Goal: Task Accomplishment & Management: Use online tool/utility

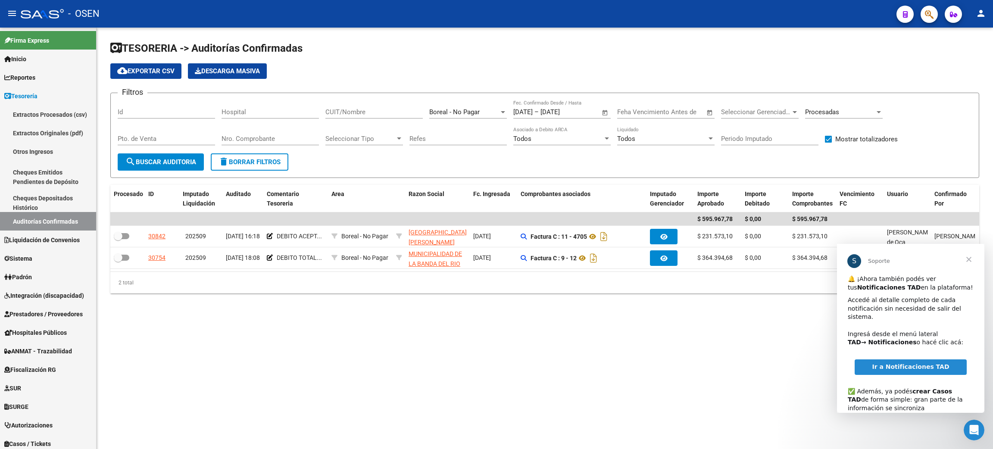
click at [969, 255] on span "Cerrar" at bounding box center [968, 259] width 31 height 31
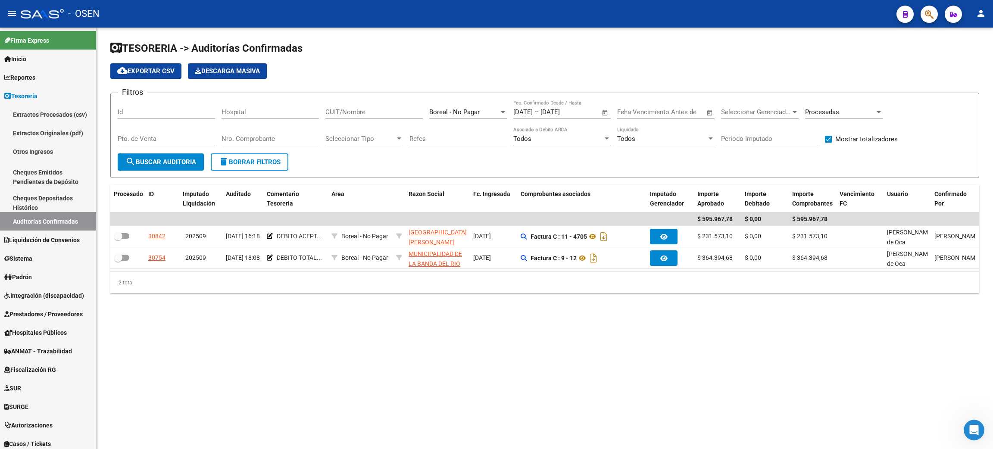
click at [602, 115] on span "Open calendar" at bounding box center [605, 112] width 21 height 21
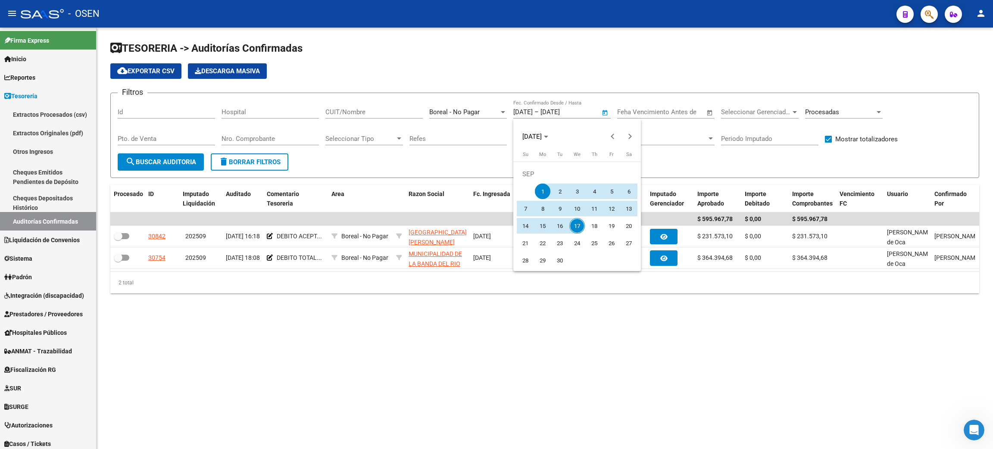
click at [244, 156] on div at bounding box center [496, 224] width 993 height 449
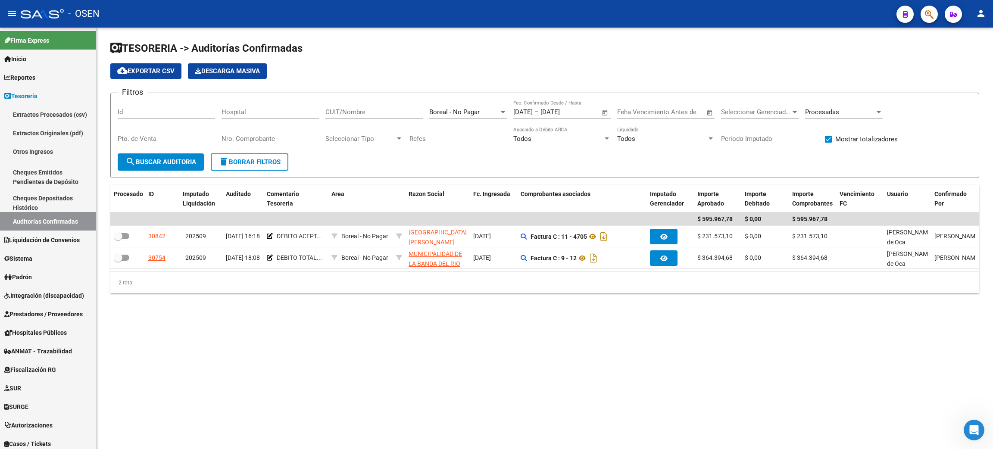
click at [268, 161] on span "delete Borrar Filtros" at bounding box center [249, 162] width 62 height 8
checkbox input "false"
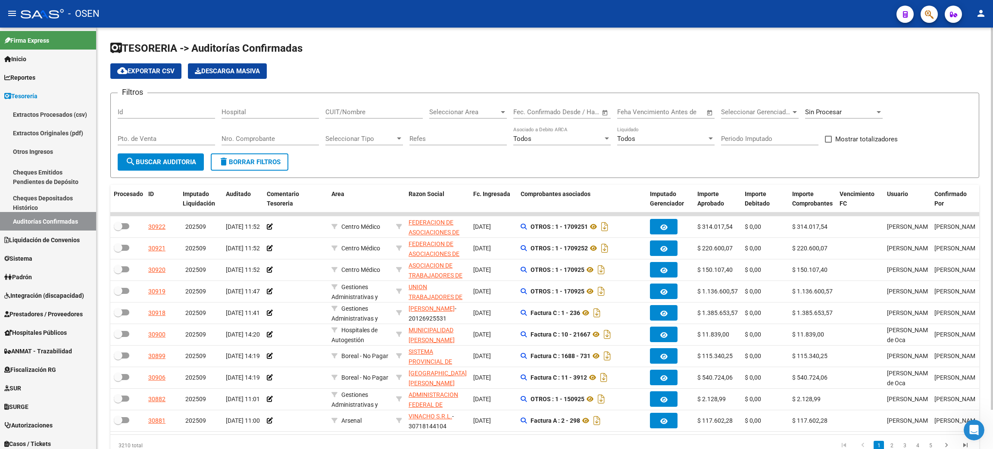
click at [479, 120] on div "Seleccionar Area Seleccionar Area" at bounding box center [468, 113] width 78 height 27
click at [477, 115] on span "Seleccionar Area" at bounding box center [464, 112] width 70 height 8
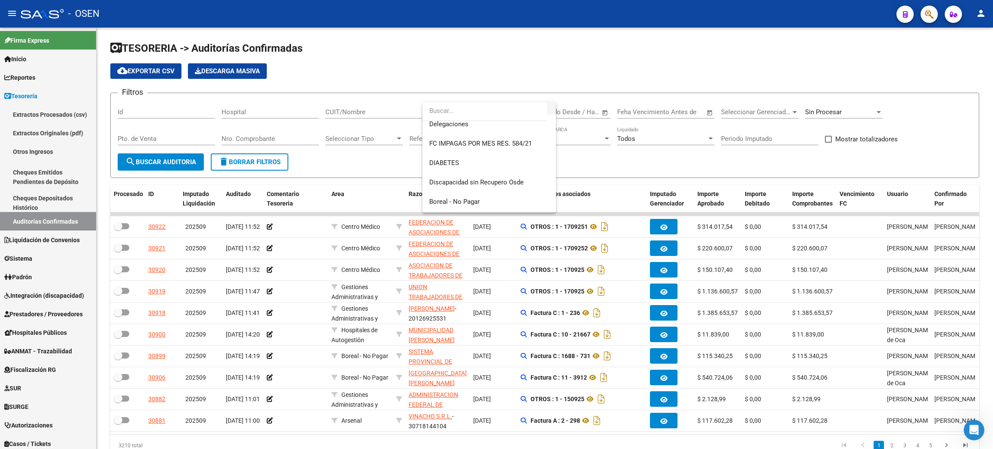
scroll to position [374, 0]
click at [497, 184] on span "Boreal - No Pagar" at bounding box center [489, 183] width 120 height 19
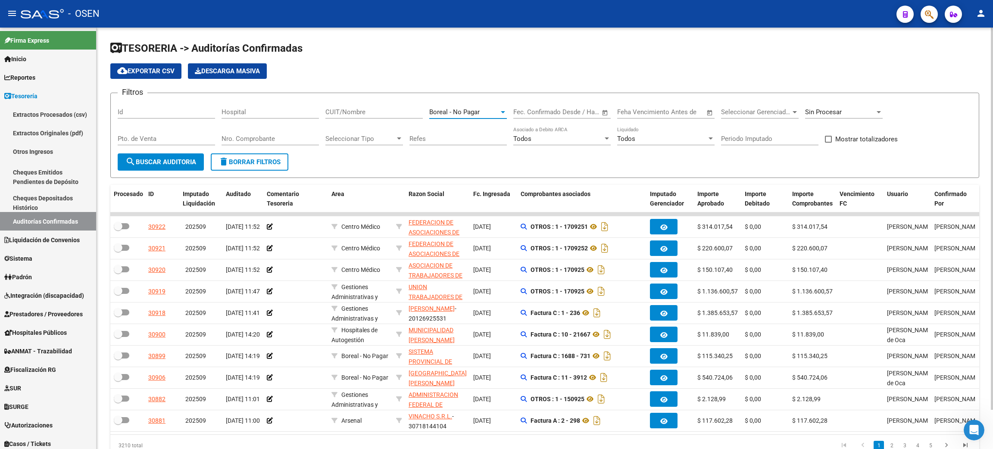
click at [829, 115] on span "Sin Procesar" at bounding box center [823, 112] width 37 height 8
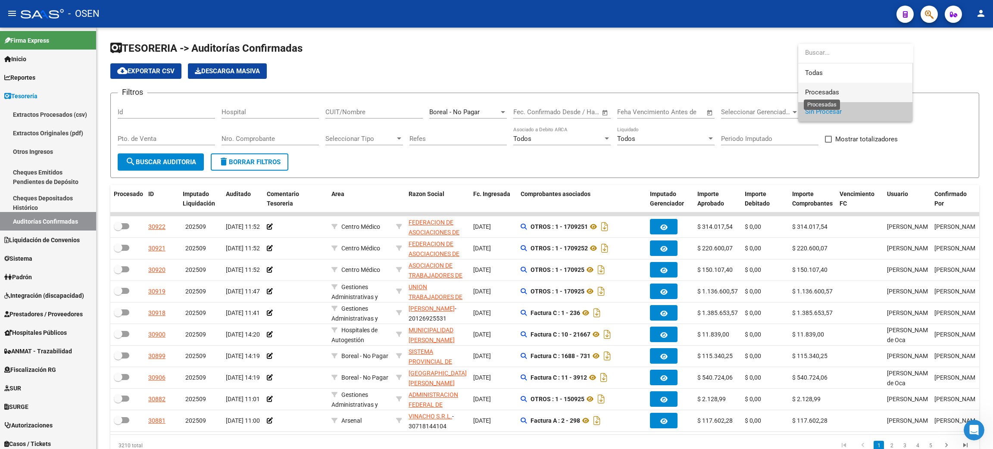
click at [823, 93] on span "Procesadas" at bounding box center [822, 92] width 34 height 8
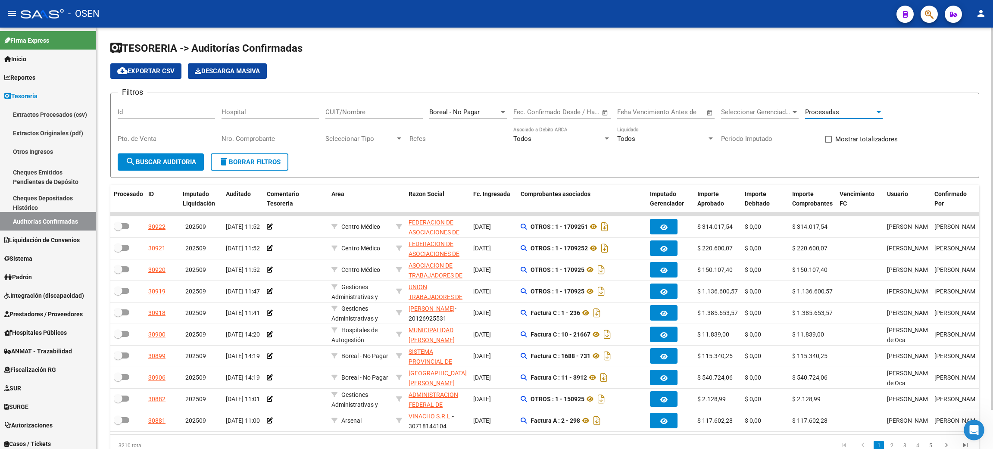
click at [148, 168] on button "search Buscar Auditoria" at bounding box center [161, 161] width 86 height 17
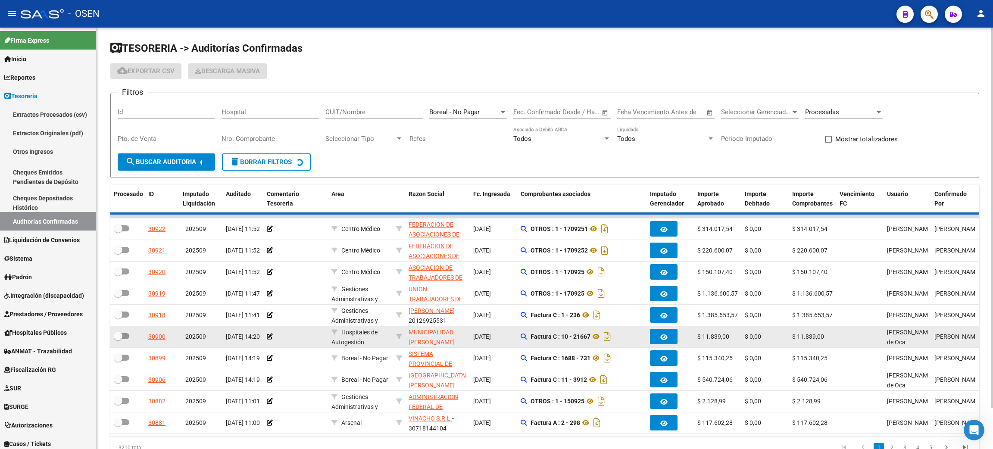
checkbox input "true"
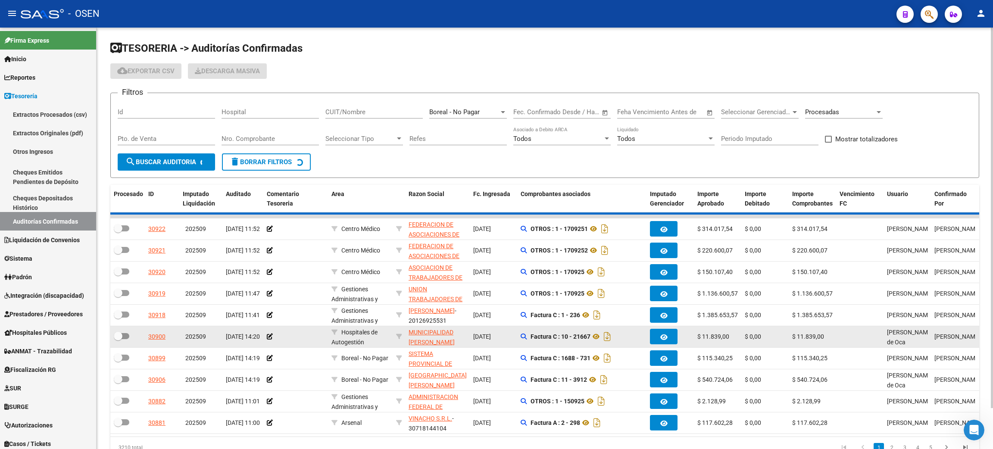
checkbox input "true"
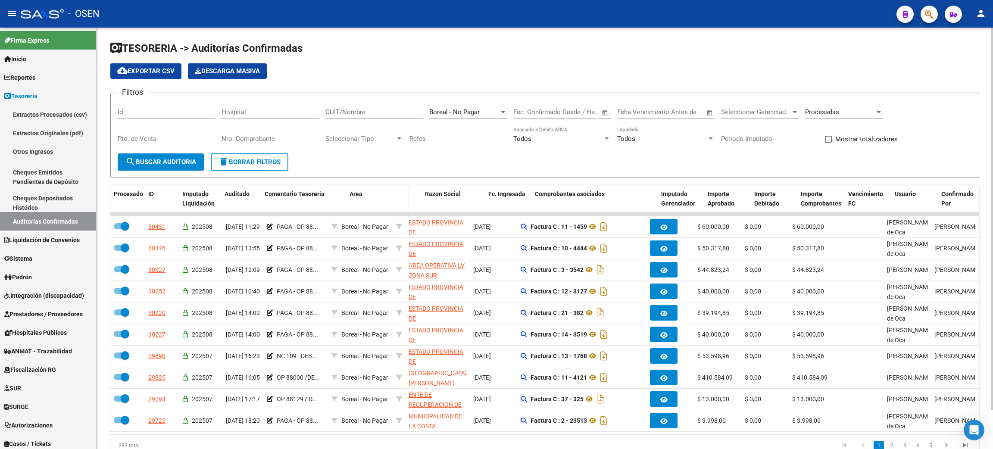
drag, startPoint x: 325, startPoint y: 206, endPoint x: 415, endPoint y: 204, distance: 90.1
click at [415, 204] on div "Procesado ID Imputado Liquidación Auditado Comentario Tesoreria Area Razon Soci…" at bounding box center [679, 199] width 1139 height 28
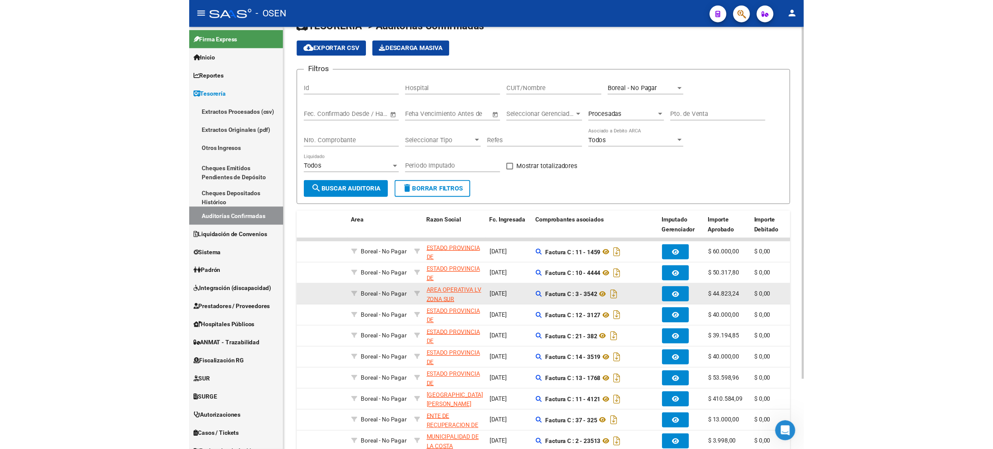
scroll to position [0, 0]
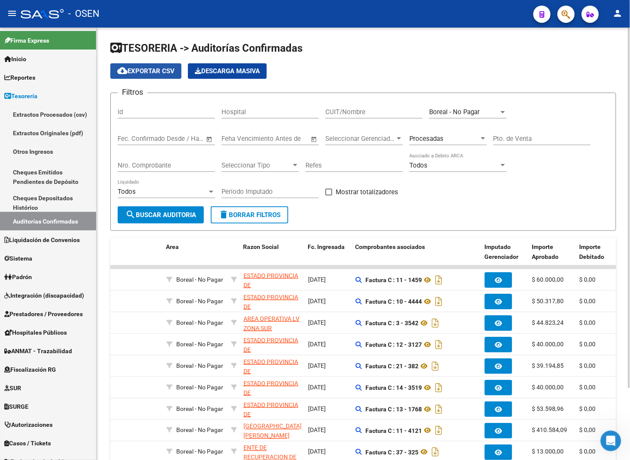
click at [168, 69] on span "cloud_download Exportar CSV" at bounding box center [145, 71] width 57 height 8
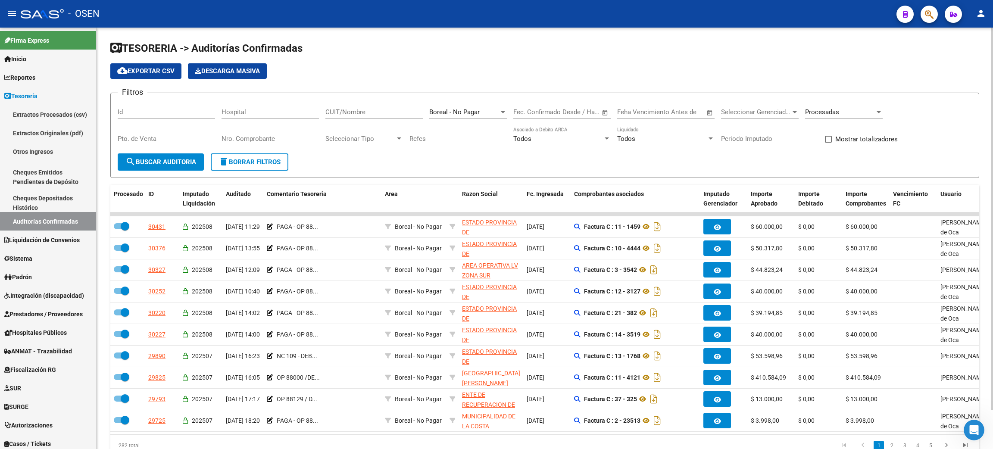
click at [381, 109] on input "CUIT/Nombre" at bounding box center [373, 112] width 97 height 8
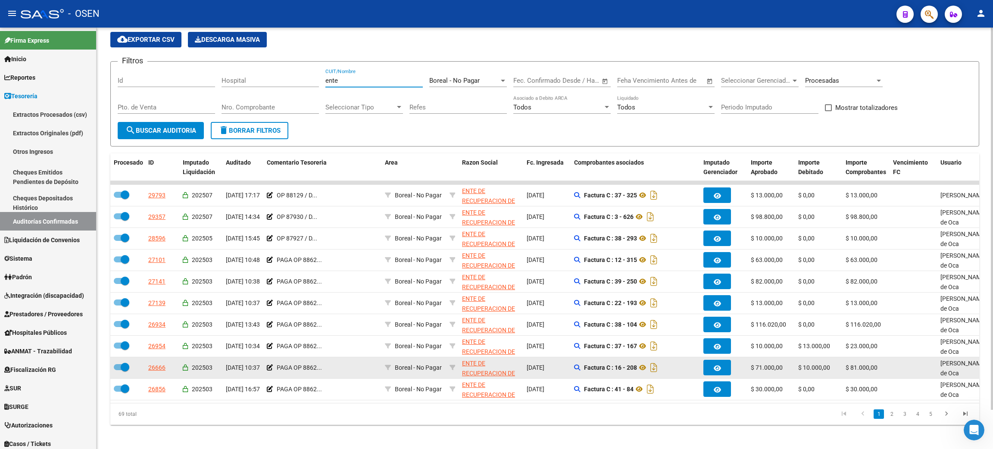
scroll to position [43, 0]
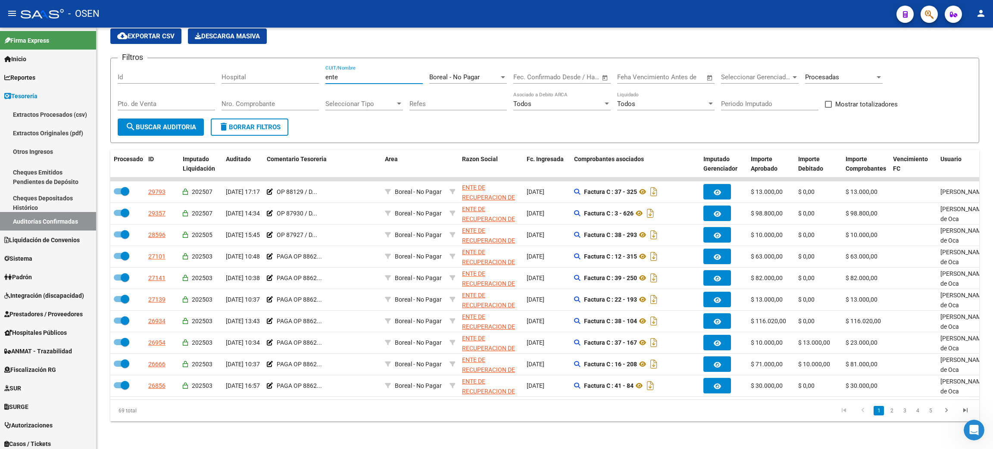
type input "ente"
click at [280, 100] on div "Nro. Comprobante" at bounding box center [269, 101] width 97 height 19
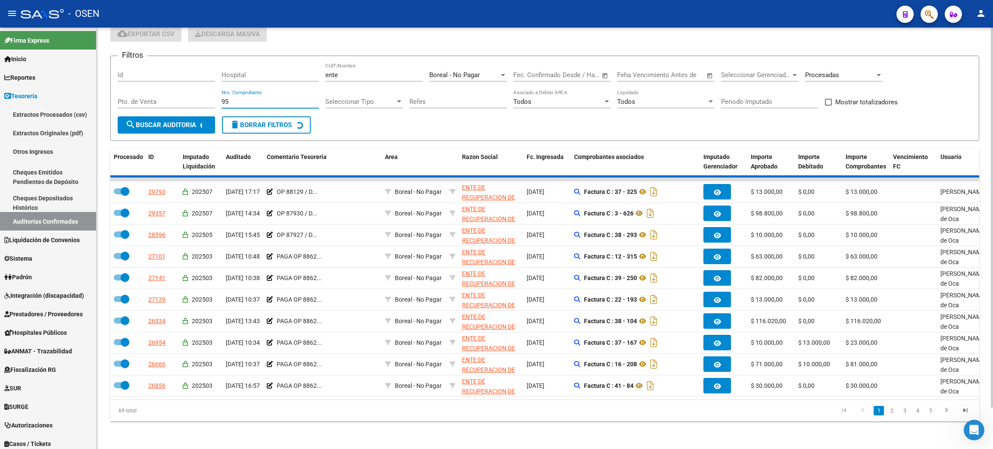
scroll to position [0, 0]
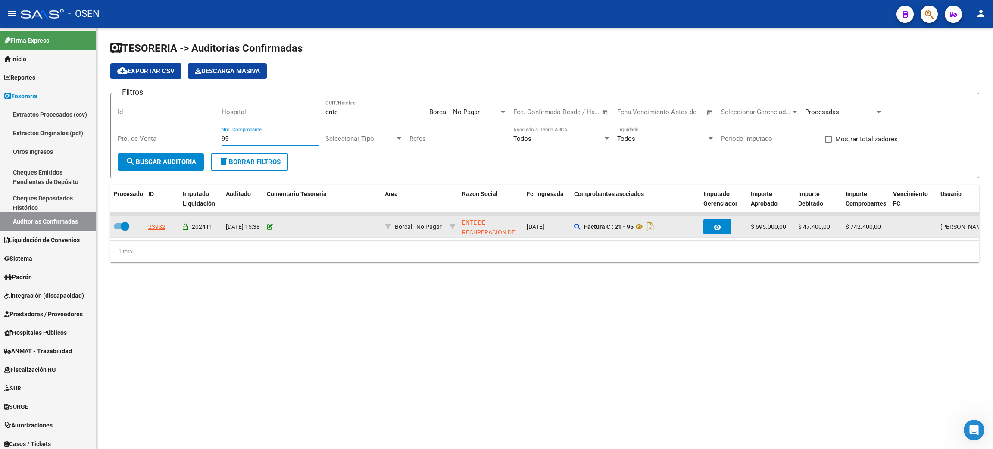
type input "95"
click at [269, 225] on icon at bounding box center [270, 227] width 6 height 6
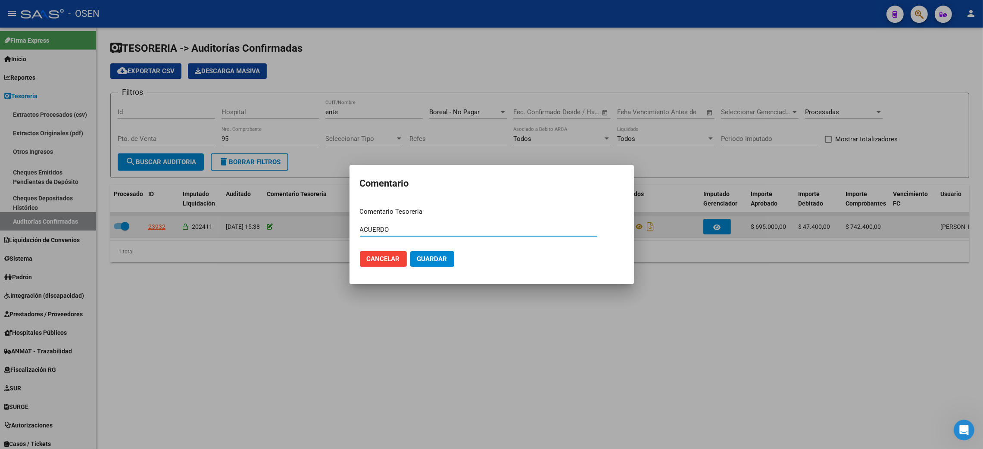
type input "ACUERDO"
click at [410, 251] on button "Guardar" at bounding box center [432, 259] width 44 height 16
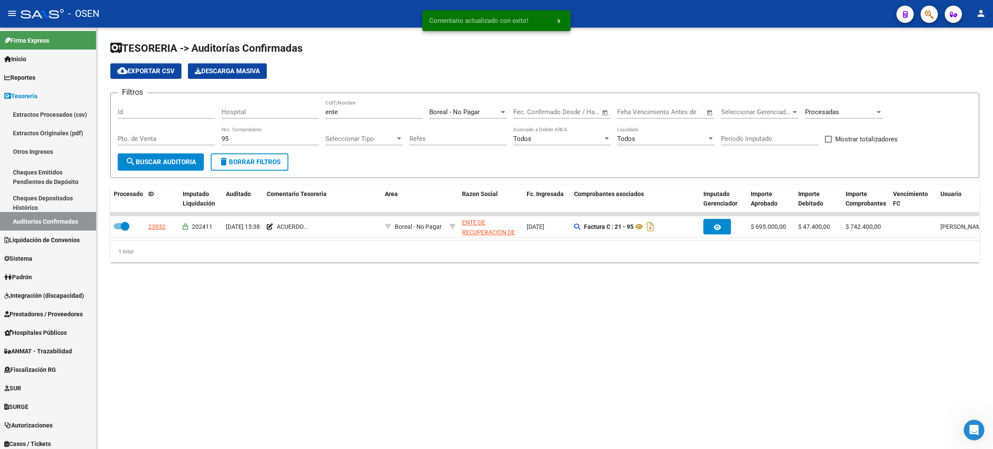
drag, startPoint x: 247, startPoint y: 134, endPoint x: 197, endPoint y: 128, distance: 49.8
click at [197, 128] on div "Filtros Id Hospital ente CUIT/Nombre Boreal - No Pagar Seleccionar Area Fecha i…" at bounding box center [545, 126] width 854 height 53
drag, startPoint x: 221, startPoint y: 135, endPoint x: 210, endPoint y: 136, distance: 11.2
click at [221, 135] on div "Filtros Id Hospital ente CUIT/Nombre Boreal - No Pagar Seleccionar Area Fecha i…" at bounding box center [545, 126] width 854 height 53
click at [175, 136] on input "Pto. de Venta" at bounding box center [166, 139] width 97 height 8
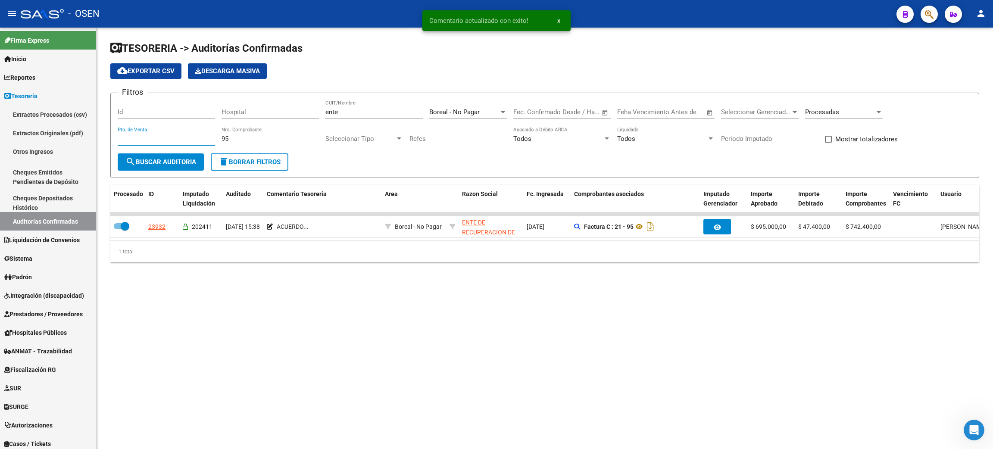
drag, startPoint x: 237, startPoint y: 136, endPoint x: 186, endPoint y: 131, distance: 51.0
click at [186, 131] on div "Filtros Id Hospital ente CUIT/Nombre Boreal - No Pagar Seleccionar Area Fecha i…" at bounding box center [545, 126] width 854 height 53
type input "305"
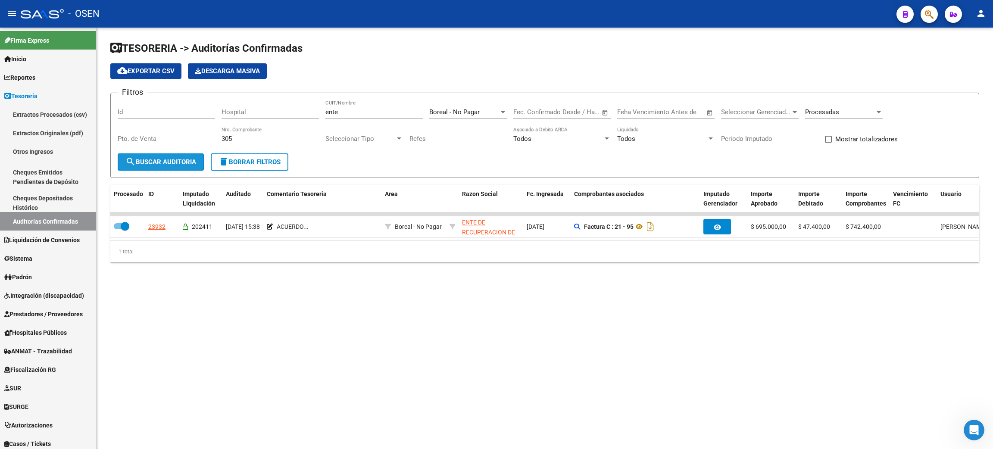
click at [184, 160] on span "search Buscar Auditoria" at bounding box center [160, 162] width 71 height 8
drag, startPoint x: 243, startPoint y: 140, endPoint x: 184, endPoint y: 137, distance: 59.1
click at [184, 137] on div "Filtros Id Hospital ente CUIT/Nombre Boreal - No Pagar Seleccionar Area Fecha i…" at bounding box center [545, 126] width 854 height 53
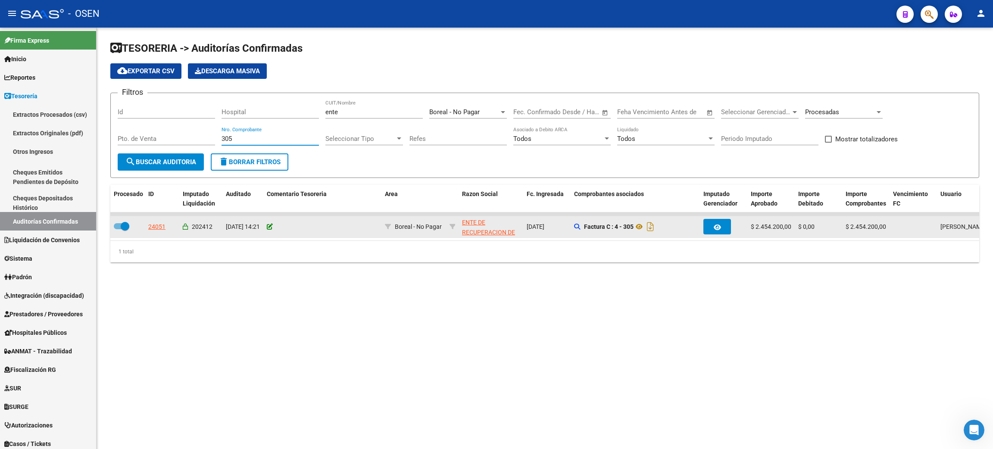
click at [268, 225] on icon at bounding box center [270, 227] width 6 height 6
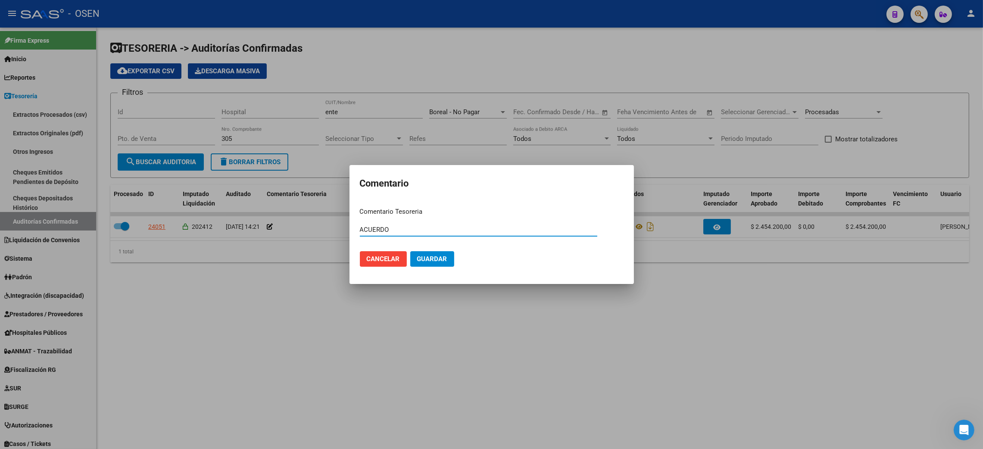
type input "ACUERDO"
click at [410, 251] on button "Guardar" at bounding box center [432, 259] width 44 height 16
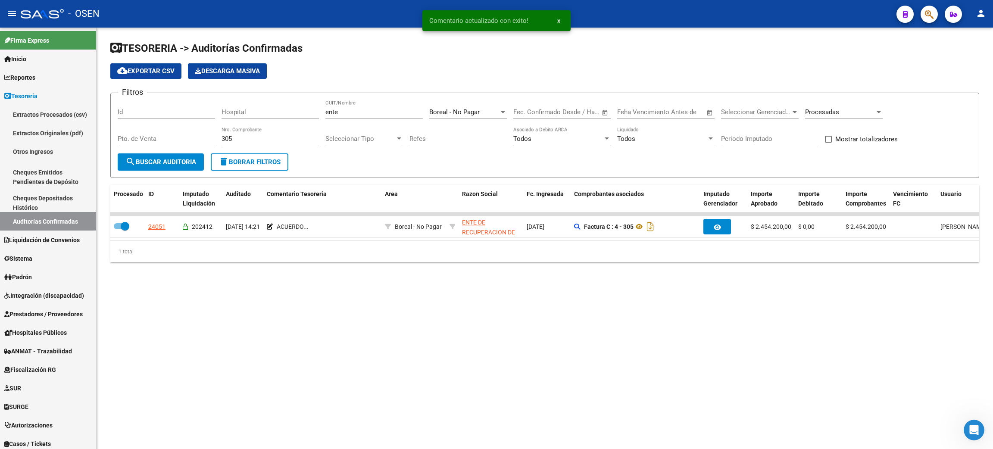
drag, startPoint x: 234, startPoint y: 135, endPoint x: 226, endPoint y: 136, distance: 7.4
click at [224, 135] on input "305" at bounding box center [269, 139] width 97 height 8
type input "3"
type input "05"
drag, startPoint x: 234, startPoint y: 137, endPoint x: 199, endPoint y: 131, distance: 35.8
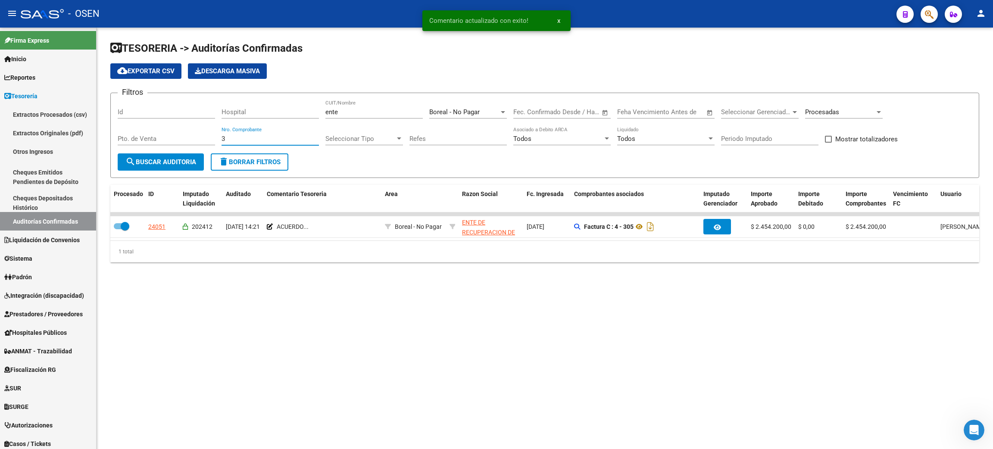
click at [199, 131] on div "Filtros Id Hospital ente CUIT/Nombre Boreal - No Pagar Seleccionar Area Fecha i…" at bounding box center [545, 126] width 854 height 53
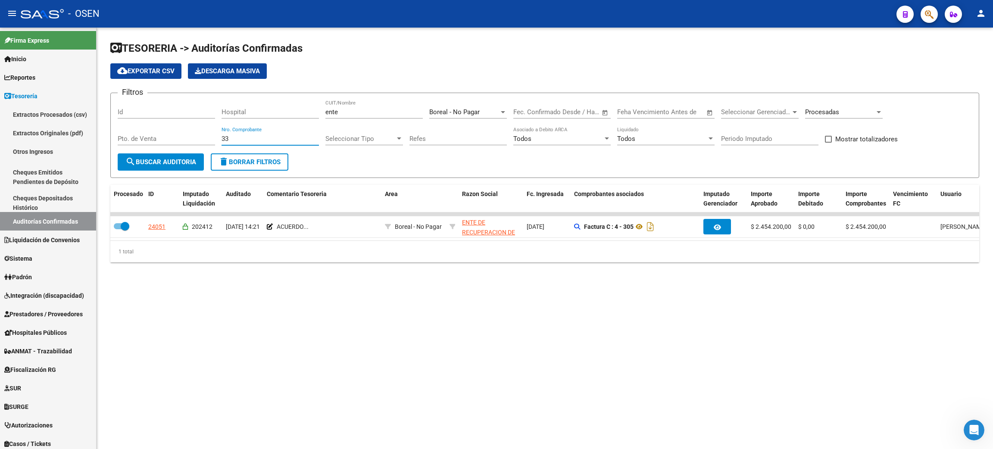
type input "333"
drag, startPoint x: 239, startPoint y: 134, endPoint x: 210, endPoint y: 131, distance: 29.1
click at [211, 131] on div "Filtros Id Hospital ente CUIT/Nombre Boreal - No Pagar Seleccionar Area Fecha i…" at bounding box center [545, 126] width 854 height 53
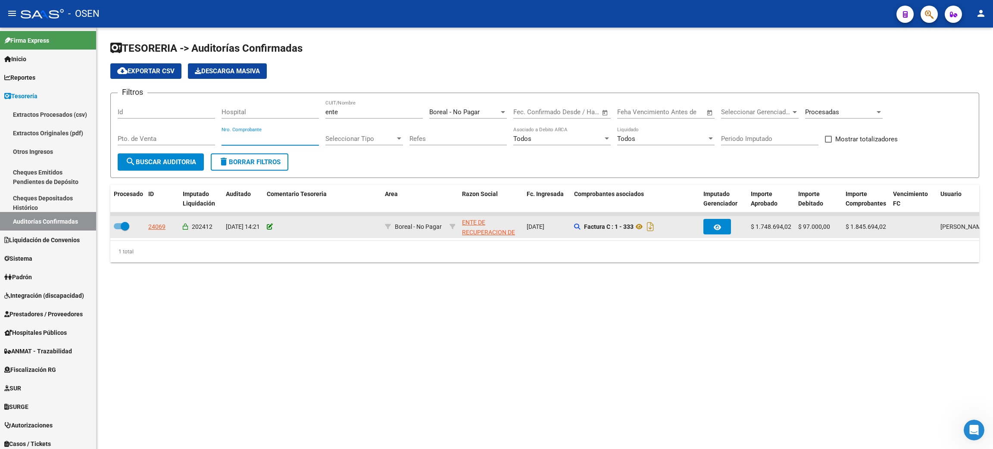
click at [271, 225] on icon at bounding box center [270, 227] width 6 height 6
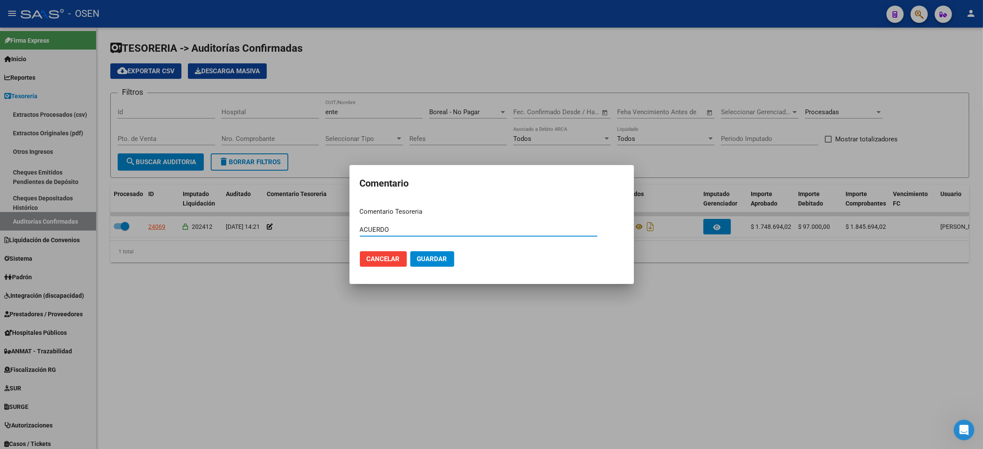
type input "ACUERDO"
click at [427, 261] on span "Guardar" at bounding box center [432, 259] width 30 height 8
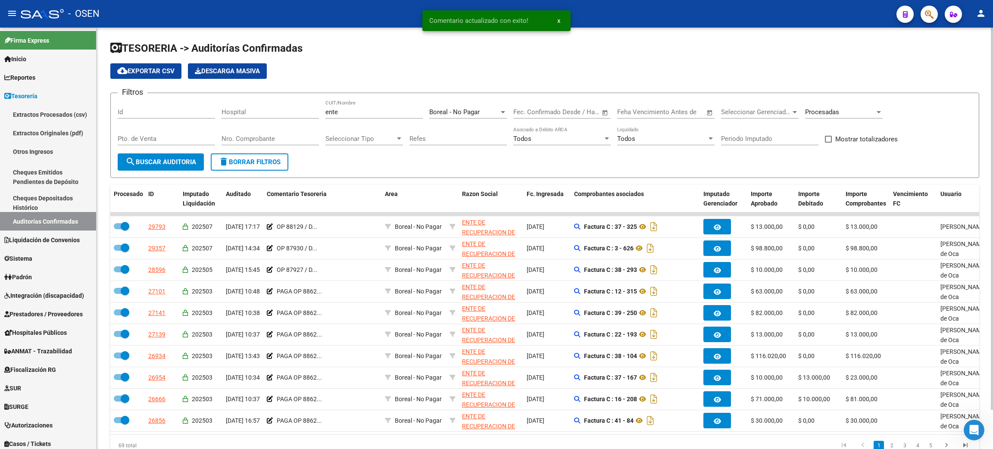
click at [243, 138] on input "Nro. Comprobante" at bounding box center [269, 139] width 97 height 8
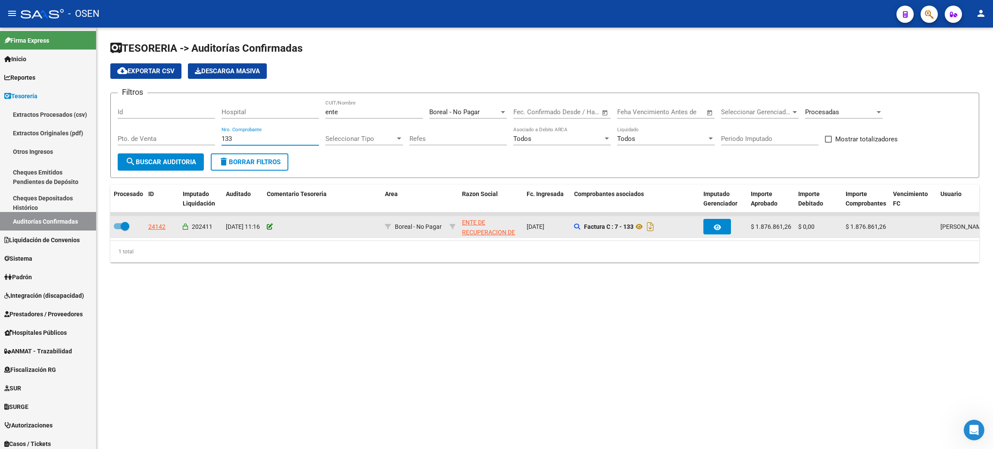
type input "133"
click at [268, 225] on icon at bounding box center [270, 227] width 6 height 6
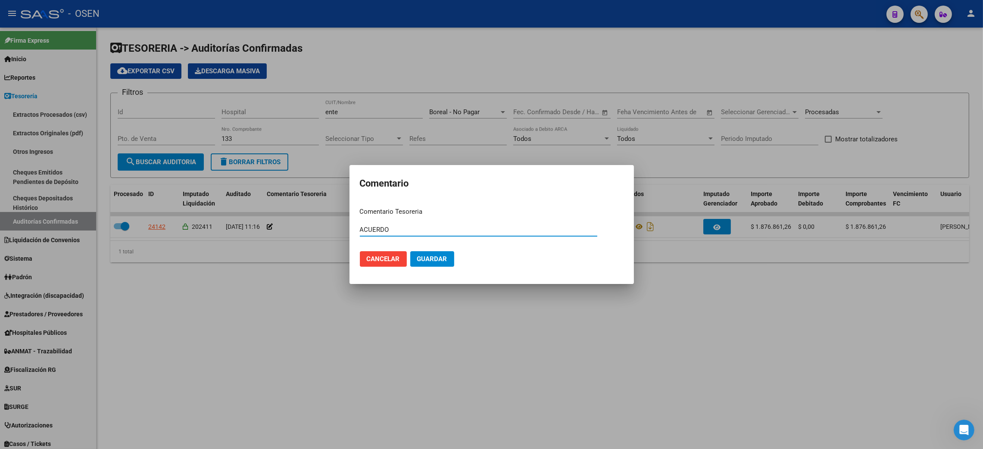
drag, startPoint x: 361, startPoint y: 230, endPoint x: 281, endPoint y: 227, distance: 79.8
click at [281, 227] on div "Comentario Comentario Tesoreria ACUERDO Ingresar el comentario Cancelar Guardar" at bounding box center [491, 224] width 983 height 449
type input "ACUERDO"
click at [438, 259] on span "Guardar" at bounding box center [432, 259] width 30 height 8
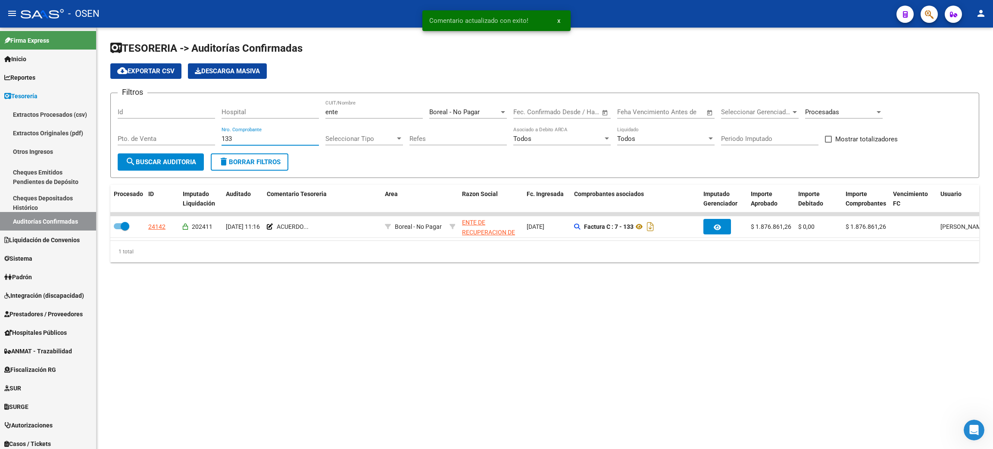
drag, startPoint x: 243, startPoint y: 137, endPoint x: 213, endPoint y: 135, distance: 30.2
click at [213, 135] on div "Filtros Id Hospital ente CUIT/Nombre Boreal - No Pagar Seleccionar Area Fecha i…" at bounding box center [545, 126] width 854 height 53
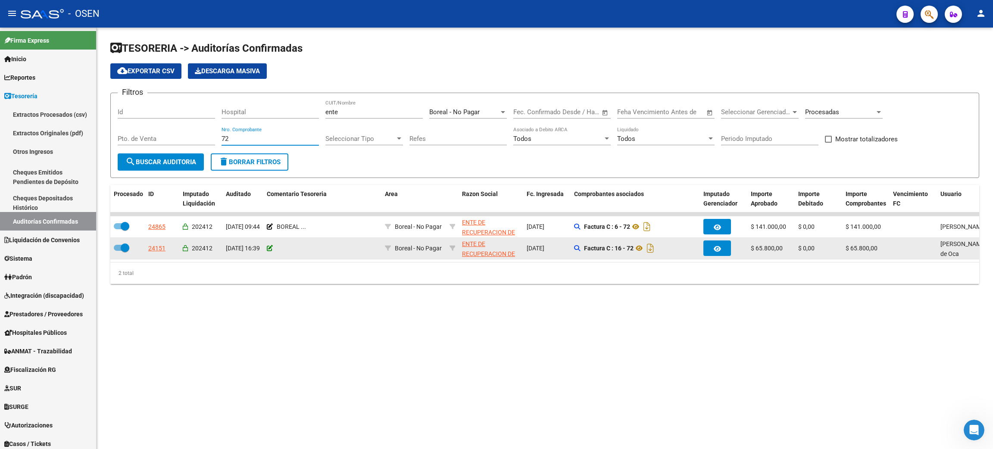
type input "72"
click at [267, 248] on icon at bounding box center [270, 248] width 6 height 6
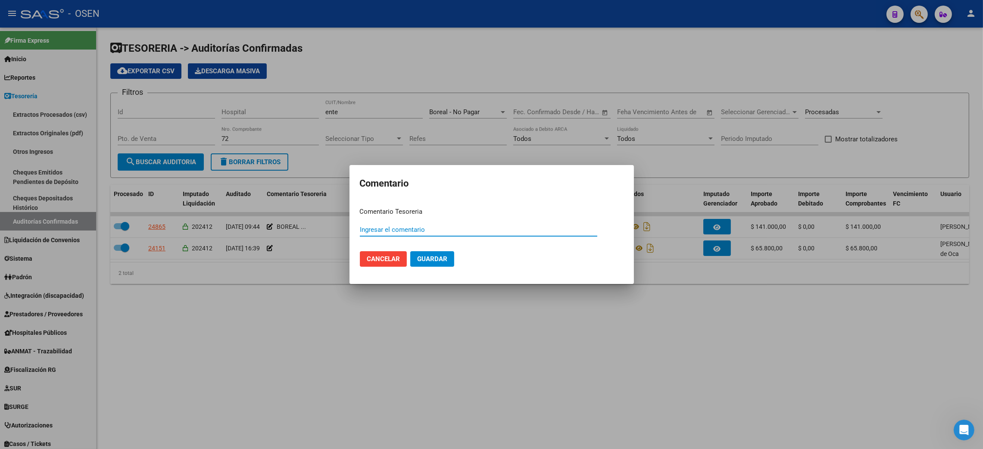
paste input "ACUERDO"
type input "ACUERDO"
click at [433, 261] on span "Guardar" at bounding box center [432, 259] width 30 height 8
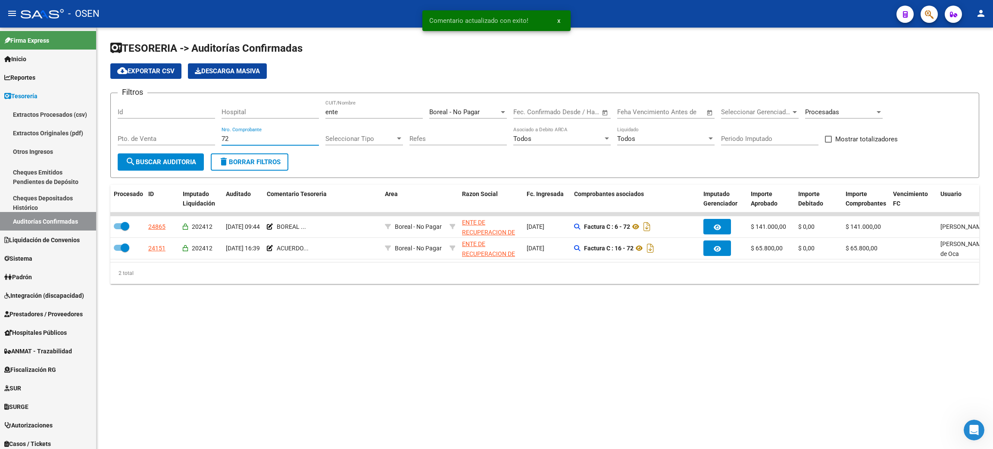
drag, startPoint x: 243, startPoint y: 141, endPoint x: 199, endPoint y: 140, distance: 44.0
click at [199, 140] on div "Filtros Id Hospital ente CUIT/Nombre Boreal - No Pagar Seleccionar Area Fecha i…" at bounding box center [545, 126] width 854 height 53
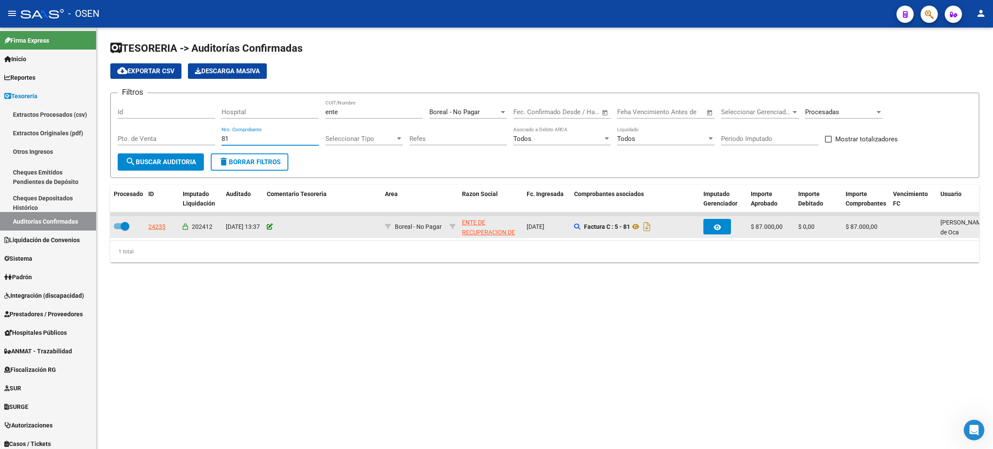
type input "81"
click at [269, 226] on icon at bounding box center [270, 227] width 6 height 6
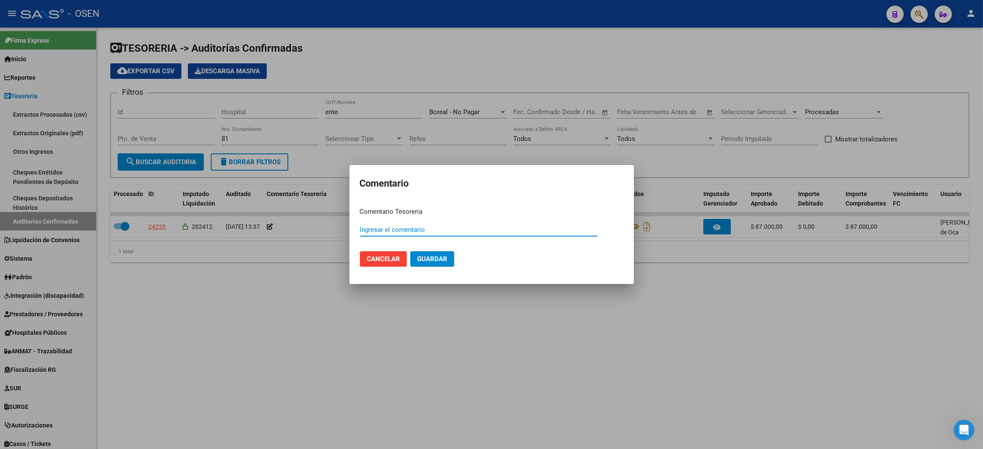
paste input "ACUERDO"
type input "ACUERDO"
click at [424, 255] on span "Guardar" at bounding box center [432, 259] width 30 height 8
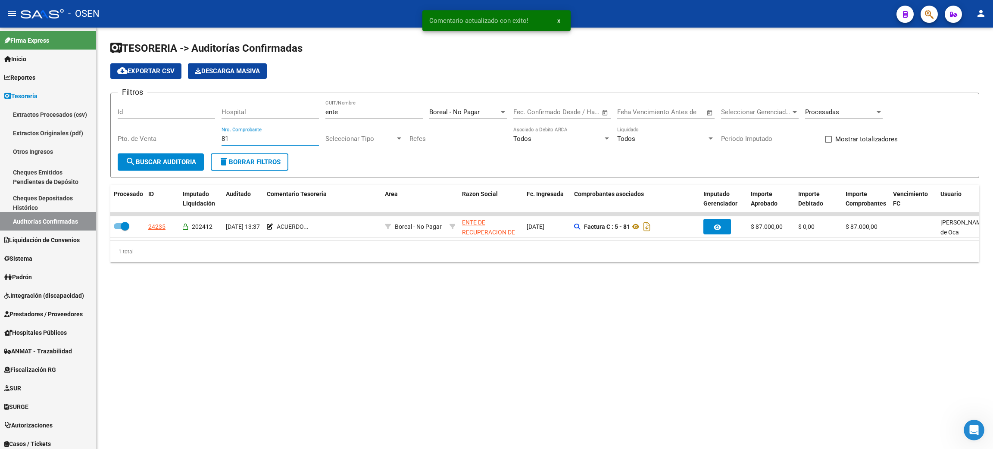
drag, startPoint x: 237, startPoint y: 138, endPoint x: 205, endPoint y: 134, distance: 31.8
click at [205, 134] on div "Filtros Id Hospital ente CUIT/Nombre Boreal - No Pagar Seleccionar Area Fecha i…" at bounding box center [545, 126] width 854 height 53
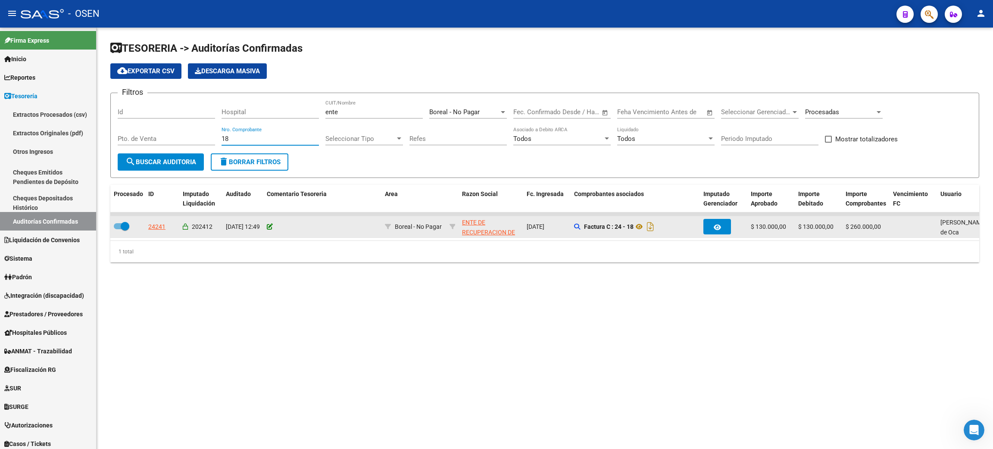
type input "18"
click at [269, 226] on icon at bounding box center [270, 227] width 6 height 6
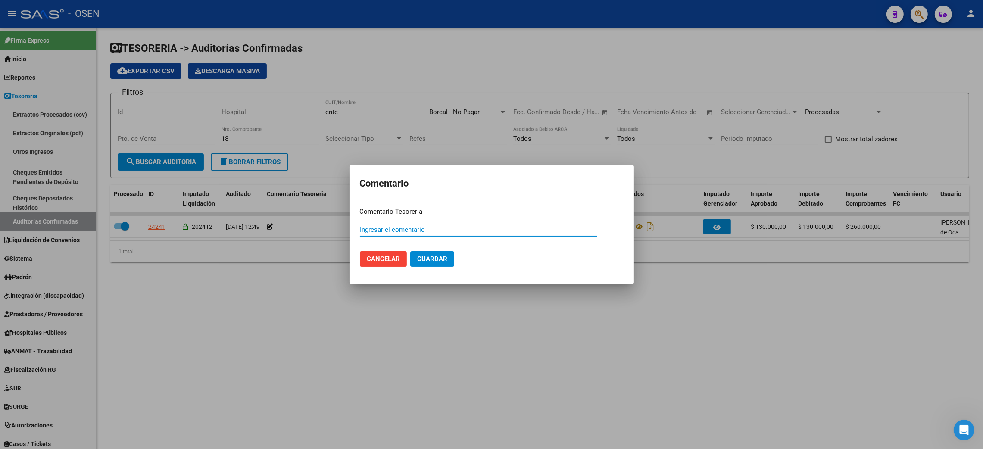
paste input "ACUERDO"
type input "ACUERDO"
click at [431, 258] on span "Guardar" at bounding box center [432, 259] width 30 height 8
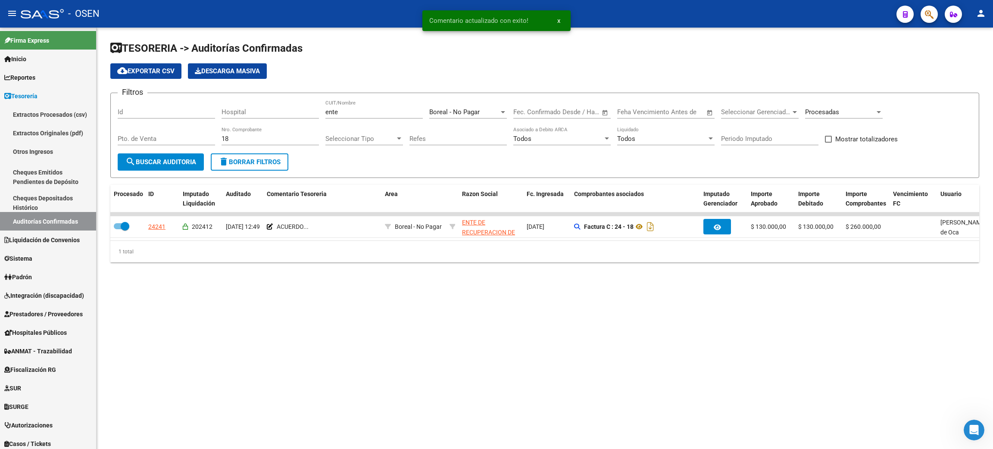
click at [854, 110] on div "Procesadas" at bounding box center [840, 112] width 70 height 8
click at [835, 90] on span "Todas" at bounding box center [855, 92] width 100 height 19
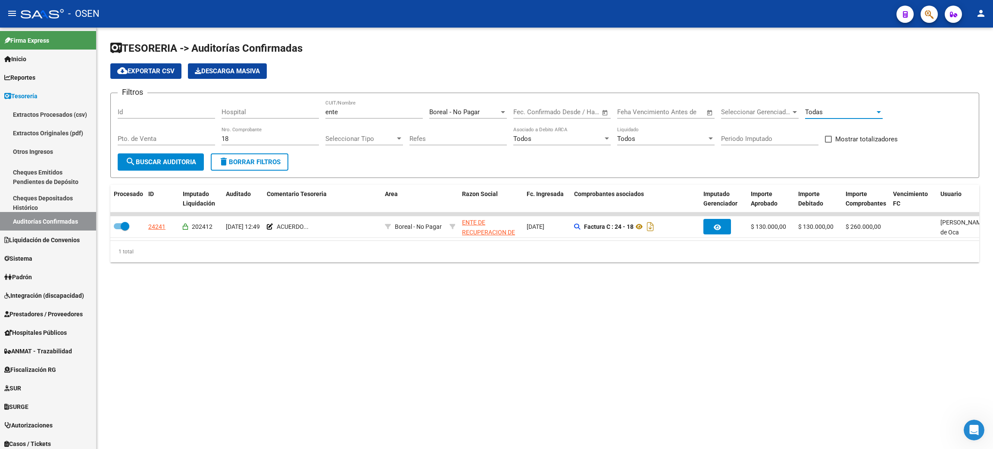
click at [175, 160] on span "search Buscar Auditoria" at bounding box center [160, 162] width 71 height 8
drag, startPoint x: 242, startPoint y: 139, endPoint x: 204, endPoint y: 136, distance: 38.4
click at [204, 136] on div "Filtros Id Hospital ente CUIT/Nombre Boreal - No Pagar Seleccionar Area Fecha i…" at bounding box center [545, 126] width 854 height 53
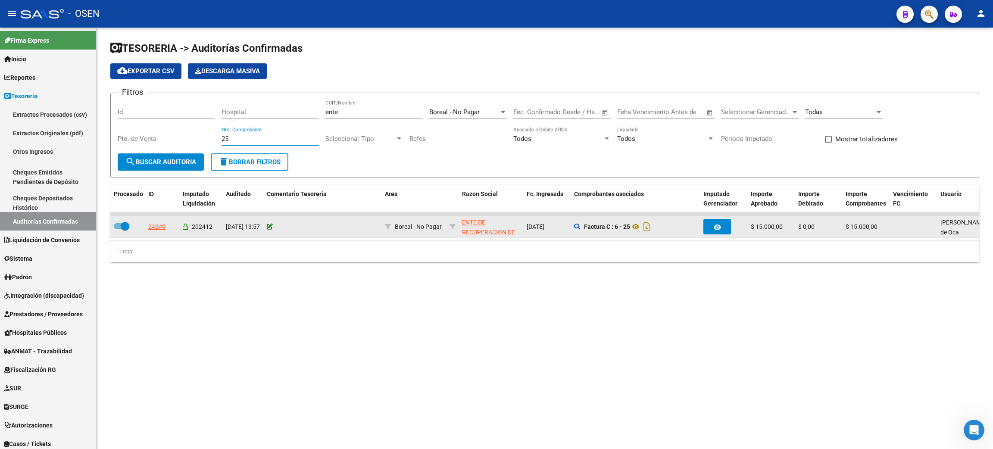
type input "25"
click at [268, 225] on icon at bounding box center [270, 227] width 6 height 6
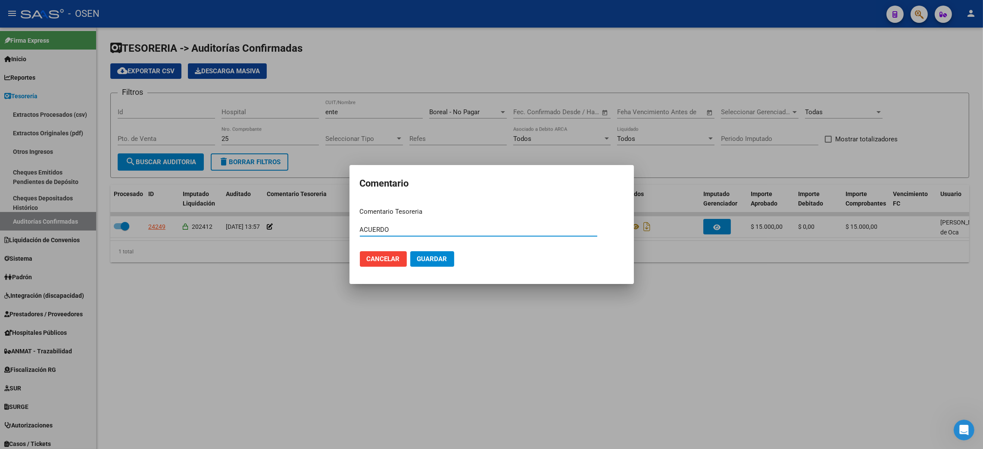
type input "ACUERDO"
click at [440, 262] on span "Guardar" at bounding box center [432, 259] width 30 height 8
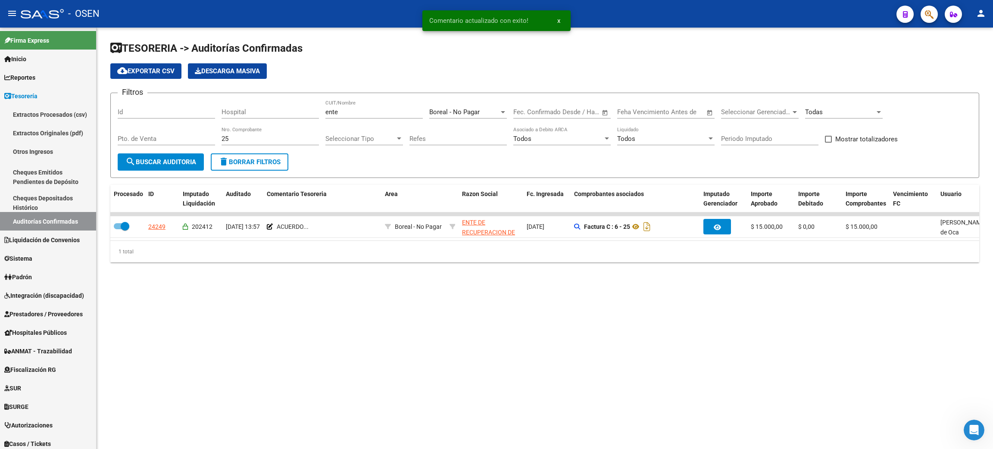
drag, startPoint x: 243, startPoint y: 138, endPoint x: 193, endPoint y: 134, distance: 51.0
click at [193, 134] on div "Filtros Id Hospital ente CUIT/Nombre Boreal - No Pagar Seleccionar Area Fecha i…" at bounding box center [545, 126] width 854 height 53
type input "27"
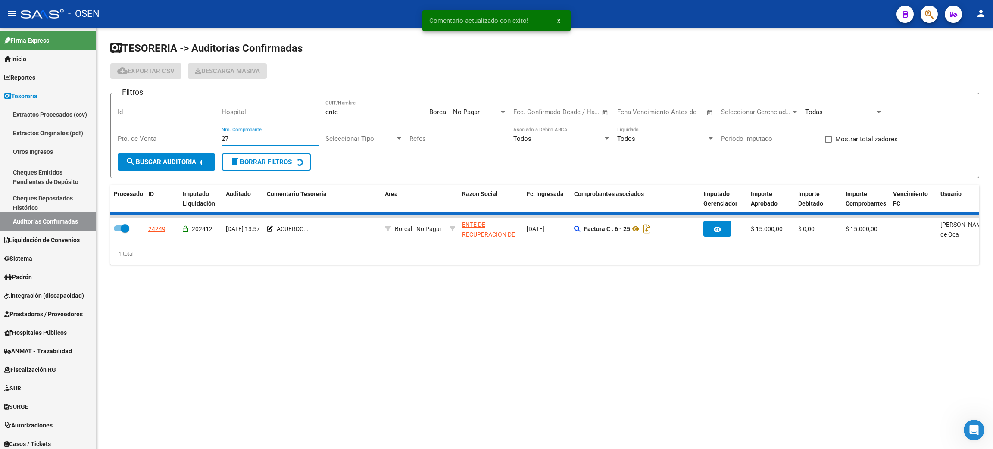
checkbox input "false"
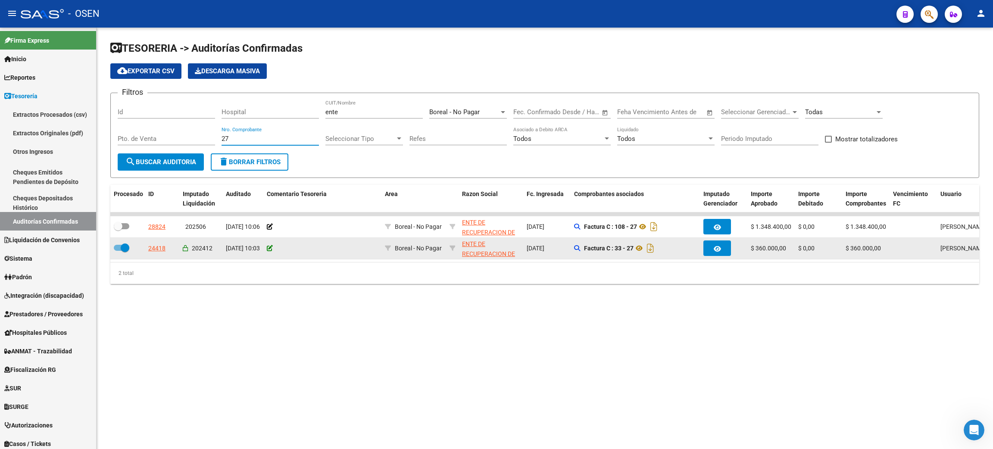
type input "27"
click at [271, 249] on icon at bounding box center [270, 248] width 6 height 6
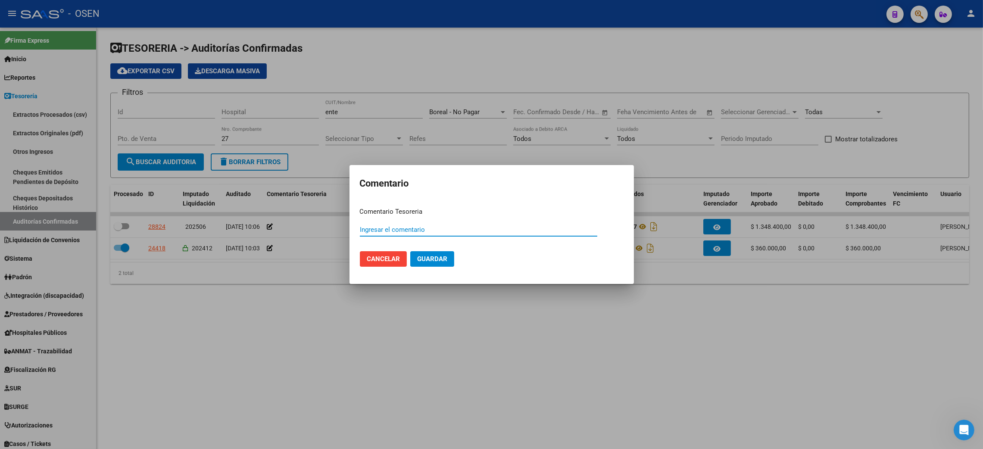
paste input "ACUERDO"
type input "ACUERDO"
click at [432, 265] on button "Guardar" at bounding box center [432, 259] width 44 height 16
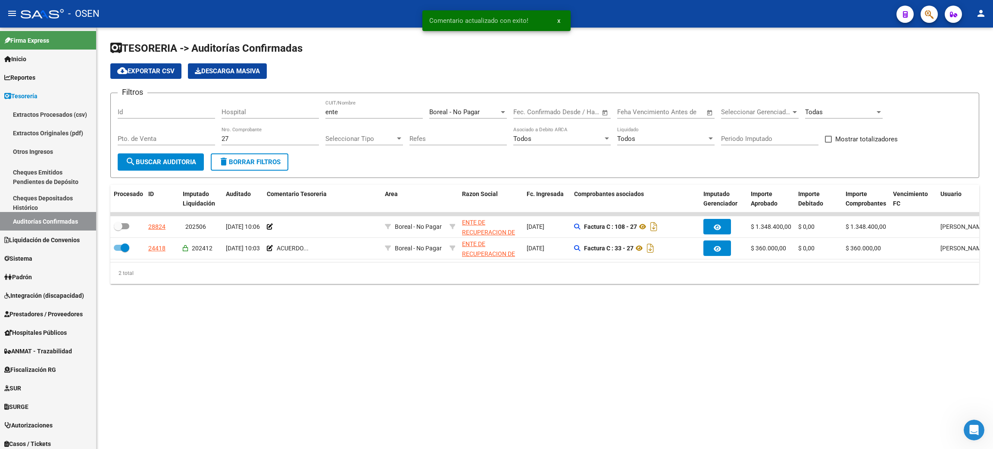
drag, startPoint x: 240, startPoint y: 137, endPoint x: 190, endPoint y: 132, distance: 49.8
click at [190, 132] on div "Filtros Id Hospital ente CUIT/Nombre Boreal - No Pagar Seleccionar Area Fecha i…" at bounding box center [545, 126] width 854 height 53
type input "14"
click at [192, 163] on span "search Buscar Auditoria" at bounding box center [160, 162] width 71 height 8
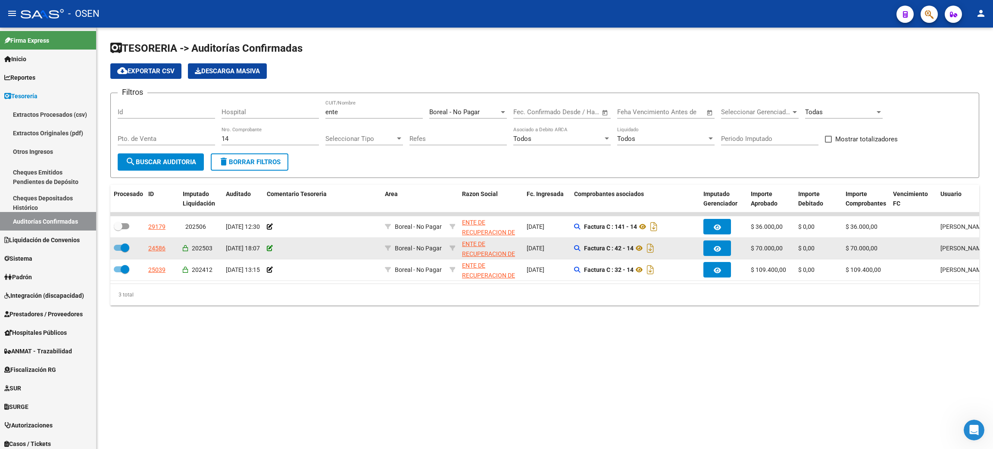
click at [267, 246] on icon at bounding box center [270, 248] width 6 height 6
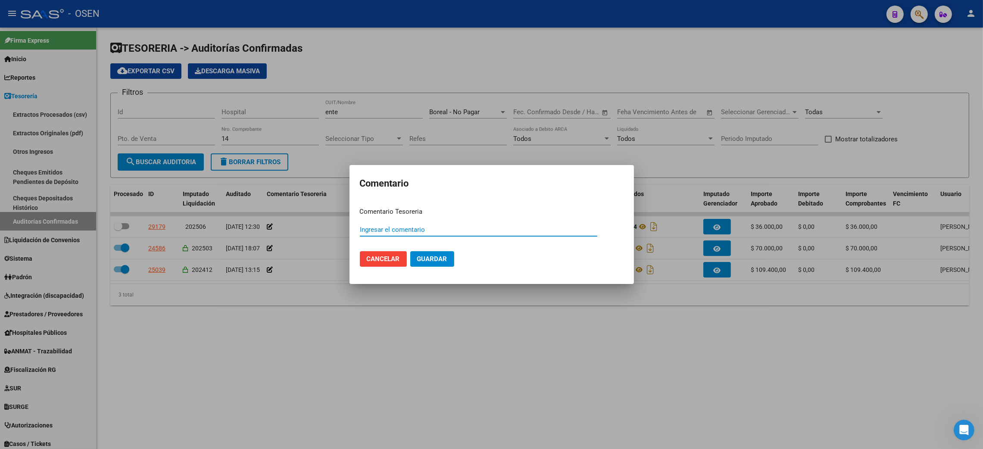
paste input "ACUERDO"
type input "ACUERDO"
click at [440, 263] on button "Guardar" at bounding box center [432, 259] width 44 height 16
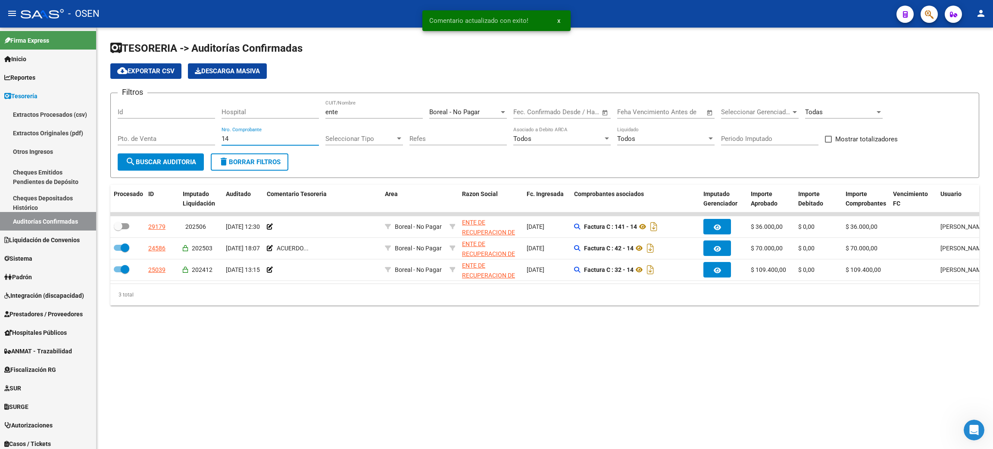
drag, startPoint x: 242, startPoint y: 138, endPoint x: 204, endPoint y: 137, distance: 38.0
click at [204, 137] on div "Filtros Id Hospital ente CUIT/Nombre Boreal - No Pagar Seleccionar Area Fecha i…" at bounding box center [545, 126] width 854 height 53
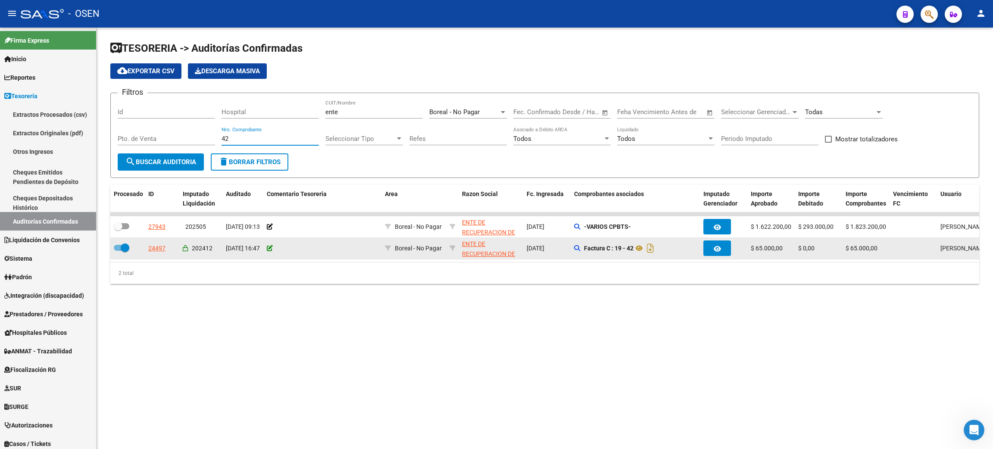
type input "42"
click at [270, 246] on icon at bounding box center [270, 248] width 6 height 6
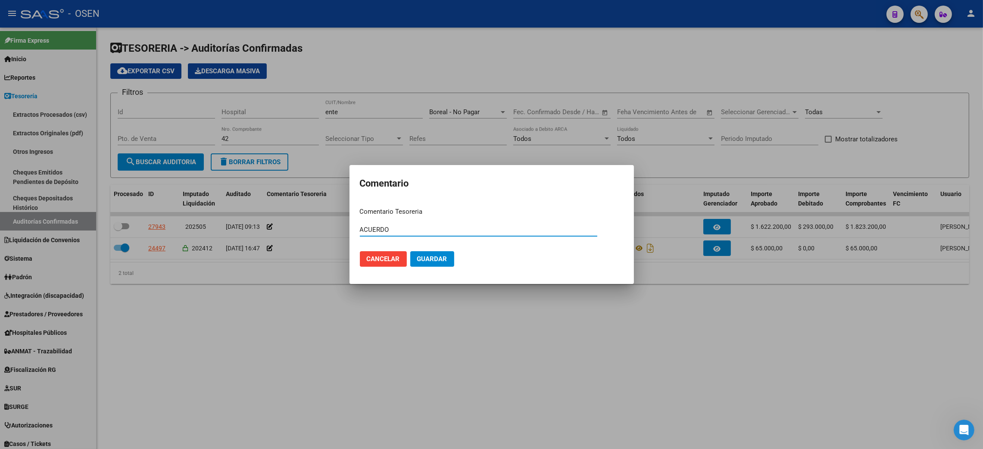
type input "ACUERDO"
click at [424, 267] on mat-dialog-actions "Cancelar Guardar" at bounding box center [492, 258] width 264 height 29
click at [427, 261] on span "Guardar" at bounding box center [432, 259] width 30 height 8
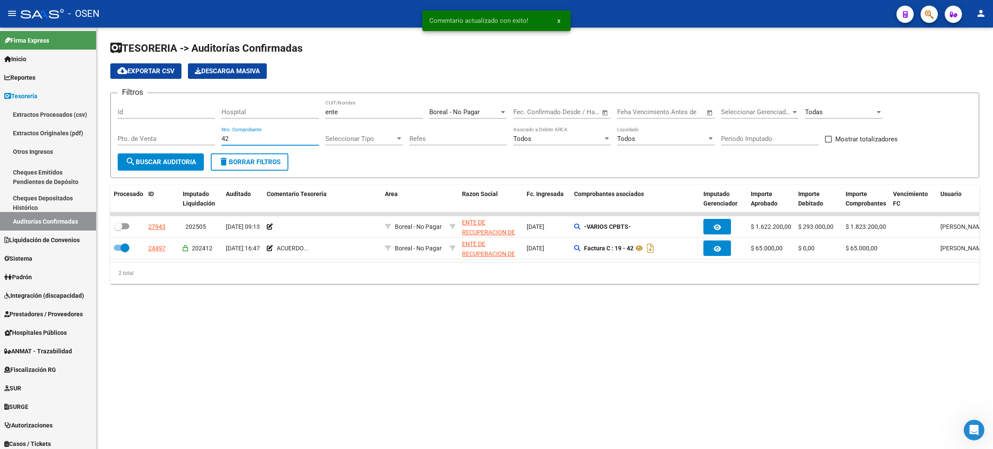
drag, startPoint x: 223, startPoint y: 138, endPoint x: 166, endPoint y: 136, distance: 56.9
click at [166, 136] on div "Filtros Id Hospital ente CUIT/Nombre Boreal - No Pagar Seleccionar Area Fecha i…" at bounding box center [545, 126] width 854 height 53
type input "68"
click at [190, 162] on span "search Buscar Auditoria" at bounding box center [160, 162] width 71 height 8
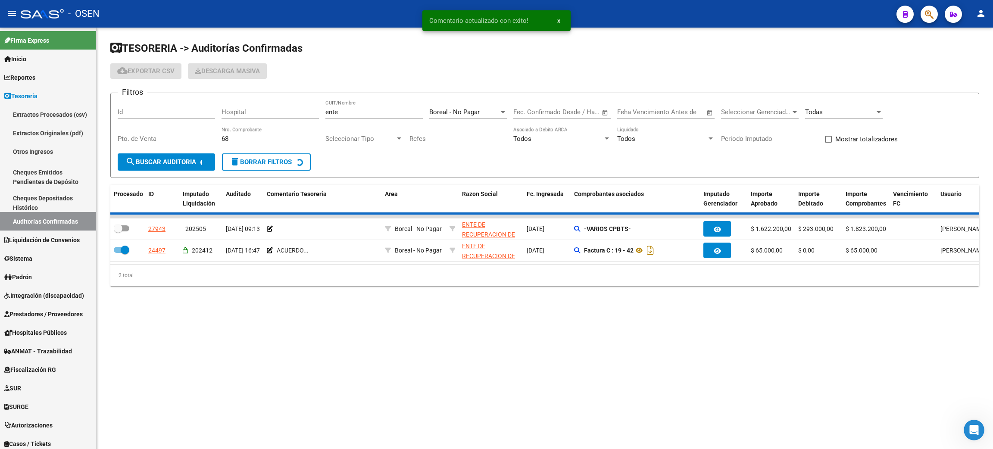
checkbox input "true"
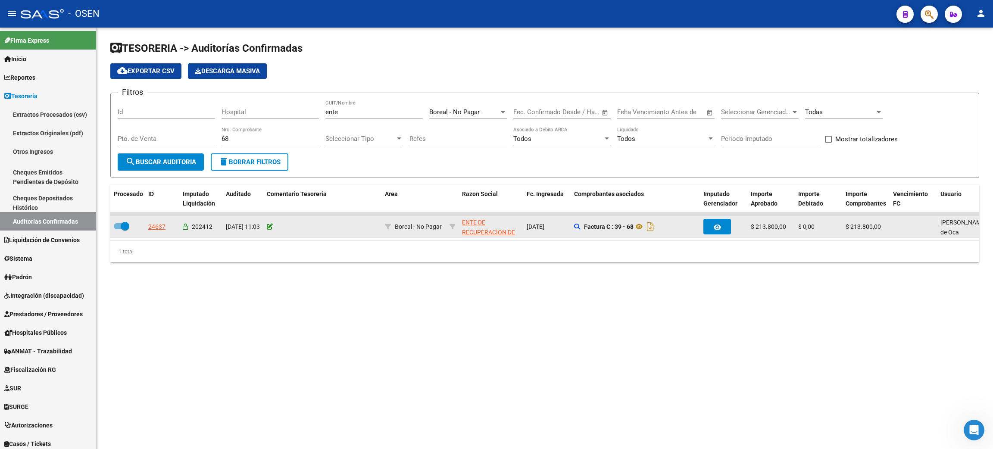
click at [270, 224] on icon at bounding box center [270, 227] width 6 height 6
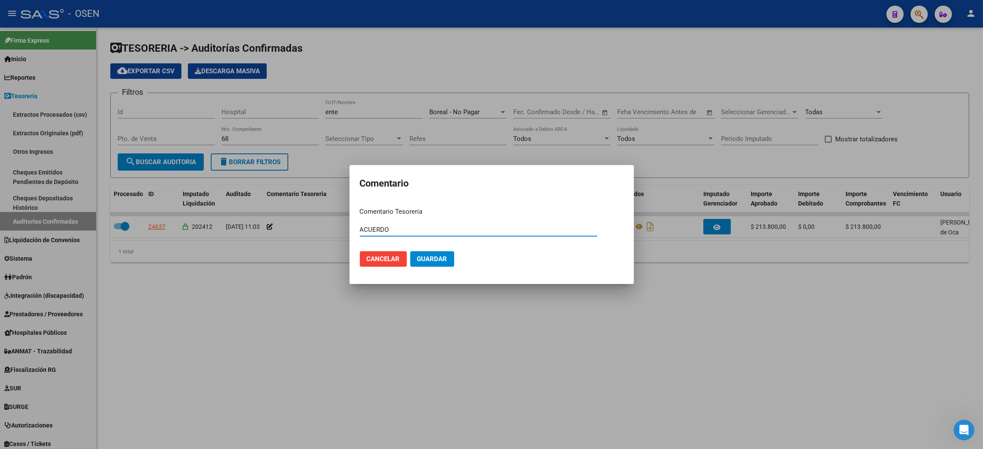
type input "ACUERDO"
click at [430, 255] on span "Guardar" at bounding box center [432, 259] width 30 height 8
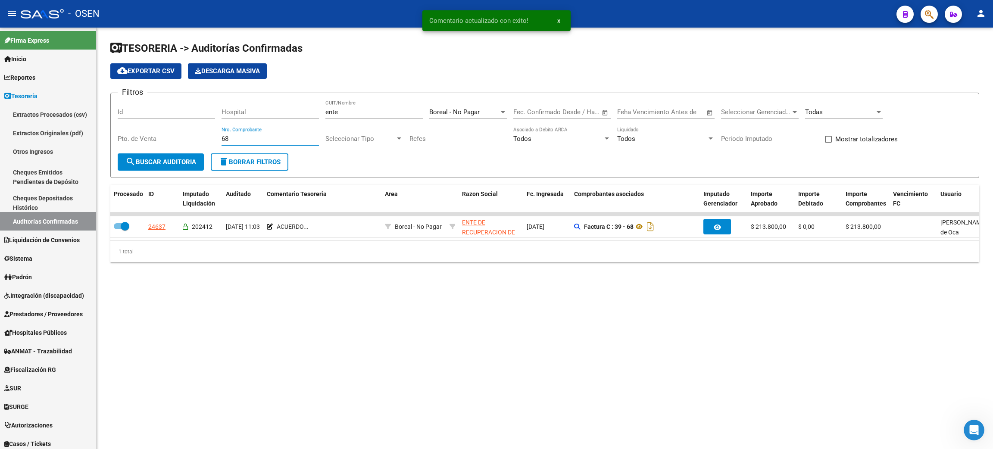
drag, startPoint x: 244, startPoint y: 137, endPoint x: 179, endPoint y: 132, distance: 65.3
click at [179, 132] on div "Filtros Id Hospital ente CUIT/Nombre Boreal - No Pagar Seleccionar Area Fecha i…" at bounding box center [545, 126] width 854 height 53
type input "44"
click at [178, 162] on span "search Buscar Auditoria" at bounding box center [160, 162] width 71 height 8
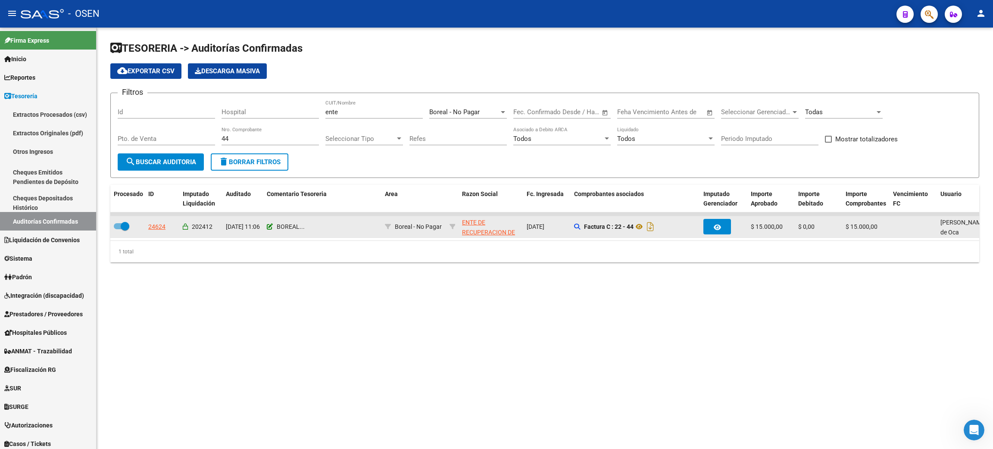
click at [270, 225] on icon at bounding box center [270, 227] width 6 height 6
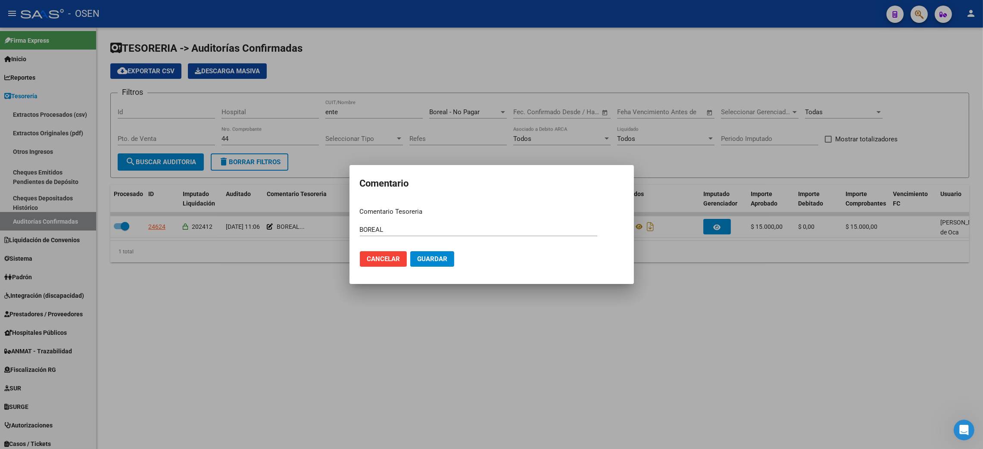
drag, startPoint x: 390, startPoint y: 224, endPoint x: 309, endPoint y: 220, distance: 80.7
click at [309, 220] on div "Comentario Comentario Tesoreria BOREAL Ingresar el comentario Cancelar Guardar" at bounding box center [491, 224] width 983 height 449
click at [379, 226] on input "BOREAL" at bounding box center [478, 230] width 237 height 8
drag, startPoint x: 371, startPoint y: 229, endPoint x: 334, endPoint y: 226, distance: 37.6
click at [335, 226] on div "Comentario Comentario Tesoreria BOREAL Ingresar el comentario Cancelar Guardar" at bounding box center [491, 224] width 983 height 449
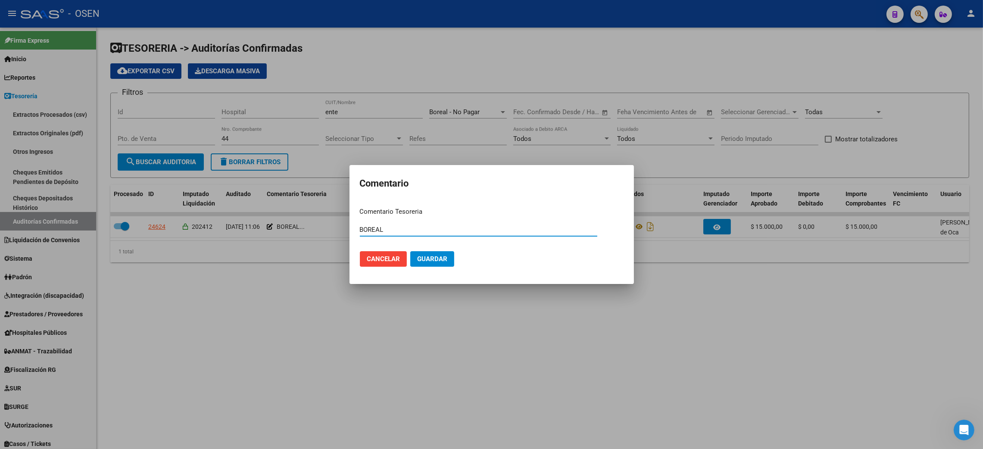
paste input "ACUERDO"
type input "ACUERDO"
click at [431, 260] on span "Guardar" at bounding box center [432, 259] width 30 height 8
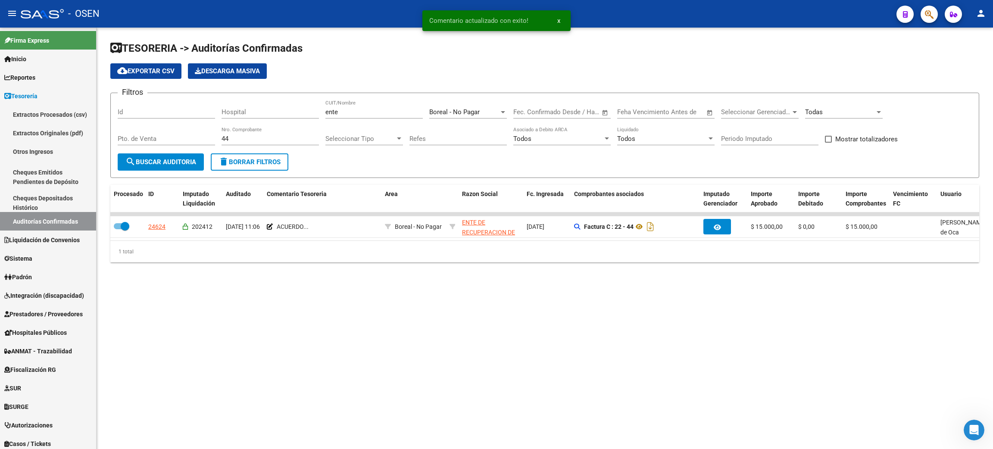
click at [203, 139] on div "Filtros Id Hospital ente CUIT/Nombre Boreal - No Pagar Seleccionar Area Fecha i…" at bounding box center [545, 126] width 854 height 53
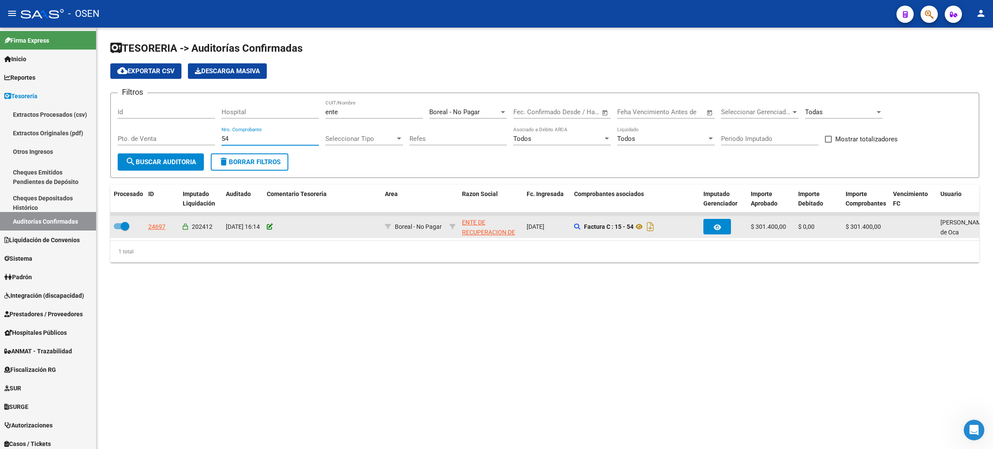
type input "54"
click at [268, 226] on icon at bounding box center [270, 227] width 6 height 6
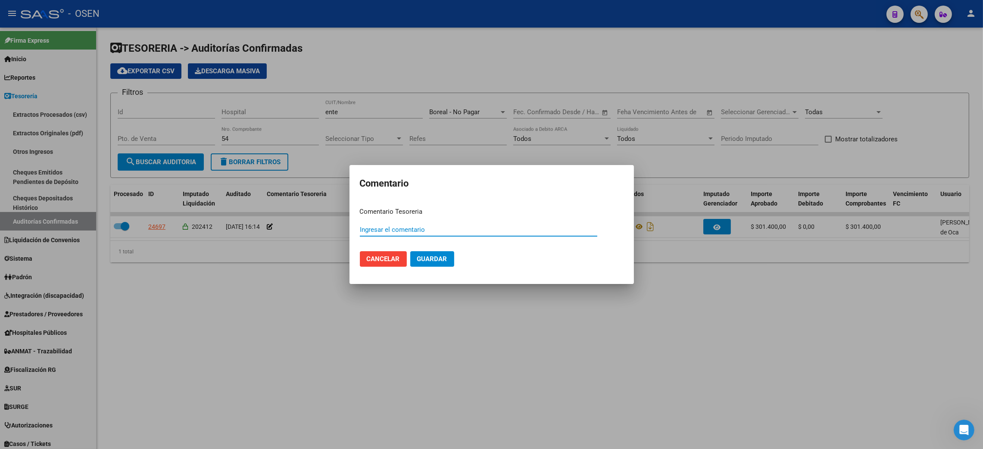
paste input "ACUERDO"
type input "ACUERDO"
click at [436, 263] on button "Guardar" at bounding box center [432, 259] width 44 height 16
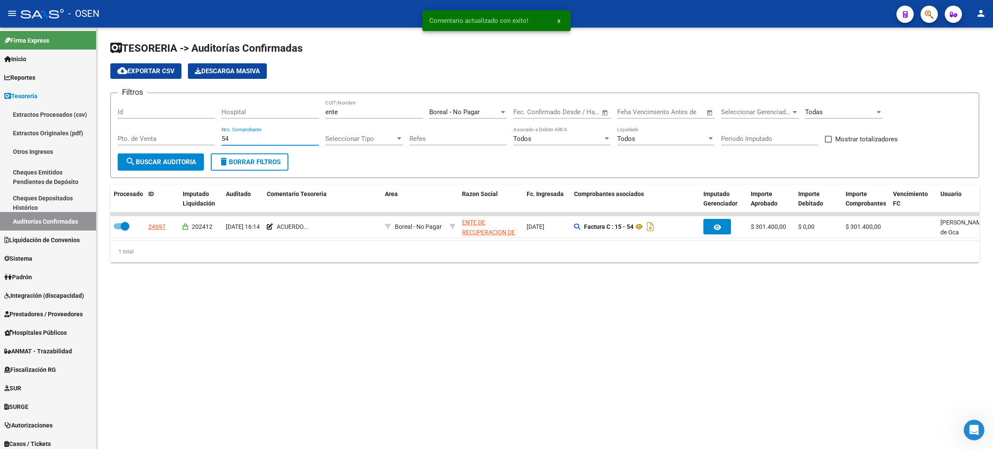
drag, startPoint x: 238, startPoint y: 138, endPoint x: 215, endPoint y: 137, distance: 23.3
click at [215, 137] on div "Filtros Id Hospital ente CUIT/Nombre Boreal - No Pagar Seleccionar Area Fecha i…" at bounding box center [545, 126] width 854 height 53
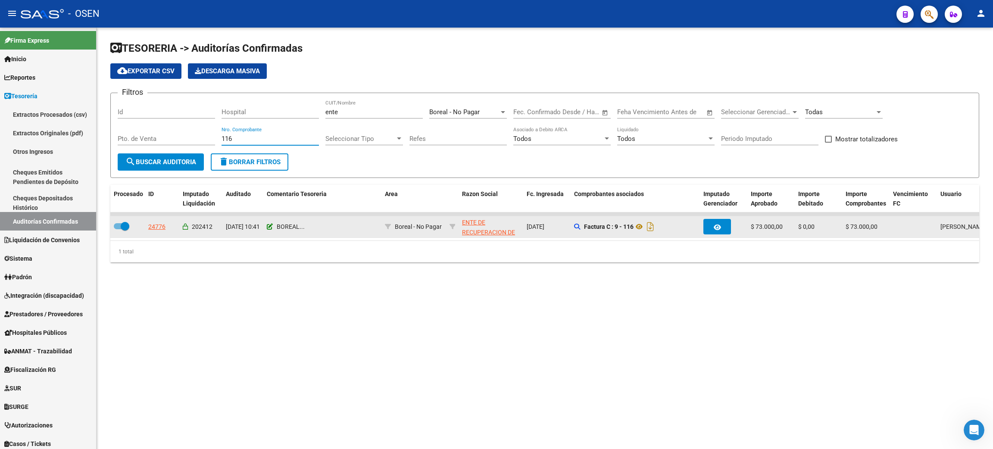
type input "116"
click at [268, 224] on icon at bounding box center [270, 227] width 6 height 6
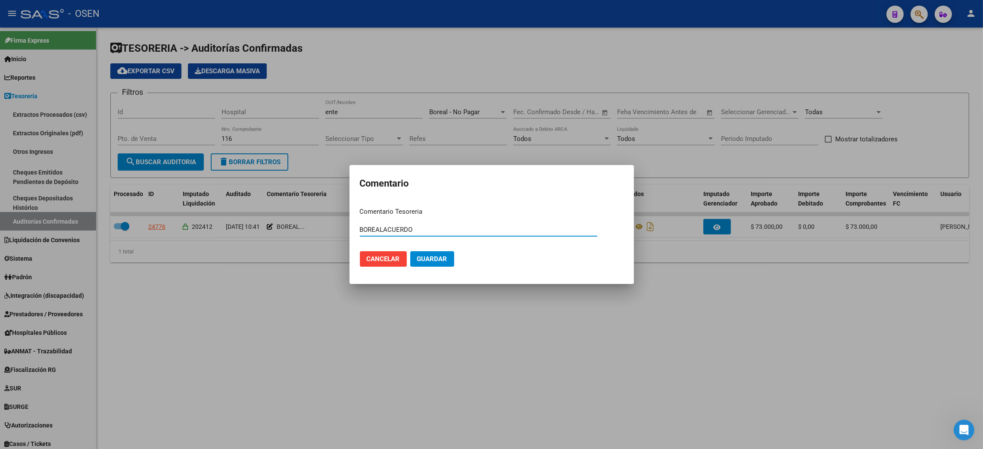
drag, startPoint x: 407, startPoint y: 230, endPoint x: 275, endPoint y: 216, distance: 132.5
click at [275, 216] on div "Comentario Comentario Tesoreria BOREALACUERDO Ingresar el comentario Cancelar G…" at bounding box center [491, 224] width 983 height 449
type input "ACUERDO"
click at [433, 260] on span "Guardar" at bounding box center [432, 259] width 30 height 8
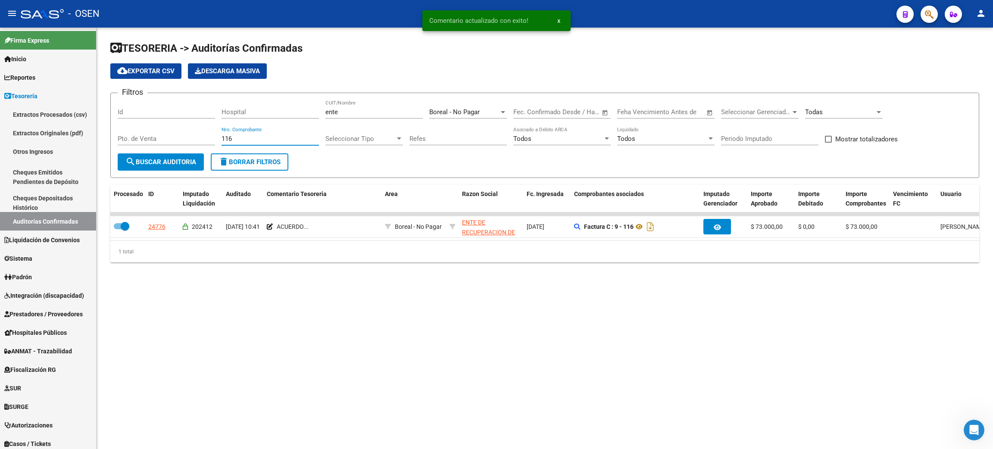
drag, startPoint x: 229, startPoint y: 138, endPoint x: 182, endPoint y: 131, distance: 48.0
click at [182, 131] on div "Filtros Id Hospital ente CUIT/Nombre Boreal - No Pagar Seleccionar Area Fecha i…" at bounding box center [545, 126] width 854 height 53
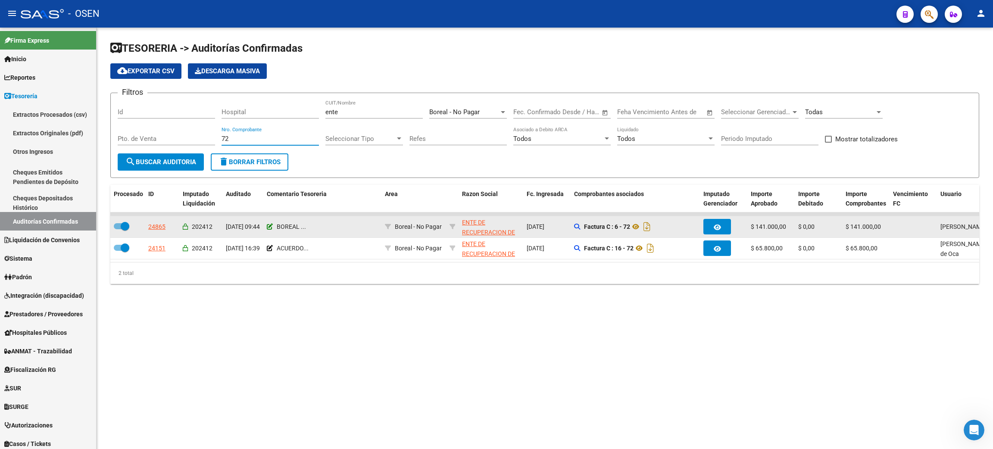
type input "72"
click at [270, 225] on icon at bounding box center [270, 227] width 6 height 6
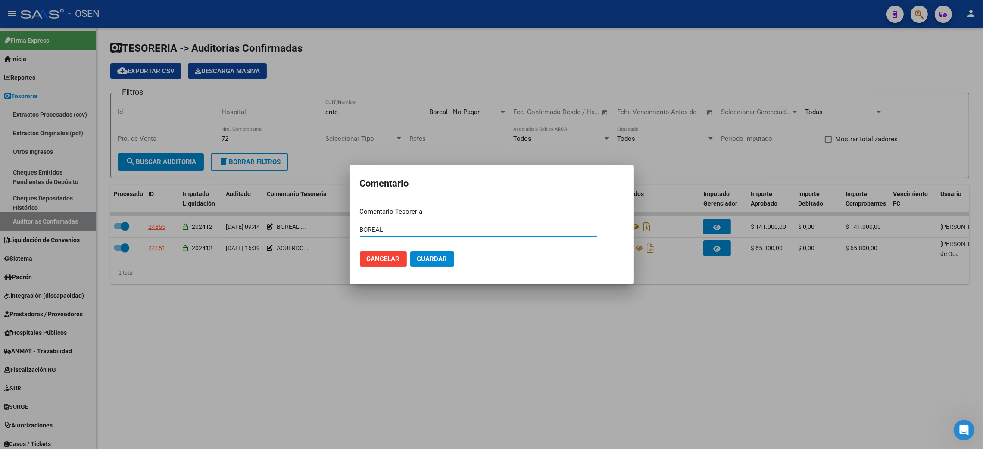
drag, startPoint x: 396, startPoint y: 230, endPoint x: 309, endPoint y: 217, distance: 88.8
click at [309, 219] on div "Comentario Comentario Tesoreria BOREAL Ingresar el comentario Cancelar Guardar" at bounding box center [491, 224] width 983 height 449
type input "ACUERDO"
click at [445, 261] on span "Guardar" at bounding box center [432, 259] width 30 height 8
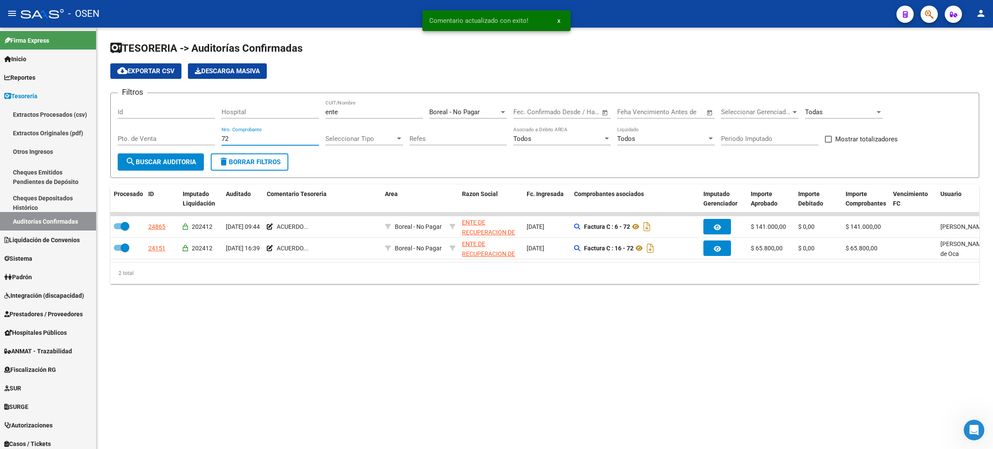
drag, startPoint x: 231, startPoint y: 136, endPoint x: 206, endPoint y: 132, distance: 24.9
click at [212, 134] on div "Filtros Id Hospital ente CUIT/Nombre Boreal - No Pagar Seleccionar Area Fecha i…" at bounding box center [545, 126] width 854 height 53
type input "124"
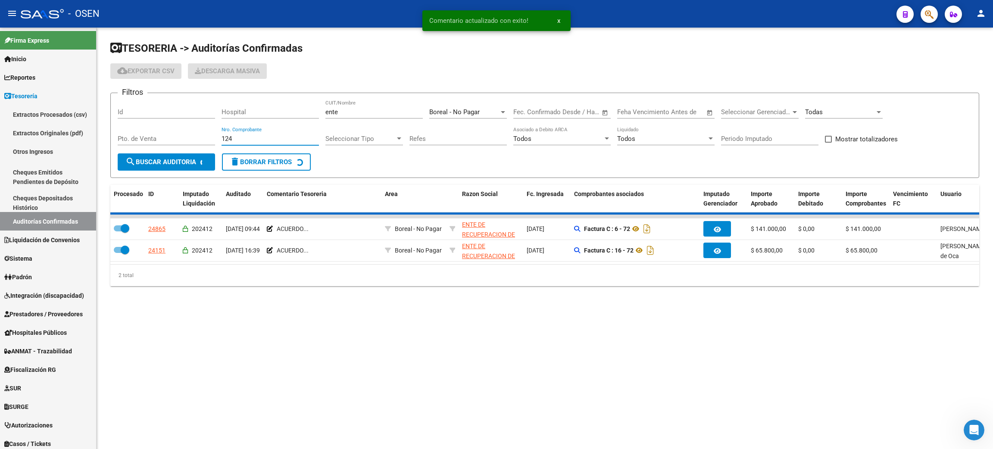
checkbox input "false"
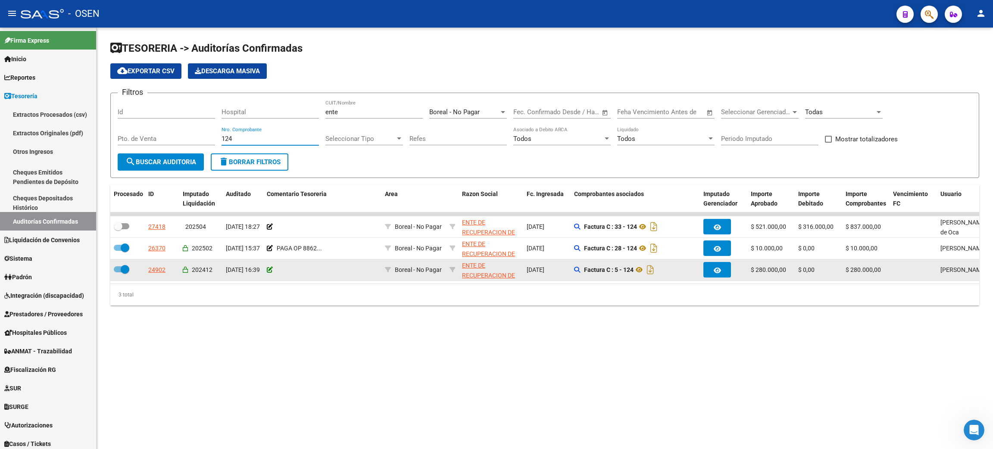
type input "124"
click at [270, 269] on icon at bounding box center [270, 270] width 6 height 6
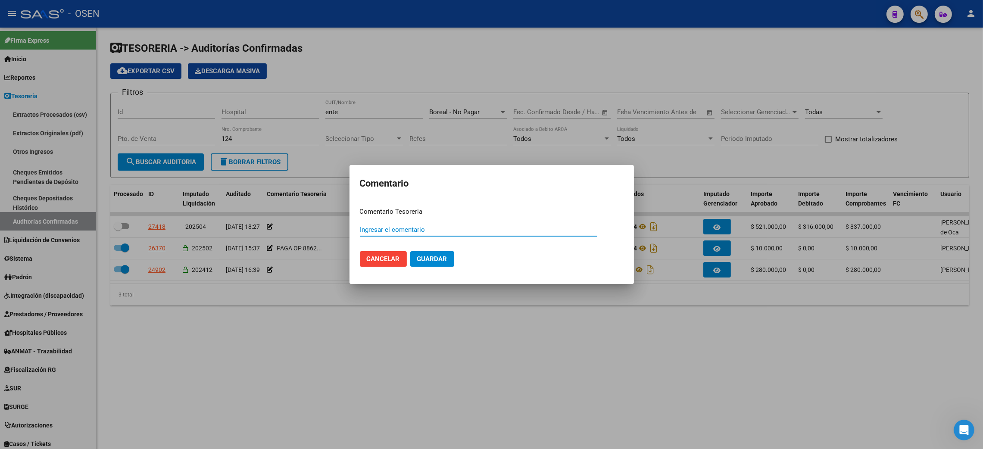
click at [423, 232] on input "Ingresar el comentario" at bounding box center [478, 230] width 237 height 8
paste input "ACUERDO"
type input "ACUERDO"
click at [442, 256] on button "Guardar" at bounding box center [432, 259] width 44 height 16
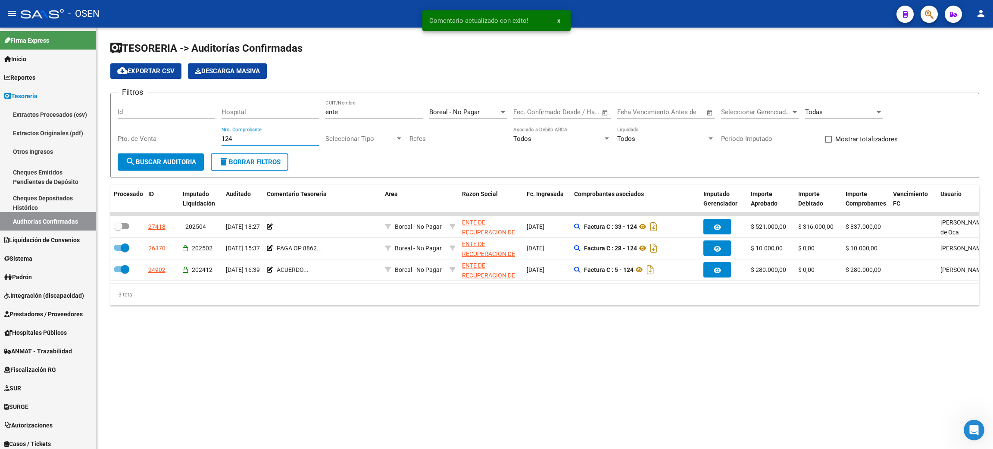
drag, startPoint x: 239, startPoint y: 138, endPoint x: 162, endPoint y: 123, distance: 78.1
click at [172, 125] on div "Filtros Id Hospital ente CUIT/Nombre Boreal - No Pagar Seleccionar Area Fecha i…" at bounding box center [545, 126] width 854 height 53
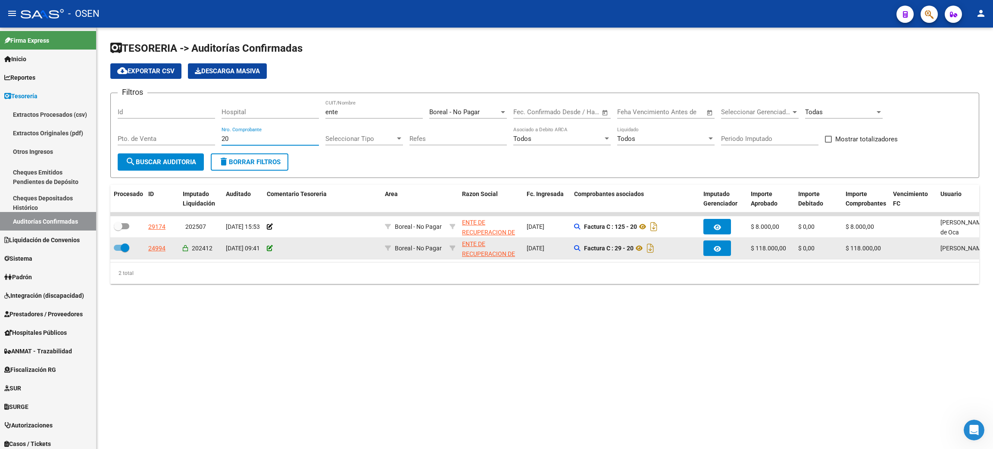
type input "20"
click at [271, 247] on icon at bounding box center [270, 248] width 6 height 6
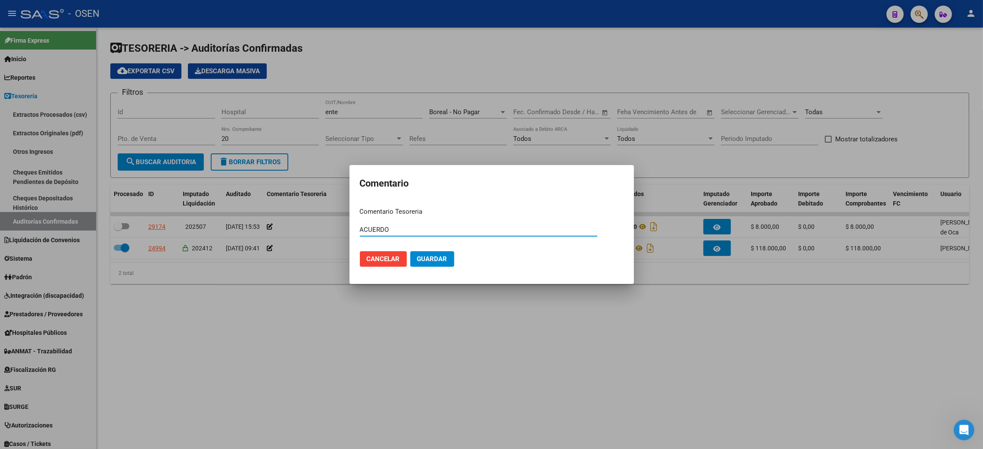
type input "ACUERDO"
click at [436, 263] on button "Guardar" at bounding box center [432, 259] width 44 height 16
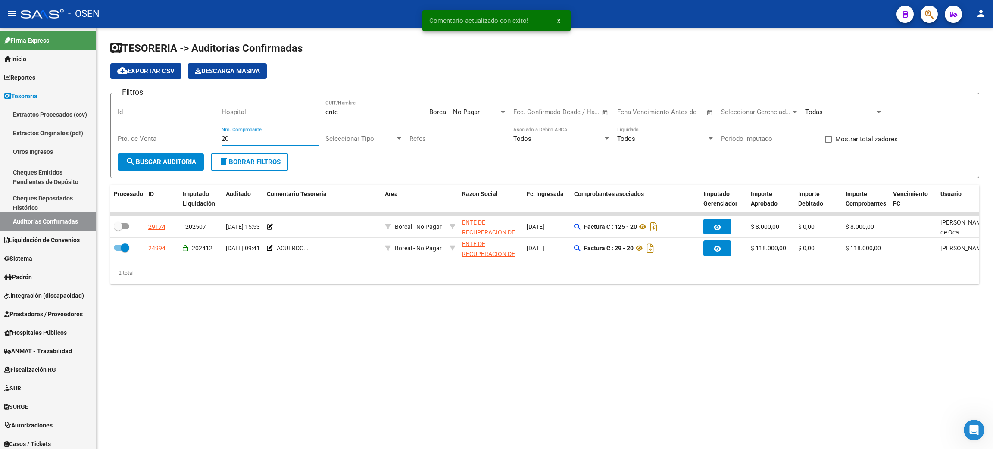
click at [175, 129] on div "Filtros Id Hospital ente CUIT/Nombre Boreal - No Pagar Seleccionar Area Fecha i…" at bounding box center [545, 126] width 854 height 53
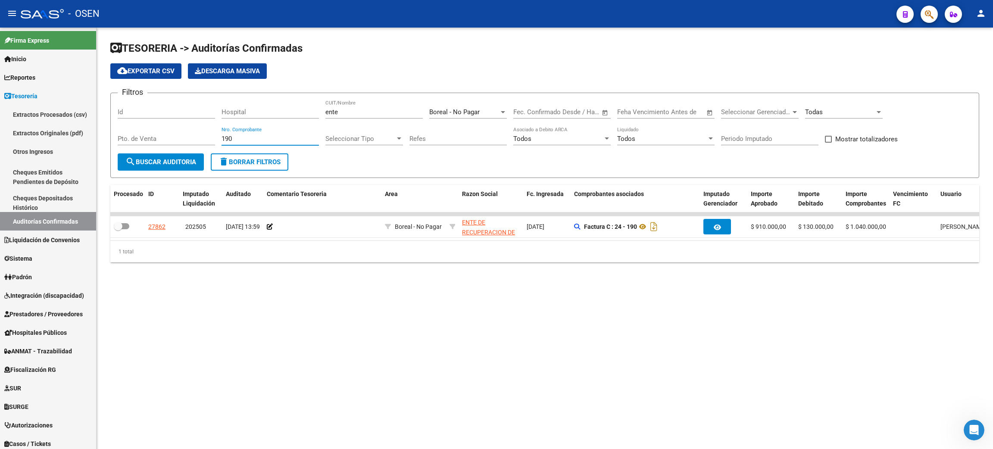
drag, startPoint x: 237, startPoint y: 137, endPoint x: 206, endPoint y: 131, distance: 30.7
click at [206, 131] on div "Filtros Id Hospital ente CUIT/Nombre Boreal - No Pagar Seleccionar Area Fecha i…" at bounding box center [545, 126] width 854 height 53
type input "521"
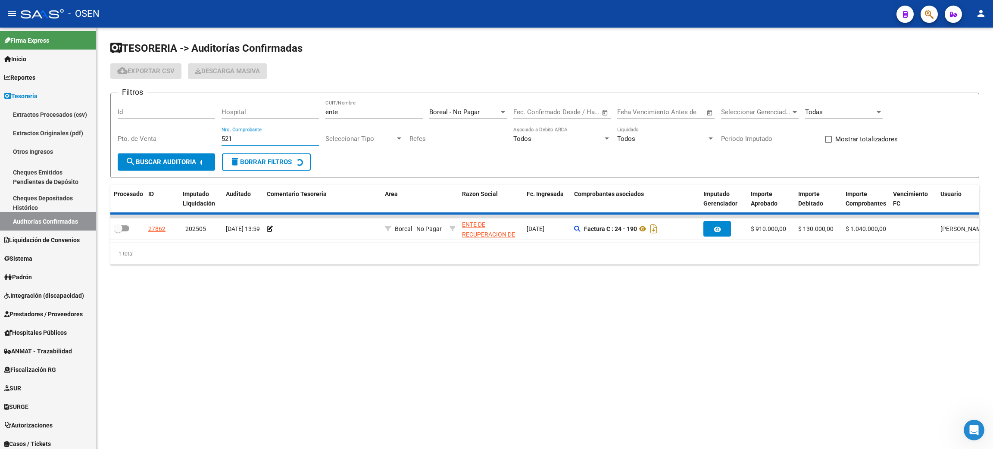
checkbox input "true"
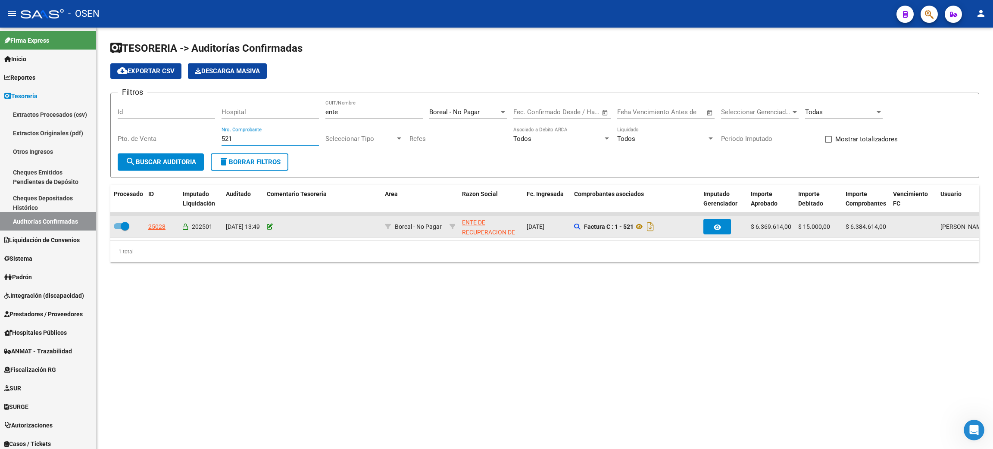
type input "521"
click at [268, 224] on icon at bounding box center [270, 227] width 6 height 6
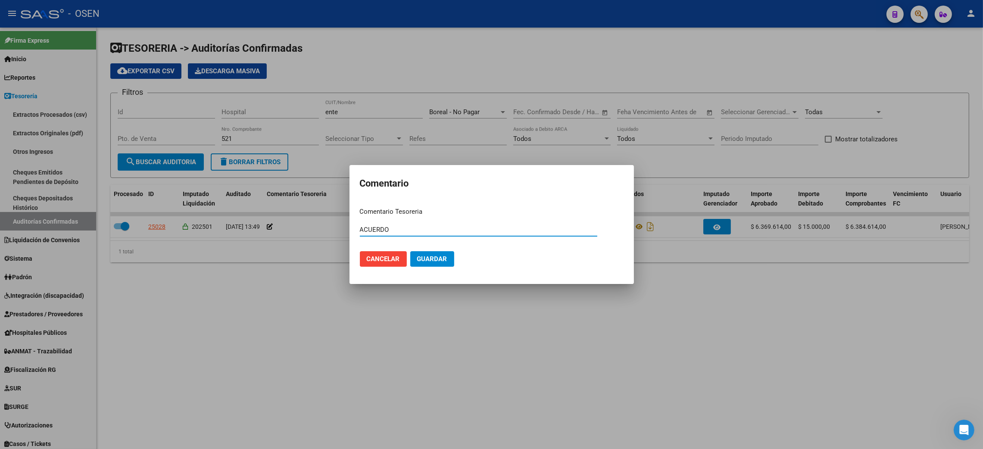
type input "ACUERDO"
click at [433, 257] on span "Guardar" at bounding box center [432, 259] width 30 height 8
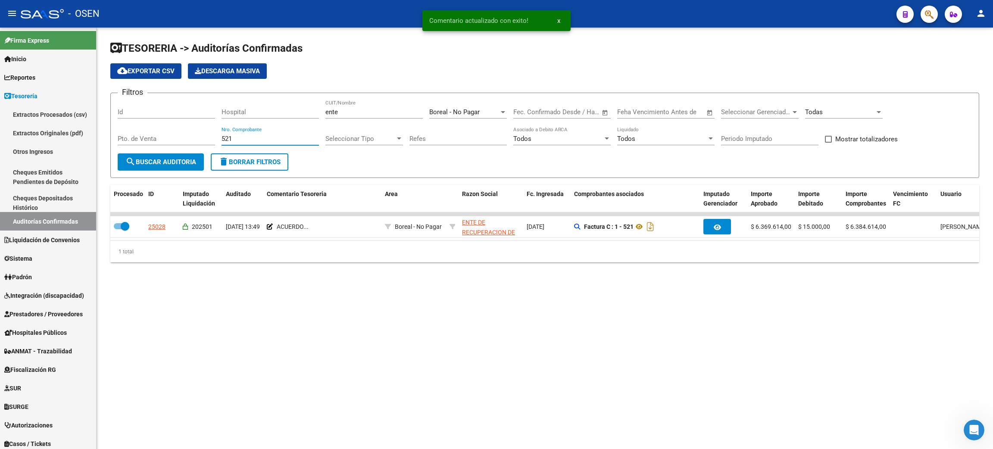
drag, startPoint x: 240, startPoint y: 136, endPoint x: 198, endPoint y: 135, distance: 41.4
click at [198, 135] on div "Filtros Id Hospital ente CUIT/Nombre Boreal - No Pagar Seleccionar Area Fecha i…" at bounding box center [545, 126] width 854 height 53
type input "118"
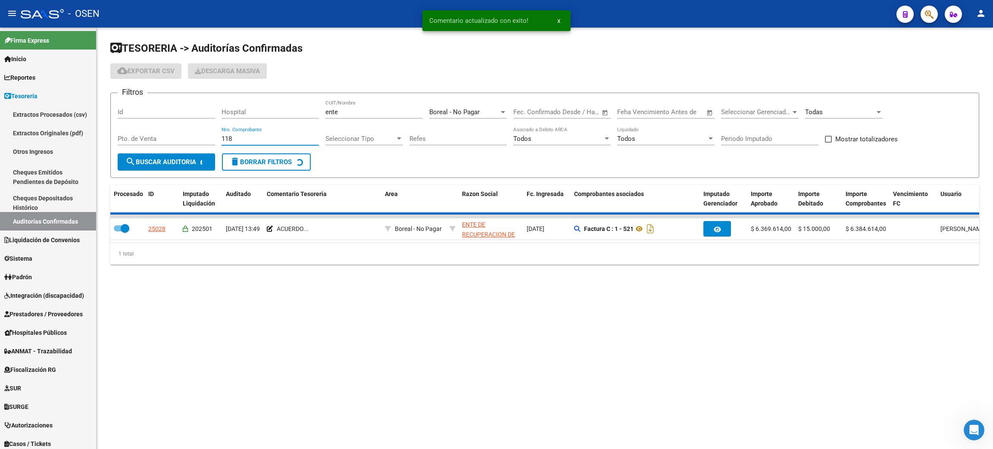
checkbox input "false"
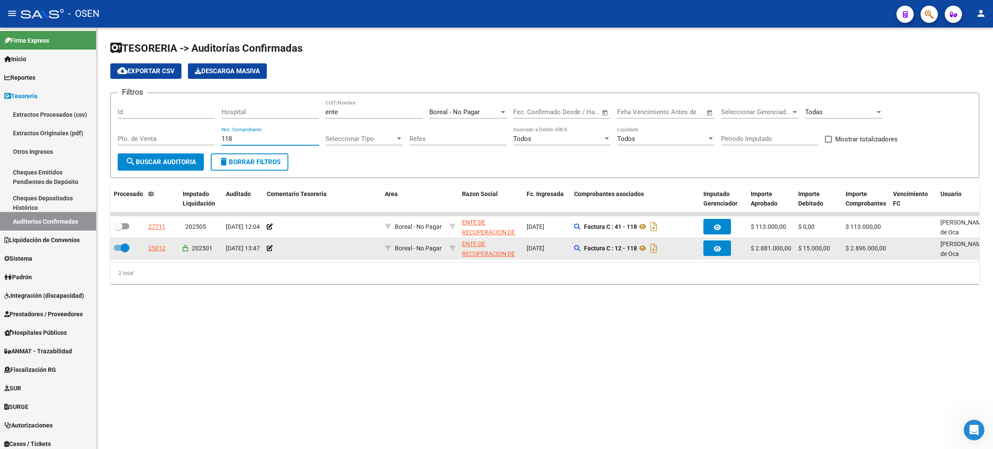
type input "118"
click at [266, 249] on datatable-body-cell at bounding box center [322, 248] width 118 height 21
click at [271, 245] on icon at bounding box center [270, 248] width 6 height 6
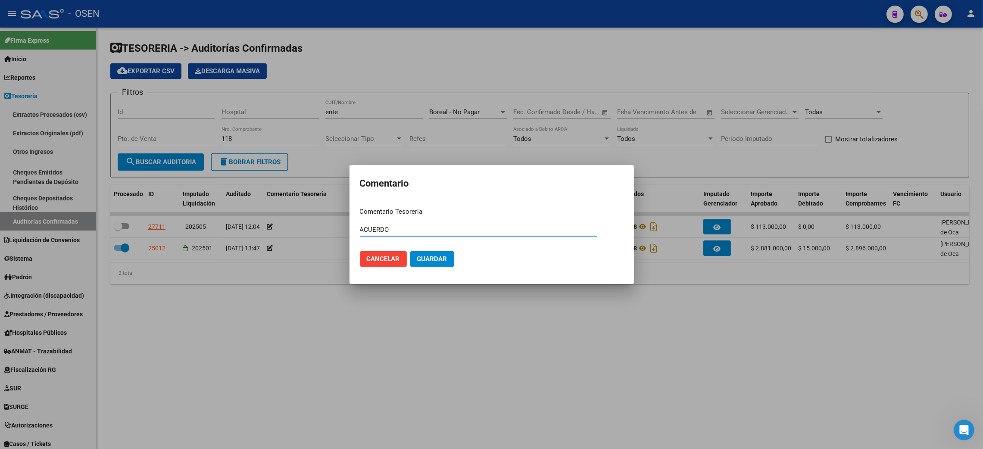
type input "ACUERDO"
click at [430, 255] on span "Guardar" at bounding box center [432, 259] width 30 height 8
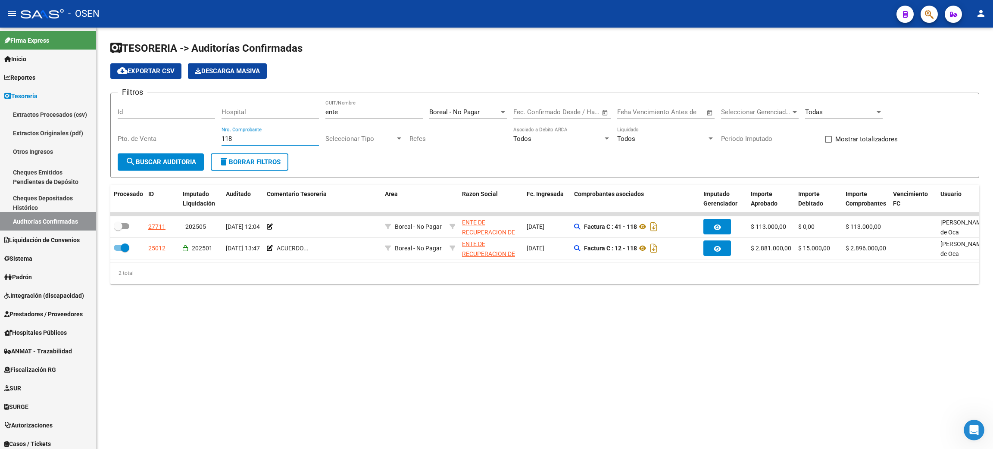
drag, startPoint x: 245, startPoint y: 140, endPoint x: 193, endPoint y: 138, distance: 52.6
click at [193, 138] on div "Filtros Id Hospital ente CUIT/Nombre Boreal - No Pagar Seleccionar Area Fecha i…" at bounding box center [545, 126] width 854 height 53
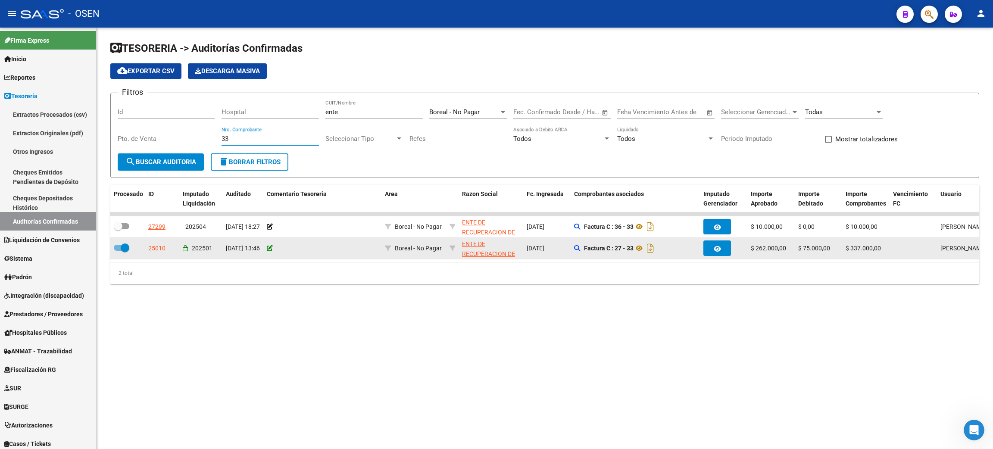
type input "33"
click at [267, 246] on icon at bounding box center [270, 248] width 6 height 6
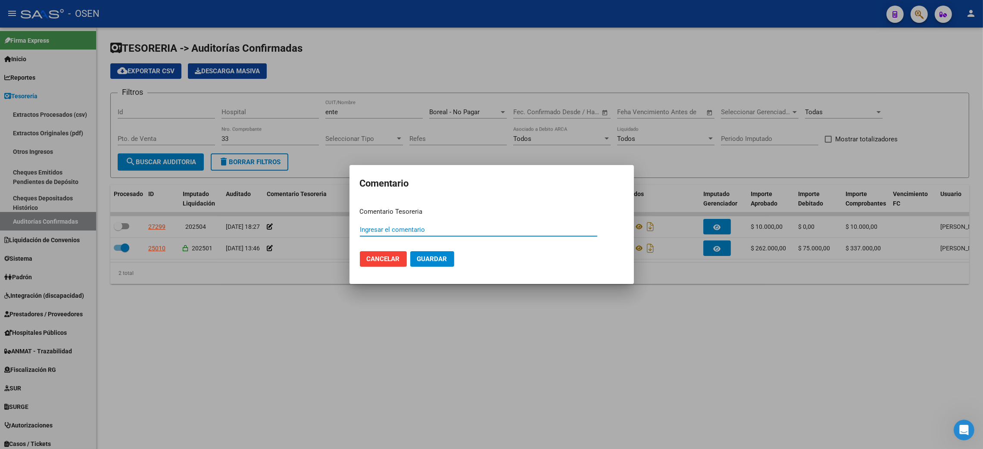
paste input "ACUERDO"
type input "ACUERDO"
click at [444, 261] on span "Guardar" at bounding box center [432, 259] width 30 height 8
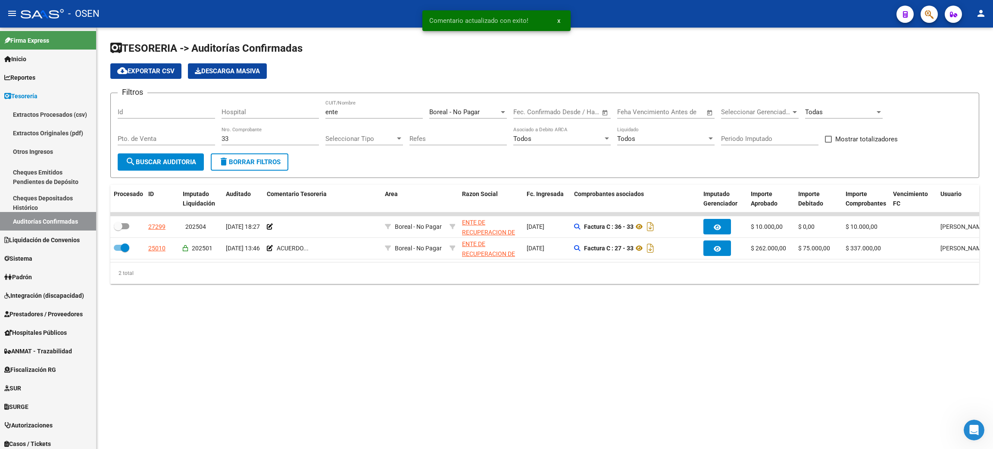
drag, startPoint x: 241, startPoint y: 131, endPoint x: 231, endPoint y: 134, distance: 10.1
click at [210, 129] on div "Filtros Id Hospital ente CUIT/Nombre Boreal - No Pagar Seleccionar Area Fecha i…" at bounding box center [545, 126] width 854 height 53
drag, startPoint x: 239, startPoint y: 137, endPoint x: 206, endPoint y: 139, distance: 32.8
click at [206, 139] on div "Filtros Id Hospital ente CUIT/Nombre Boreal - No Pagar Seleccionar Area Fecha i…" at bounding box center [545, 126] width 854 height 53
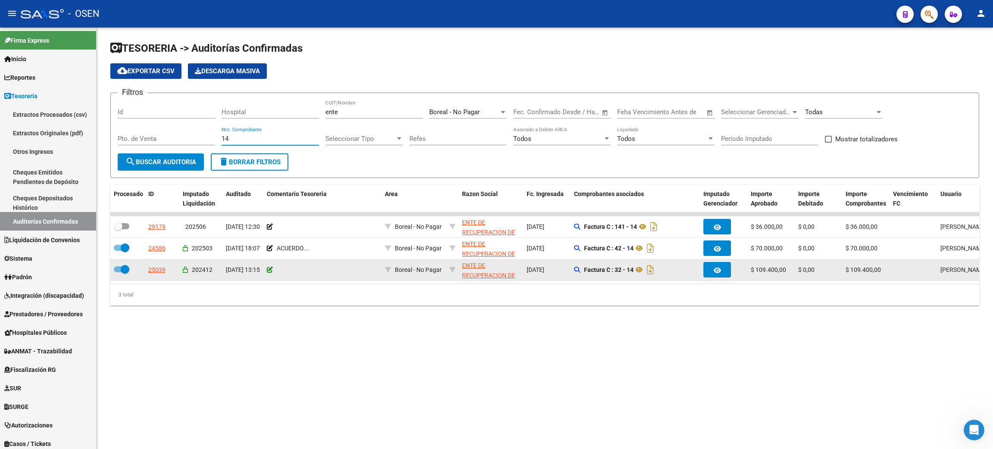
type input "14"
click at [271, 268] on icon at bounding box center [270, 270] width 6 height 6
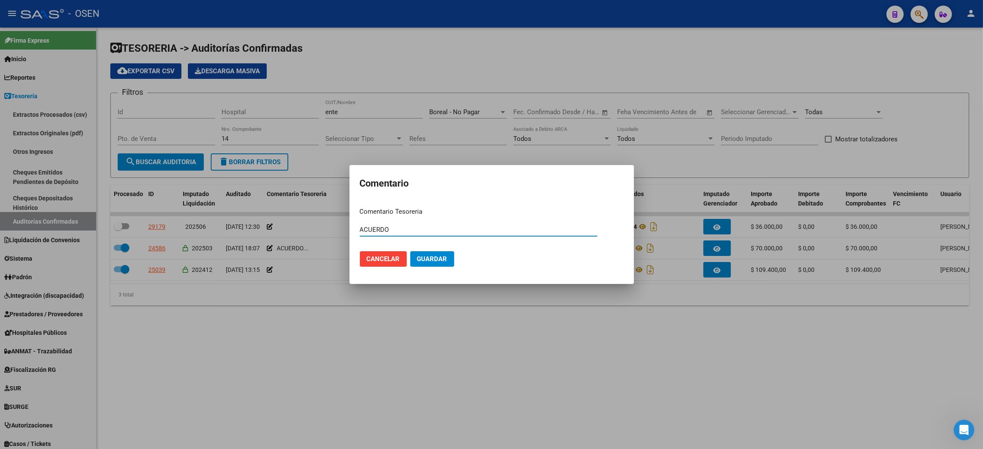
type input "ACUERDO"
click at [440, 253] on button "Guardar" at bounding box center [432, 259] width 44 height 16
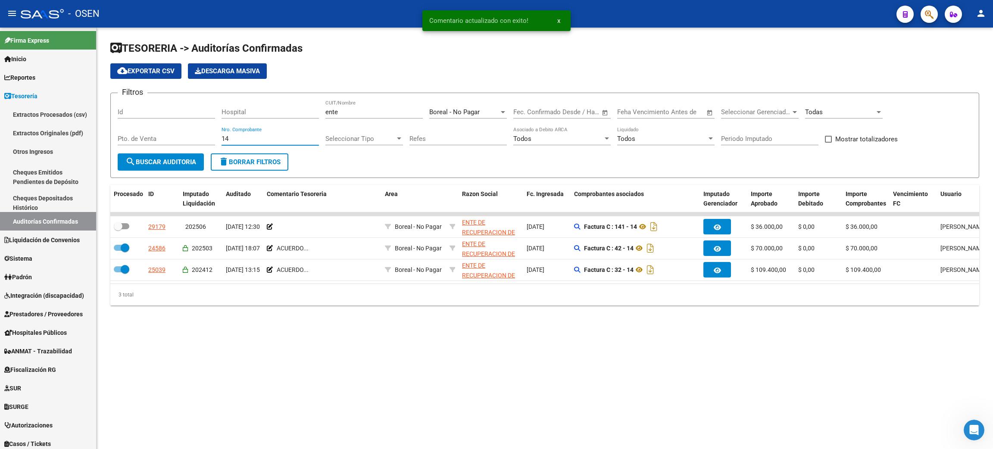
drag, startPoint x: 229, startPoint y: 137, endPoint x: 144, endPoint y: 120, distance: 86.1
click at [172, 131] on div "Filtros Id Hospital ente CUIT/Nombre Boreal - No Pagar Seleccionar Area Fecha i…" at bounding box center [545, 126] width 854 height 53
type input "548"
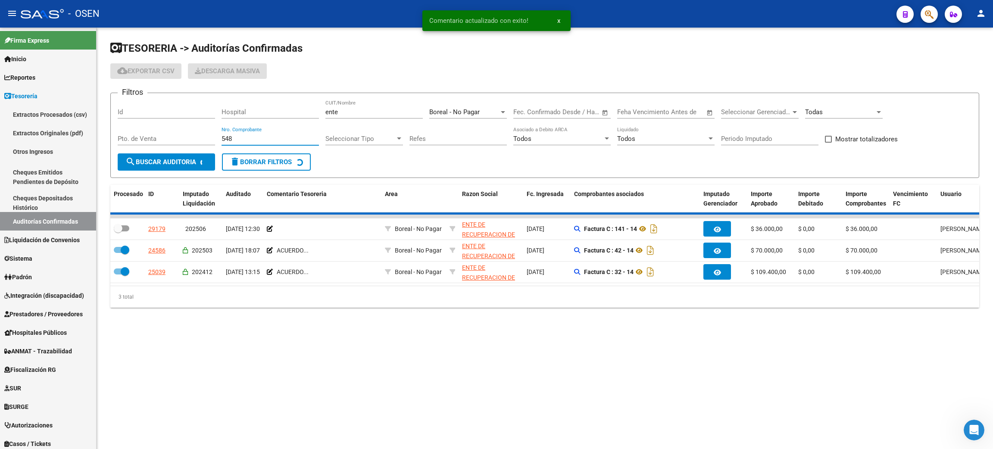
checkbox input "true"
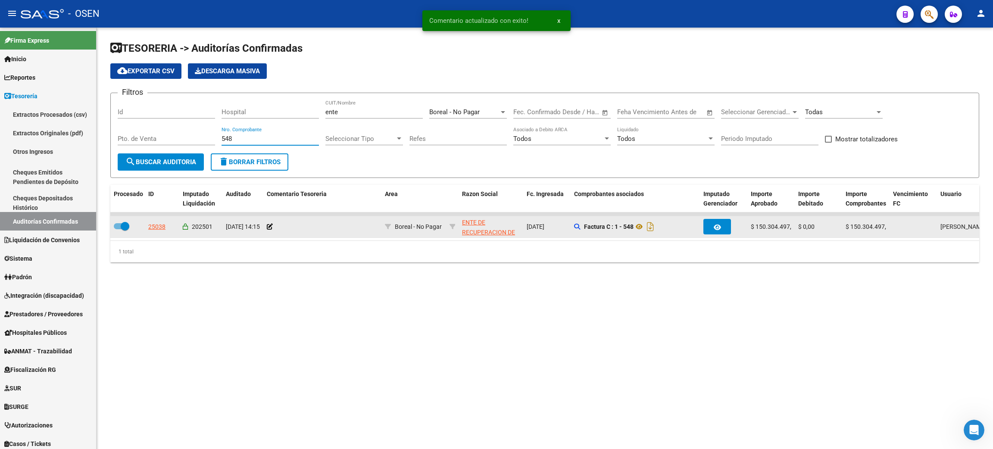
type input "548"
click at [273, 225] on div at bounding box center [322, 227] width 111 height 10
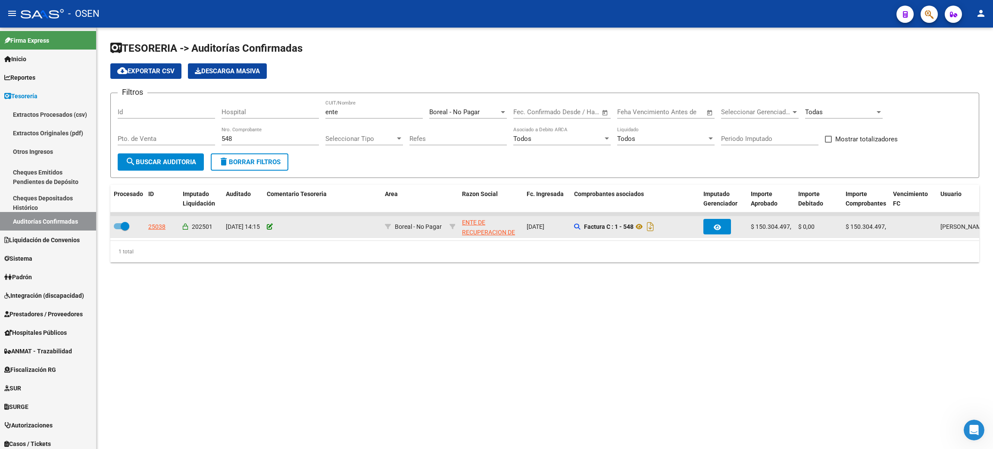
click at [268, 224] on icon at bounding box center [270, 227] width 6 height 6
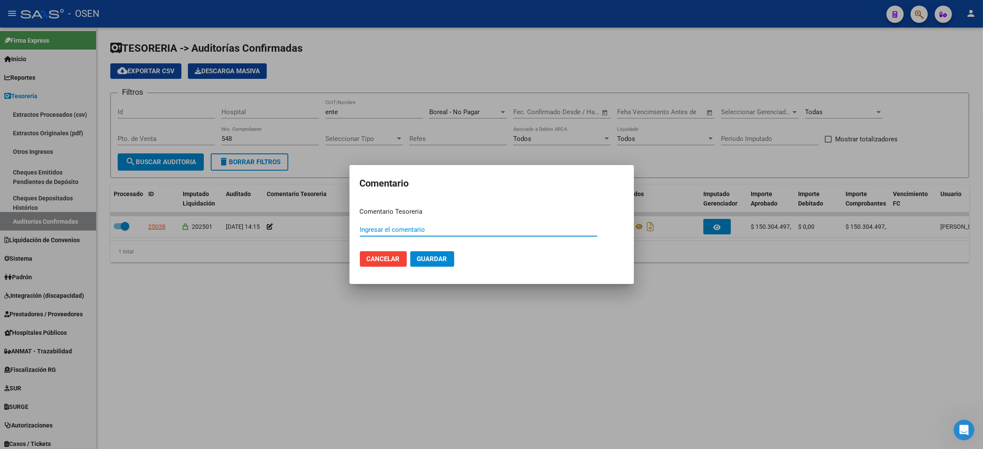
paste input "ACUERDO"
type input "ACUERDO"
click at [442, 253] on button "Guardar" at bounding box center [432, 259] width 44 height 16
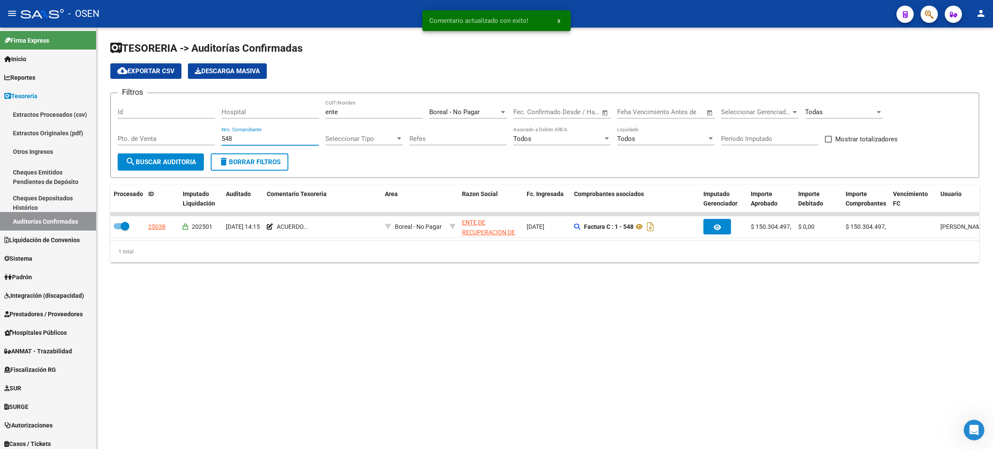
drag, startPoint x: 250, startPoint y: 139, endPoint x: 141, endPoint y: 133, distance: 108.7
click at [169, 128] on div "Filtros Id Hospital ente CUIT/Nombre Boreal - No Pagar Seleccionar Area Fecha i…" at bounding box center [545, 126] width 854 height 53
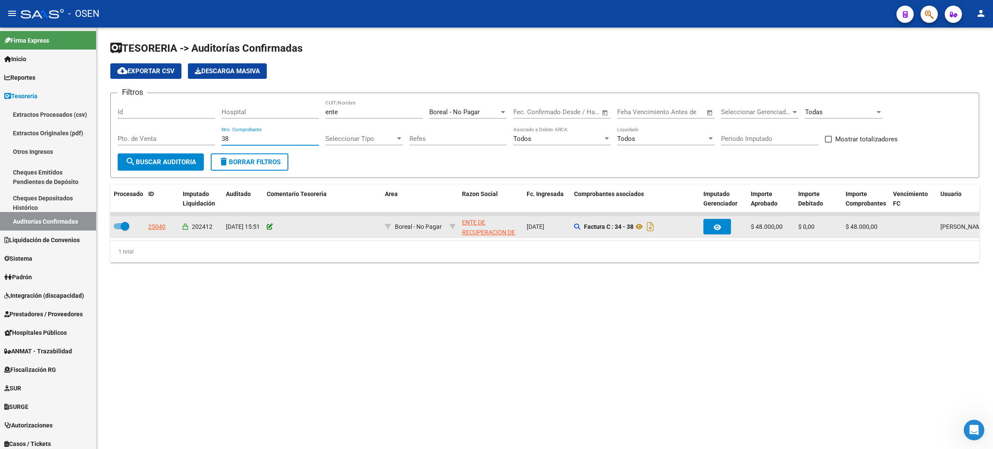
type input "38"
click at [271, 227] on icon at bounding box center [270, 227] width 6 height 6
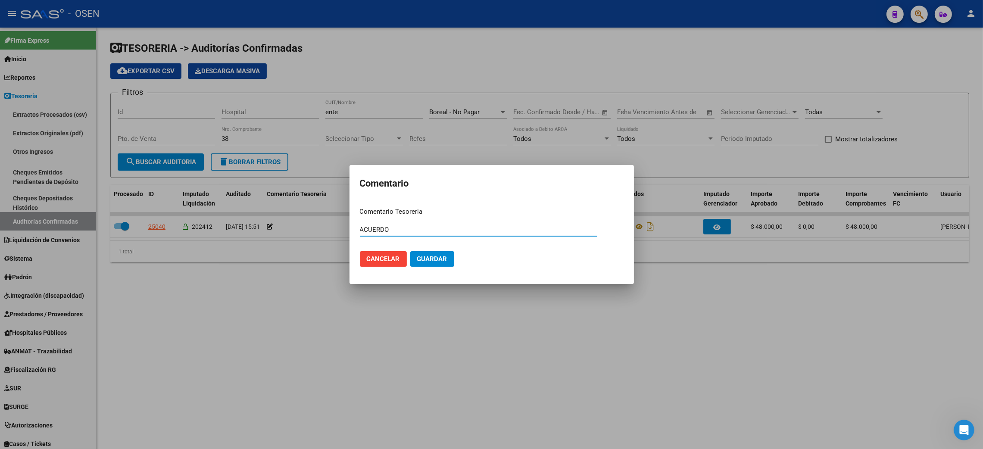
type input "ACUERDO"
click at [438, 260] on span "Guardar" at bounding box center [432, 259] width 30 height 8
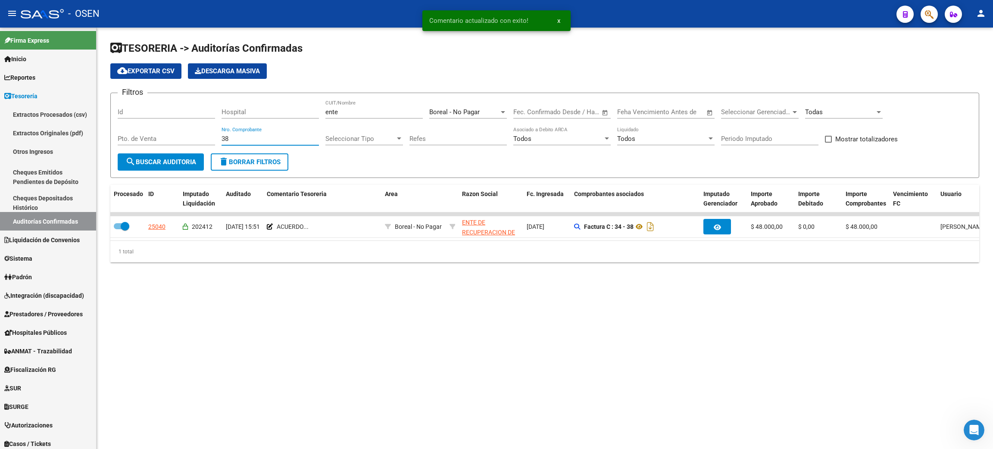
drag, startPoint x: 234, startPoint y: 139, endPoint x: 190, endPoint y: 133, distance: 44.4
click at [190, 133] on div "Filtros Id Hospital ente CUIT/Nombre Boreal - No Pagar Seleccionar Area Fecha i…" at bounding box center [545, 126] width 854 height 53
type input "79"
click at [182, 166] on button "search Buscar Auditoria" at bounding box center [161, 161] width 86 height 17
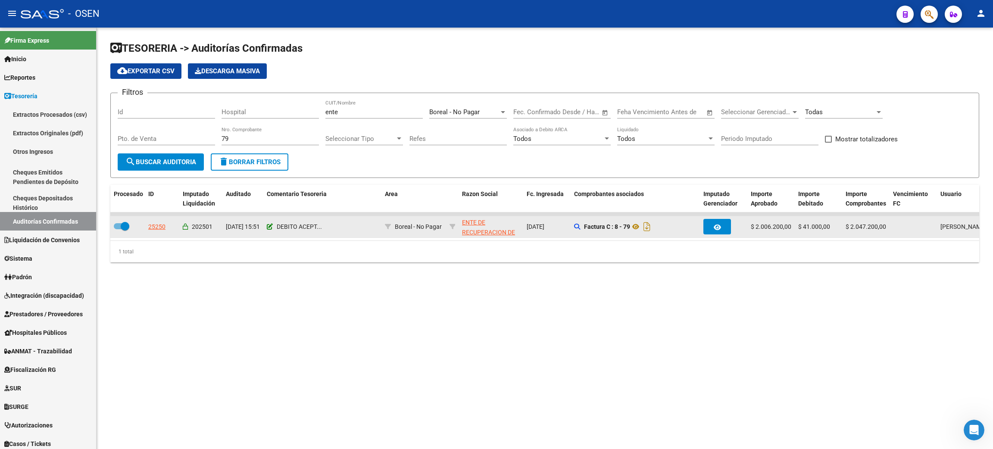
click at [271, 225] on icon at bounding box center [270, 227] width 6 height 6
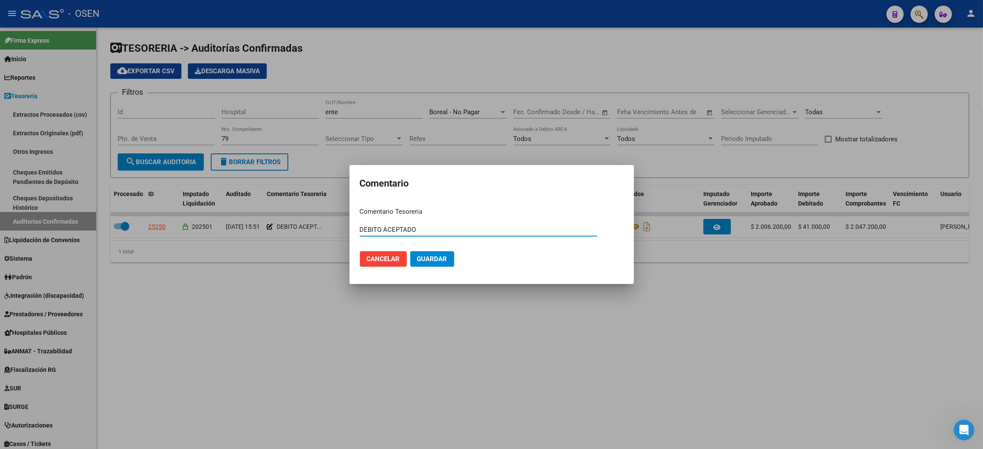
drag, startPoint x: 421, startPoint y: 231, endPoint x: 258, endPoint y: 208, distance: 164.9
click at [258, 208] on div "Comentario Comentario Tesoreria DEBITO ACEPTADO Ingresar el comentario Cancelar…" at bounding box center [491, 224] width 983 height 449
paste input "ACUER"
type input "ACUERDO"
click at [441, 262] on span "Guardar" at bounding box center [432, 259] width 30 height 8
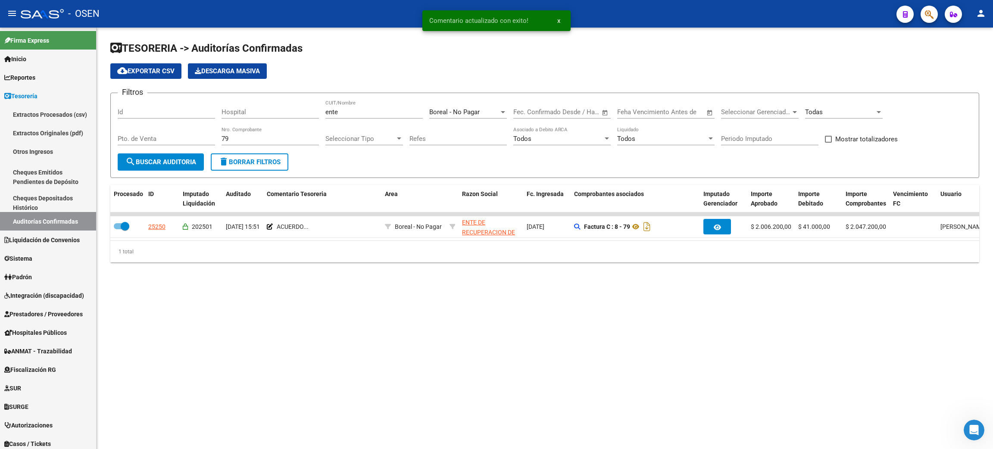
drag, startPoint x: 249, startPoint y: 133, endPoint x: 210, endPoint y: 130, distance: 38.5
click at [210, 130] on div "Filtros Id Hospital ente CUIT/Nombre Boreal - No Pagar Seleccionar Area Fecha i…" at bounding box center [545, 126] width 854 height 53
click at [234, 139] on input "79" at bounding box center [269, 139] width 97 height 8
drag, startPoint x: 234, startPoint y: 138, endPoint x: 176, endPoint y: 133, distance: 58.4
click at [176, 133] on div "Filtros Id Hospital ente CUIT/Nombre Boreal - No Pagar Seleccionar Area Fecha i…" at bounding box center [545, 126] width 854 height 53
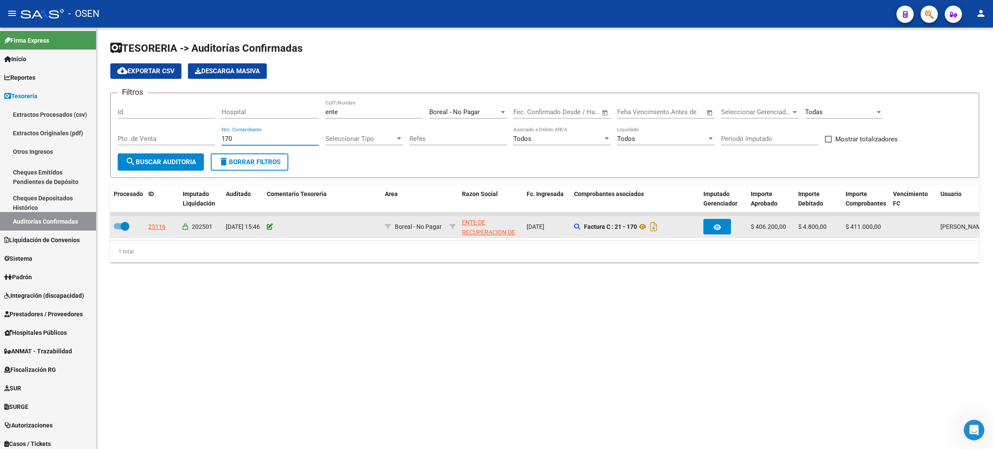
type input "170"
click at [272, 224] on icon at bounding box center [270, 227] width 6 height 6
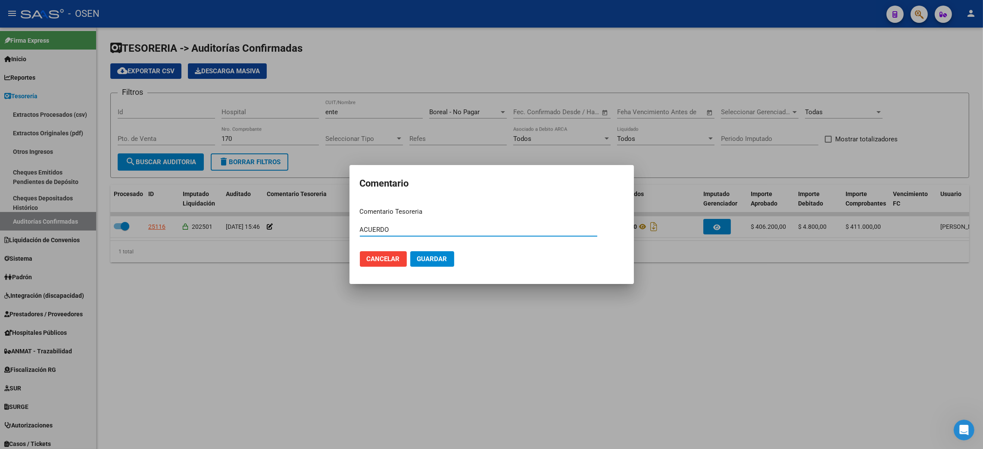
type input "ACUERDO"
click at [454, 257] on mat-dialog-actions "Cancelar Guardar" at bounding box center [492, 258] width 264 height 29
click at [444, 259] on span "Guardar" at bounding box center [432, 259] width 30 height 8
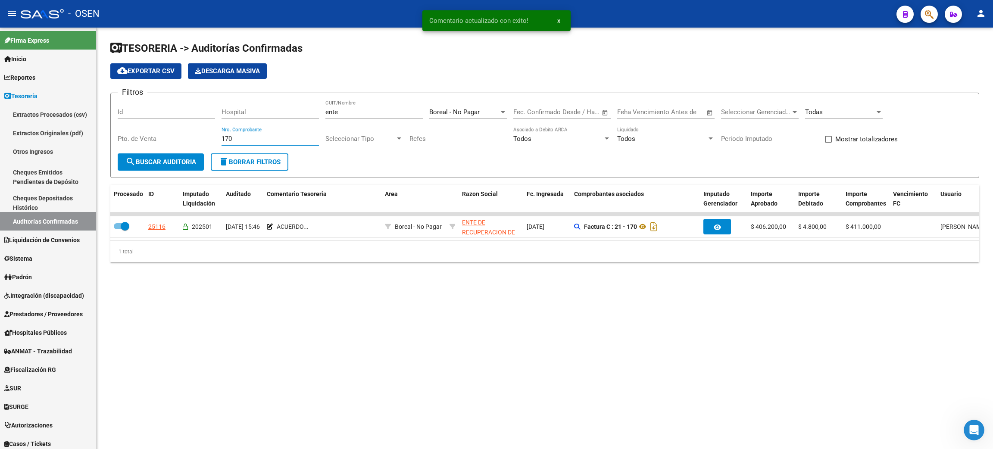
drag, startPoint x: 237, startPoint y: 137, endPoint x: 179, endPoint y: 134, distance: 57.4
click at [179, 134] on div "Filtros Id Hospital ente CUIT/Nombre Boreal - No Pagar Seleccionar Area Fecha i…" at bounding box center [545, 126] width 854 height 53
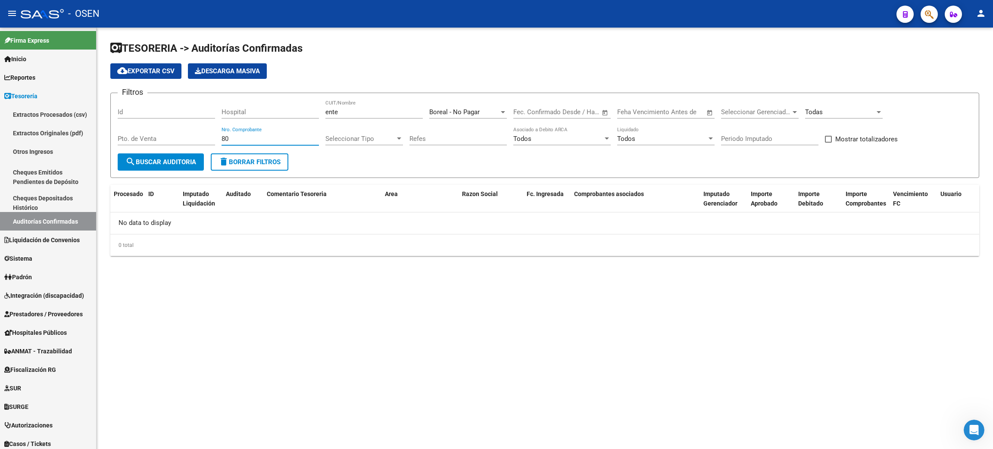
drag, startPoint x: 213, startPoint y: 134, endPoint x: 185, endPoint y: 134, distance: 28.0
click at [185, 134] on div "Filtros Id Hospital ente CUIT/Nombre Boreal - No Pagar Seleccionar Area Fecha i…" at bounding box center [545, 126] width 854 height 53
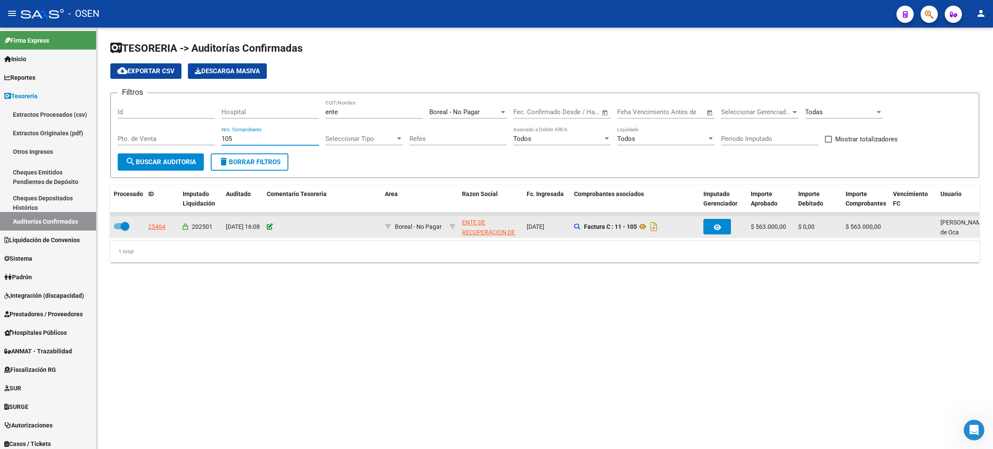
type input "105"
click at [268, 224] on icon at bounding box center [270, 227] width 6 height 6
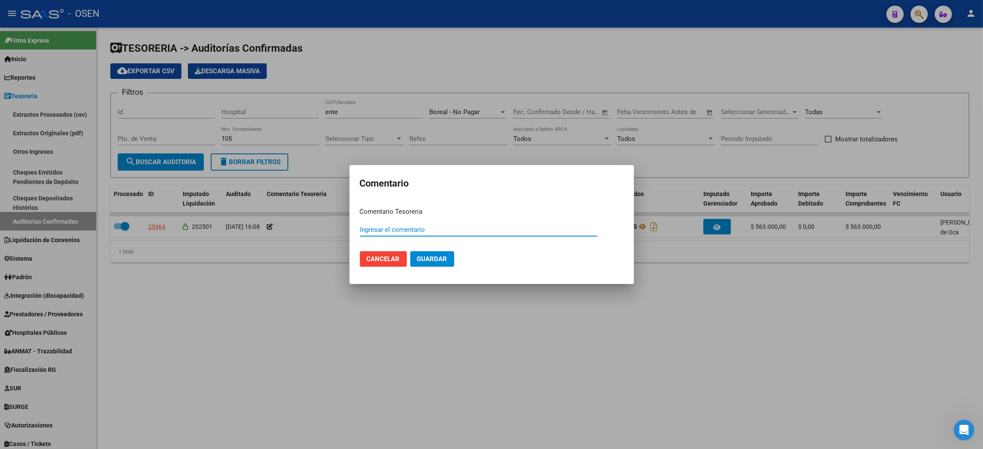
paste input "ACUERDO"
type input "ACUERDO"
click at [431, 250] on mat-dialog-actions "Cancelar Guardar" at bounding box center [492, 258] width 264 height 29
drag, startPoint x: 431, startPoint y: 255, endPoint x: 520, endPoint y: 249, distance: 88.9
click at [431, 256] on span "Guardar" at bounding box center [432, 259] width 30 height 8
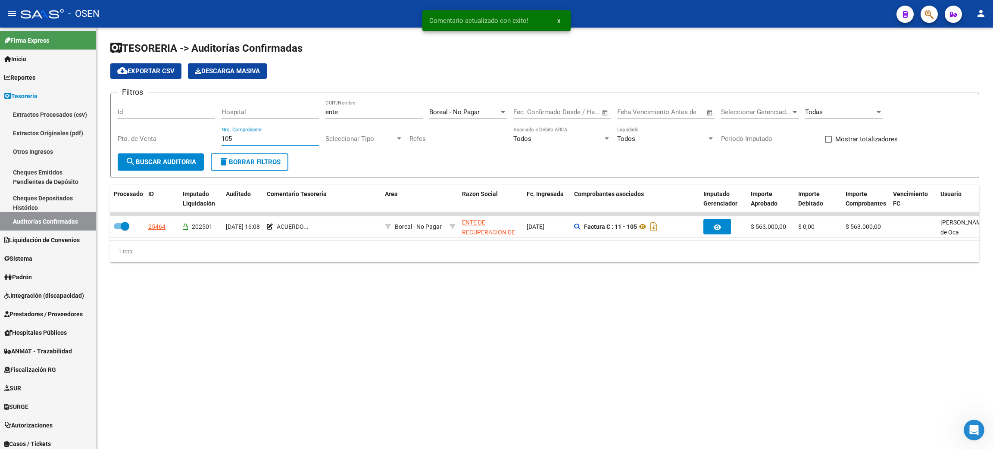
drag, startPoint x: 242, startPoint y: 138, endPoint x: 196, endPoint y: 137, distance: 45.7
click at [196, 137] on div "Filtros Id Hospital ente CUIT/Nombre Boreal - No Pagar Seleccionar Area Fecha i…" at bounding box center [545, 126] width 854 height 53
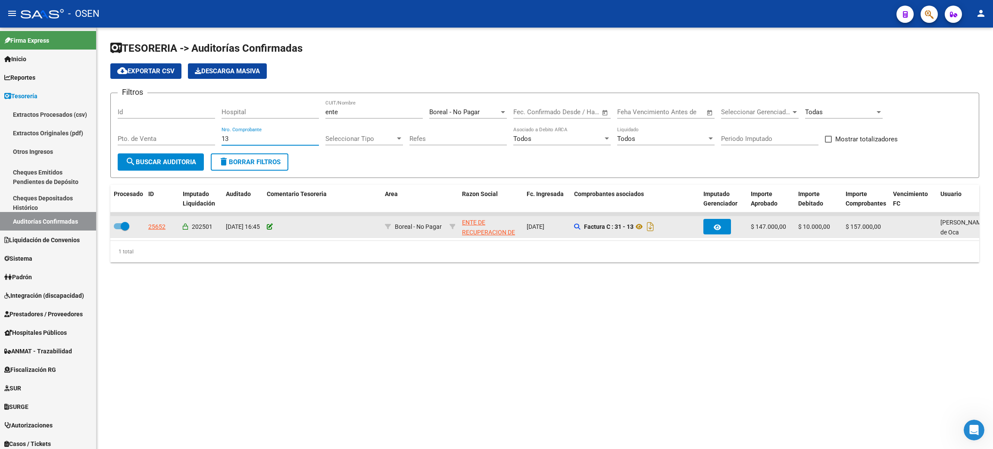
type input "13"
click at [269, 225] on icon at bounding box center [270, 227] width 6 height 6
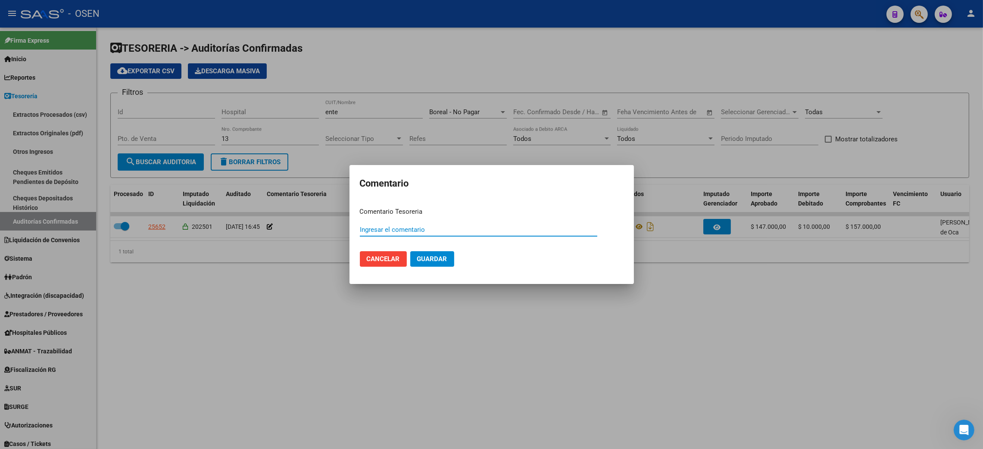
paste input "ACUERDO"
type input "ACUERDO"
click at [426, 261] on span "Guardar" at bounding box center [432, 259] width 30 height 8
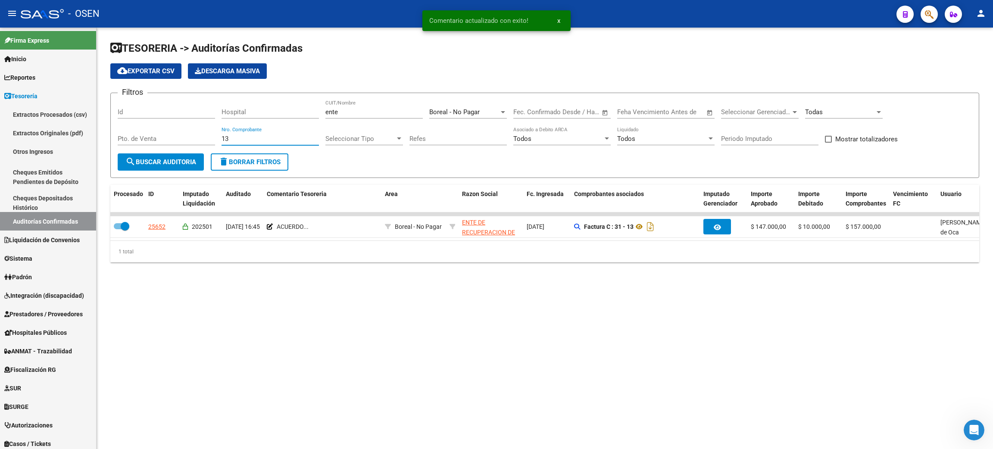
drag, startPoint x: 238, startPoint y: 137, endPoint x: 200, endPoint y: 134, distance: 38.1
click at [200, 134] on div "Filtros Id Hospital ente CUIT/Nombre Boreal - No Pagar Seleccionar Area Fecha i…" at bounding box center [545, 126] width 854 height 53
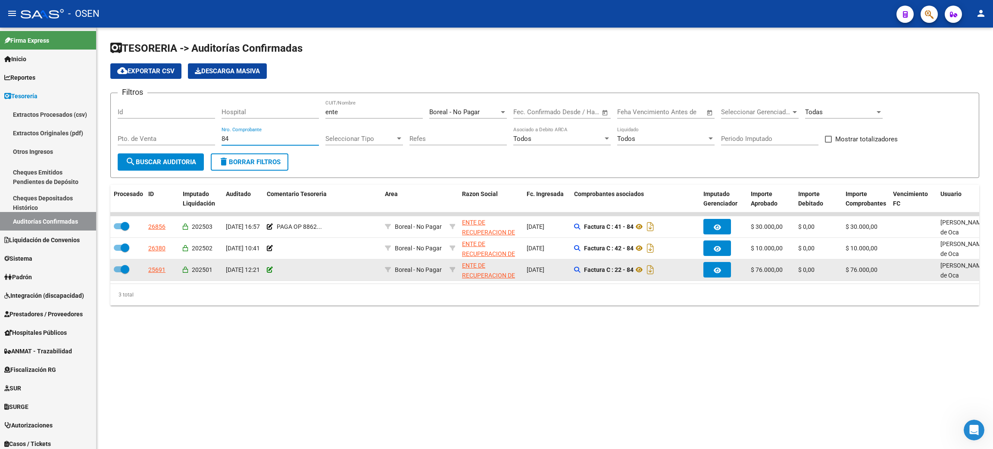
type input "84"
click at [270, 270] on icon at bounding box center [270, 270] width 6 height 6
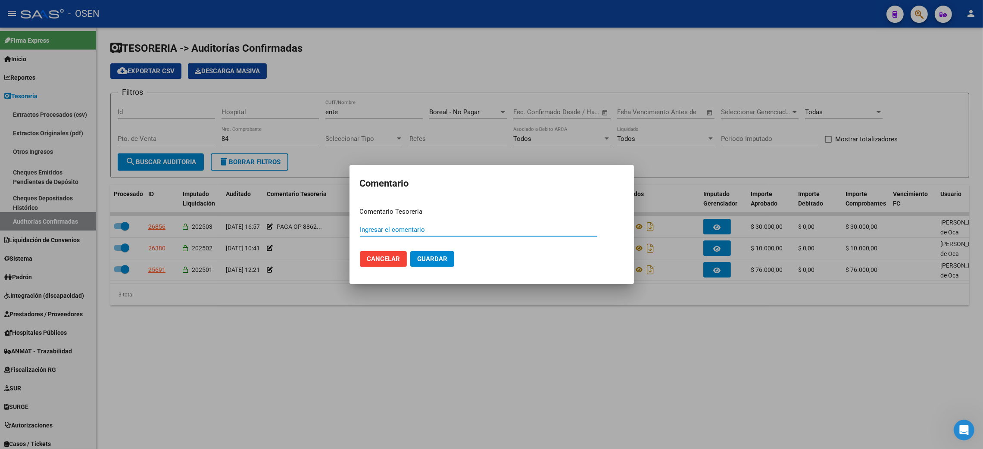
paste input "ACUERDO"
type input "ACUERDO"
click at [442, 263] on button "Guardar" at bounding box center [432, 259] width 44 height 16
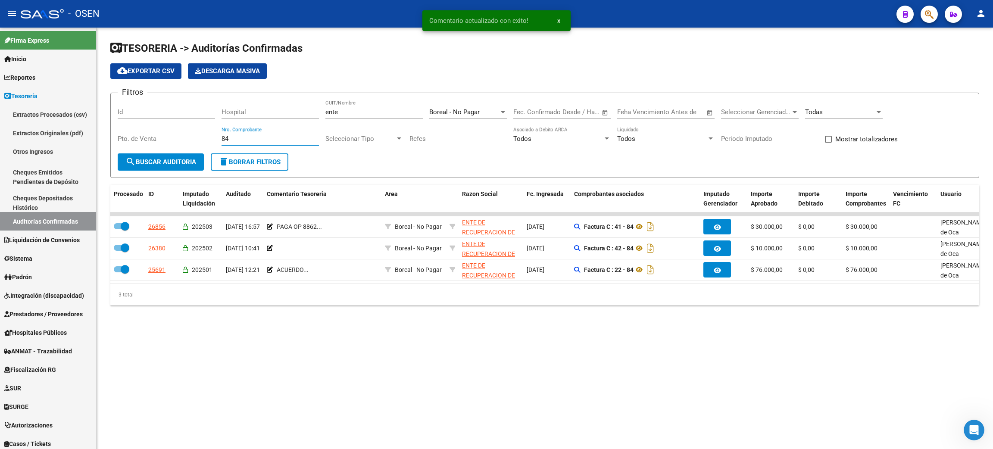
drag, startPoint x: 221, startPoint y: 137, endPoint x: 194, endPoint y: 135, distance: 26.3
click at [194, 135] on div "Filtros Id Hospital ente CUIT/Nombre Boreal - No Pagar Seleccionar Area Fecha i…" at bounding box center [545, 126] width 854 height 53
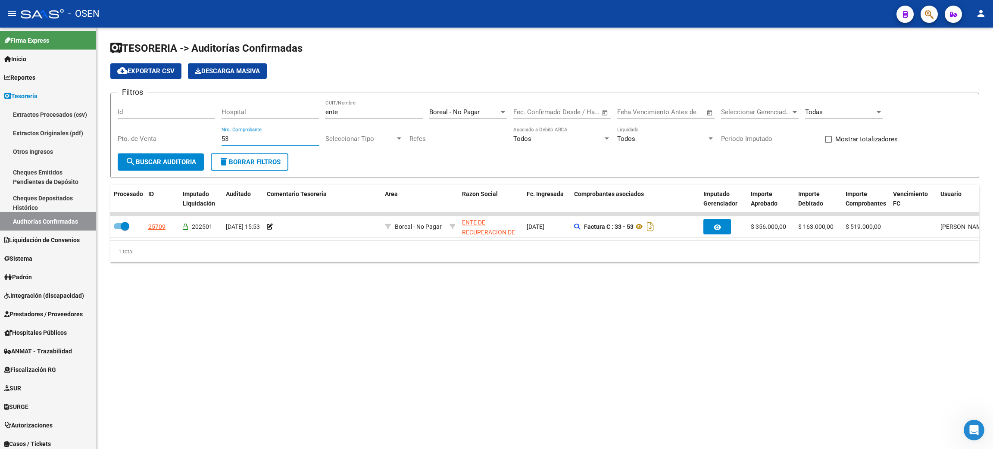
drag, startPoint x: 240, startPoint y: 137, endPoint x: 190, endPoint y: 108, distance: 57.0
click at [206, 126] on div "Filtros Id Hospital ente CUIT/Nombre Boreal - No Pagar Seleccionar Area Fecha i…" at bounding box center [545, 126] width 854 height 53
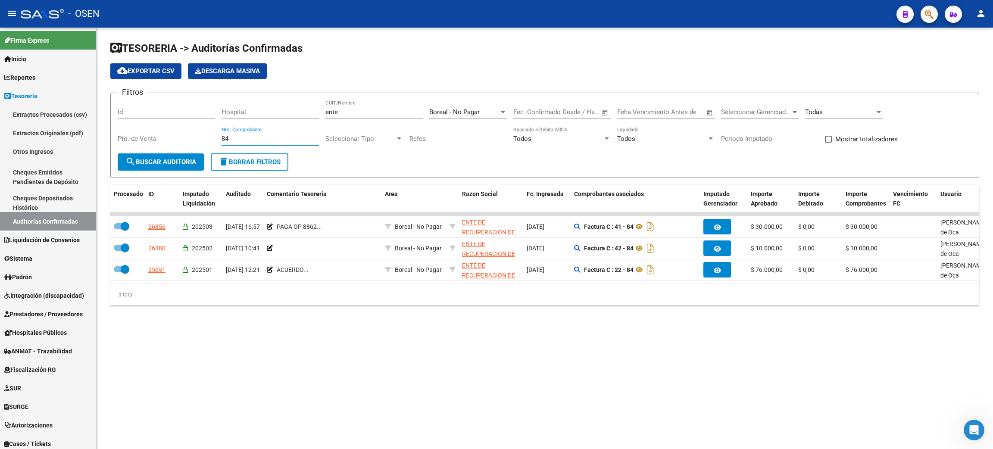
drag, startPoint x: 221, startPoint y: 137, endPoint x: 192, endPoint y: 135, distance: 29.3
click at [192, 135] on div "Filtros Id Hospital ente CUIT/Nombre Boreal - No Pagar Seleccionar Area Fecha i…" at bounding box center [545, 126] width 854 height 53
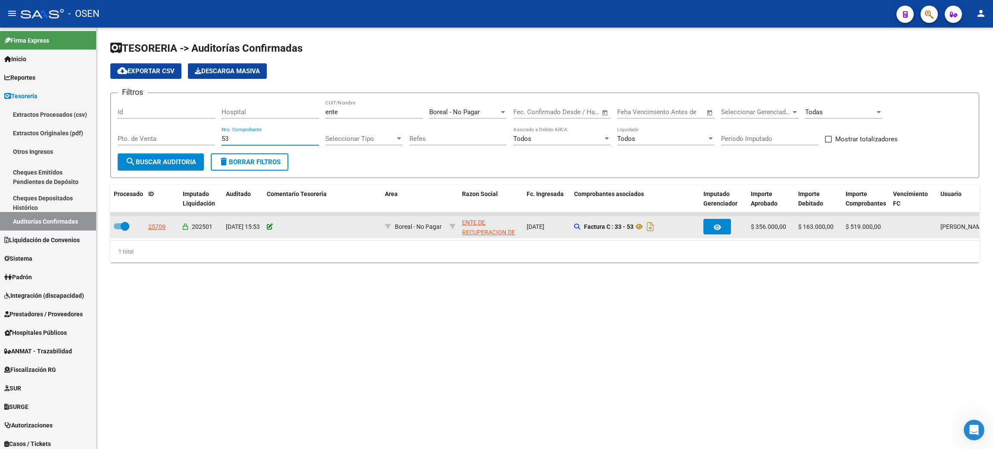
type input "53"
click at [270, 224] on icon at bounding box center [270, 227] width 6 height 6
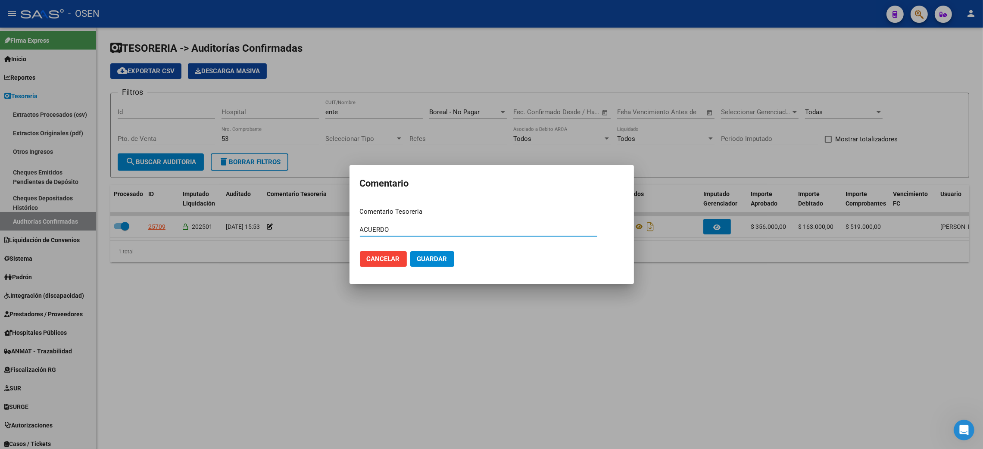
type input "ACUERDO"
click at [443, 261] on span "Guardar" at bounding box center [432, 259] width 30 height 8
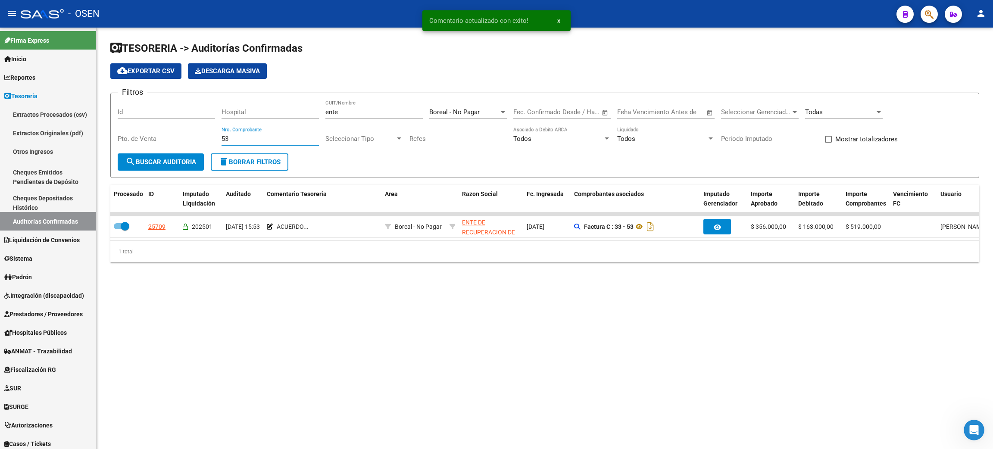
drag, startPoint x: 203, startPoint y: 131, endPoint x: 198, endPoint y: 131, distance: 5.2
click at [198, 131] on div "Filtros Id Hospital ente CUIT/Nombre Boreal - No Pagar Seleccionar Area Fecha i…" at bounding box center [545, 126] width 854 height 53
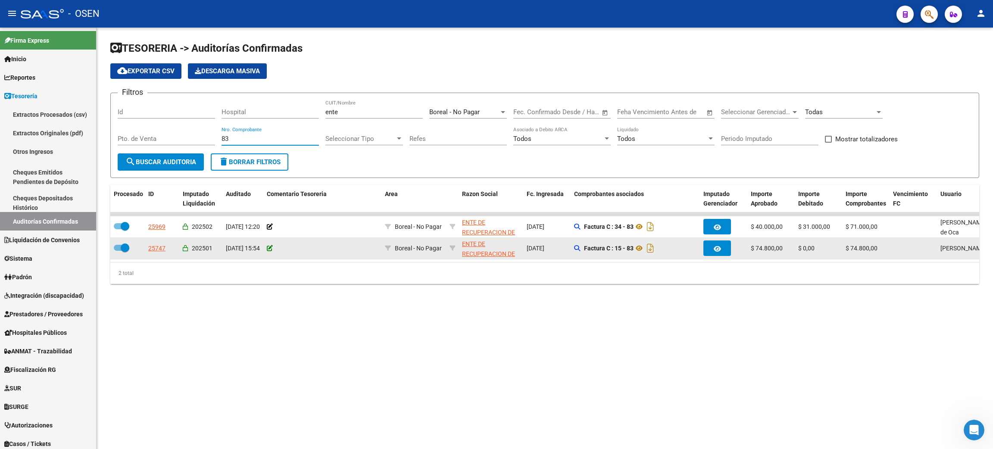
type input "83"
click at [269, 246] on icon at bounding box center [270, 248] width 6 height 6
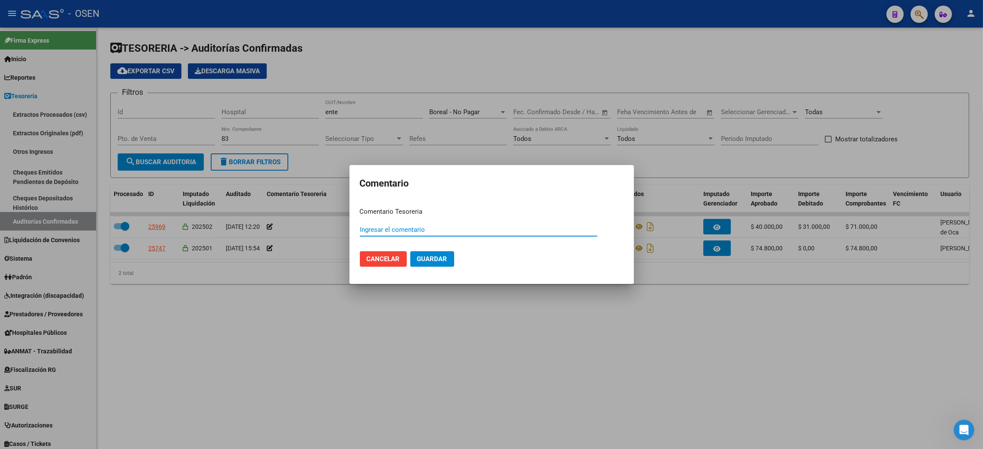
paste input "ACUERDO"
type input "ACUERDO"
click at [418, 257] on span "Guardar" at bounding box center [432, 259] width 30 height 8
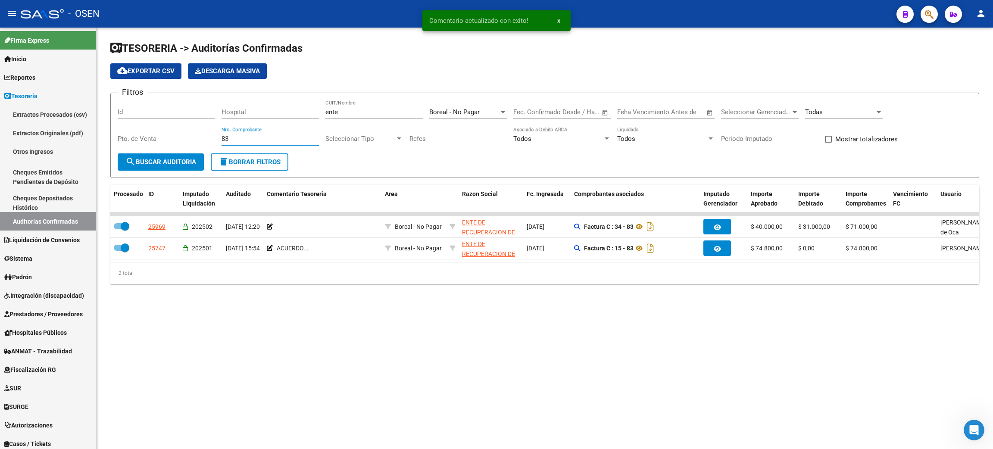
drag, startPoint x: 245, startPoint y: 137, endPoint x: 200, endPoint y: 135, distance: 45.3
click at [200, 135] on div "Filtros Id Hospital ente CUIT/Nombre Boreal - No Pagar Seleccionar Area Fecha i…" at bounding box center [545, 126] width 854 height 53
type input "26"
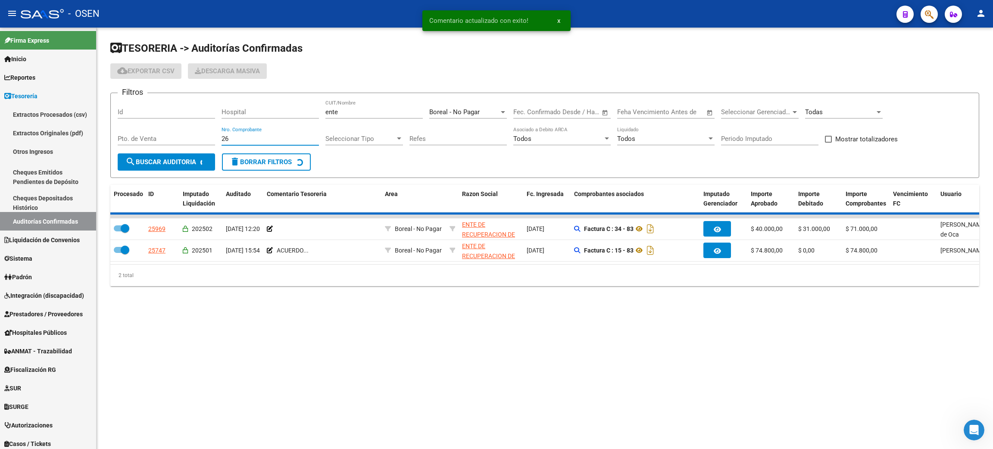
checkbox input "false"
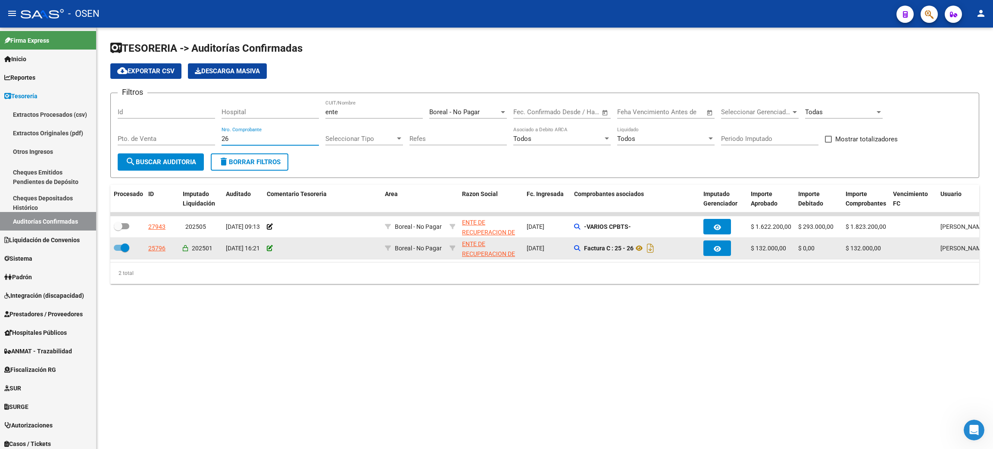
type input "26"
click at [270, 248] on icon at bounding box center [270, 248] width 6 height 6
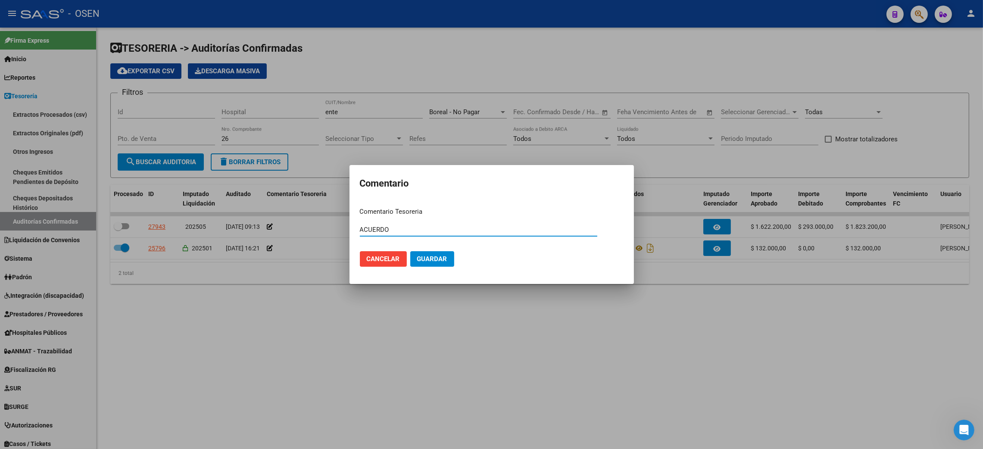
type input "ACUERDO"
click at [440, 255] on button "Guardar" at bounding box center [432, 259] width 44 height 16
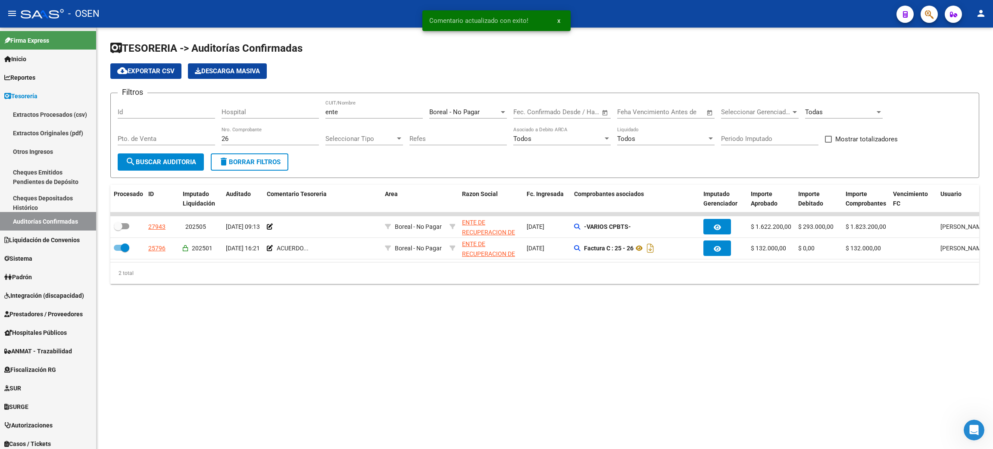
drag, startPoint x: 199, startPoint y: 132, endPoint x: 167, endPoint y: 131, distance: 32.8
click at [167, 131] on div "Filtros Id Hospital ente CUIT/Nombre Boreal - No Pagar Seleccionar Area Fecha i…" at bounding box center [545, 126] width 854 height 53
type input "195"
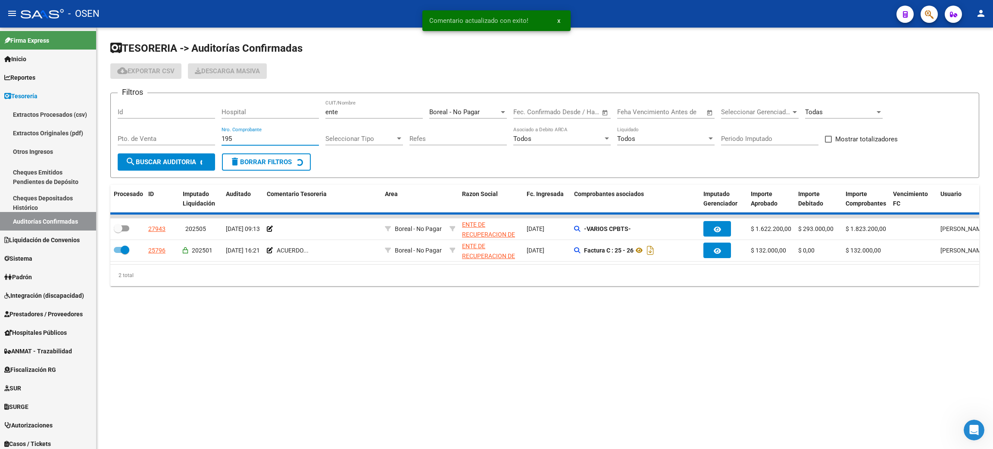
checkbox input "true"
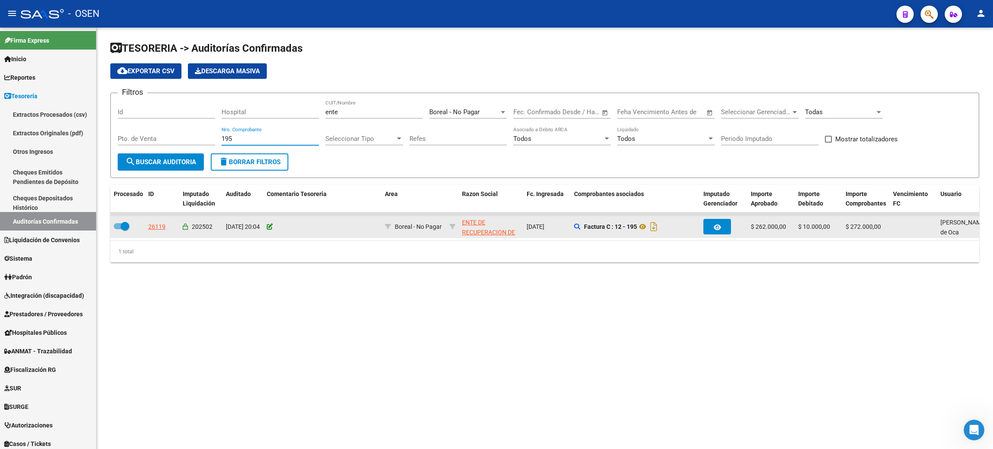
type input "195"
click at [270, 226] on icon at bounding box center [270, 227] width 6 height 6
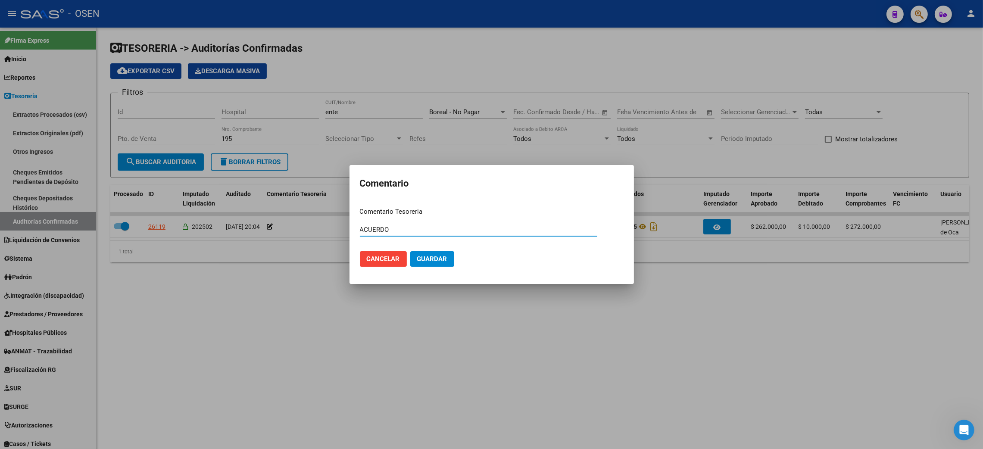
type input "ACUERDO"
click at [436, 260] on span "Guardar" at bounding box center [432, 259] width 30 height 8
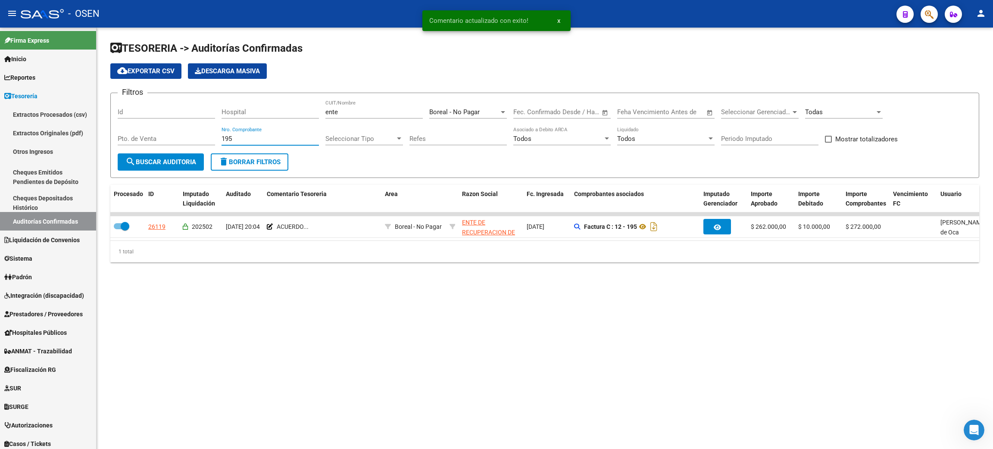
drag, startPoint x: 237, startPoint y: 138, endPoint x: 175, endPoint y: 130, distance: 62.6
click at [175, 130] on div "Filtros Id Hospital ente CUIT/Nombre Boreal - No Pagar Seleccionar Area Fecha i…" at bounding box center [545, 126] width 854 height 53
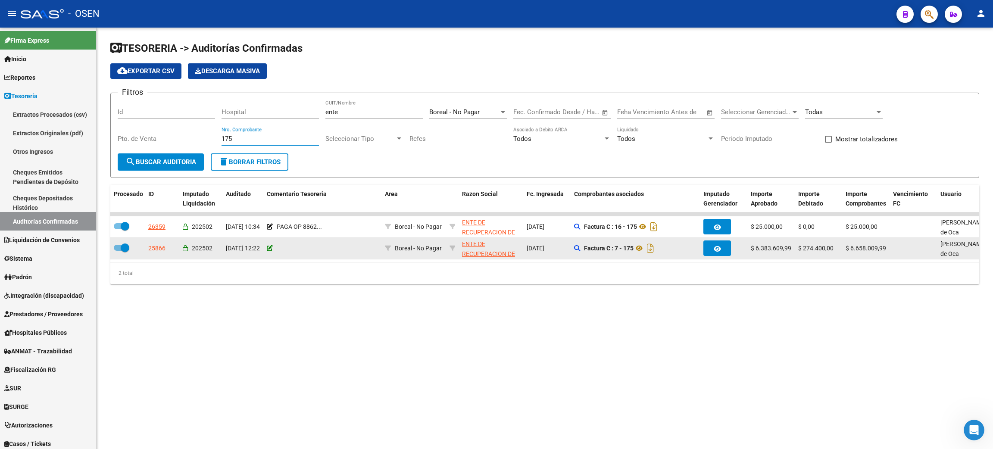
type input "175"
click at [270, 246] on icon at bounding box center [270, 248] width 6 height 6
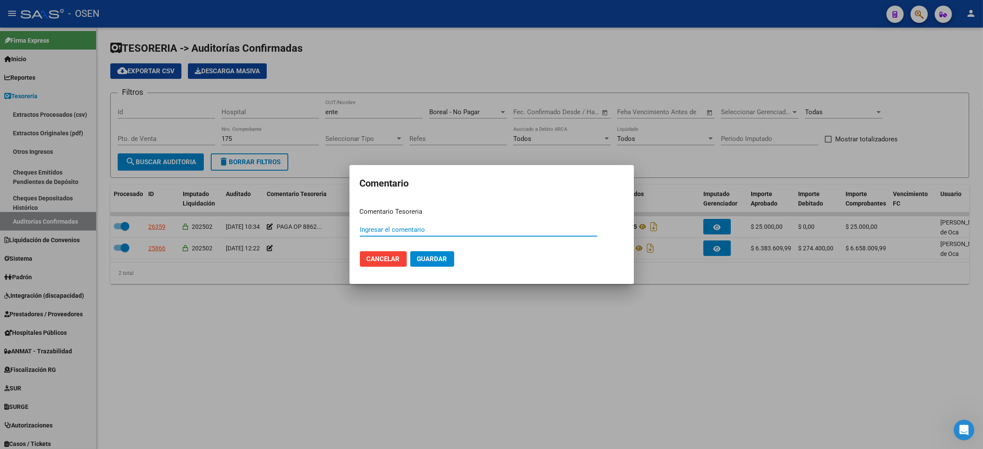
paste input "ACUERDO"
type input "ACUERDO"
click at [423, 257] on span "Guardar" at bounding box center [432, 259] width 30 height 8
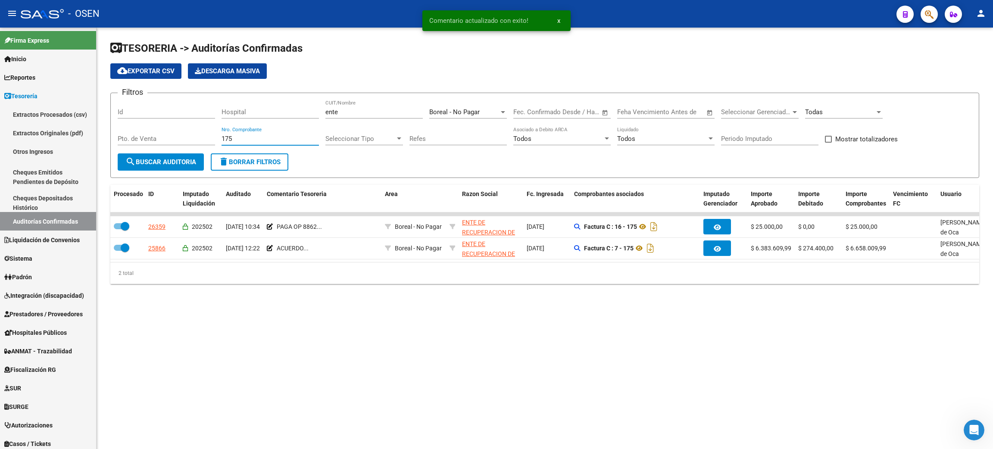
drag, startPoint x: 241, startPoint y: 136, endPoint x: 219, endPoint y: 136, distance: 22.4
click at [219, 136] on div "Filtros Id Hospital ente CUIT/Nombre Boreal - No Pagar Seleccionar Area Fecha i…" at bounding box center [545, 126] width 854 height 53
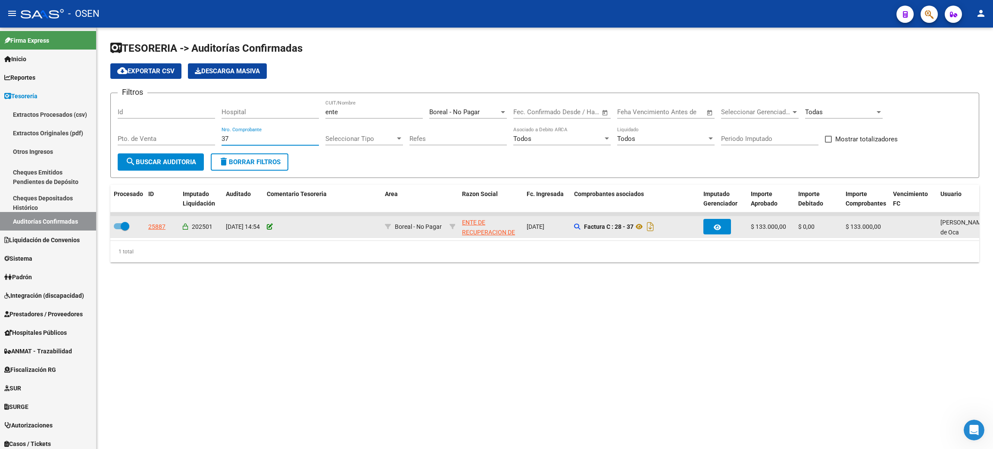
type input "37"
click at [270, 224] on icon at bounding box center [270, 227] width 6 height 6
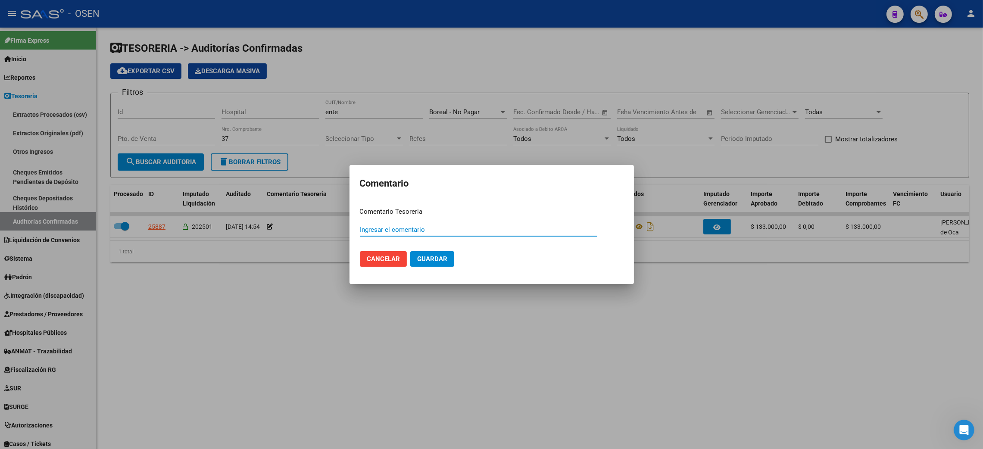
paste input "ACUERDO"
type input "ACUERDO"
click at [431, 255] on span "Guardar" at bounding box center [432, 259] width 30 height 8
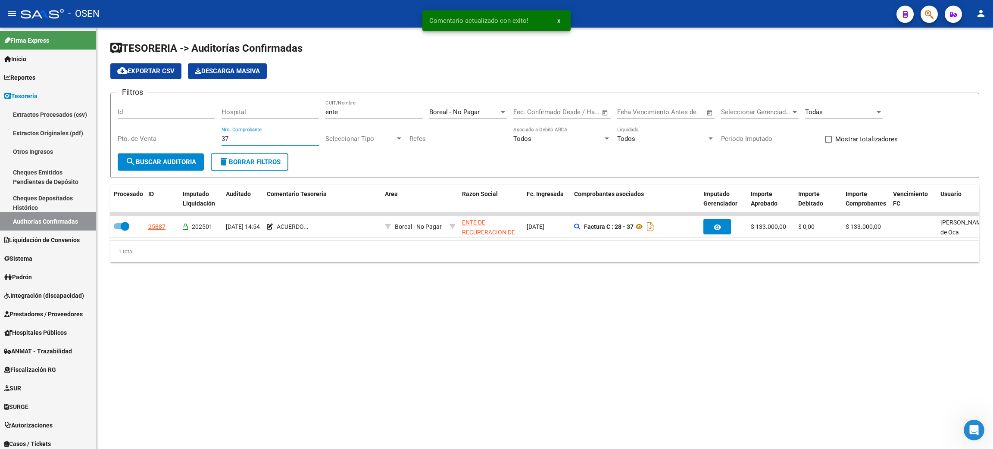
drag, startPoint x: 243, startPoint y: 139, endPoint x: 167, endPoint y: 130, distance: 77.2
click at [167, 130] on div "Filtros Id Hospital ente CUIT/Nombre Boreal - No Pagar Seleccionar Area Fecha i…" at bounding box center [545, 126] width 854 height 53
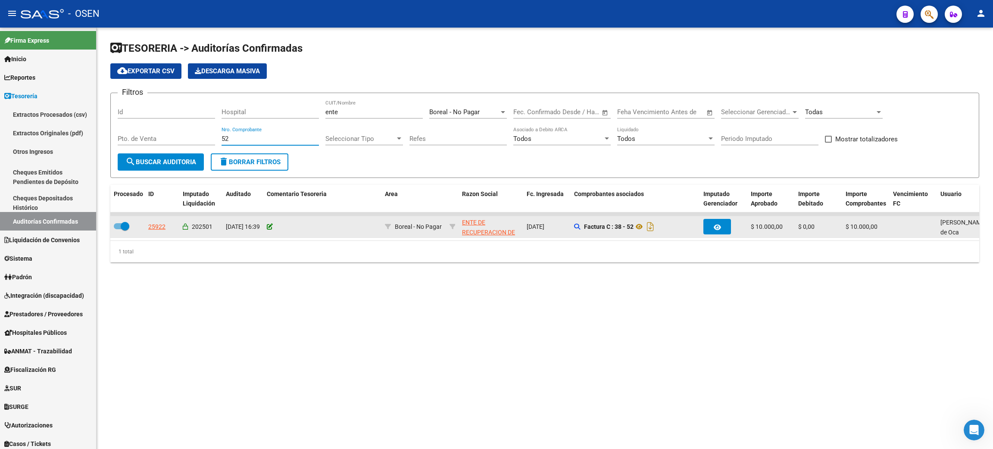
type input "52"
click at [268, 224] on icon at bounding box center [270, 227] width 6 height 6
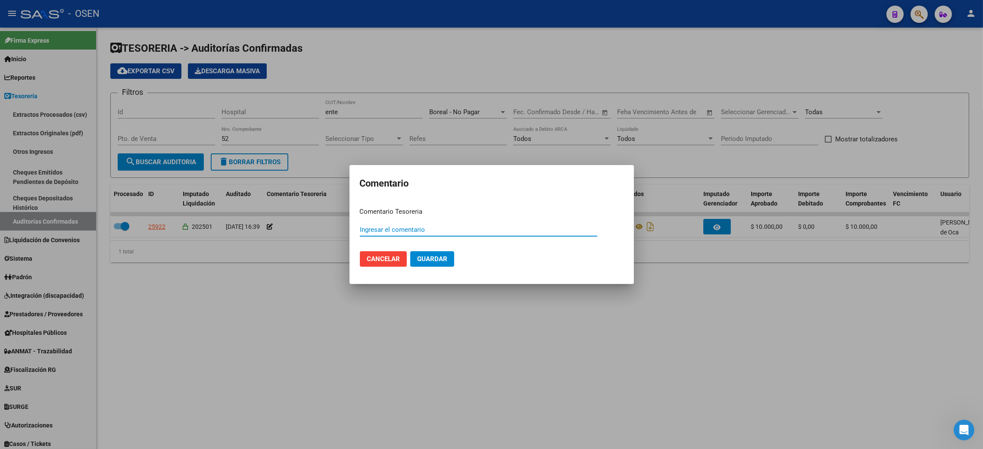
paste input "ACUERDO"
type input "ACUERDO"
click at [427, 258] on span "Guardar" at bounding box center [432, 259] width 30 height 8
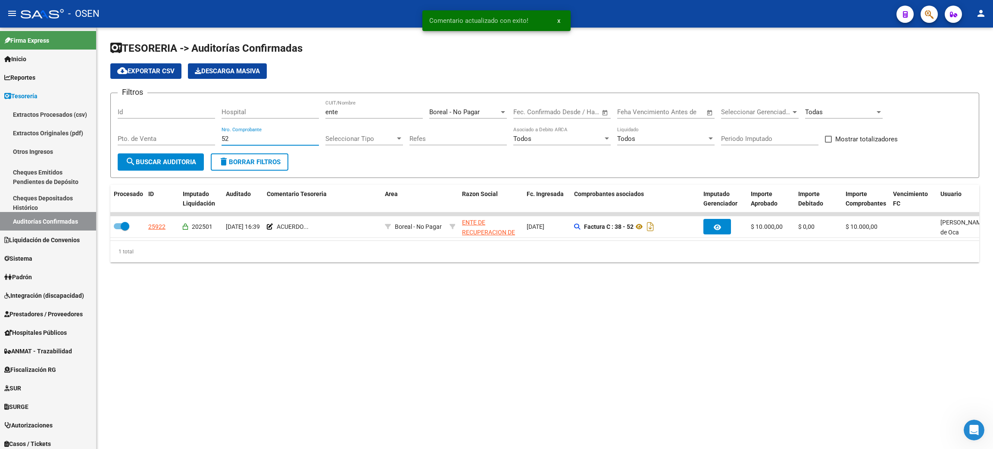
drag, startPoint x: 233, startPoint y: 141, endPoint x: 193, endPoint y: 134, distance: 40.7
click at [193, 134] on div "Filtros Id Hospital ente CUIT/Nombre Boreal - No Pagar Seleccionar Area Fecha i…" at bounding box center [545, 126] width 854 height 53
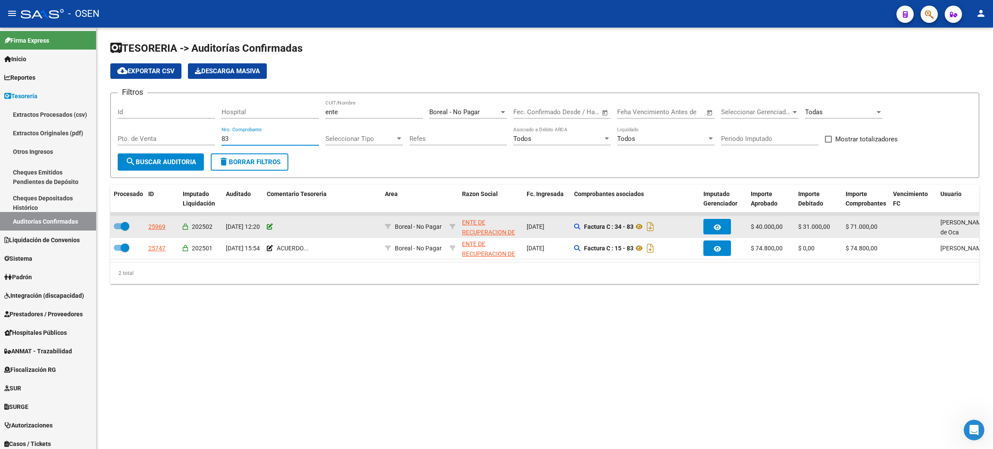
type input "83"
click at [271, 227] on icon at bounding box center [270, 227] width 6 height 6
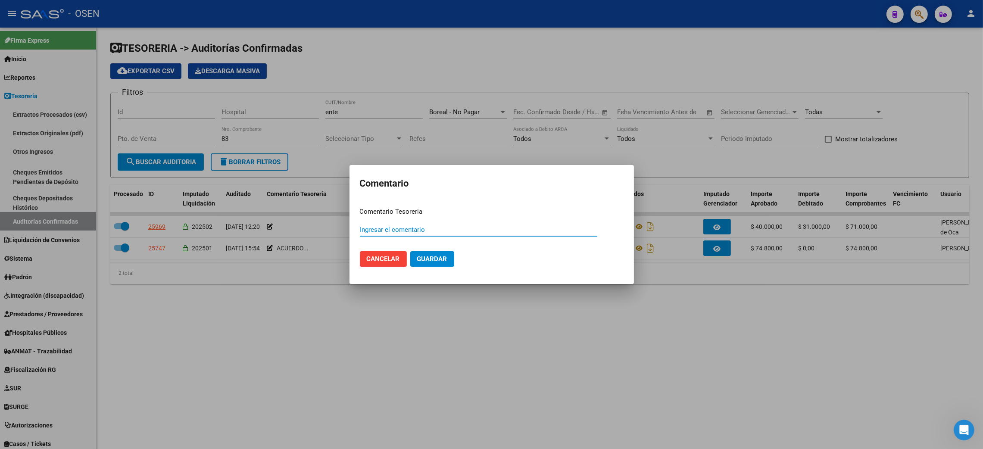
paste input "ACUERDO"
type input "ACUERDO"
click at [423, 257] on span "Guardar" at bounding box center [432, 259] width 30 height 8
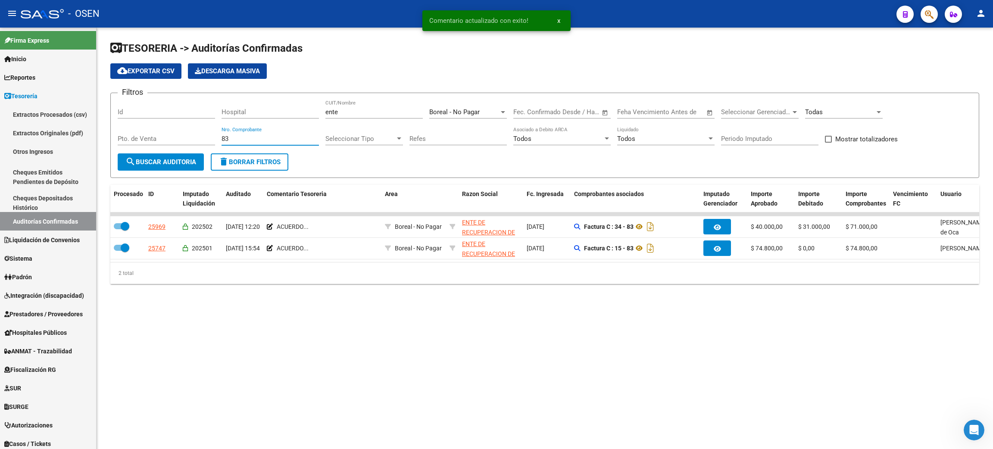
drag, startPoint x: 240, startPoint y: 138, endPoint x: 178, endPoint y: 137, distance: 62.1
click at [178, 137] on div "Filtros Id Hospital ente CUIT/Nombre Boreal - No Pagar Seleccionar Area Fecha i…" at bounding box center [545, 126] width 854 height 53
type input "56"
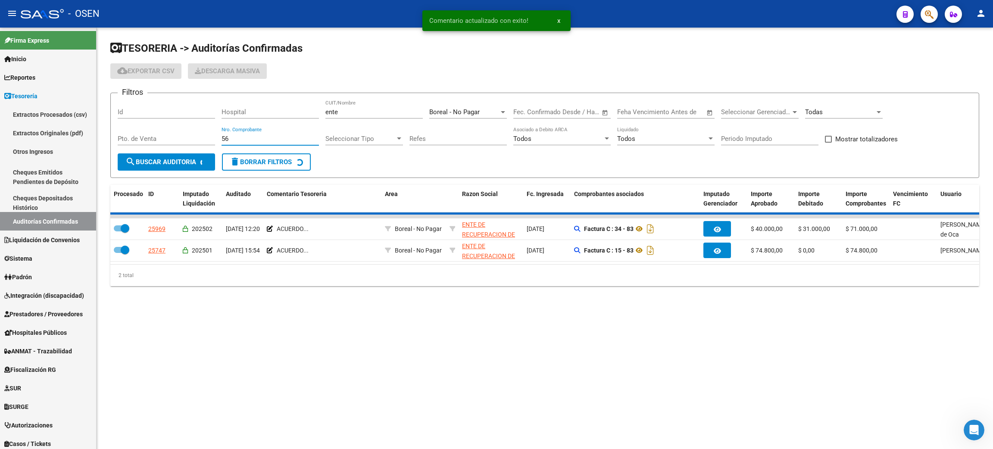
checkbox input "false"
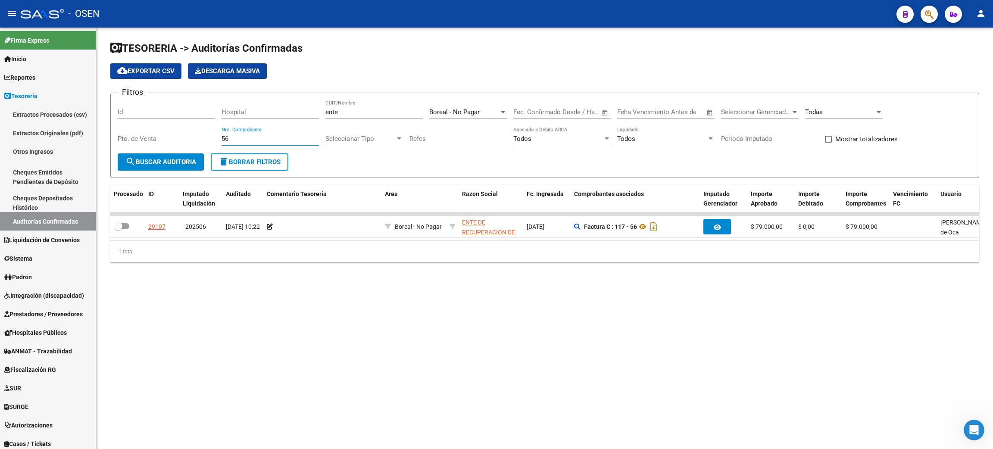
click at [219, 134] on div "Filtros Id Hospital ente CUIT/Nombre Boreal - No Pagar Seleccionar Area Fecha i…" at bounding box center [545, 126] width 854 height 53
click at [221, 137] on div "Filtros Id Hospital ente CUIT/Nombre Boreal - No Pagar Seleccionar Area Fecha i…" at bounding box center [545, 126] width 854 height 53
drag, startPoint x: 234, startPoint y: 136, endPoint x: 195, endPoint y: 135, distance: 39.6
click at [195, 135] on div "Filtros Id Hospital ente CUIT/Nombre Boreal - No Pagar Seleccionar Area Fecha i…" at bounding box center [545, 126] width 854 height 53
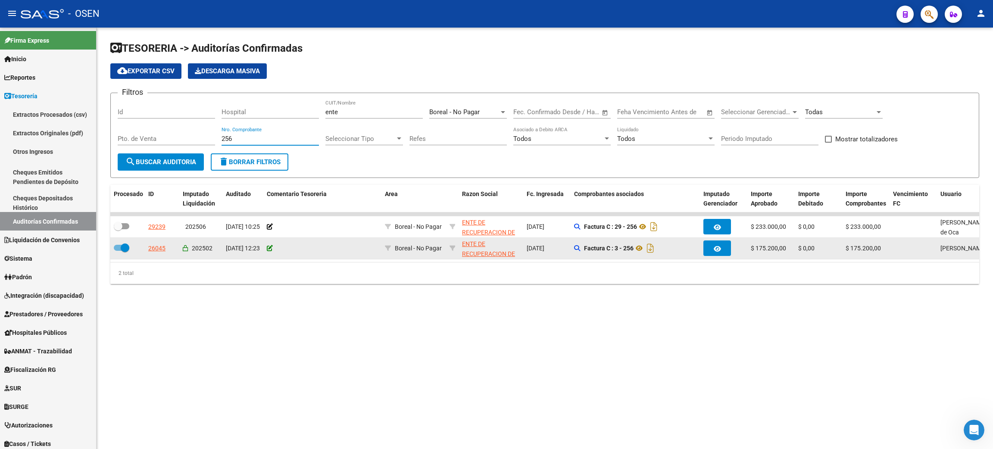
type input "256"
click at [269, 247] on icon at bounding box center [270, 248] width 6 height 6
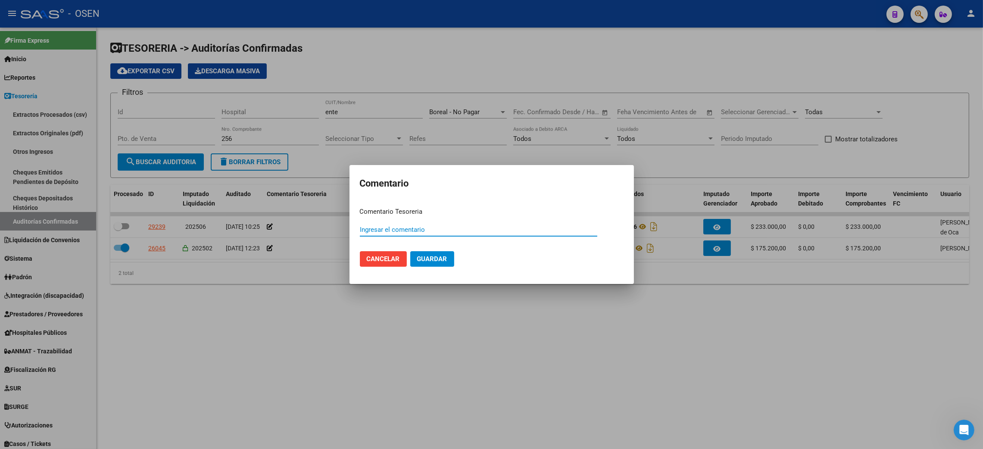
paste input "ACUERDO"
type input "ACUERDO"
click at [447, 262] on button "Guardar" at bounding box center [432, 259] width 44 height 16
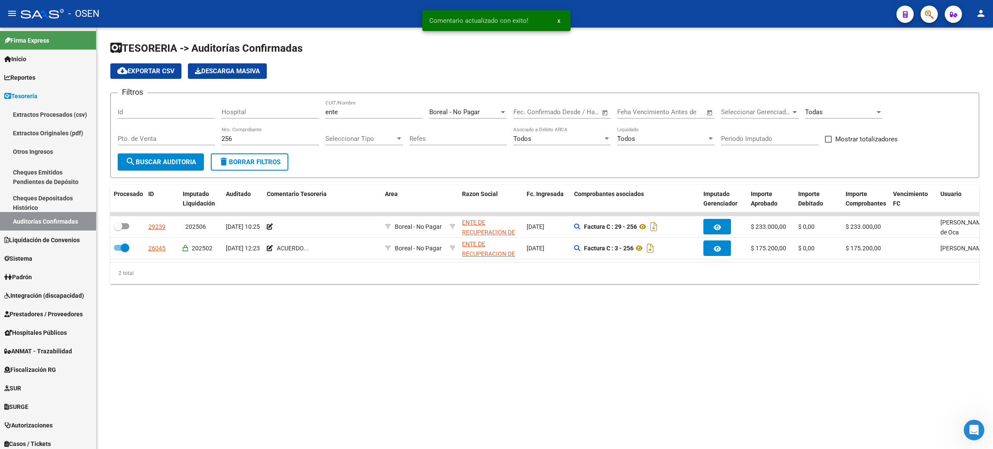
drag, startPoint x: 245, startPoint y: 135, endPoint x: 160, endPoint y: 135, distance: 84.9
click at [170, 135] on div "Filtros Id Hospital ente CUIT/Nombre Boreal - No Pagar Seleccionar Area Fecha i…" at bounding box center [545, 126] width 854 height 53
type input "58"
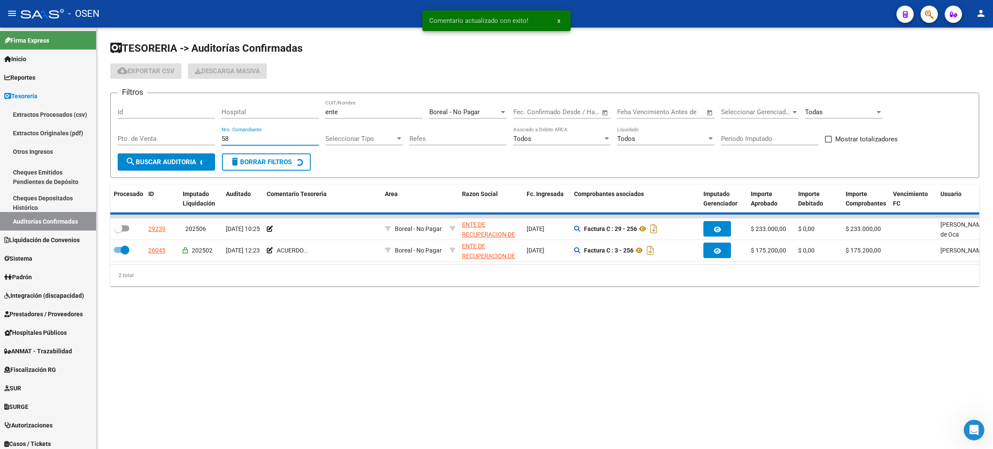
checkbox input "true"
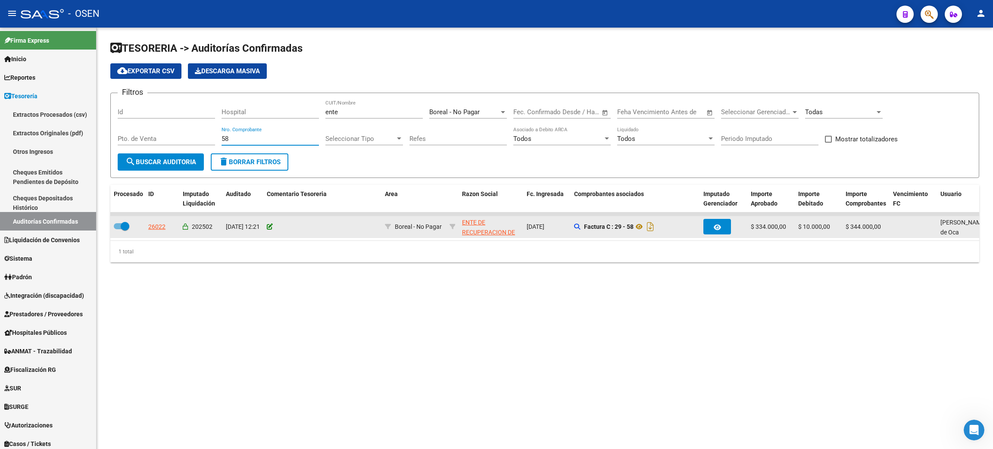
type input "58"
click at [268, 227] on icon at bounding box center [270, 227] width 6 height 6
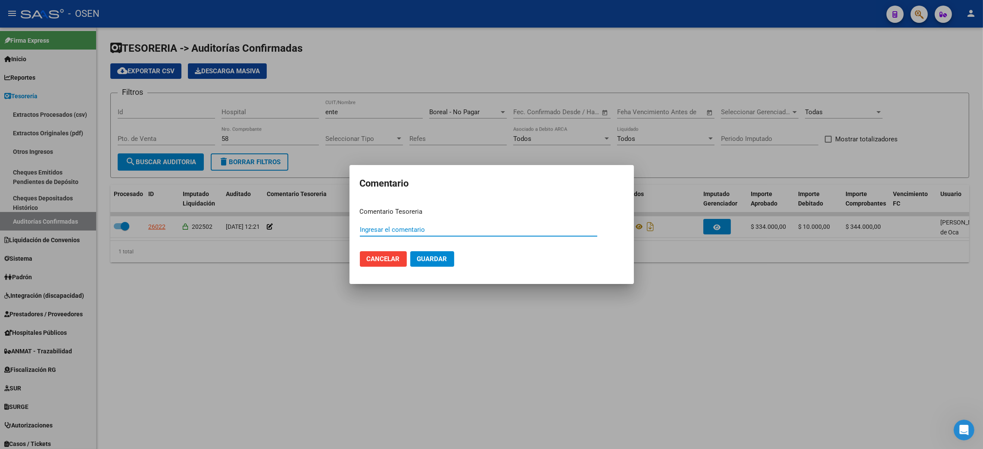
paste input "ACUERDO"
type input "ACUERDO"
click at [436, 263] on button "Guardar" at bounding box center [432, 259] width 44 height 16
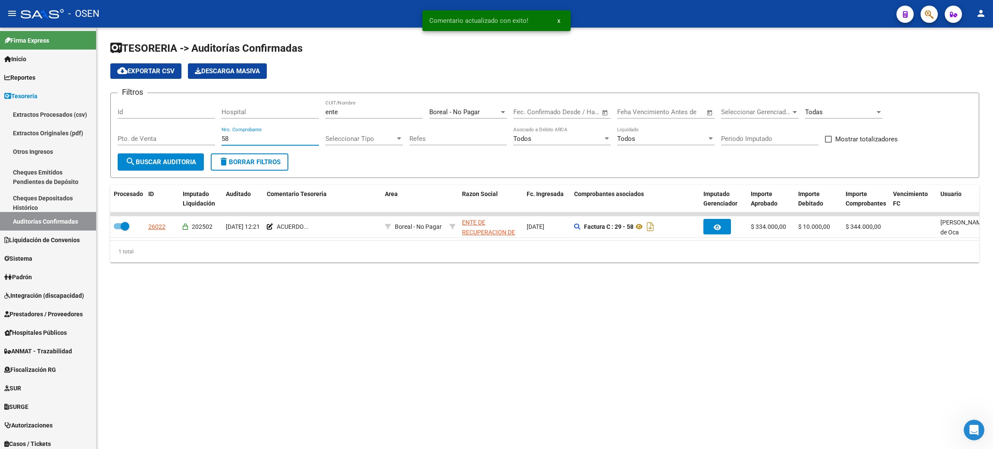
drag, startPoint x: 236, startPoint y: 136, endPoint x: 191, endPoint y: 133, distance: 44.9
click at [191, 133] on div "Filtros Id Hospital ente CUIT/Nombre Boreal - No Pagar Seleccionar Area Fecha i…" at bounding box center [545, 126] width 854 height 53
type input "55"
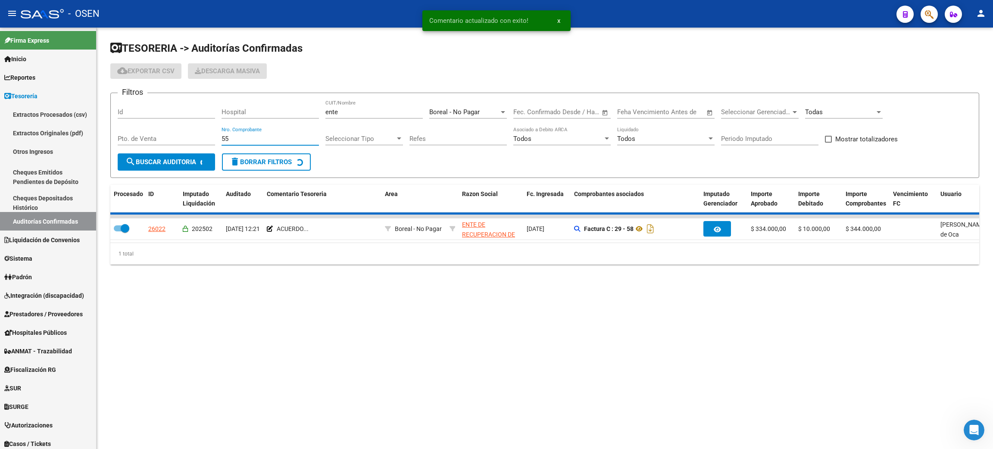
checkbox input "false"
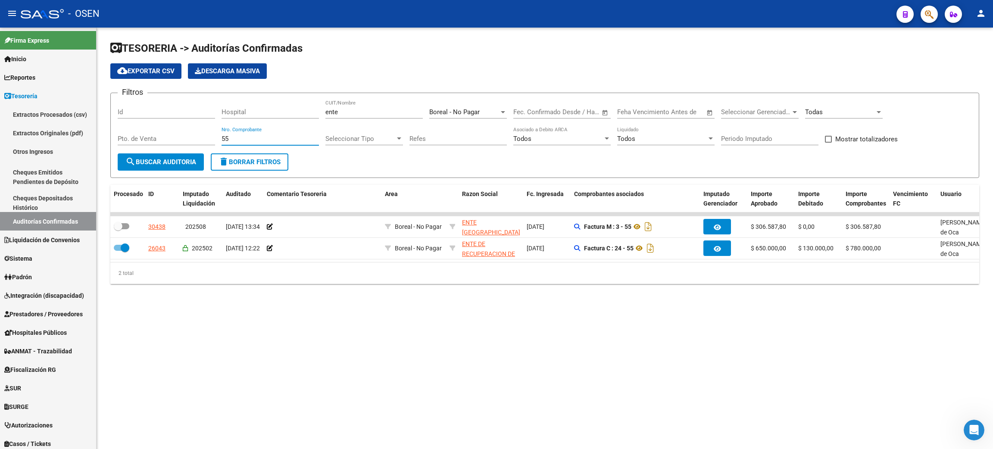
type input "55"
drag, startPoint x: 300, startPoint y: 306, endPoint x: 655, endPoint y: 353, distance: 358.1
click at [656, 353] on mat-sidenav-content "TESORERIA -> Auditorías Confirmadas cloud_download Exportar CSV Descarga Masiva…" at bounding box center [545, 238] width 896 height 421
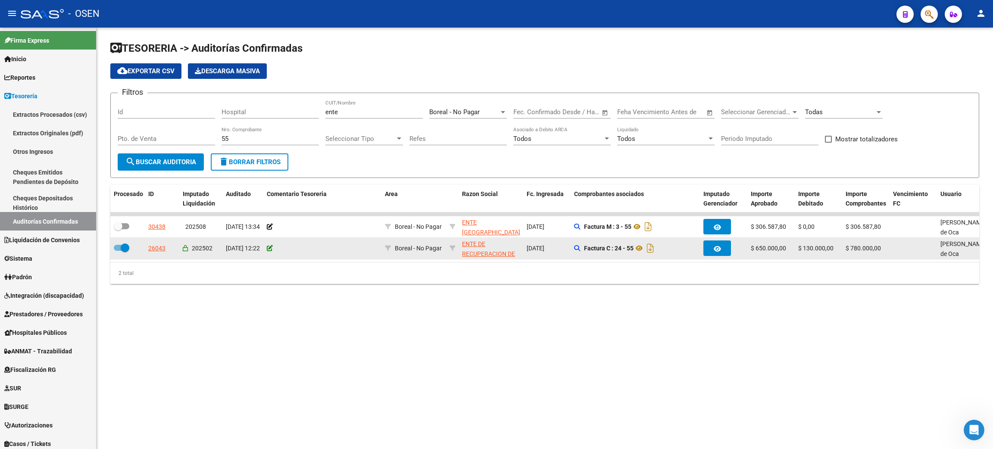
click at [270, 248] on icon at bounding box center [270, 248] width 6 height 6
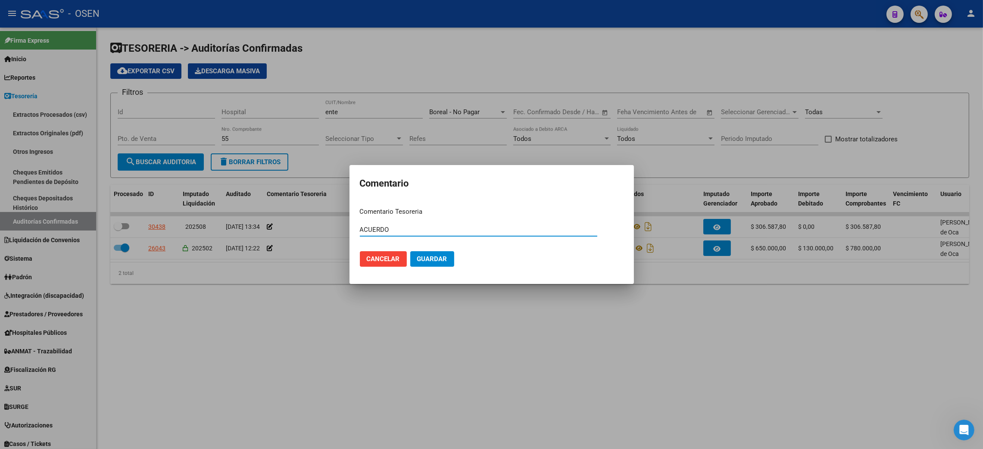
type input "ACUERDO"
click at [430, 257] on span "Guardar" at bounding box center [432, 259] width 30 height 8
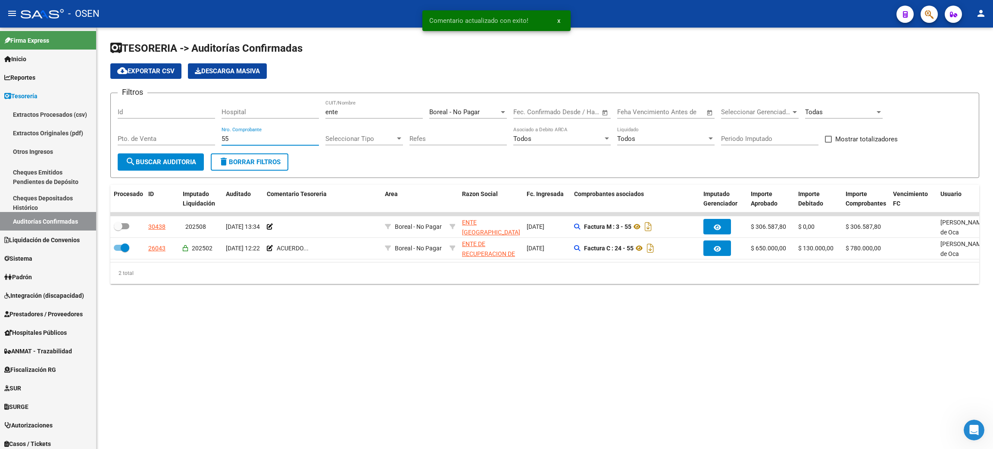
drag, startPoint x: 240, startPoint y: 136, endPoint x: 172, endPoint y: 131, distance: 67.8
click at [172, 131] on div "Filtros Id Hospital ente CUIT/Nombre Boreal - No Pagar Seleccionar Area Fecha i…" at bounding box center [545, 126] width 854 height 53
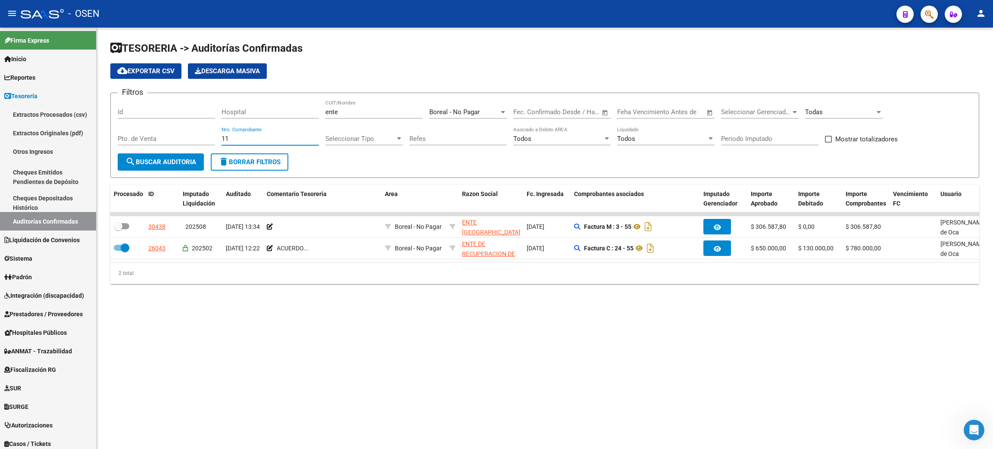
type input "119"
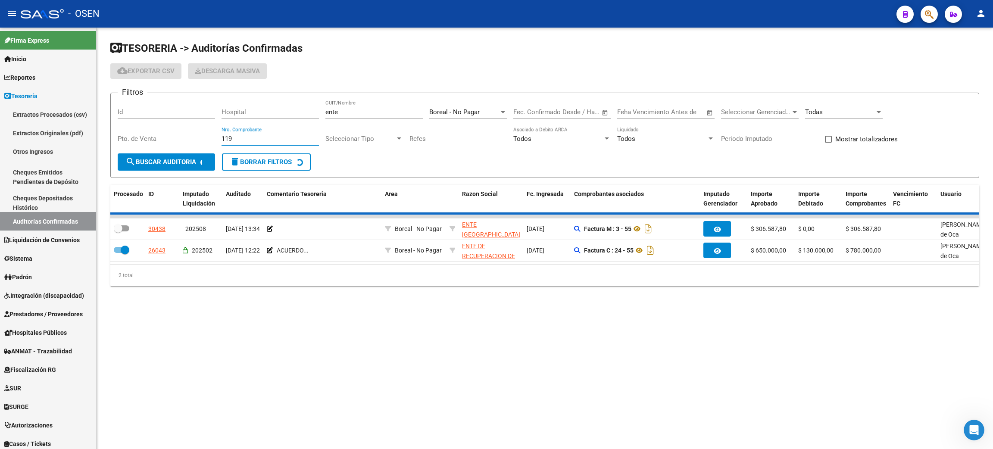
checkbox input "true"
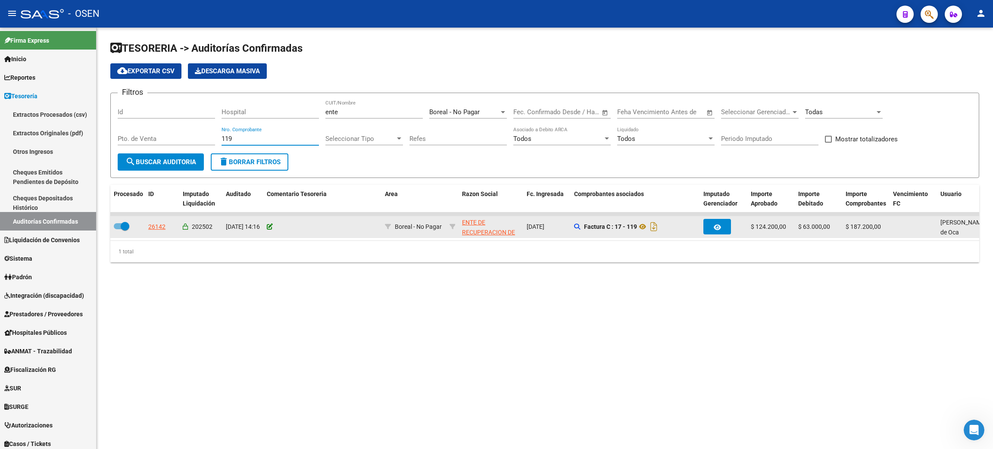
type input "119"
click at [271, 224] on icon at bounding box center [270, 227] width 6 height 6
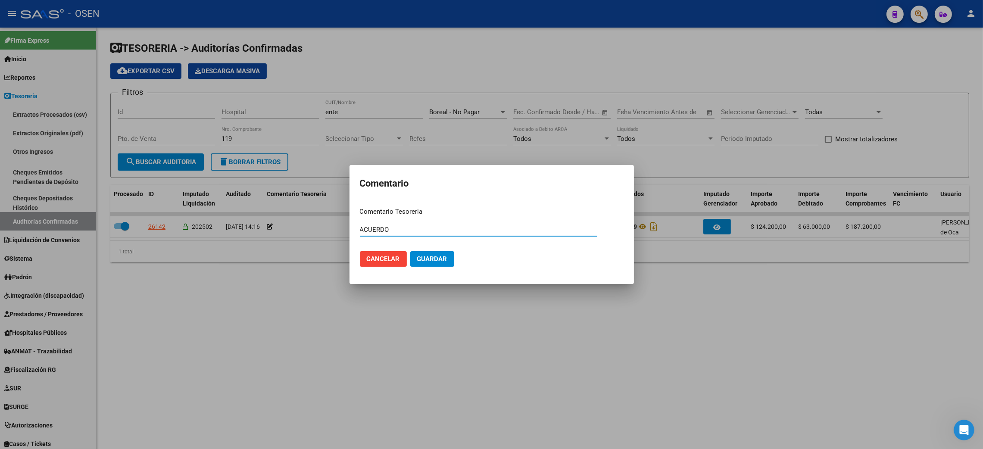
type input "ACUERDO"
click at [443, 264] on button "Guardar" at bounding box center [432, 259] width 44 height 16
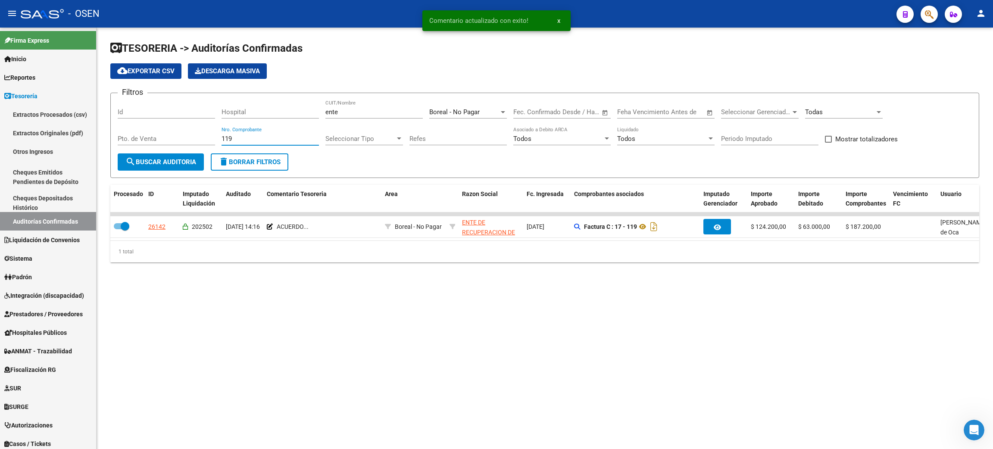
drag, startPoint x: 242, startPoint y: 139, endPoint x: 143, endPoint y: 129, distance: 99.6
click at [143, 129] on div "Filtros Id Hospital ente CUIT/Nombre Boreal - No Pagar Seleccionar Area Fecha i…" at bounding box center [545, 126] width 854 height 53
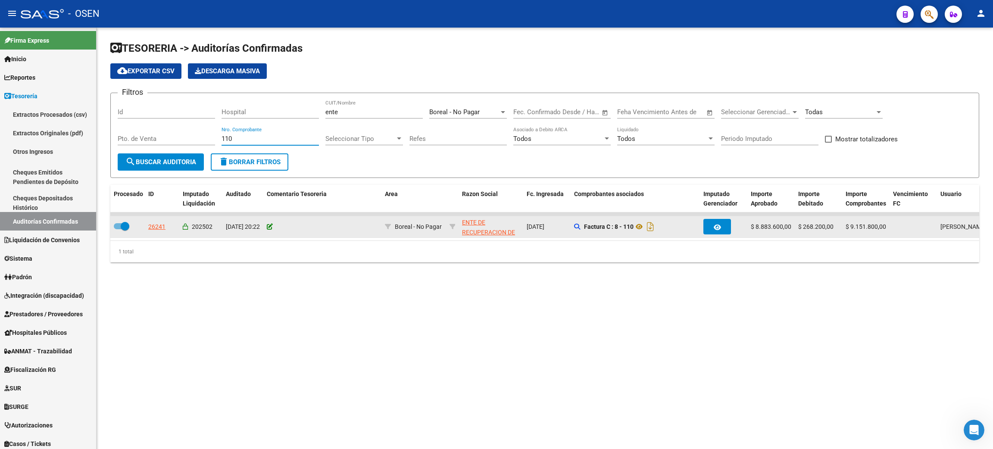
type input "110"
click at [272, 227] on icon at bounding box center [270, 227] width 6 height 6
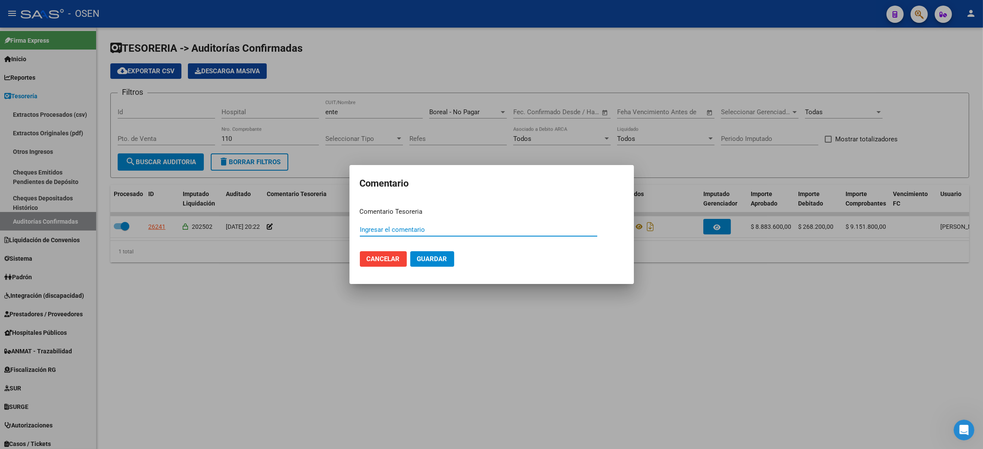
paste input "ACUERDO"
type input "ACUERDO"
click at [431, 262] on span "Guardar" at bounding box center [432, 259] width 30 height 8
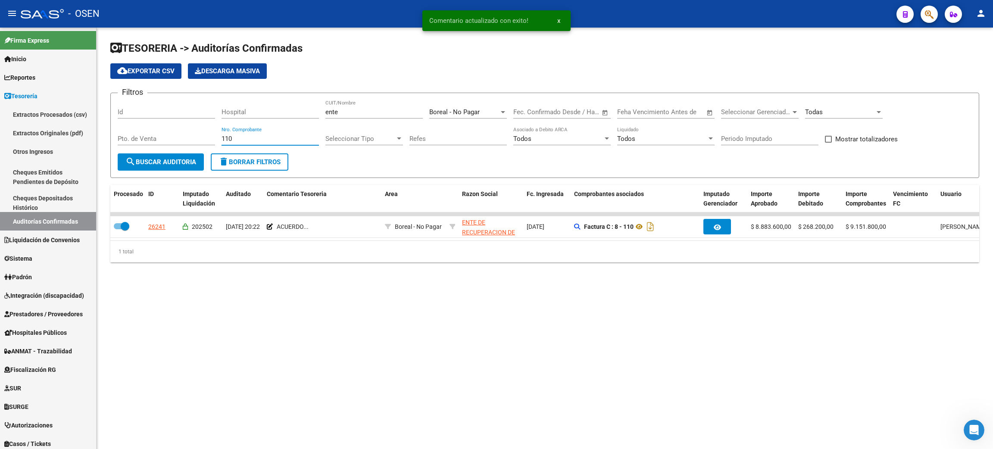
click at [190, 137] on div "Filtros Id Hospital ente CUIT/Nombre Boreal - No Pagar Seleccionar Area Fecha i…" at bounding box center [545, 126] width 854 height 53
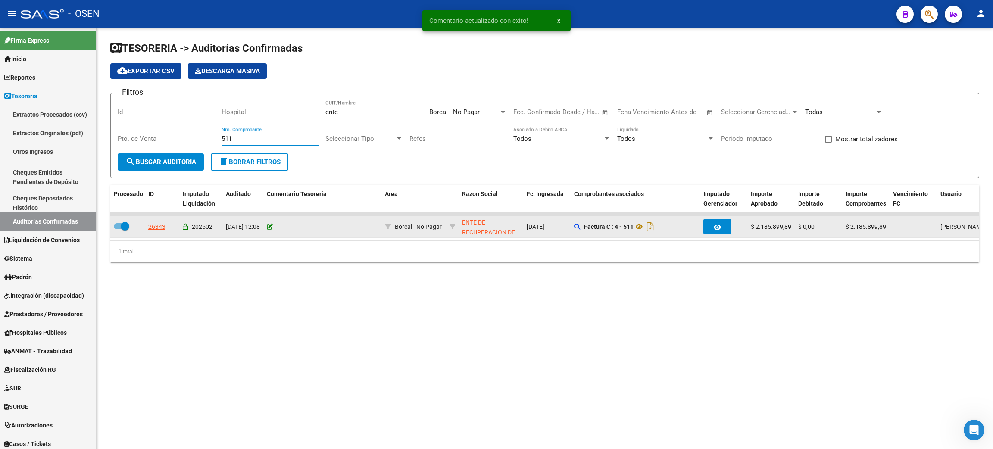
type input "511"
click at [267, 226] on icon at bounding box center [270, 227] width 6 height 6
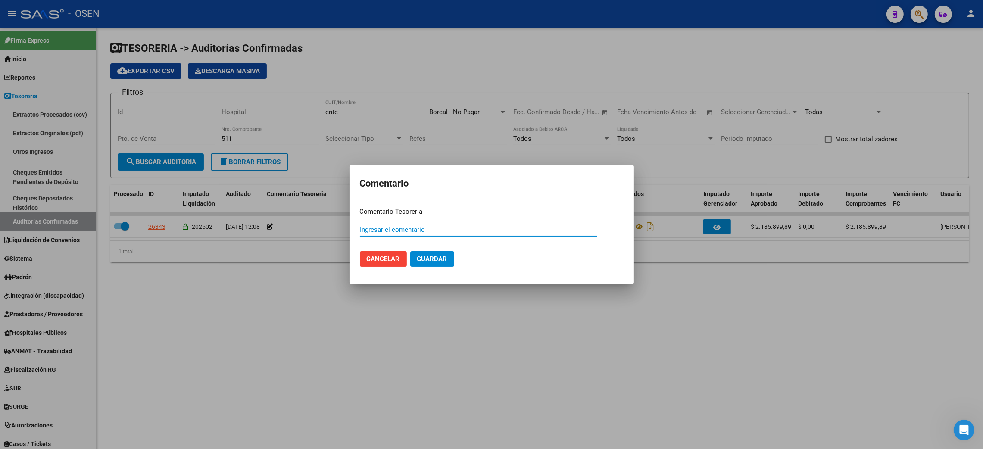
paste input "ACUERDO"
type input "ACUERDO"
click at [435, 257] on span "Guardar" at bounding box center [432, 259] width 30 height 8
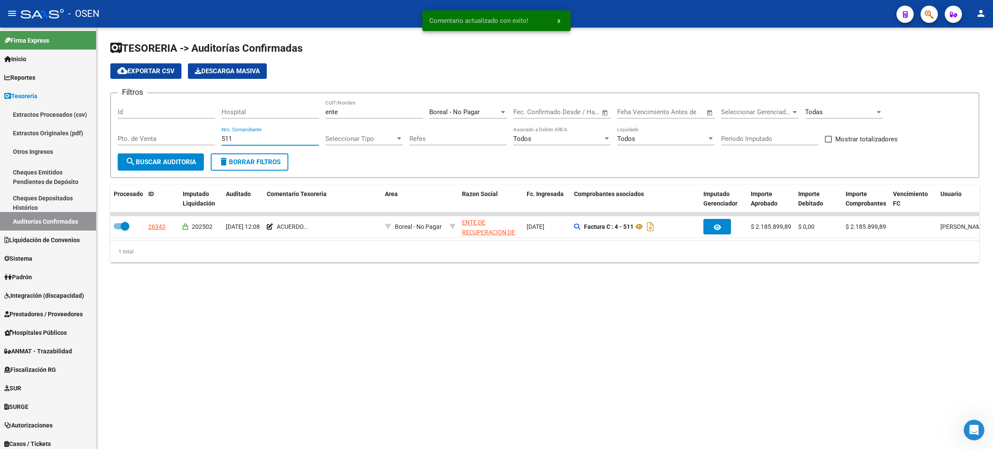
drag, startPoint x: 241, startPoint y: 137, endPoint x: 186, endPoint y: 129, distance: 55.7
click at [186, 129] on div "Filtros Id Hospital ente CUIT/Nombre Boreal - No Pagar Seleccionar Area Fecha i…" at bounding box center [545, 126] width 854 height 53
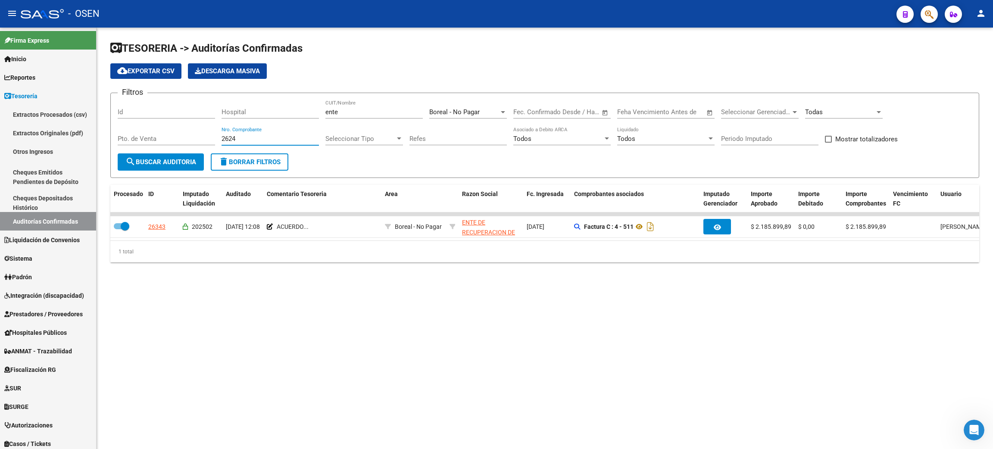
type input "262"
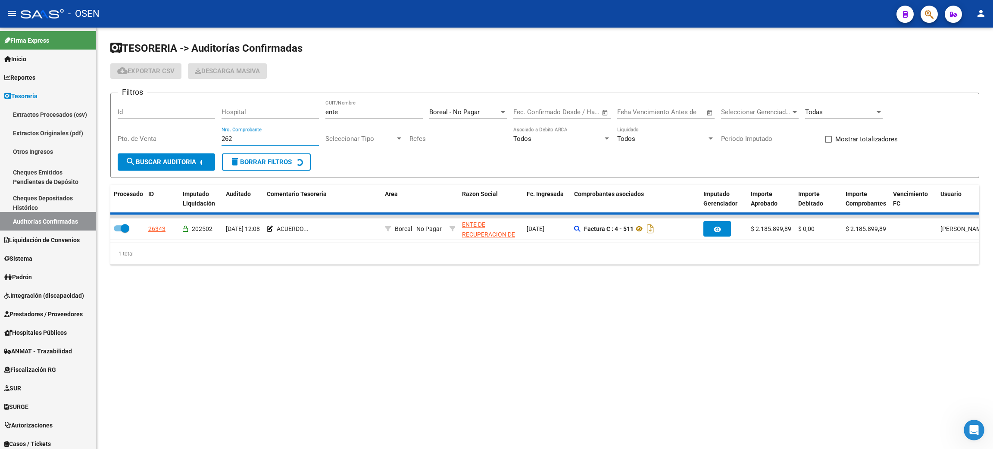
checkbox input "false"
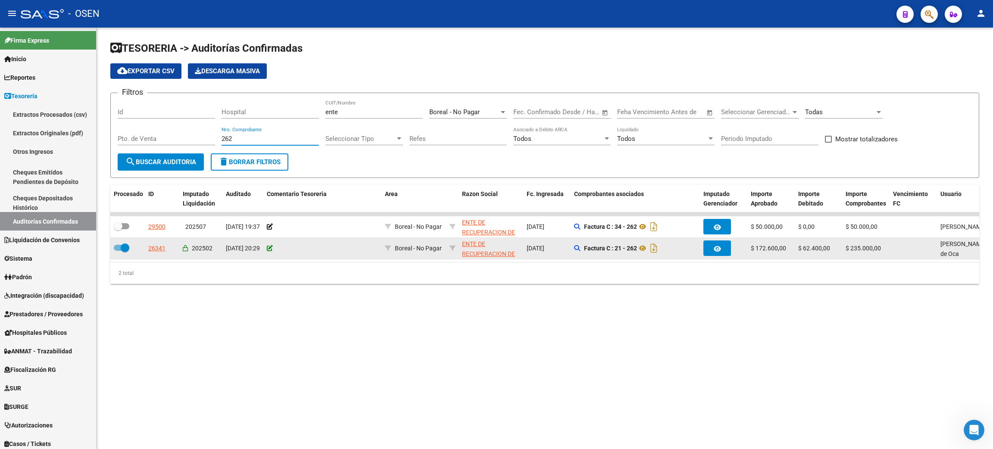
type input "262"
click at [269, 246] on icon at bounding box center [270, 248] width 6 height 6
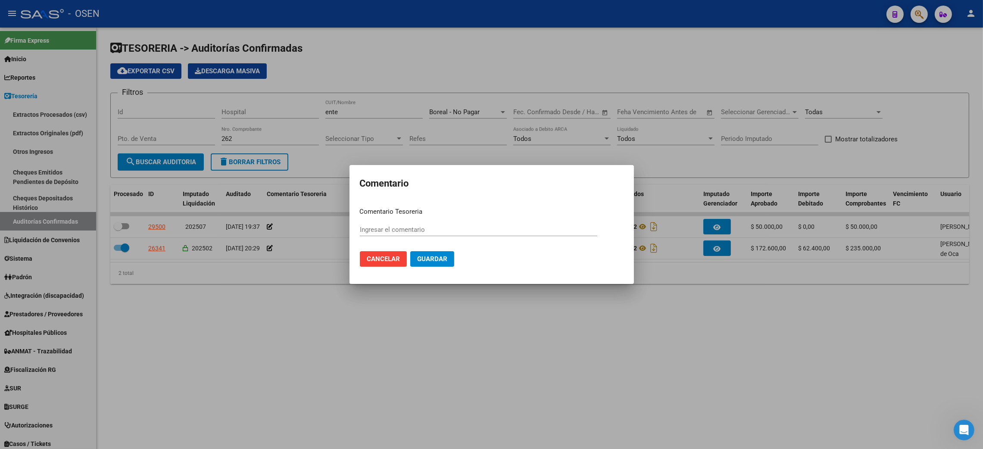
paste input "ACUERDO"
type input "ACUERDO"
click at [438, 258] on span "Guardar" at bounding box center [432, 259] width 30 height 8
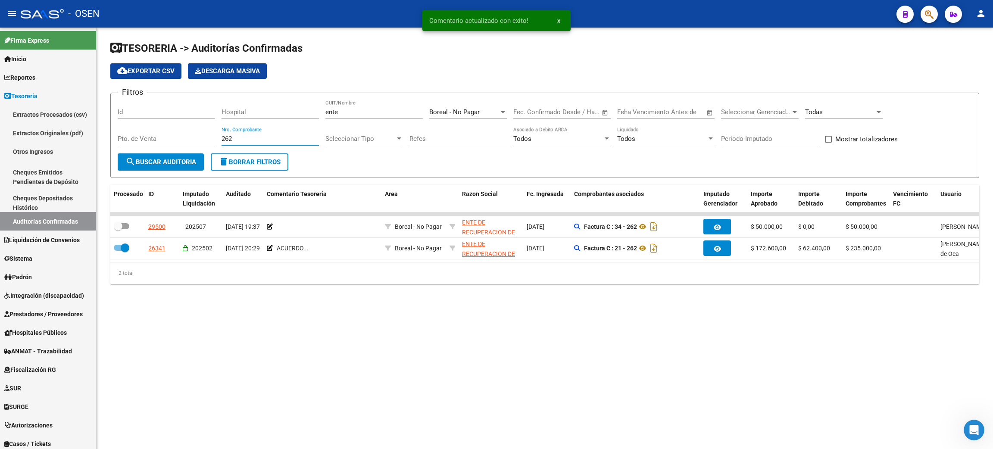
drag, startPoint x: 223, startPoint y: 135, endPoint x: 193, endPoint y: 131, distance: 30.0
click at [193, 131] on div "Filtros Id Hospital ente CUIT/Nombre Boreal - No Pagar Seleccionar Area Fecha i…" at bounding box center [545, 126] width 854 height 53
type input "160"
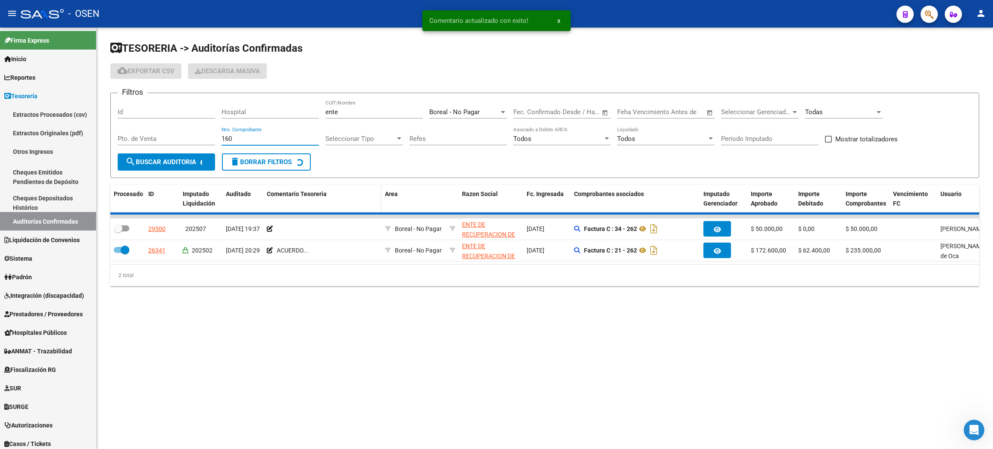
checkbox input "true"
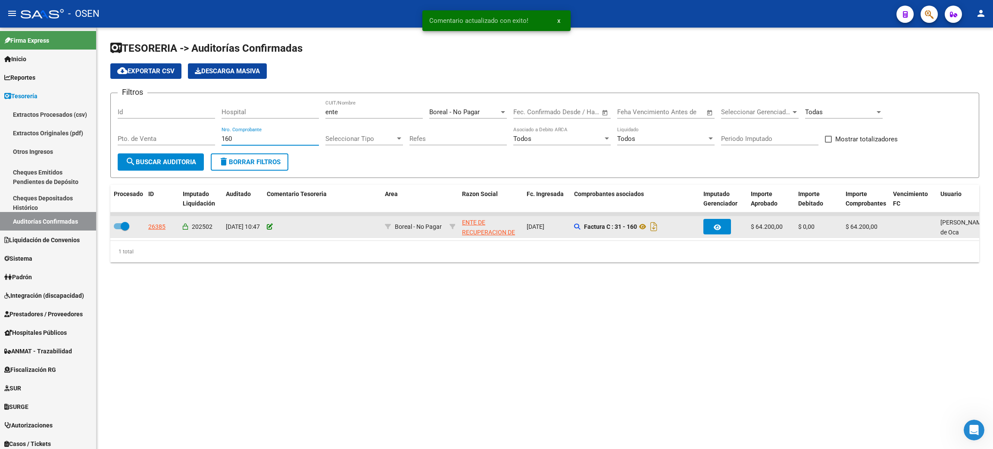
type input "160"
click at [269, 225] on icon at bounding box center [270, 227] width 6 height 6
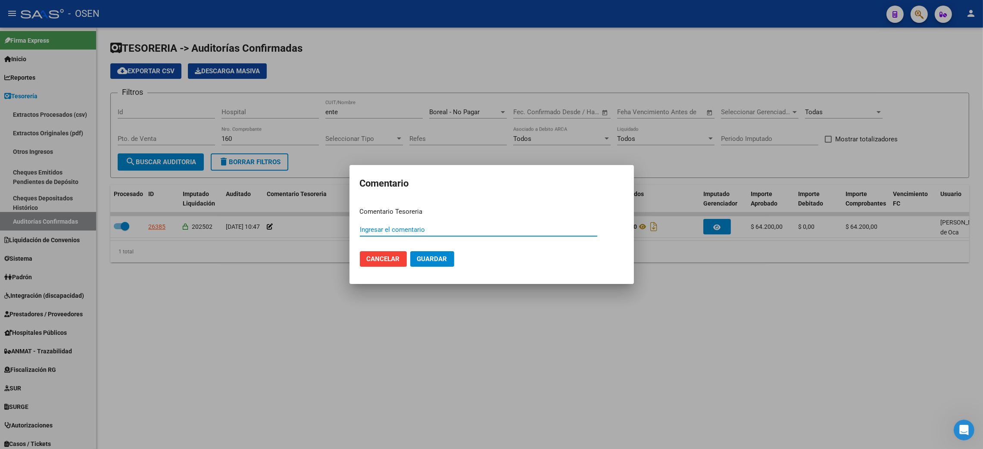
paste input "ACUERDO"
type input "ACUERDO"
click at [430, 260] on span "Guardar" at bounding box center [432, 259] width 30 height 8
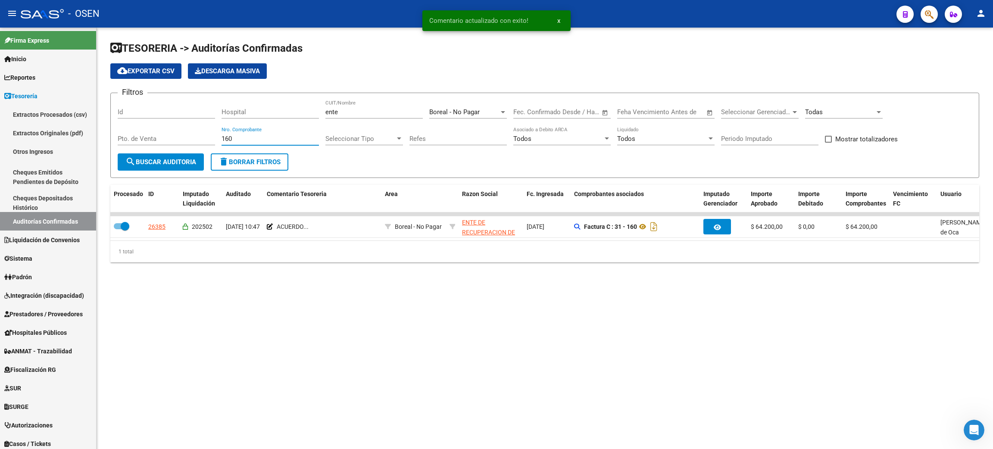
drag, startPoint x: 235, startPoint y: 139, endPoint x: 196, endPoint y: 135, distance: 39.4
click at [196, 135] on div "Filtros Id Hospital ente CUIT/Nombre Boreal - No Pagar Seleccionar Area Fecha i…" at bounding box center [545, 126] width 854 height 53
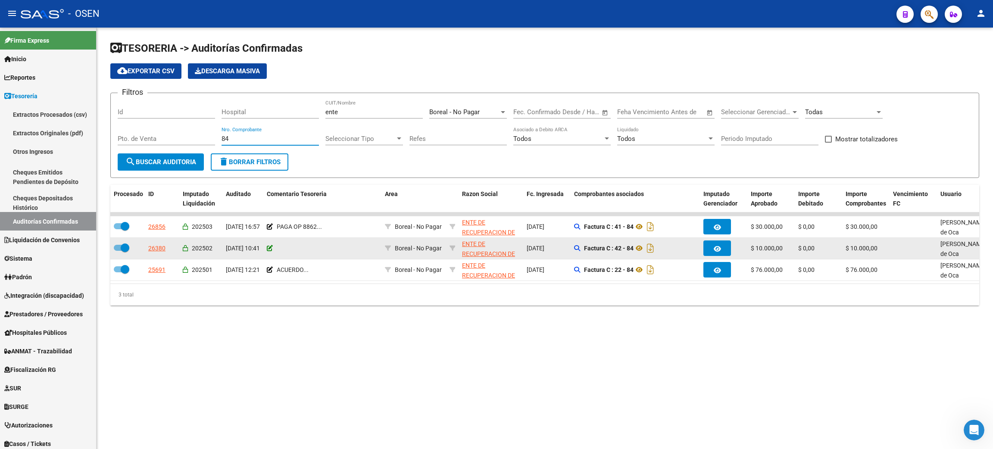
type input "84"
click at [271, 248] on icon at bounding box center [270, 248] width 6 height 6
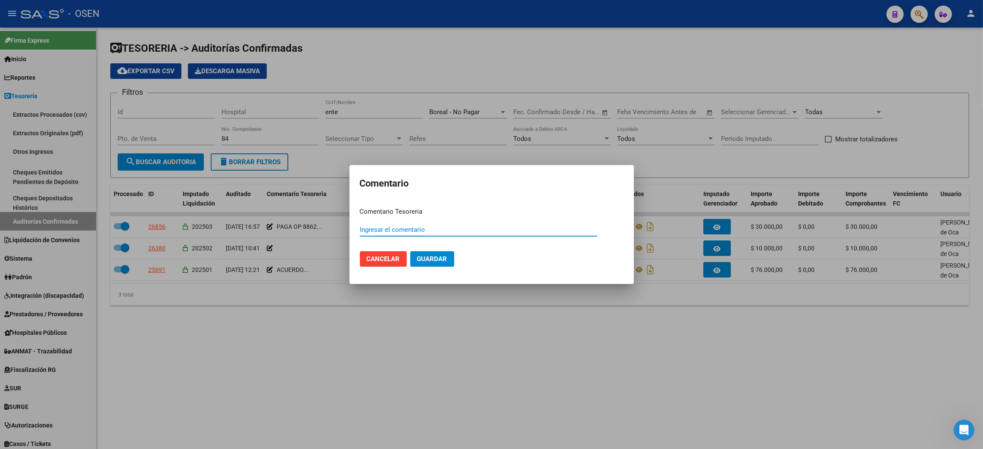
paste input "ACUERDO"
type input "ACUERDO"
drag, startPoint x: 423, startPoint y: 255, endPoint x: 435, endPoint y: 258, distance: 12.0
click at [424, 255] on button "Guardar" at bounding box center [432, 259] width 44 height 16
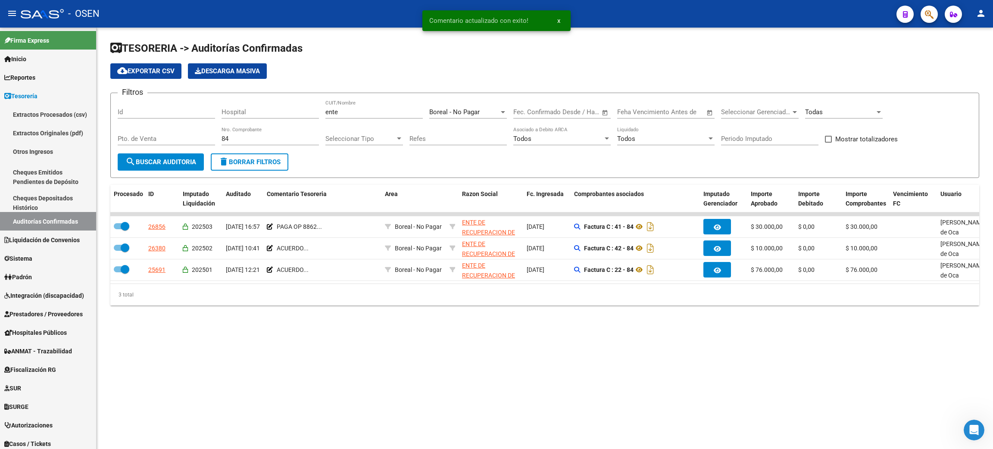
drag, startPoint x: 237, startPoint y: 133, endPoint x: 198, endPoint y: 127, distance: 39.3
click at [198, 127] on div "Filtros Id Hospital ente CUIT/Nombre Boreal - No Pagar Seleccionar Area Fecha i…" at bounding box center [545, 126] width 854 height 53
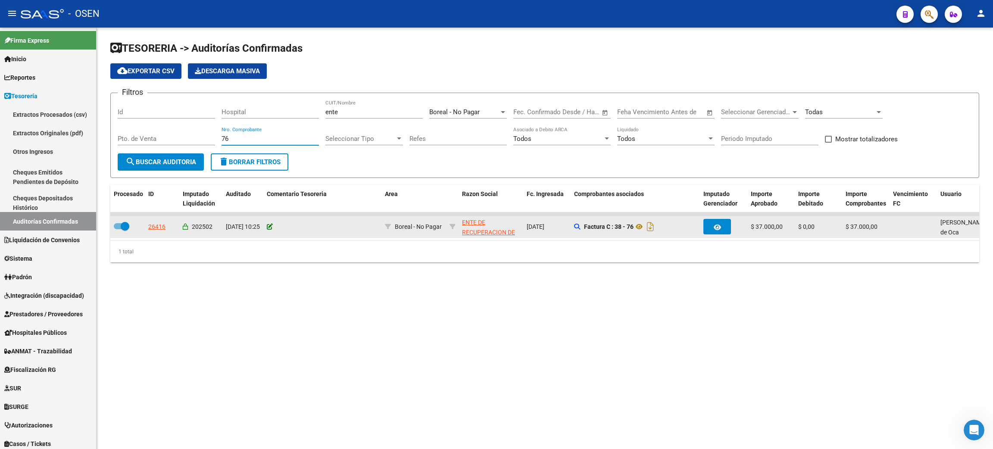
type input "76"
click at [270, 224] on icon at bounding box center [270, 227] width 6 height 6
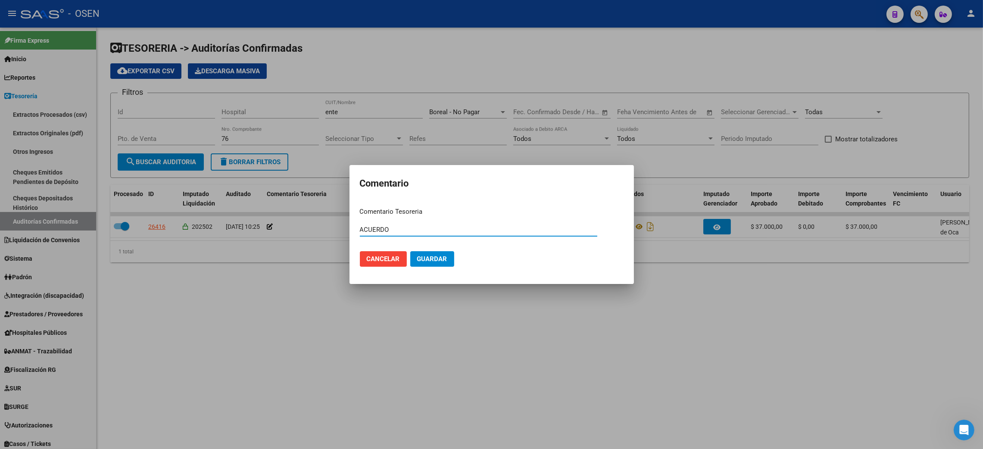
type input "ACUERDO"
click at [442, 259] on span "Guardar" at bounding box center [432, 259] width 30 height 8
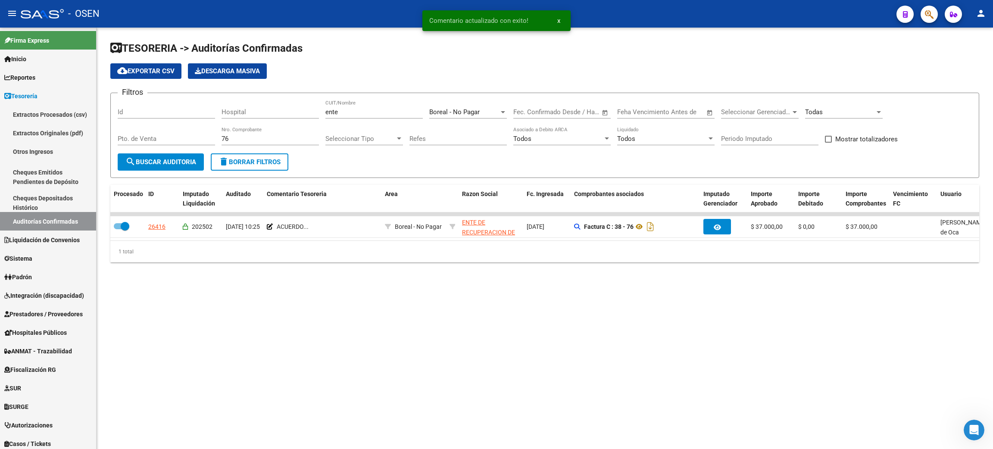
click at [242, 136] on input "76" at bounding box center [269, 139] width 97 height 8
drag, startPoint x: 238, startPoint y: 136, endPoint x: 181, endPoint y: 136, distance: 56.9
click at [181, 136] on div "Filtros Id Hospital ente CUIT/Nombre Boreal - No Pagar Seleccionar Area Fecha i…" at bounding box center [545, 126] width 854 height 53
type input "348"
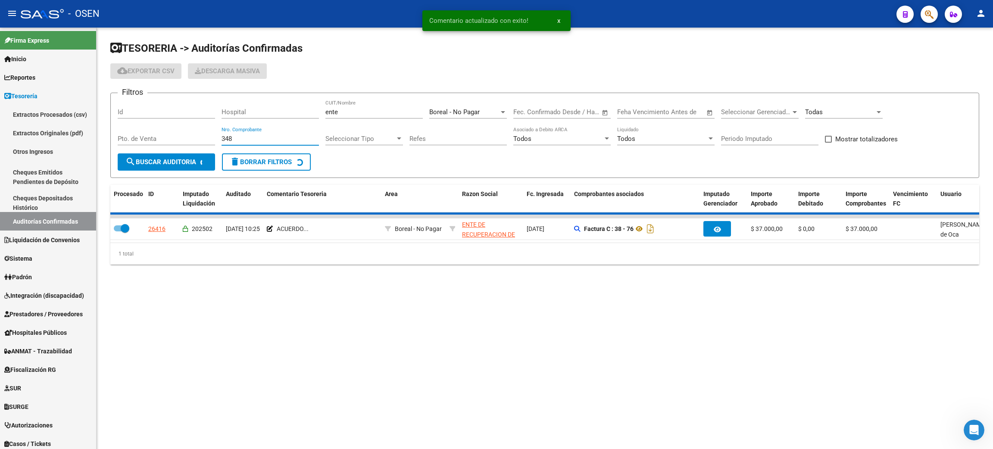
checkbox input "false"
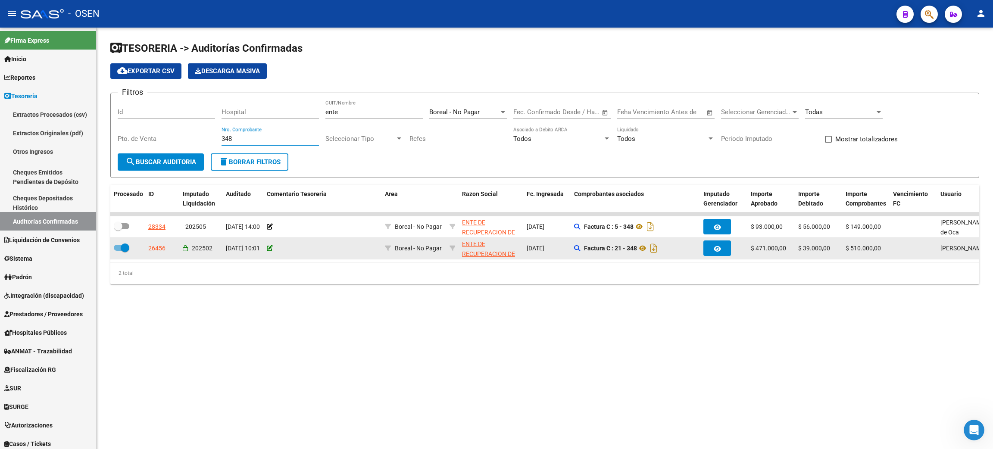
type input "348"
click at [267, 247] on icon at bounding box center [270, 248] width 6 height 6
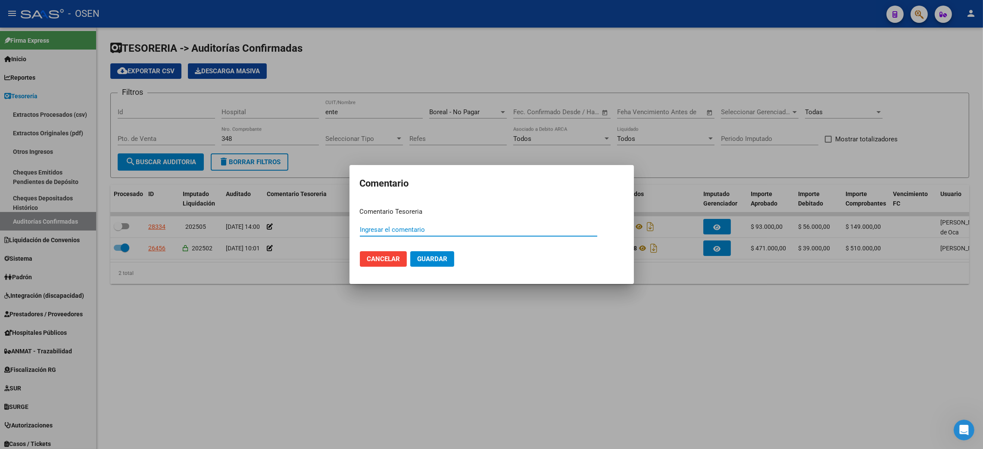
paste input "ACUERDO"
type input "ACUERDO"
click at [427, 261] on span "Guardar" at bounding box center [432, 259] width 30 height 8
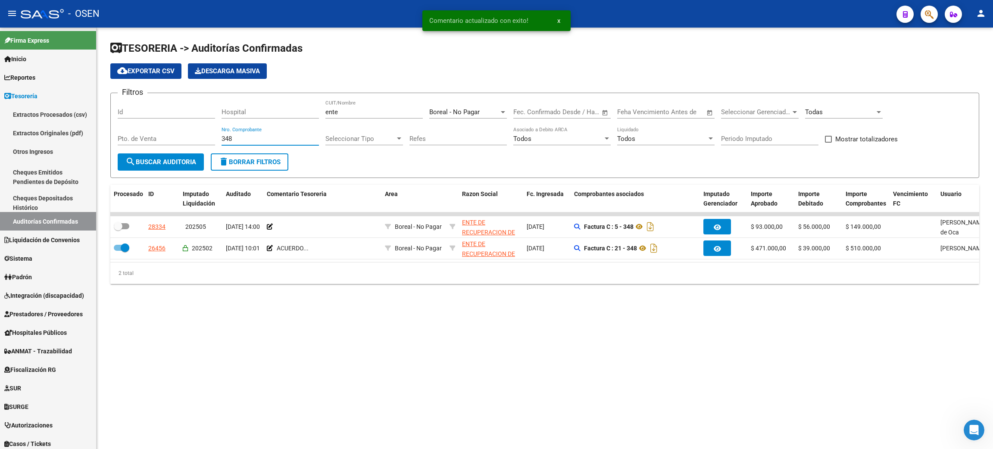
drag, startPoint x: 245, startPoint y: 142, endPoint x: 191, endPoint y: 138, distance: 54.0
click at [191, 138] on div "Filtros Id Hospital ente CUIT/Nombre Boreal - No Pagar Seleccionar Area Fecha i…" at bounding box center [545, 126] width 854 height 53
type input "252"
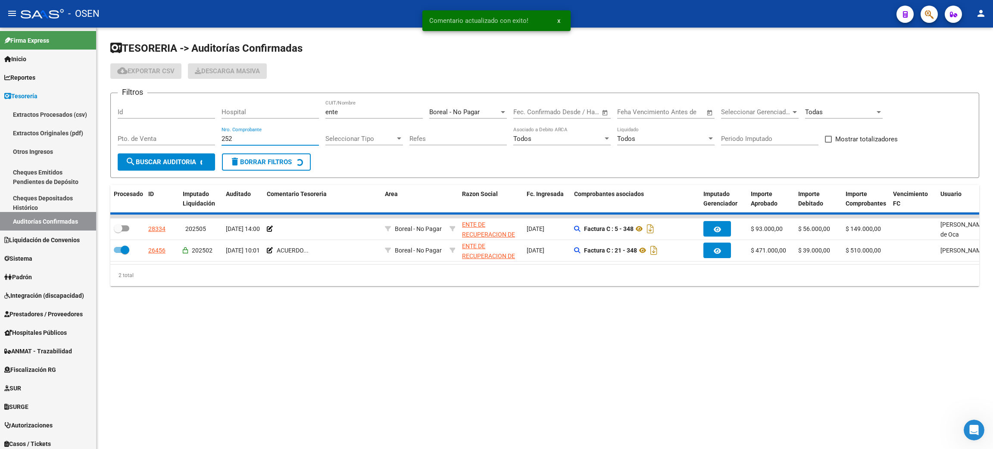
checkbox input "true"
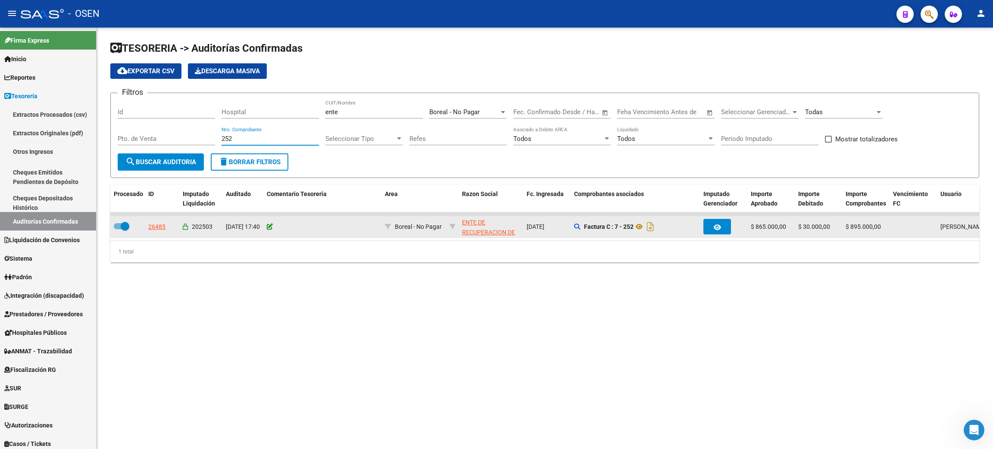
type input "252"
click at [270, 225] on icon at bounding box center [270, 227] width 6 height 6
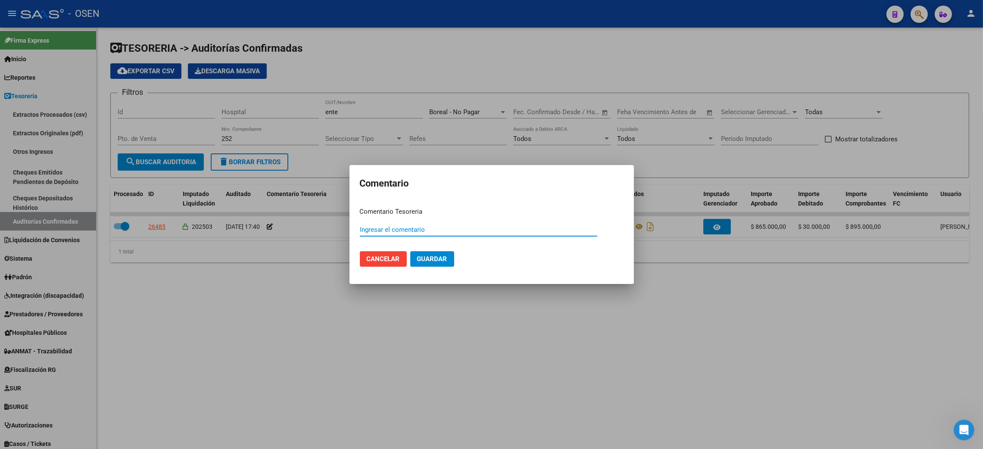
paste input "ACUERDO"
type input "ACUERDO"
click at [435, 256] on span "Guardar" at bounding box center [432, 259] width 30 height 8
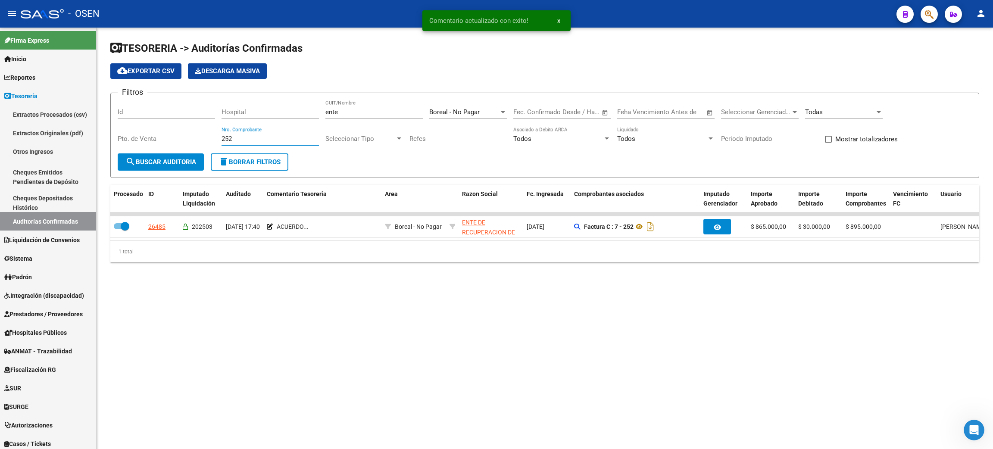
drag, startPoint x: 255, startPoint y: 141, endPoint x: 187, endPoint y: 133, distance: 68.6
click at [187, 133] on div "Filtros Id Hospital ente CUIT/Nombre Boreal - No Pagar Seleccionar Area Fecha i…" at bounding box center [545, 126] width 854 height 53
type input "266"
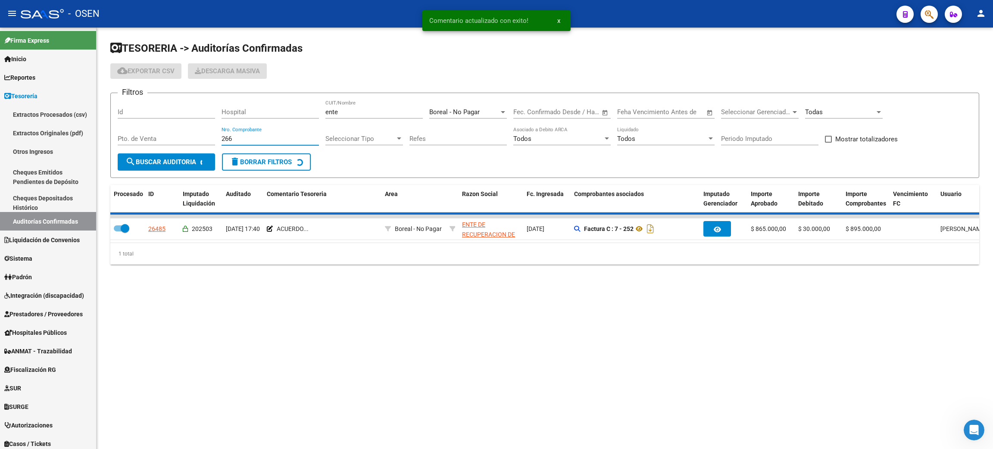
checkbox input "false"
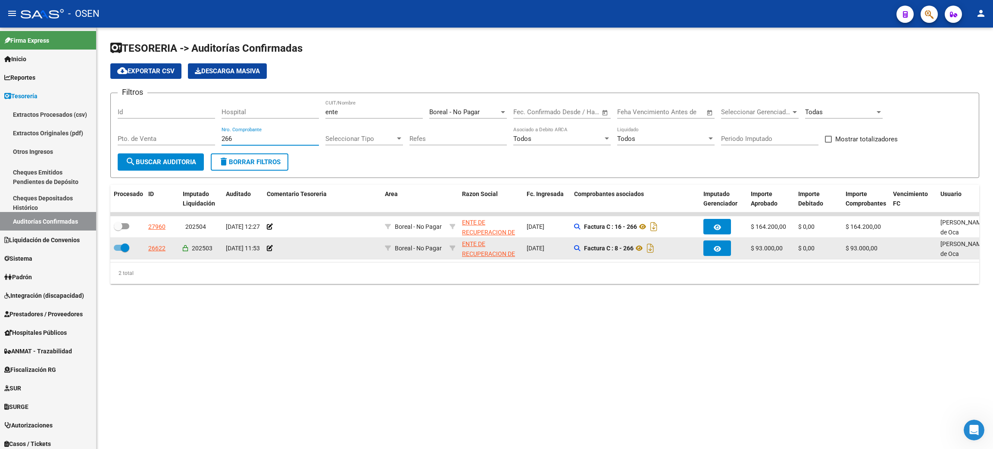
type input "266"
click at [265, 245] on datatable-body-cell at bounding box center [322, 248] width 118 height 21
click at [268, 246] on icon at bounding box center [270, 248] width 6 height 6
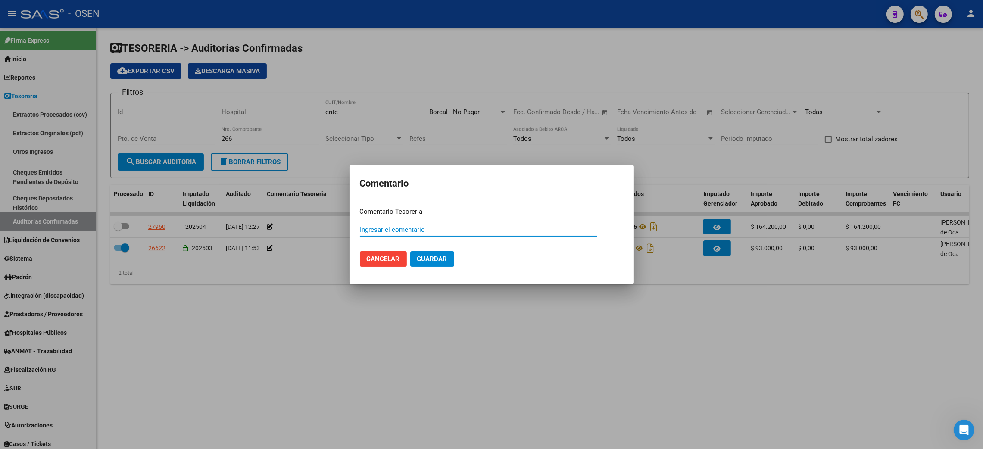
paste input "ACUERDO"
type input "ACUERDO"
click at [421, 263] on button "Guardar" at bounding box center [432, 259] width 44 height 16
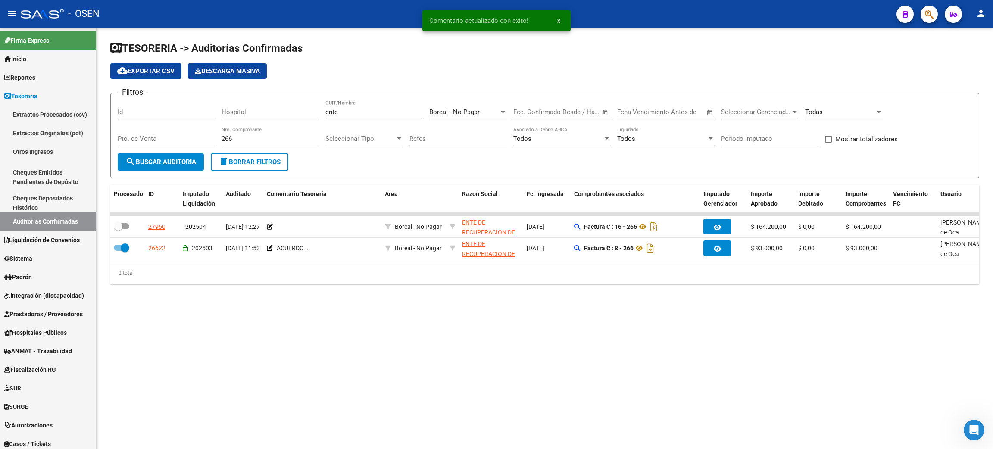
drag, startPoint x: 234, startPoint y: 139, endPoint x: 187, endPoint y: 131, distance: 47.7
click at [187, 131] on div "Filtros Id Hospital ente CUIT/Nombre Boreal - No Pagar Seleccionar Area Fecha i…" at bounding box center [545, 126] width 854 height 53
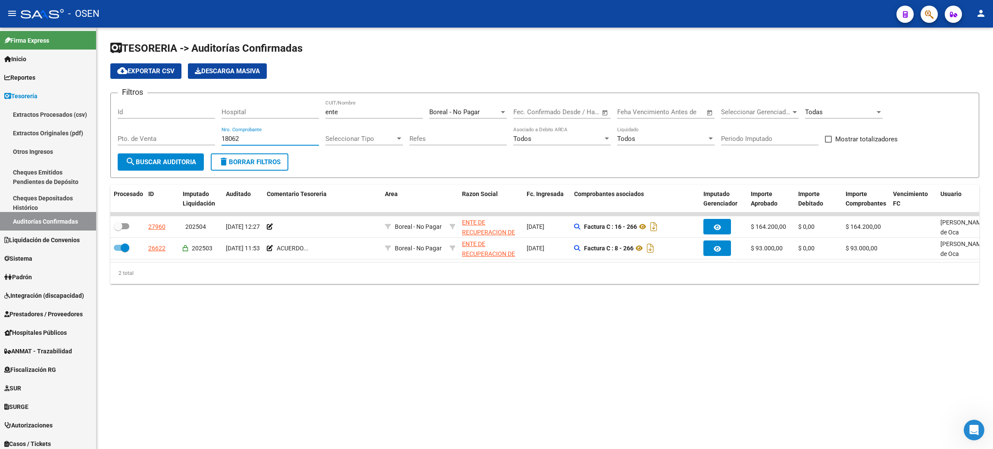
type input "180625"
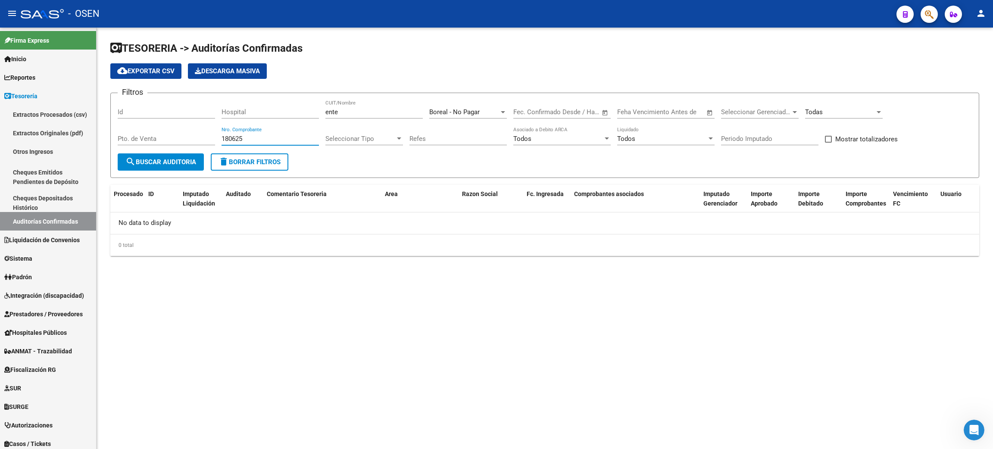
drag, startPoint x: 245, startPoint y: 137, endPoint x: 179, endPoint y: 122, distance: 67.0
click at [178, 126] on div "Filtros Id Hospital ente CUIT/Nombre Boreal - No Pagar Seleccionar Area Fecha i…" at bounding box center [545, 126] width 854 height 53
drag, startPoint x: 340, startPoint y: 113, endPoint x: 290, endPoint y: 108, distance: 49.8
click at [291, 108] on div "Filtros Id Hospital ente CUIT/Nombre Boreal - No Pagar Seleccionar Area Fecha i…" at bounding box center [545, 126] width 854 height 53
click at [474, 109] on span "Boreal - No Pagar" at bounding box center [454, 112] width 50 height 8
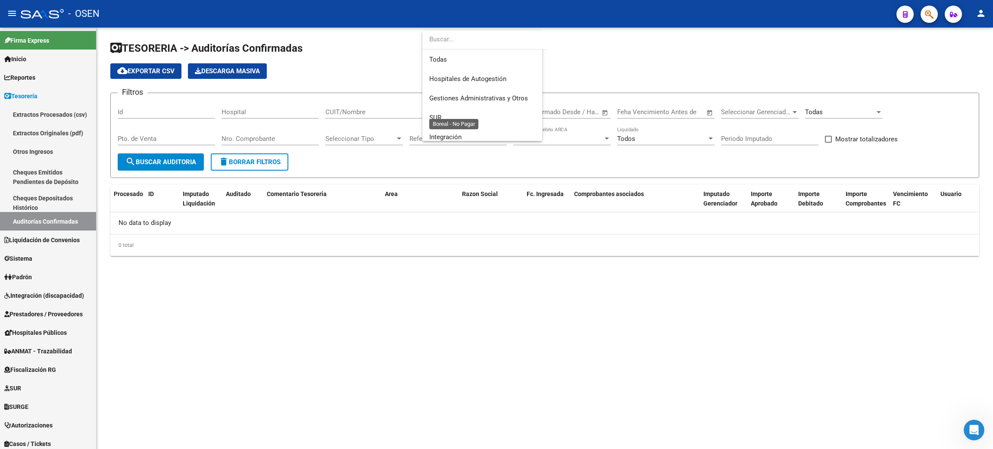
scroll to position [374, 0]
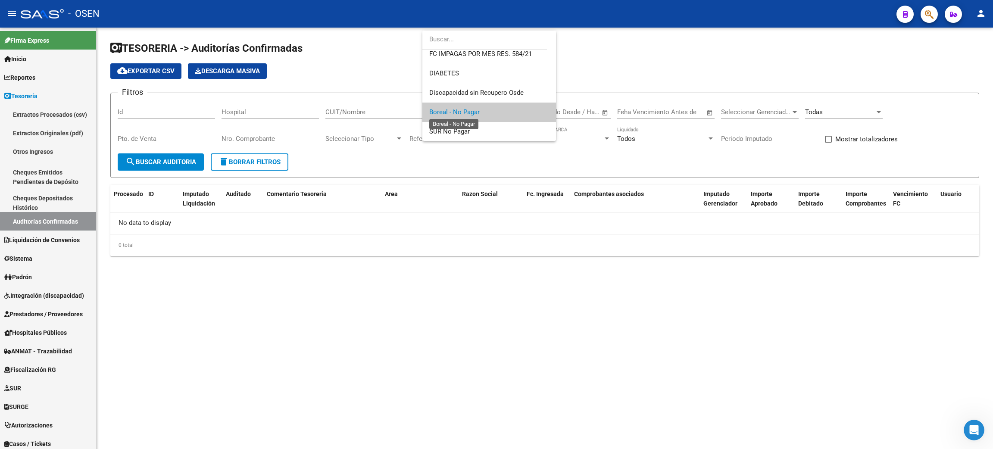
click at [474, 109] on span "Boreal - No Pagar" at bounding box center [454, 112] width 50 height 8
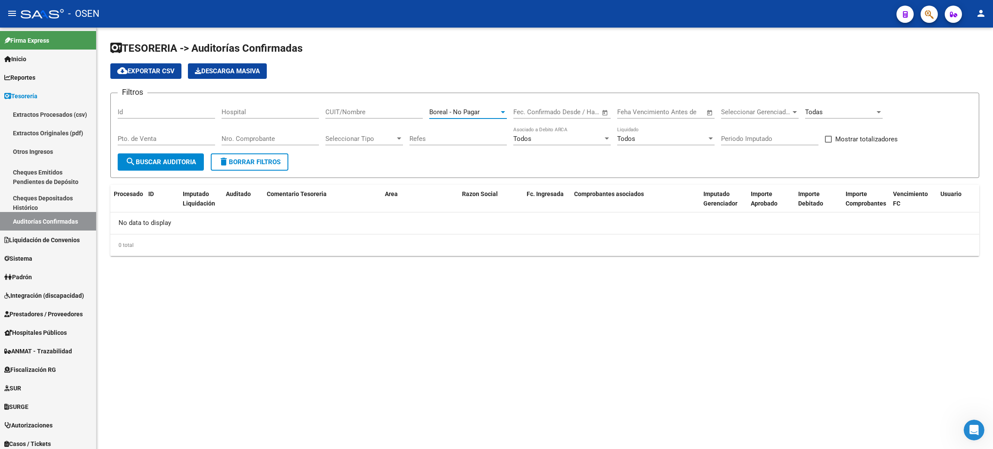
click at [172, 159] on span "search Buscar Auditoria" at bounding box center [160, 162] width 71 height 8
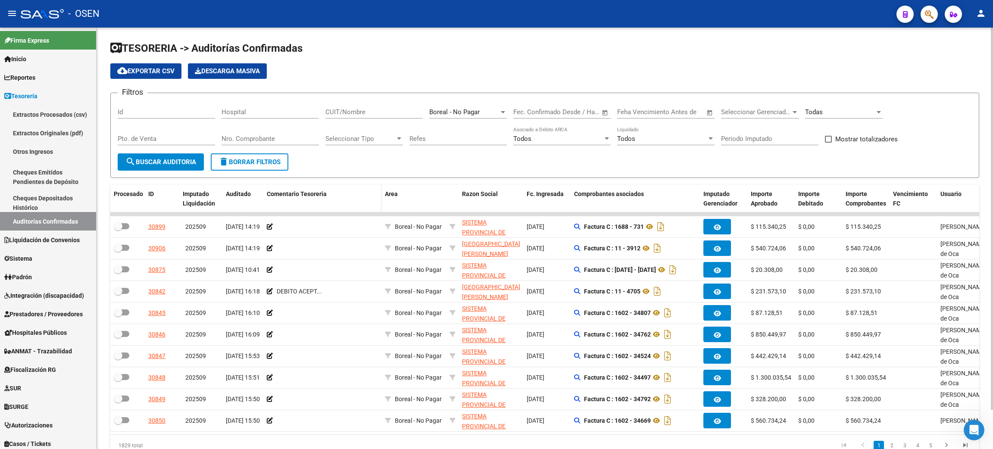
click at [302, 189] on div "Comentario Tesoreria" at bounding box center [322, 194] width 111 height 10
click at [302, 191] on span "Comentario Tesoreria" at bounding box center [297, 193] width 60 height 7
click at [296, 196] on div "Comentario Tesoreria" at bounding box center [322, 194] width 111 height 10
click at [296, 193] on span "Comentario Tesoreria" at bounding box center [297, 193] width 60 height 7
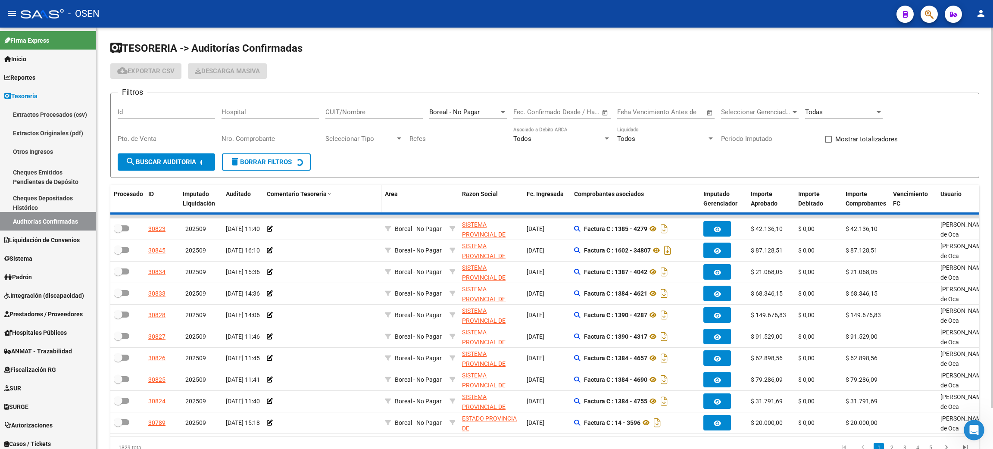
checkbox input "true"
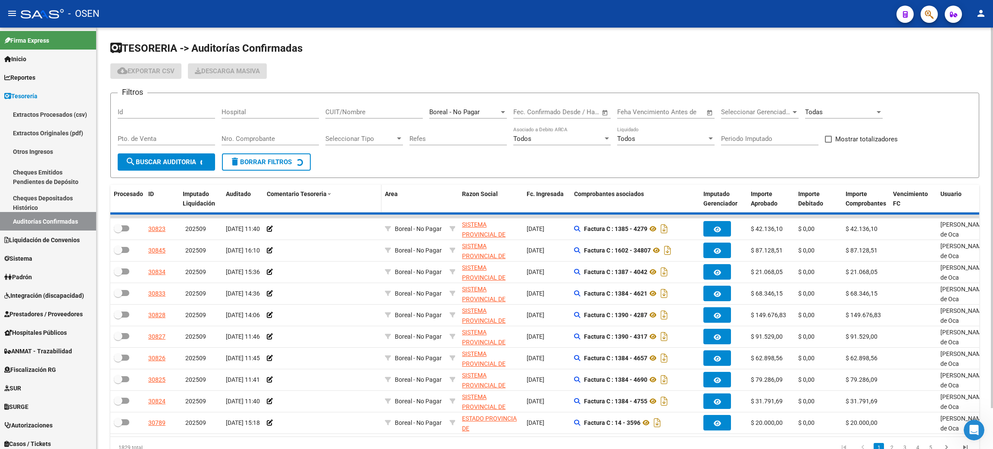
checkbox input "true"
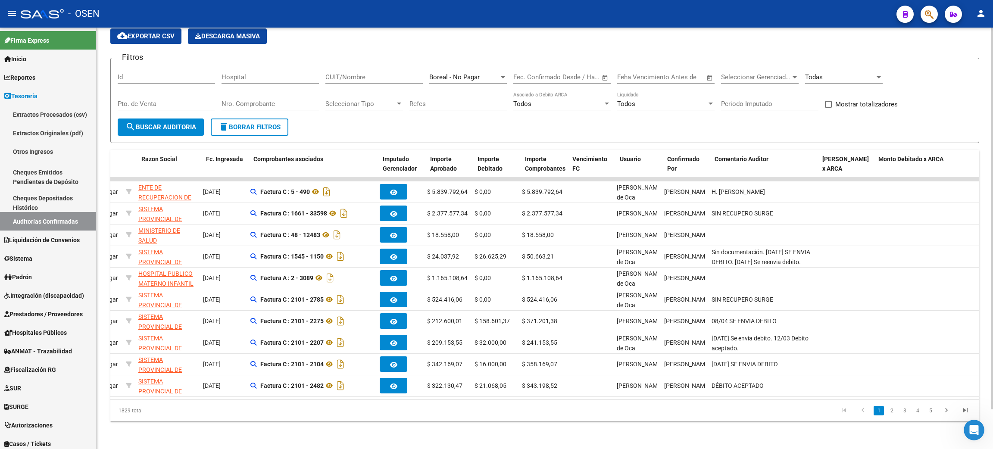
scroll to position [0, 0]
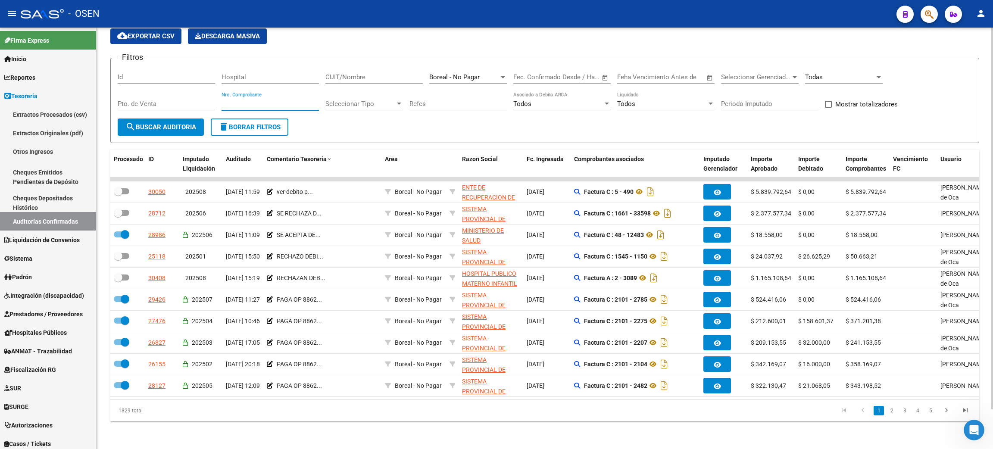
click at [259, 100] on input "Nro. Comprobante" at bounding box center [269, 104] width 97 height 8
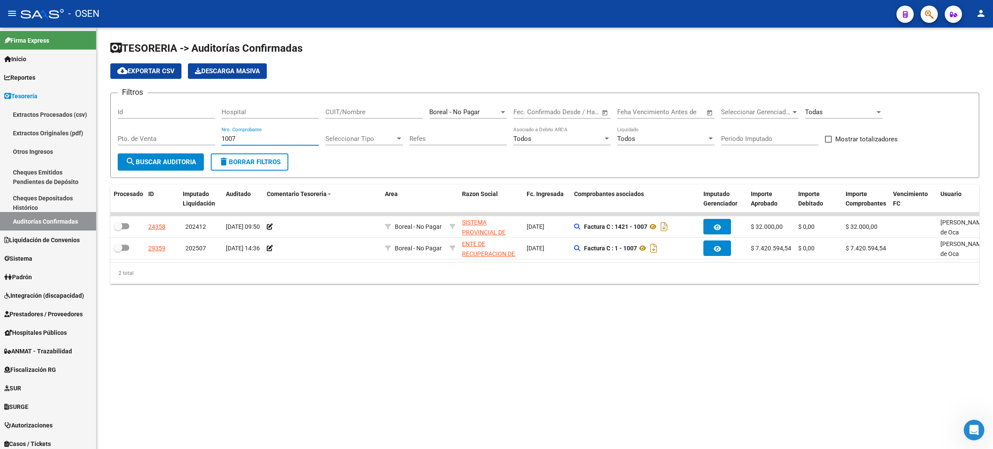
drag, startPoint x: 231, startPoint y: 136, endPoint x: 203, endPoint y: 131, distance: 28.8
click at [203, 131] on div "Filtros Id Hospital CUIT/Nombre Boreal - No Pagar Seleccionar Area Fecha inicio…" at bounding box center [545, 126] width 854 height 53
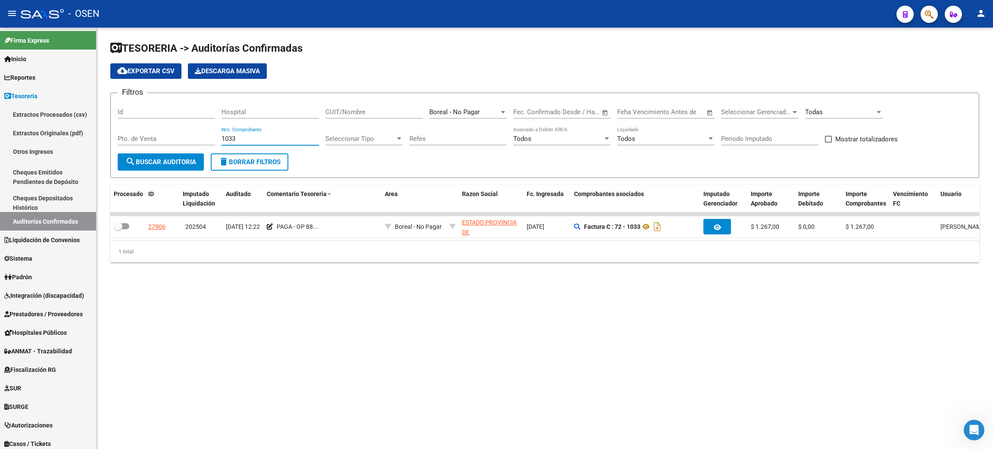
drag, startPoint x: 239, startPoint y: 137, endPoint x: 192, endPoint y: 126, distance: 47.8
click at [193, 129] on div "Filtros Id Hospital CUIT/Nombre Boreal - No Pagar Seleccionar Area Fecha inicio…" at bounding box center [545, 126] width 854 height 53
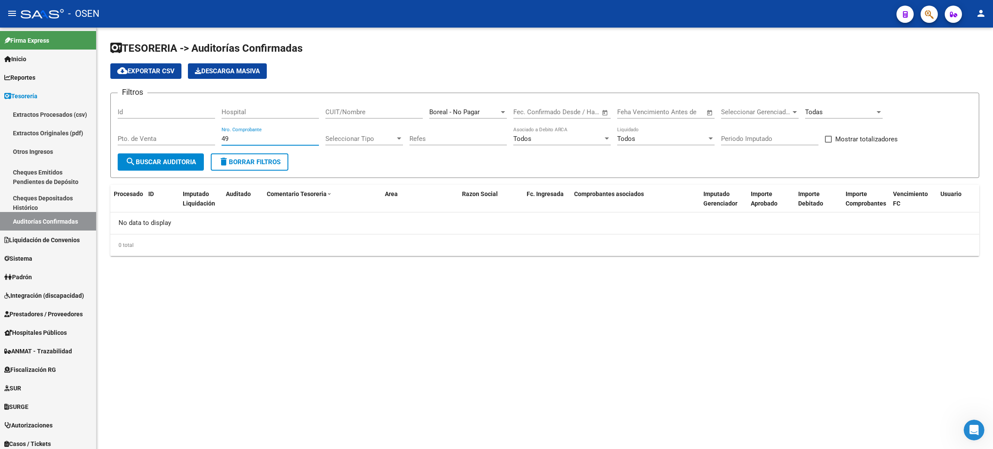
type input "4"
type input "8"
type input "4"
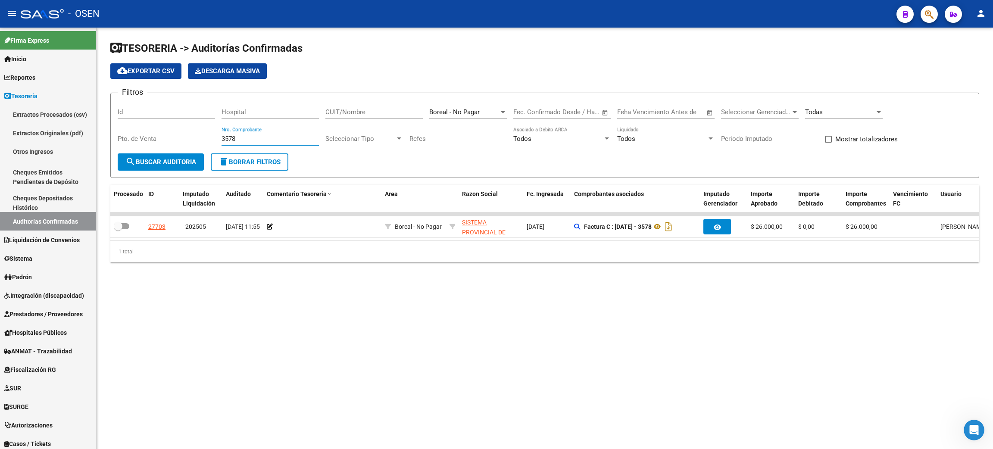
drag, startPoint x: 245, startPoint y: 140, endPoint x: 208, endPoint y: 135, distance: 37.4
click at [210, 134] on div "Filtros Id Hospital CUIT/Nombre Boreal - No Pagar Seleccionar Area Fecha inicio…" at bounding box center [545, 126] width 854 height 53
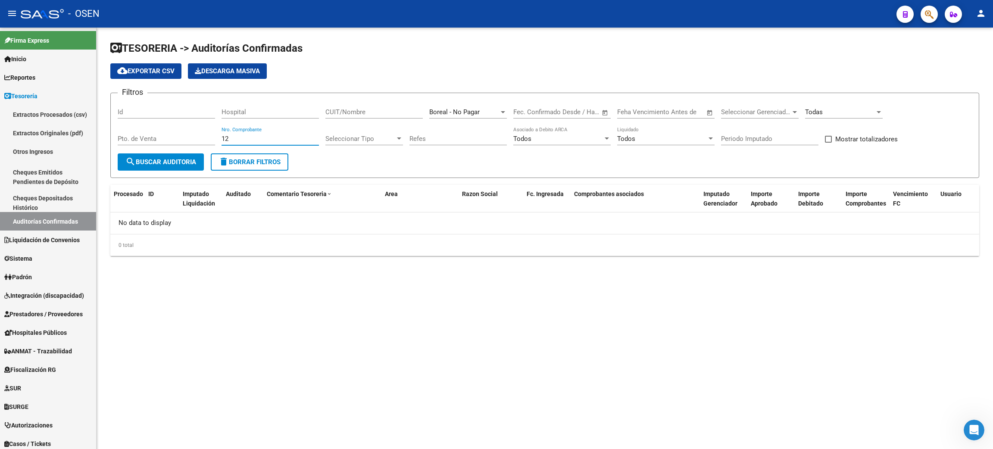
type input "1"
type input "5"
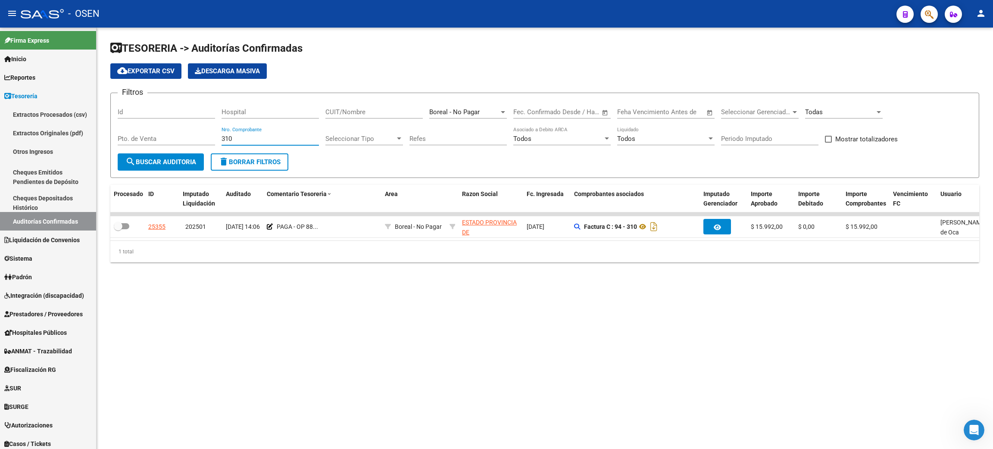
type input "310"
click at [827, 118] on div "Todas" at bounding box center [844, 113] width 78 height 27
click at [826, 116] on div "Todas" at bounding box center [844, 109] width 78 height 19
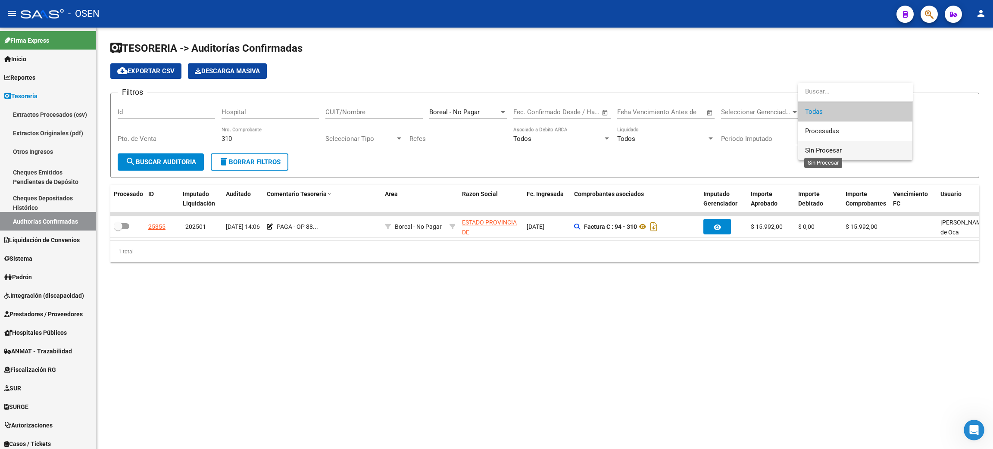
click at [836, 154] on span "Sin Procesar" at bounding box center [823, 150] width 37 height 8
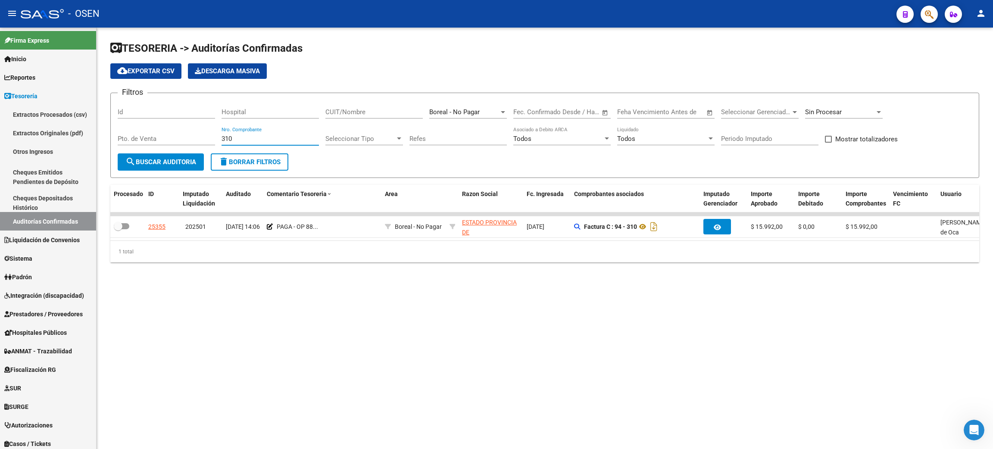
drag, startPoint x: 239, startPoint y: 140, endPoint x: 208, endPoint y: 135, distance: 31.9
click at [208, 135] on div "Filtros Id Hospital CUIT/Nombre Boreal - No Pagar Seleccionar Area Fecha inicio…" at bounding box center [545, 126] width 854 height 53
click at [380, 112] on input "CUIT/Nombre" at bounding box center [373, 112] width 97 height 8
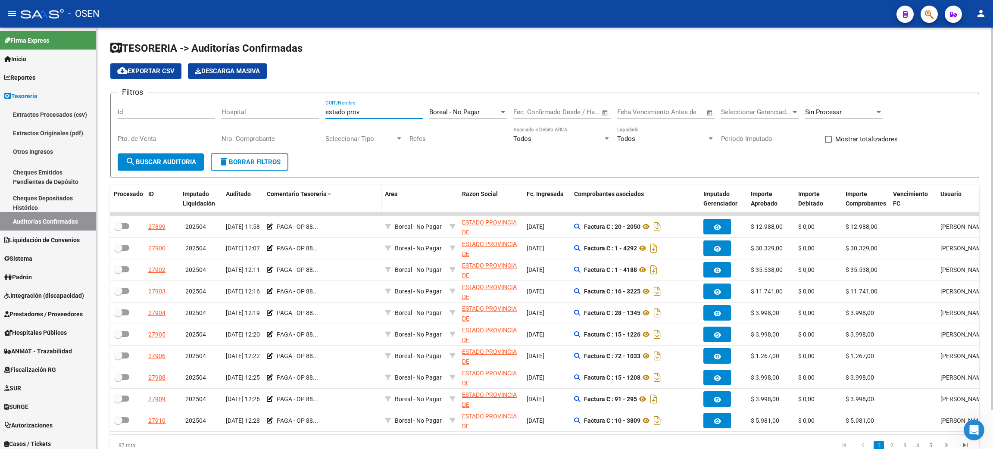
type input "estado prov"
drag, startPoint x: 380, startPoint y: 198, endPoint x: 412, endPoint y: 199, distance: 32.7
click at [412, 199] on div "Procesado ID Imputado Liquidación Auditado Comentario Tesoreria Area Razon Soci…" at bounding box center [706, 199] width 1193 height 28
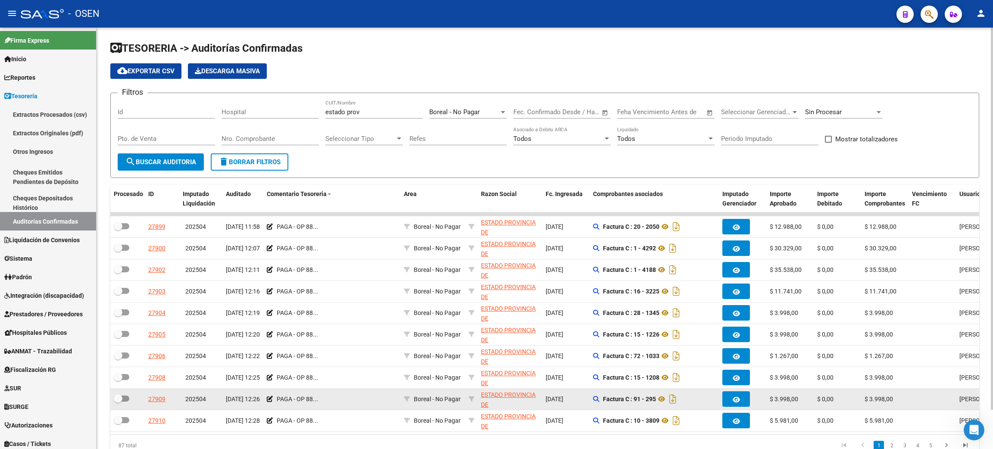
scroll to position [43, 0]
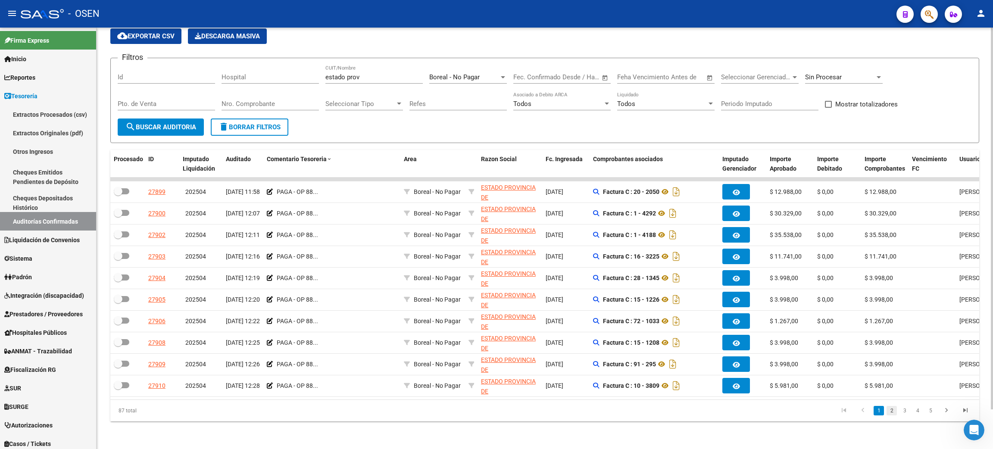
click at [892, 413] on link "2" at bounding box center [891, 410] width 10 height 9
click at [262, 100] on input "Nro. Comprobante" at bounding box center [269, 104] width 97 height 8
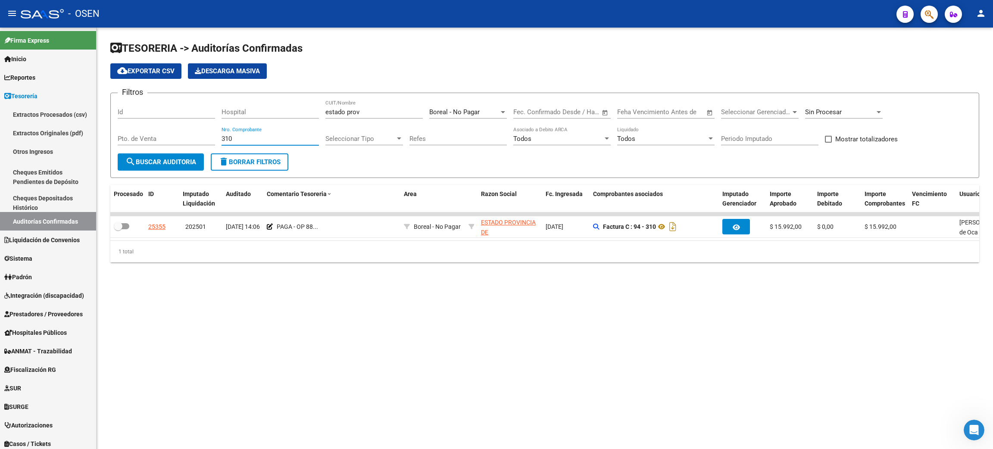
scroll to position [0, 0]
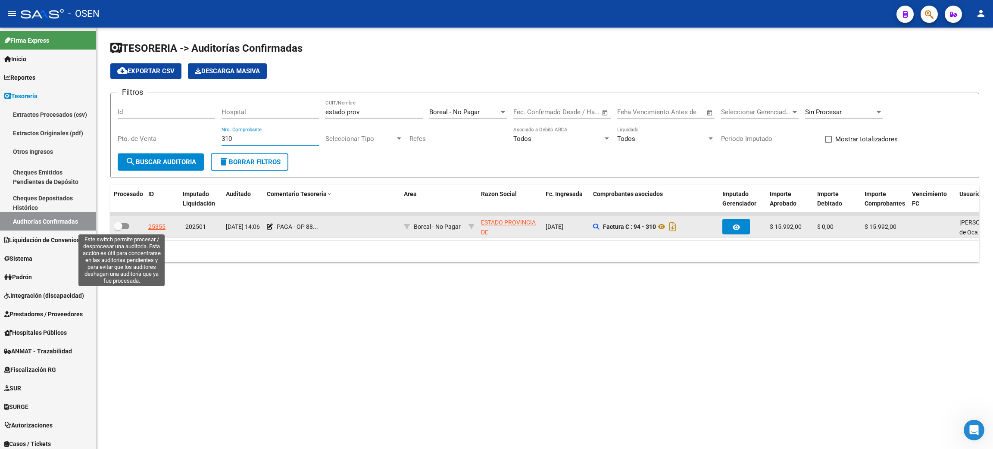
type input "310"
click at [125, 225] on span at bounding box center [122, 226] width 16 height 6
click at [118, 229] on input "checkbox" at bounding box center [118, 229] width 0 height 0
checkbox input "true"
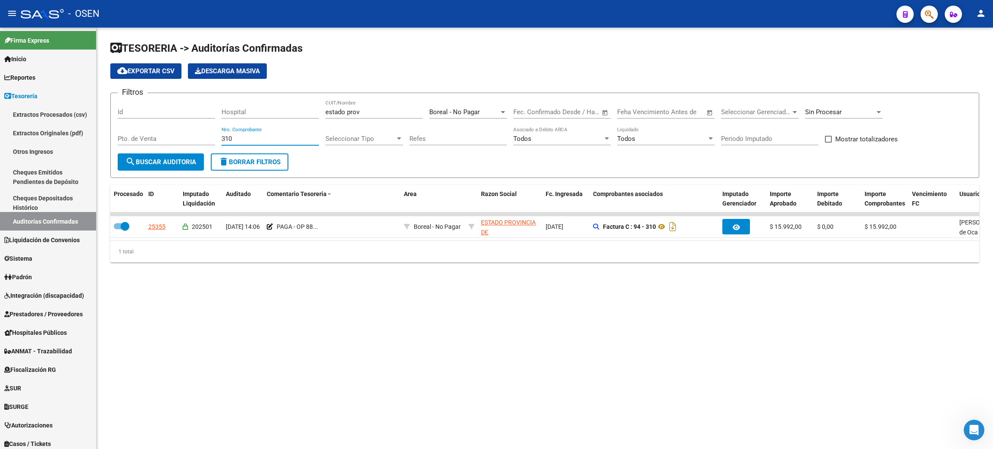
drag, startPoint x: 236, startPoint y: 138, endPoint x: 198, endPoint y: 134, distance: 38.6
click at [198, 134] on div "Filtros Id Hospital estado prov CUIT/Nombre Boreal - No Pagar Seleccionar Area …" at bounding box center [545, 126] width 854 height 53
type input "1247"
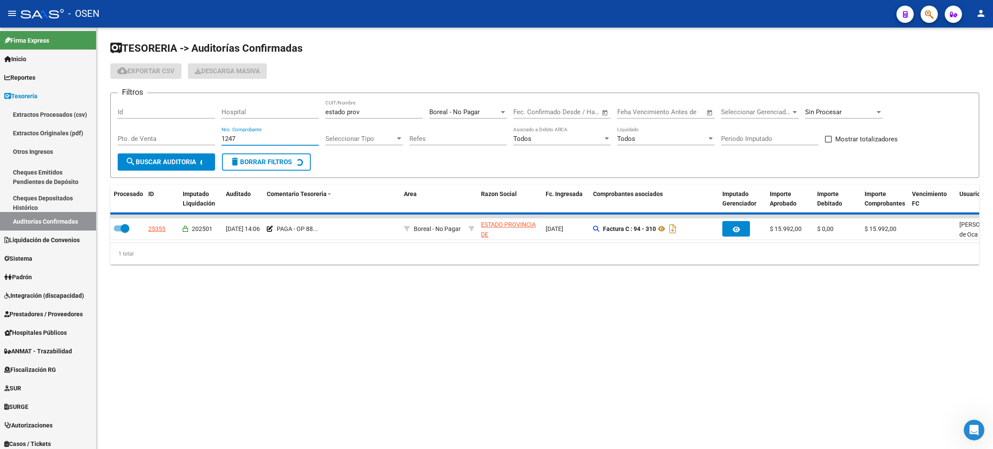
checkbox input "false"
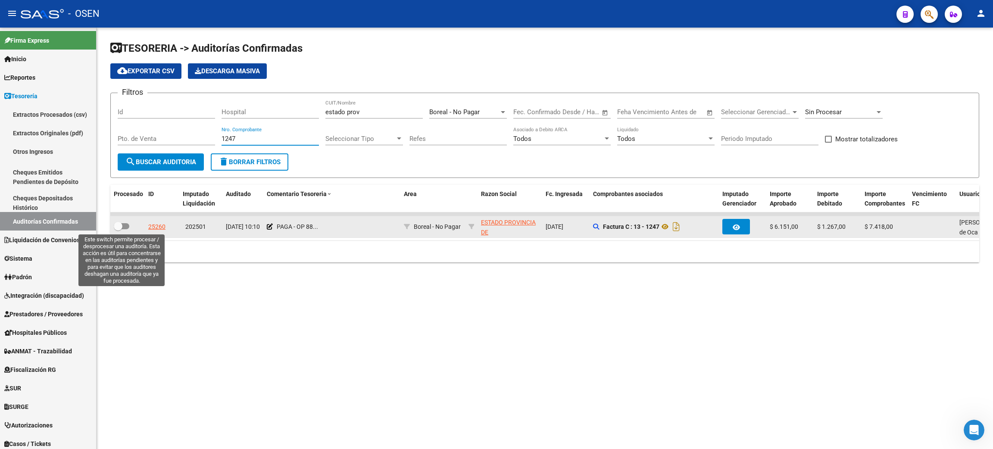
type input "1247"
click at [123, 224] on span at bounding box center [122, 226] width 16 height 6
click at [118, 229] on input "checkbox" at bounding box center [118, 229] width 0 height 0
checkbox input "true"
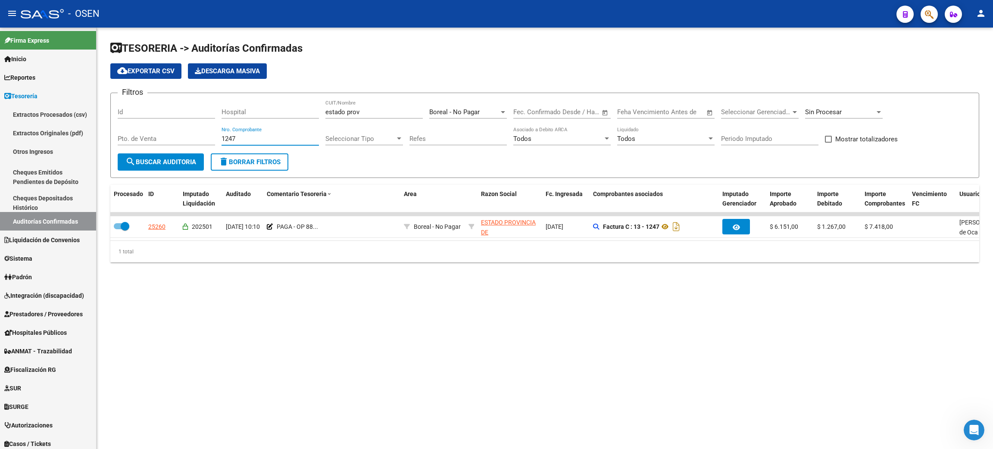
drag, startPoint x: 244, startPoint y: 139, endPoint x: 188, endPoint y: 136, distance: 55.7
click at [188, 136] on div "Filtros Id Hospital estado prov CUIT/Nombre Boreal - No Pagar Seleccionar Area …" at bounding box center [545, 126] width 854 height 53
type input "2620"
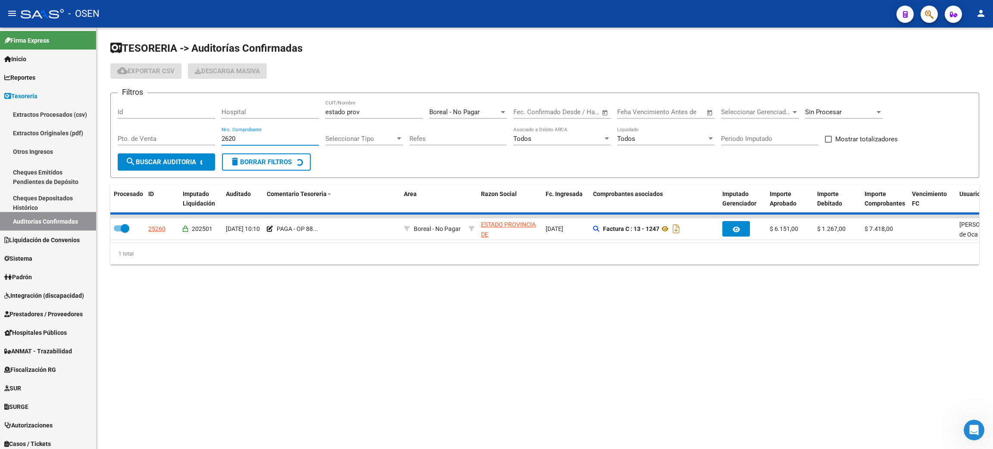
checkbox input "false"
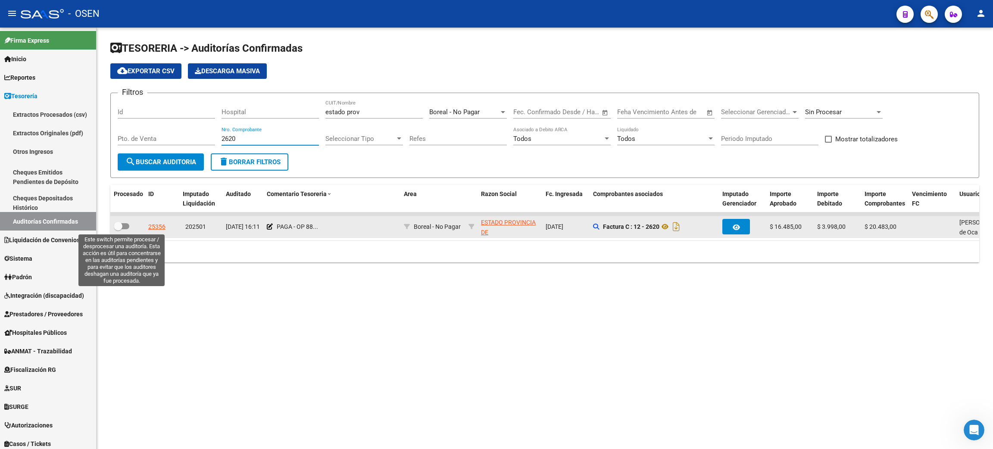
type input "2620"
click at [126, 226] on span at bounding box center [122, 226] width 16 height 6
click at [118, 229] on input "checkbox" at bounding box center [118, 229] width 0 height 0
checkbox input "true"
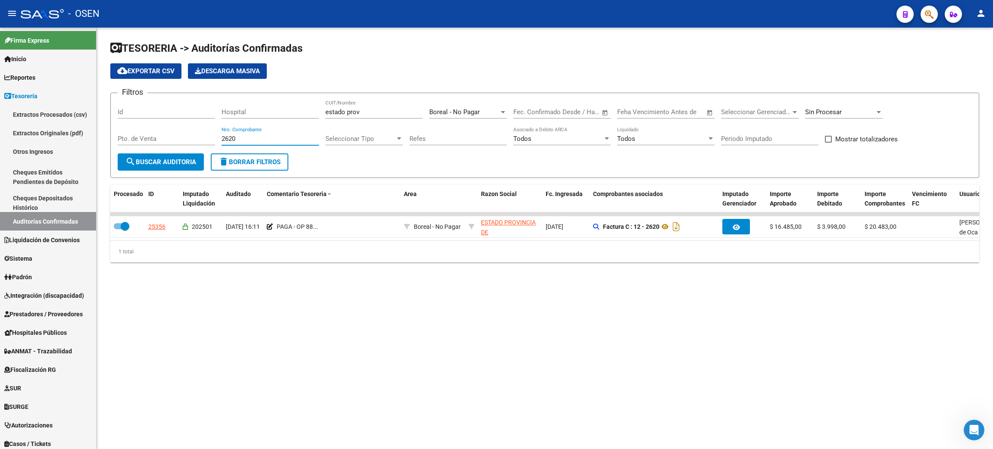
drag, startPoint x: 206, startPoint y: 138, endPoint x: 185, endPoint y: 136, distance: 21.6
click at [185, 136] on div "Filtros Id Hospital estado prov CUIT/Nombre Boreal - No Pagar Seleccionar Area …" at bounding box center [545, 126] width 854 height 53
type input "2889"
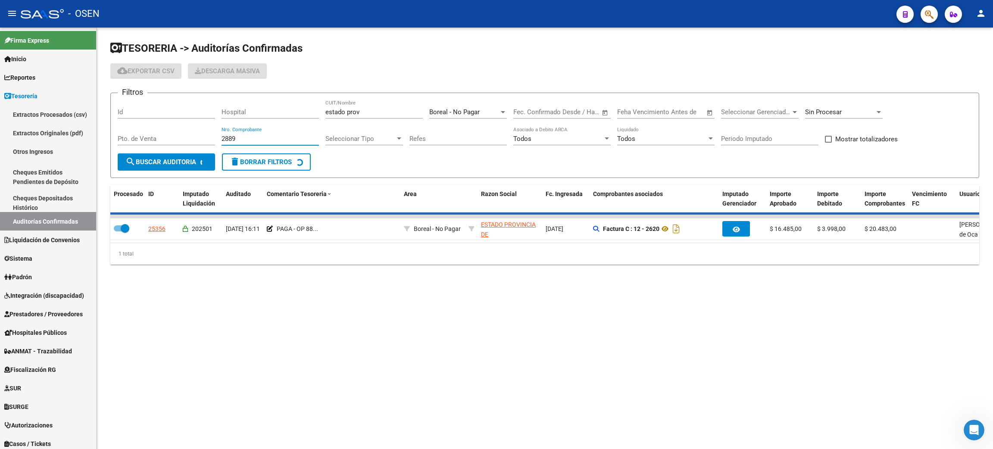
checkbox input "false"
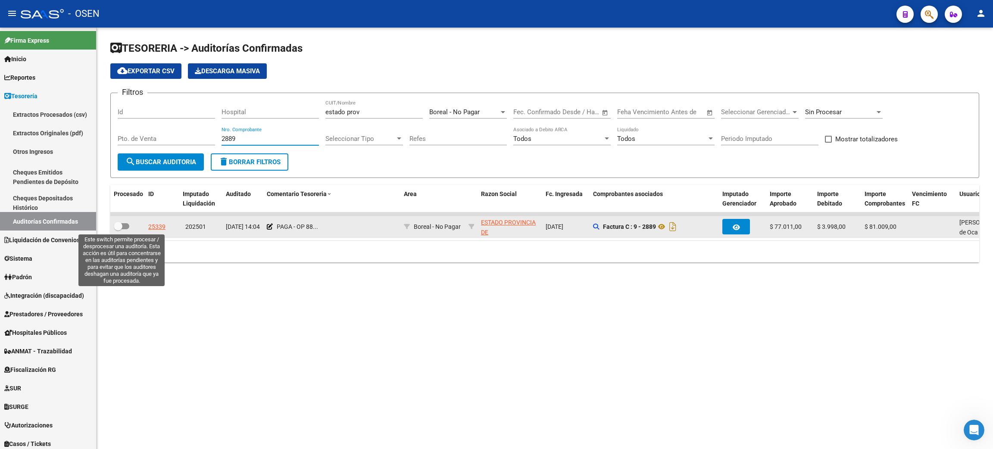
type input "2889"
click at [126, 225] on span at bounding box center [122, 226] width 16 height 6
click at [118, 229] on input "checkbox" at bounding box center [118, 229] width 0 height 0
checkbox input "true"
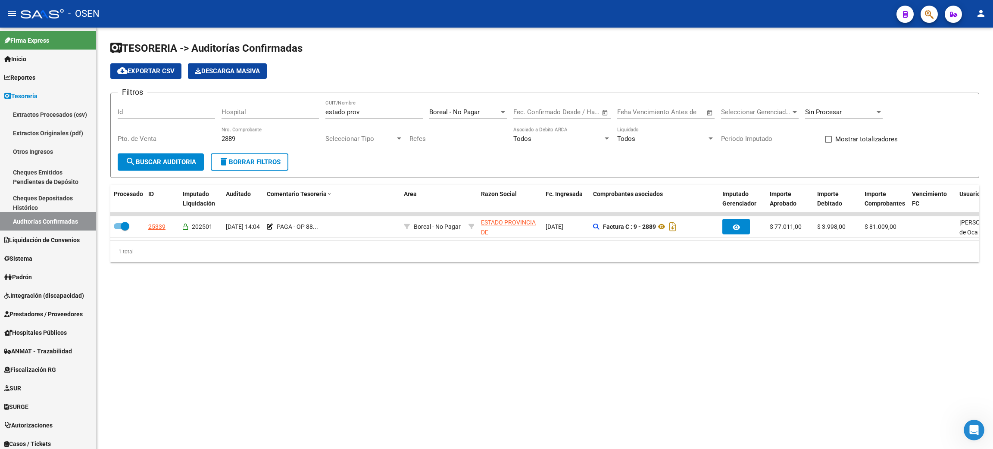
drag, startPoint x: 248, startPoint y: 134, endPoint x: 199, endPoint y: 131, distance: 48.4
click at [199, 131] on div "Filtros Id Hospital estado prov CUIT/Nombre Boreal - No Pagar Seleccionar Area …" at bounding box center [545, 126] width 854 height 53
click at [236, 141] on input "2889" at bounding box center [269, 139] width 97 height 8
drag, startPoint x: 226, startPoint y: 139, endPoint x: 188, endPoint y: 139, distance: 37.5
click at [188, 139] on div "Filtros Id Hospital estado prov CUIT/Nombre Boreal - No Pagar Seleccionar Area …" at bounding box center [545, 126] width 854 height 53
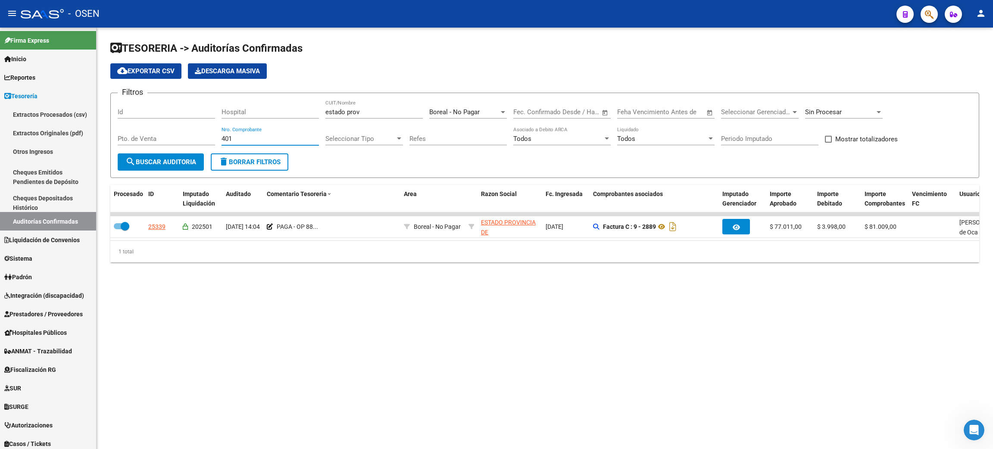
type input "4011"
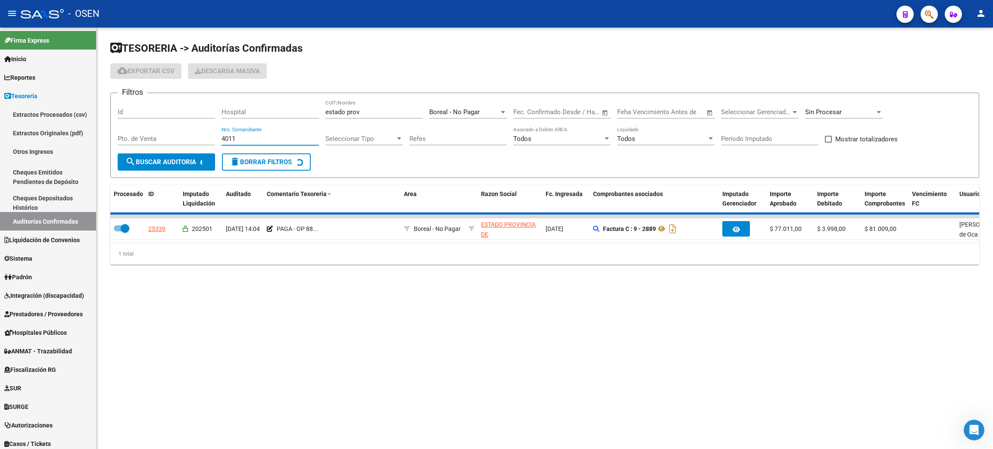
checkbox input "false"
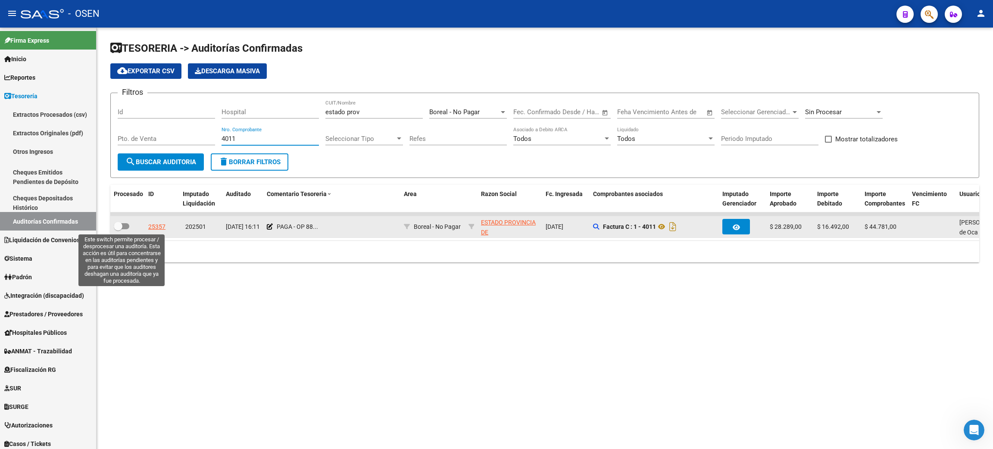
type input "4011"
click at [123, 227] on span at bounding box center [122, 226] width 16 height 6
click at [118, 229] on input "checkbox" at bounding box center [118, 229] width 0 height 0
checkbox input "true"
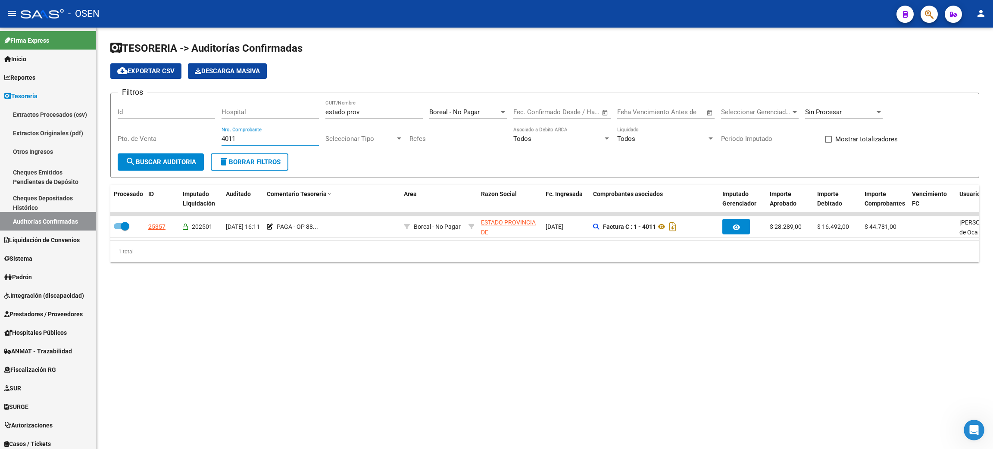
drag, startPoint x: 238, startPoint y: 138, endPoint x: 195, endPoint y: 135, distance: 43.6
click at [195, 135] on div "Filtros Id Hospital estado prov CUIT/Nombre Boreal - No Pagar Seleccionar Area …" at bounding box center [545, 126] width 854 height 53
type input "329"
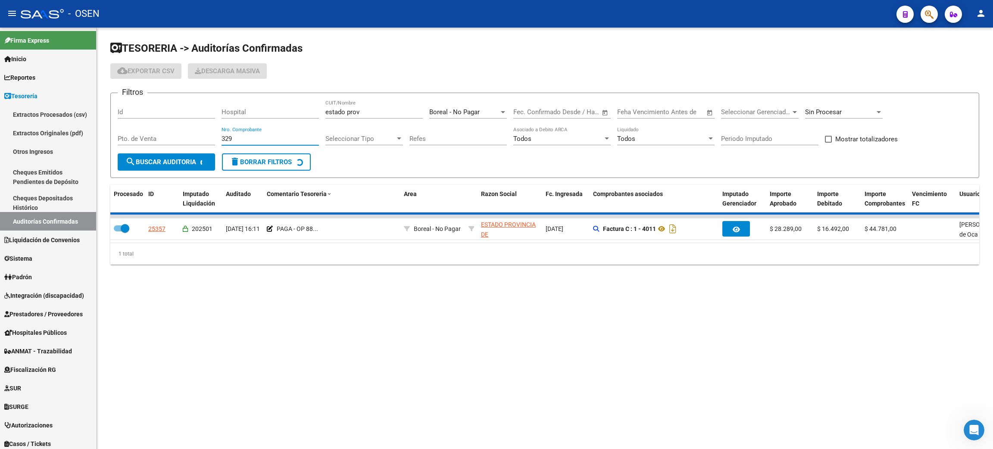
checkbox input "false"
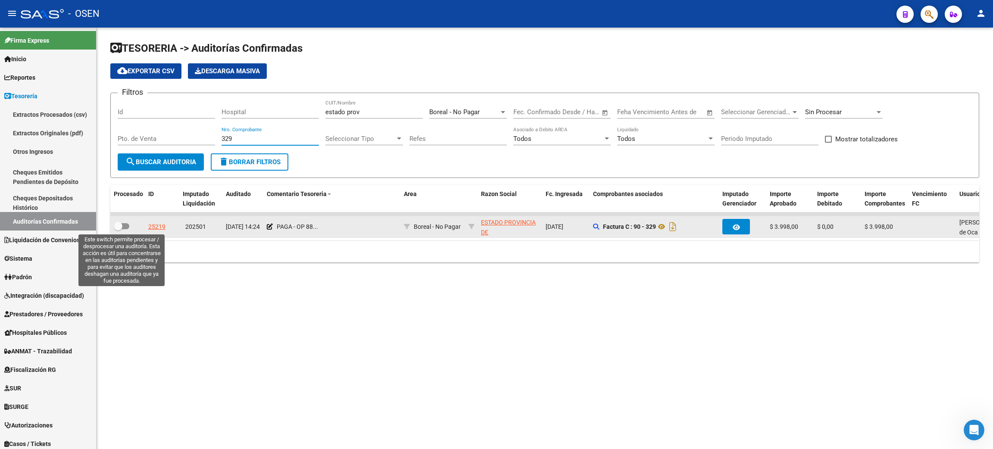
type input "329"
drag, startPoint x: 126, startPoint y: 224, endPoint x: 148, endPoint y: 215, distance: 24.2
click at [125, 224] on span at bounding box center [122, 226] width 16 height 6
click at [118, 229] on input "checkbox" at bounding box center [118, 229] width 0 height 0
checkbox input "true"
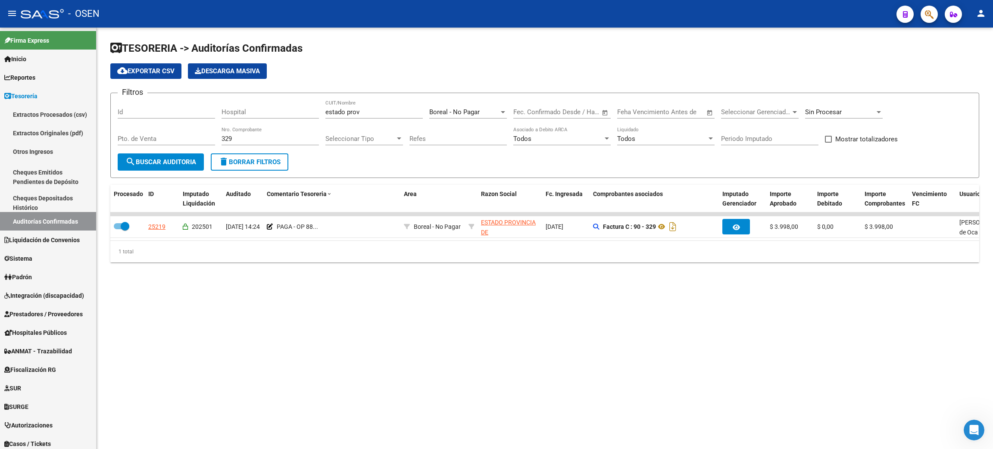
click at [241, 135] on input "329" at bounding box center [269, 139] width 97 height 8
click at [197, 134] on div "Filtros Id Hospital estado prov CUIT/Nombre Boreal - No Pagar Seleccionar Area …" at bounding box center [545, 126] width 854 height 53
type input "29"
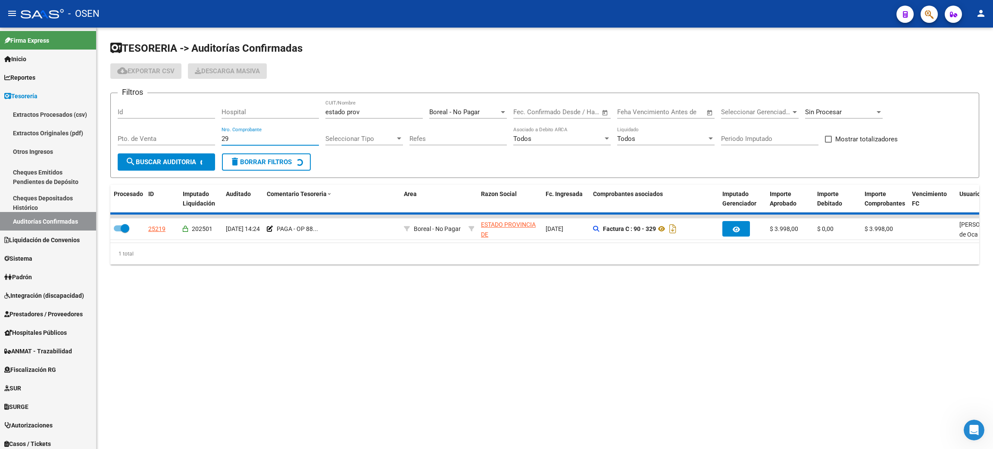
checkbox input "false"
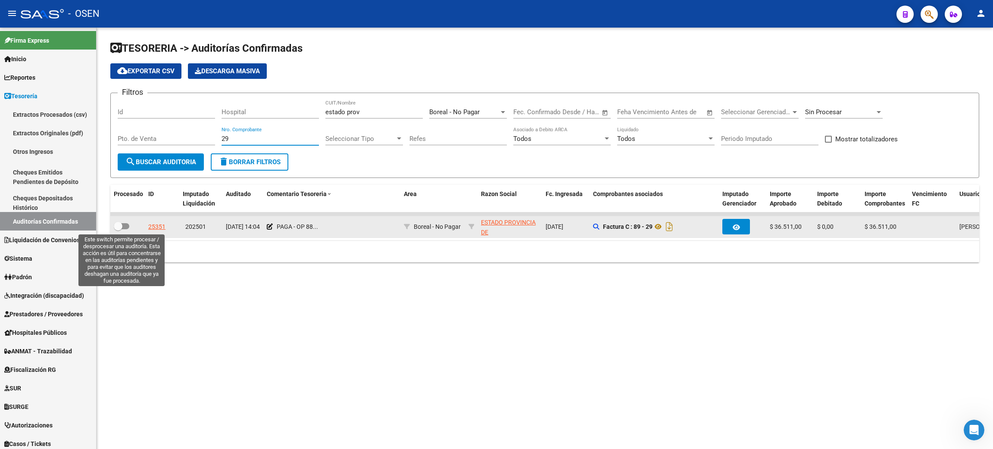
type input "29"
click at [125, 224] on span at bounding box center [122, 226] width 16 height 6
click at [118, 229] on input "checkbox" at bounding box center [118, 229] width 0 height 0
checkbox input "true"
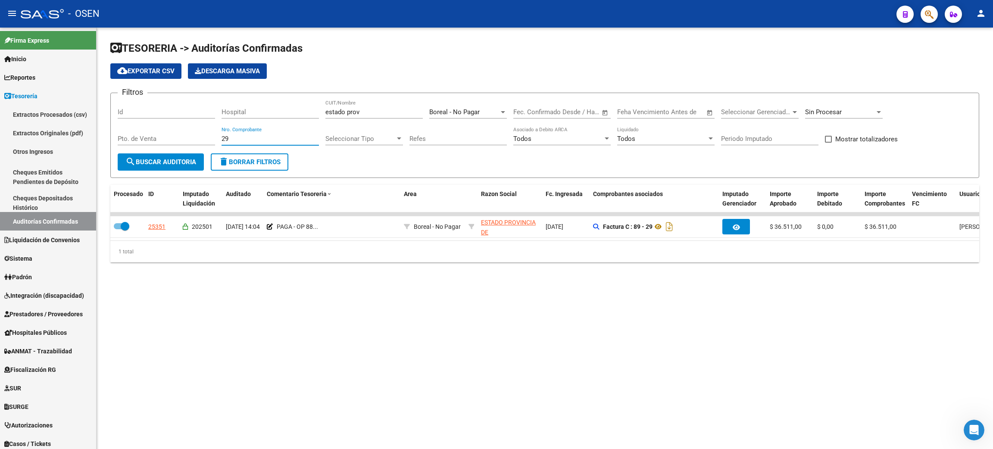
drag, startPoint x: 234, startPoint y: 136, endPoint x: 193, endPoint y: 133, distance: 40.2
click at [193, 133] on div "Filtros Id Hospital estado prov CUIT/Nombre Boreal - No Pagar Seleccionar Area …" at bounding box center [545, 126] width 854 height 53
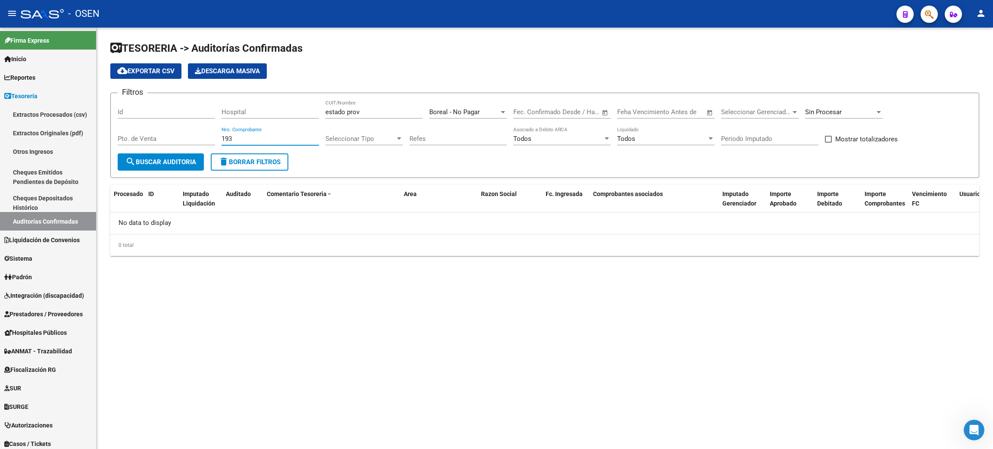
click at [247, 140] on input "193" at bounding box center [269, 139] width 97 height 8
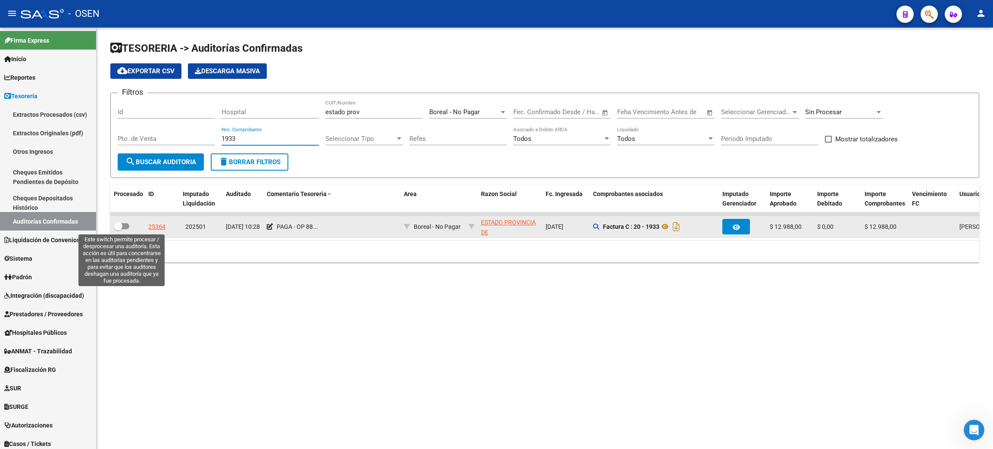
type input "1933"
click at [128, 223] on span at bounding box center [122, 226] width 16 height 6
click at [118, 229] on input "checkbox" at bounding box center [118, 229] width 0 height 0
checkbox input "true"
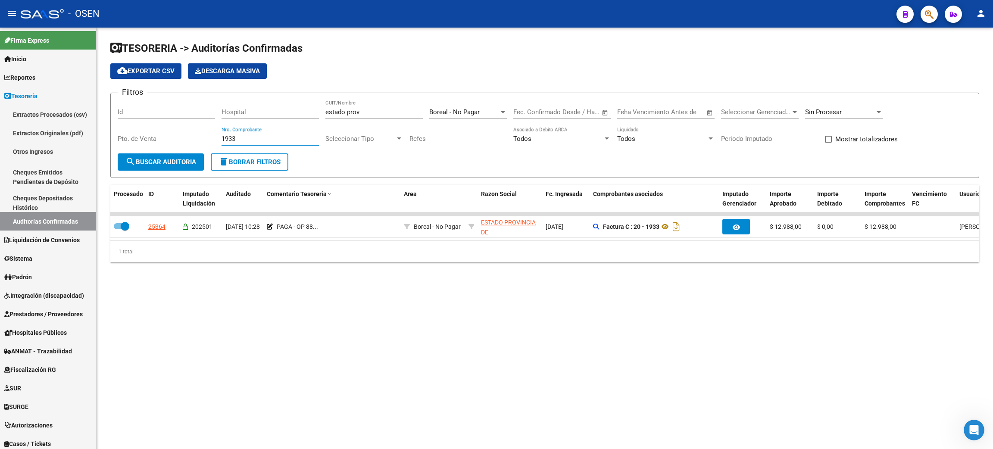
drag, startPoint x: 236, startPoint y: 138, endPoint x: 193, endPoint y: 136, distance: 43.2
click at [193, 136] on div "Filtros Id Hospital estado prov CUIT/Nombre Boreal - No Pagar Seleccionar Area …" at bounding box center [545, 126] width 854 height 53
type input "3918"
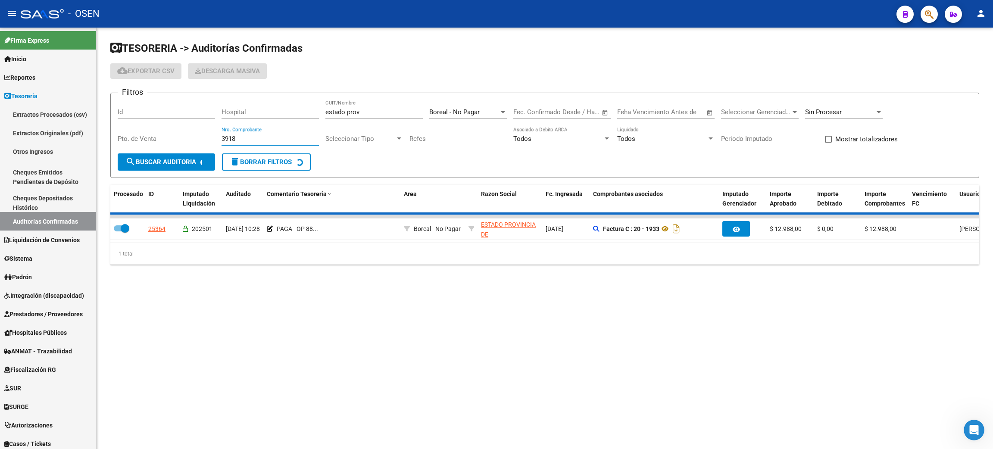
checkbox input "false"
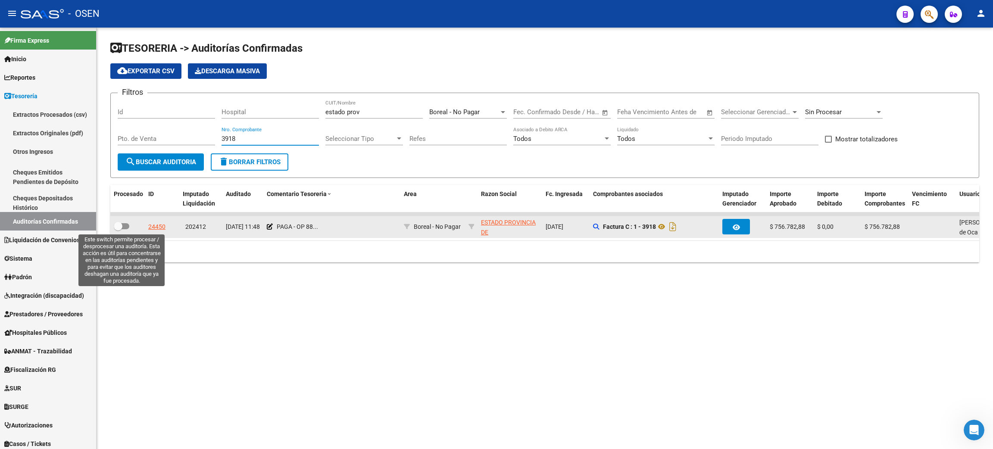
type input "3918"
drag, startPoint x: 125, startPoint y: 226, endPoint x: 229, endPoint y: 196, distance: 108.8
click at [125, 224] on span at bounding box center [122, 226] width 16 height 6
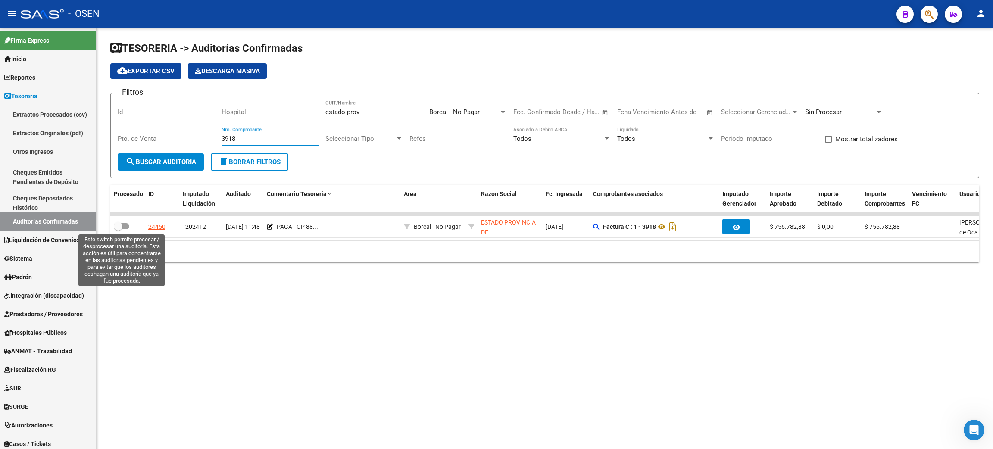
click at [118, 229] on input "checkbox" at bounding box center [118, 229] width 0 height 0
drag, startPoint x: 246, startPoint y: 137, endPoint x: 202, endPoint y: 134, distance: 44.0
click at [202, 134] on div "Filtros Id Hospital estado prov CUIT/Nombre Boreal - No Pagar Seleccionar Area …" at bounding box center [545, 126] width 854 height 53
drag, startPoint x: 246, startPoint y: 137, endPoint x: 174, endPoint y: 135, distance: 72.4
click at [174, 135] on div "Filtros Id Hospital estado prov CUIT/Nombre Boreal - No Pagar Seleccionar Area …" at bounding box center [545, 126] width 854 height 53
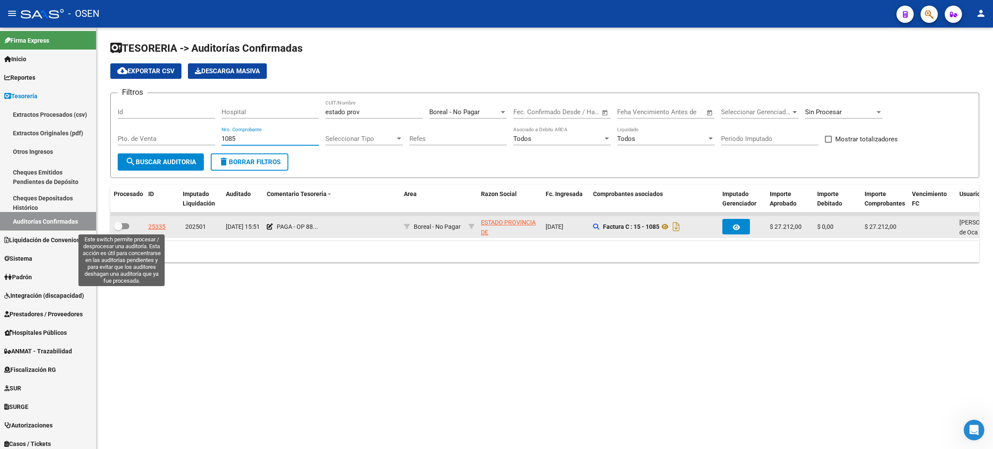
click at [123, 224] on span at bounding box center [122, 226] width 16 height 6
click at [118, 229] on input "checkbox" at bounding box center [118, 229] width 0 height 0
click at [125, 224] on span at bounding box center [122, 226] width 16 height 6
click at [118, 229] on input "checkbox" at bounding box center [118, 229] width 0 height 0
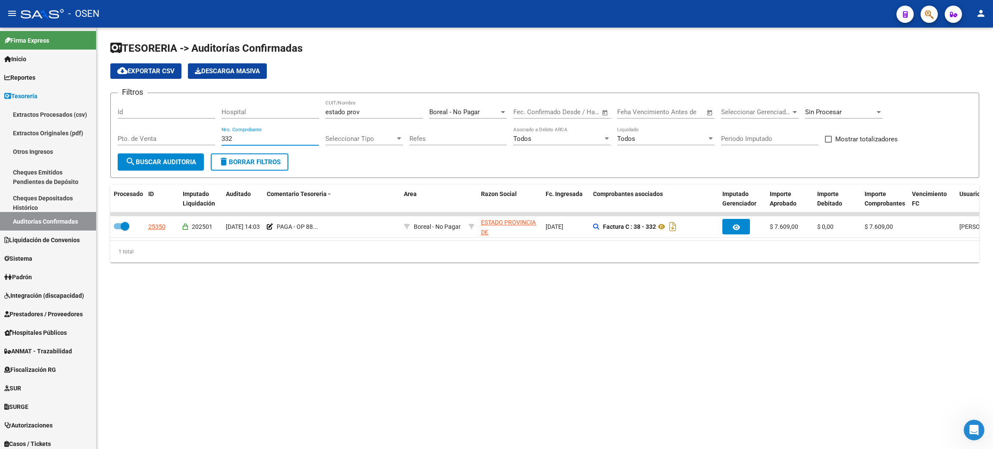
drag, startPoint x: 239, startPoint y: 137, endPoint x: 178, endPoint y: 134, distance: 61.3
click at [178, 134] on div "Filtros Id Hospital estado prov CUIT/Nombre Boreal - No Pagar Seleccionar Area …" at bounding box center [545, 126] width 854 height 53
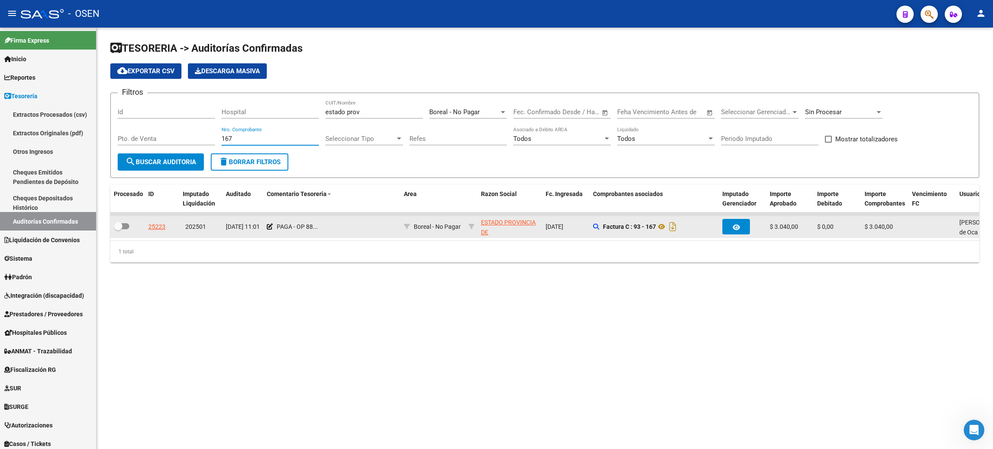
click at [131, 227] on div at bounding box center [128, 226] width 28 height 11
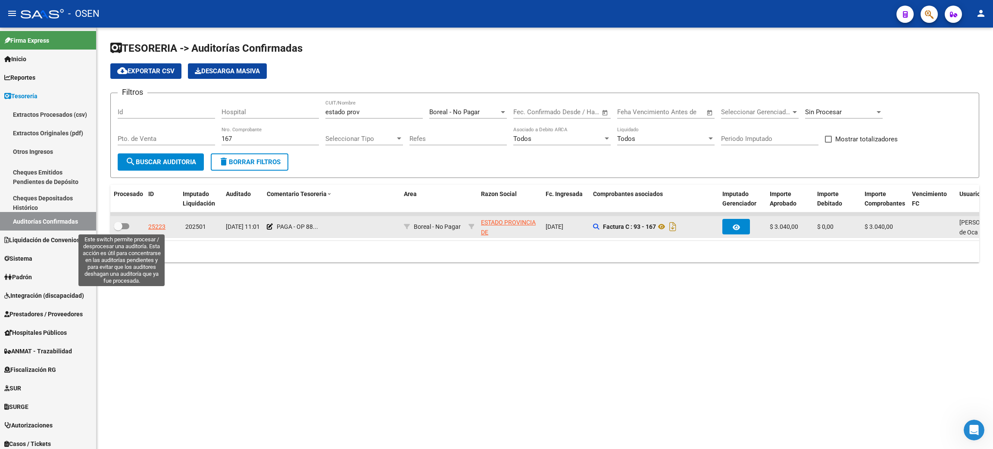
click at [123, 224] on span at bounding box center [122, 226] width 16 height 6
click at [118, 229] on input "checkbox" at bounding box center [118, 229] width 0 height 0
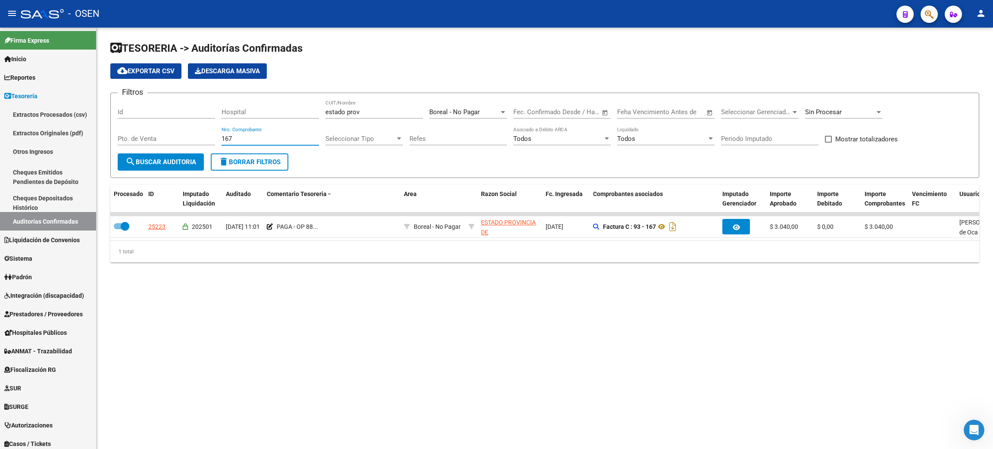
click at [181, 131] on div "Filtros Id Hospital estado prov CUIT/Nombre Boreal - No Pagar Seleccionar Area …" at bounding box center [545, 126] width 854 height 53
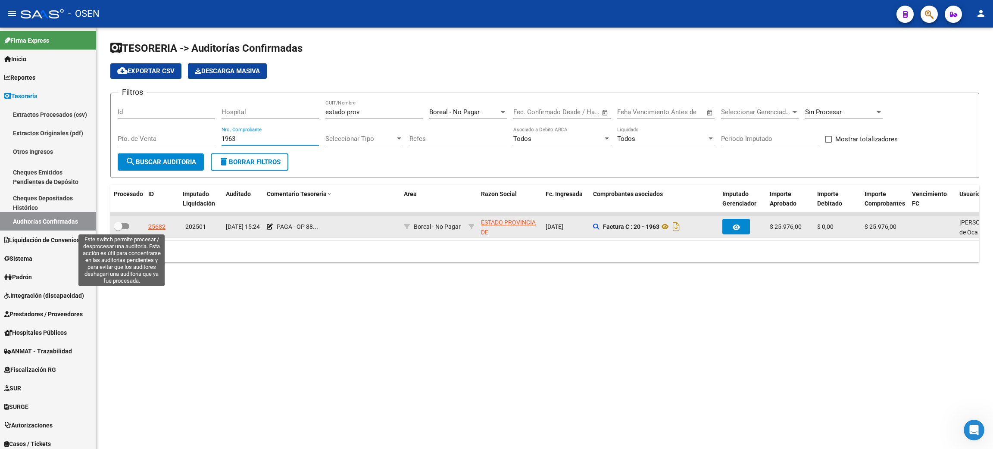
click at [121, 226] on span at bounding box center [118, 226] width 9 height 9
click at [118, 229] on input "checkbox" at bounding box center [118, 229] width 0 height 0
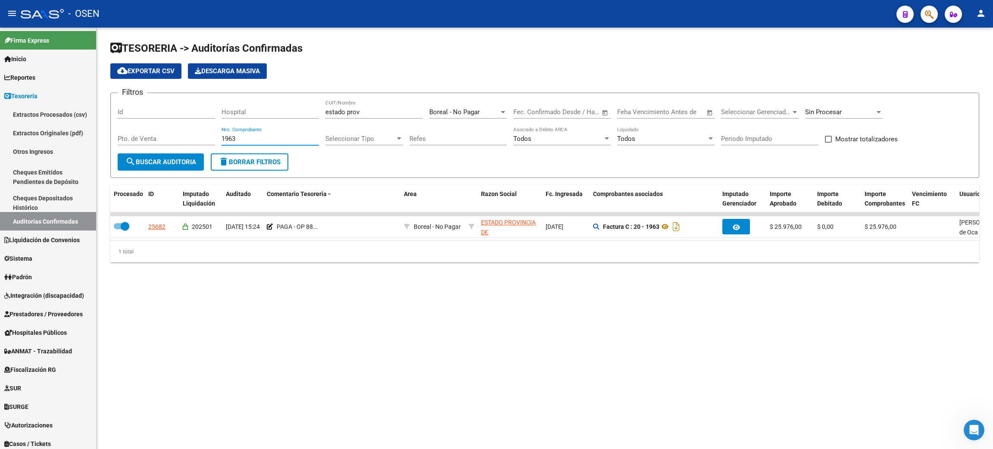
drag, startPoint x: 242, startPoint y: 136, endPoint x: 193, endPoint y: 133, distance: 49.7
click at [193, 133] on div "Filtros Id Hospital estado prov CUIT/Nombre Boreal - No Pagar Seleccionar Area …" at bounding box center [545, 126] width 854 height 53
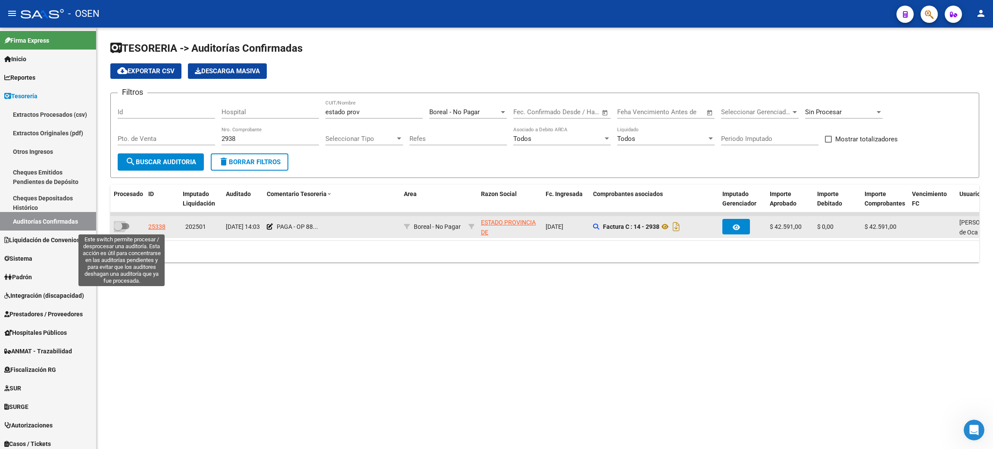
click at [126, 224] on span at bounding box center [122, 226] width 16 height 6
click at [118, 229] on input "checkbox" at bounding box center [118, 229] width 0 height 0
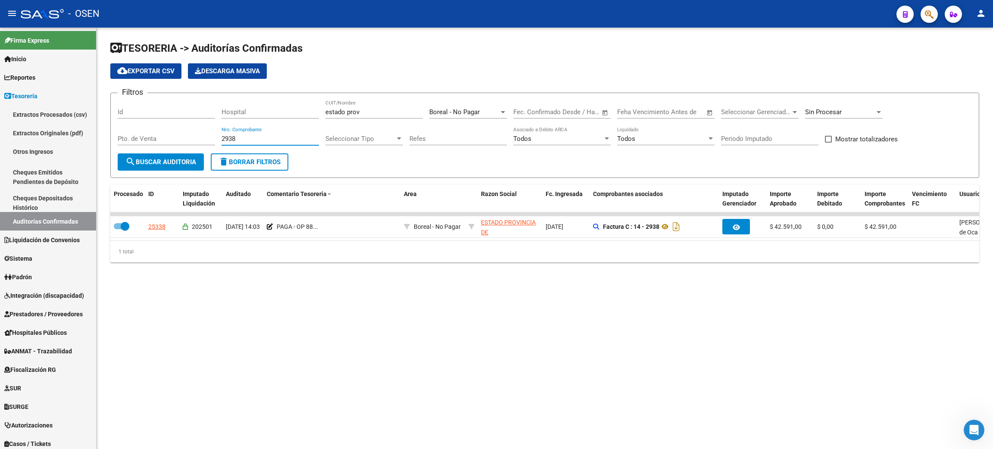
drag, startPoint x: 215, startPoint y: 137, endPoint x: 192, endPoint y: 134, distance: 23.5
click at [192, 134] on div "Filtros Id Hospital estado prov CUIT/Nombre Boreal - No Pagar Seleccionar Area …" at bounding box center [545, 126] width 854 height 53
drag, startPoint x: 238, startPoint y: 137, endPoint x: 164, endPoint y: 129, distance: 74.5
click at [164, 129] on div "Filtros Id Hospital estado prov CUIT/Nombre Boreal - No Pagar Seleccionar Area …" at bounding box center [545, 126] width 854 height 53
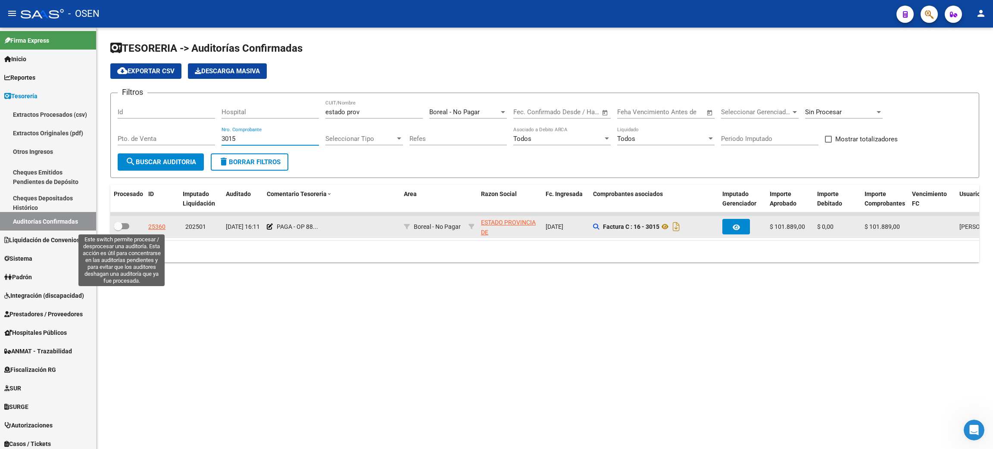
click at [125, 224] on span at bounding box center [122, 226] width 16 height 6
click at [118, 229] on input "checkbox" at bounding box center [118, 229] width 0 height 0
click at [125, 226] on span at bounding box center [122, 226] width 16 height 6
click at [118, 229] on input "checkbox" at bounding box center [118, 229] width 0 height 0
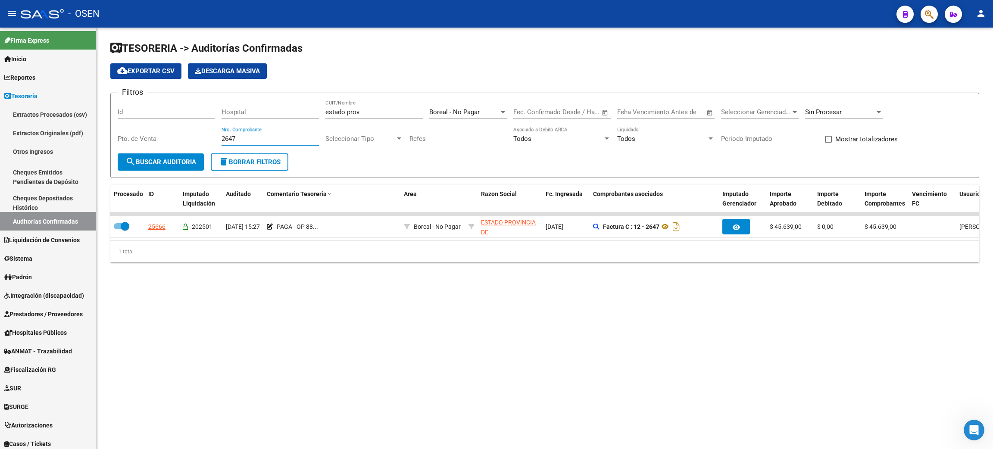
drag, startPoint x: 254, startPoint y: 136, endPoint x: 178, endPoint y: 131, distance: 76.5
click at [178, 131] on div "Filtros Id Hospital estado prov CUIT/Nombre Boreal - No Pagar Seleccionar Area …" at bounding box center [545, 126] width 854 height 53
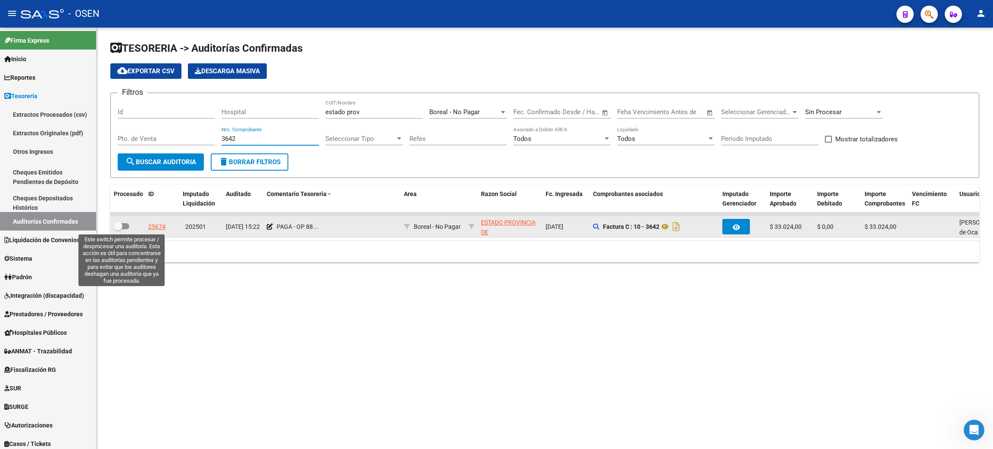
click at [122, 225] on span at bounding box center [118, 226] width 9 height 9
click at [118, 229] on input "checkbox" at bounding box center [118, 229] width 0 height 0
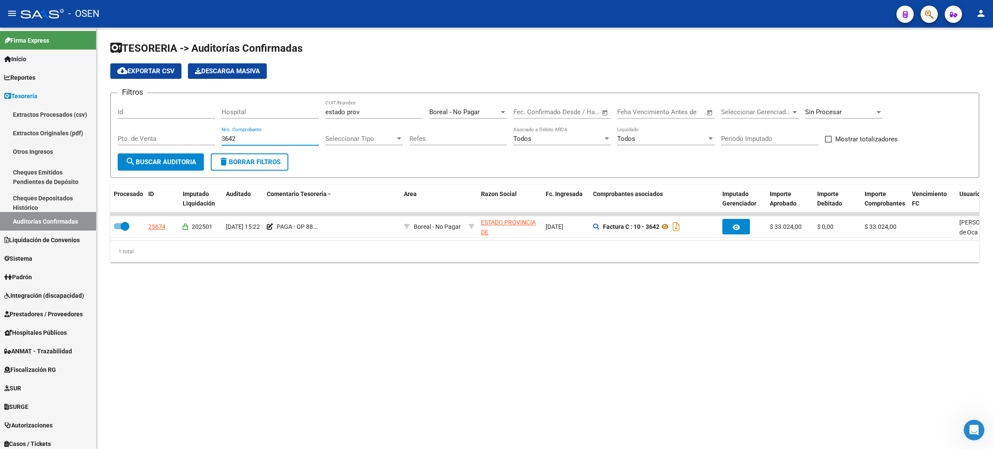
drag, startPoint x: 262, startPoint y: 138, endPoint x: 183, endPoint y: 133, distance: 79.4
click at [183, 133] on div "Filtros Id Hospital estado prov CUIT/Nombre Boreal - No Pagar Seleccionar Area …" at bounding box center [545, 126] width 854 height 53
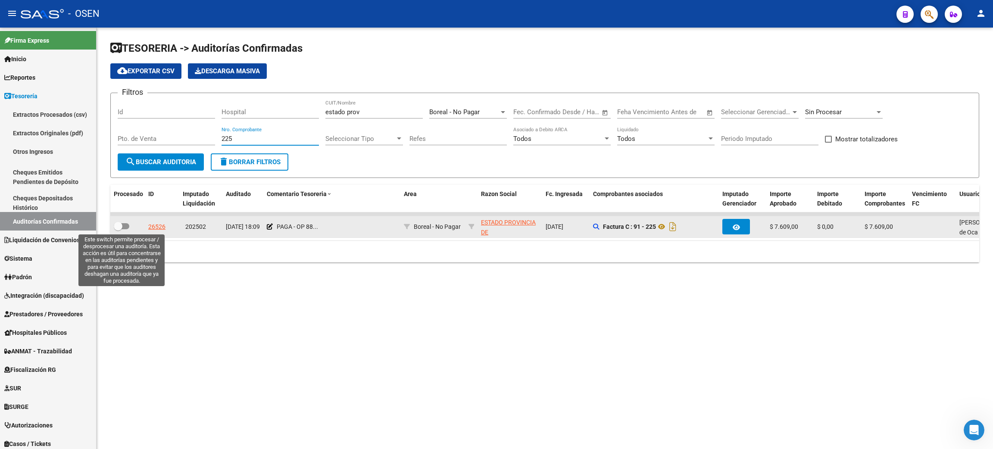
click at [121, 226] on span at bounding box center [118, 226] width 9 height 9
click at [118, 229] on input "checkbox" at bounding box center [118, 229] width 0 height 0
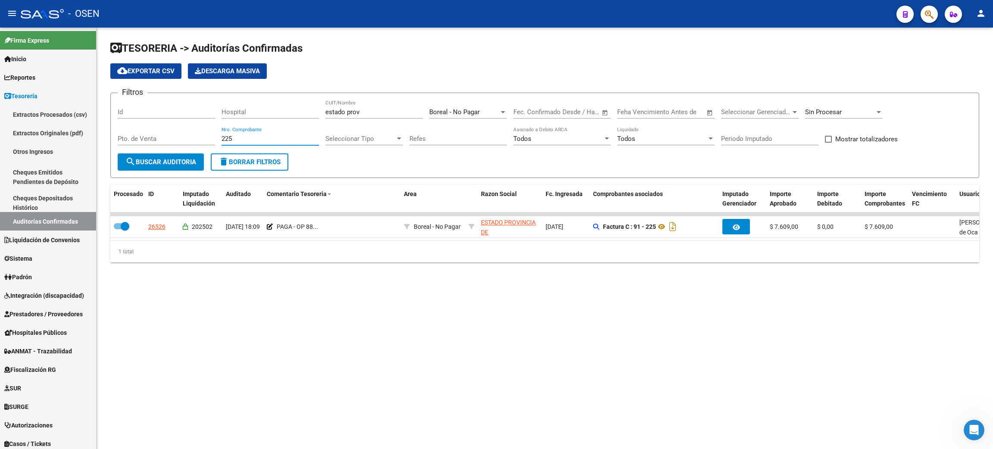
drag, startPoint x: 246, startPoint y: 140, endPoint x: 193, endPoint y: 135, distance: 53.2
click at [193, 135] on div "Filtros Id Hospital estado prov CUIT/Nombre Boreal - No Pagar Seleccionar Area …" at bounding box center [545, 126] width 854 height 53
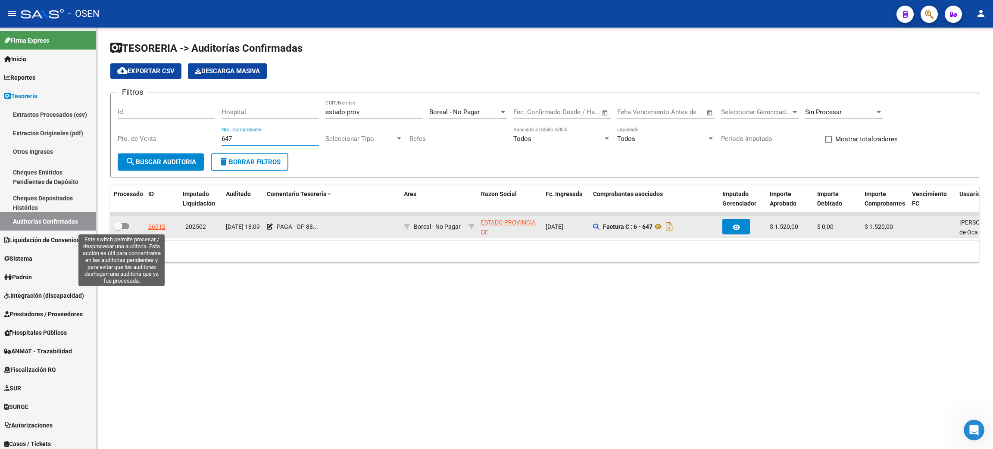
click at [123, 227] on span at bounding box center [122, 226] width 16 height 6
click at [118, 229] on input "checkbox" at bounding box center [118, 229] width 0 height 0
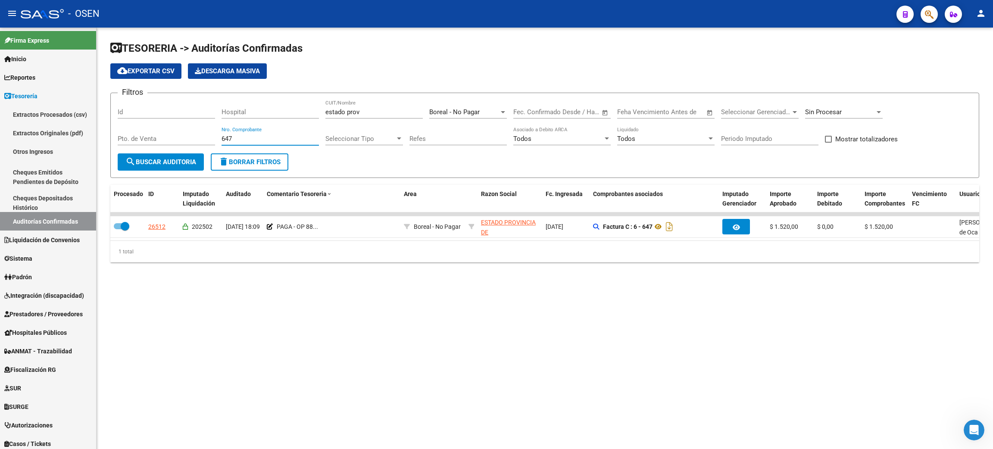
drag, startPoint x: 252, startPoint y: 135, endPoint x: 190, endPoint y: 129, distance: 61.5
click at [190, 129] on div "Filtros Id Hospital estado prov CUIT/Nombre Boreal - No Pagar Seleccionar Area …" at bounding box center [545, 126] width 854 height 53
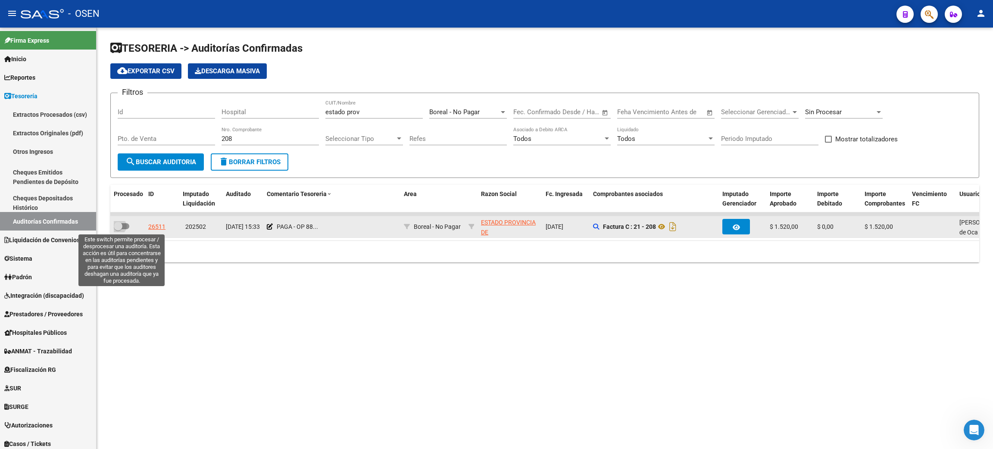
click at [124, 227] on span at bounding box center [122, 226] width 16 height 6
click at [118, 229] on input "checkbox" at bounding box center [118, 229] width 0 height 0
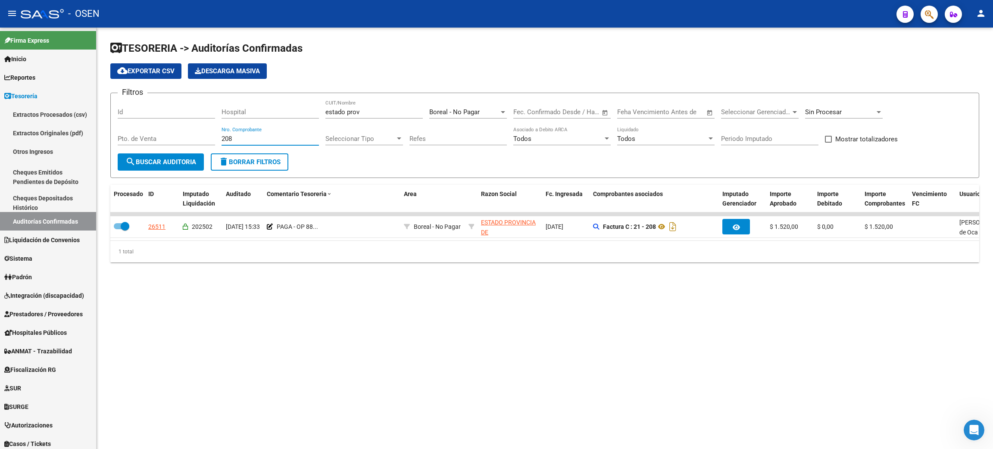
drag, startPoint x: 240, startPoint y: 137, endPoint x: 168, endPoint y: 131, distance: 72.1
click at [168, 131] on div "Filtros Id Hospital estado prov CUIT/Nombre Boreal - No Pagar Seleccionar Area …" at bounding box center [545, 126] width 854 height 53
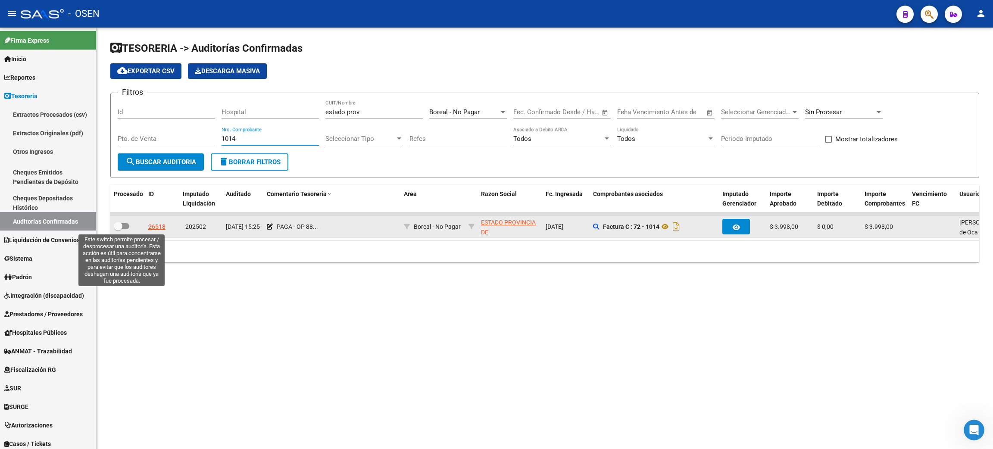
drag, startPoint x: 126, startPoint y: 224, endPoint x: 145, endPoint y: 218, distance: 20.4
click at [126, 224] on span at bounding box center [122, 226] width 16 height 6
click at [118, 229] on input "checkbox" at bounding box center [118, 229] width 0 height 0
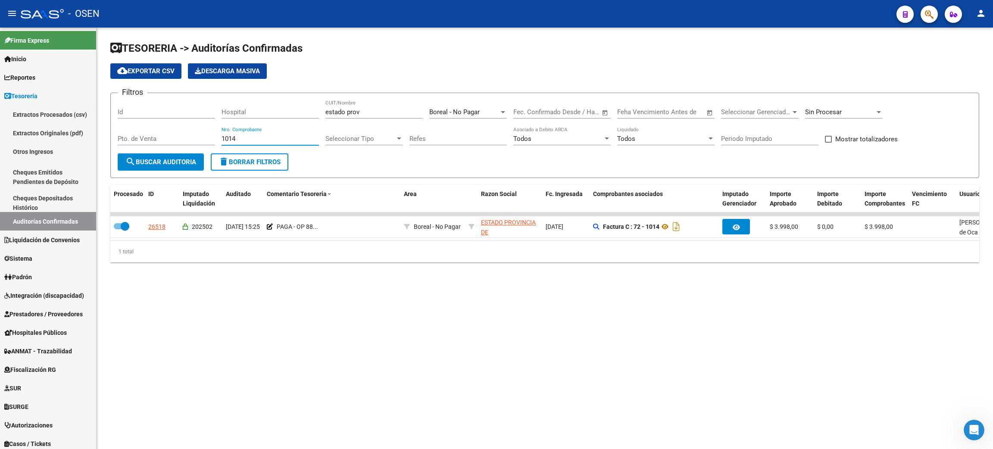
drag, startPoint x: 255, startPoint y: 138, endPoint x: 165, endPoint y: 131, distance: 90.7
click at [165, 131] on div "Filtros Id Hospital estado prov CUIT/Nombre Boreal - No Pagar Seleccionar Area …" at bounding box center [545, 126] width 854 height 53
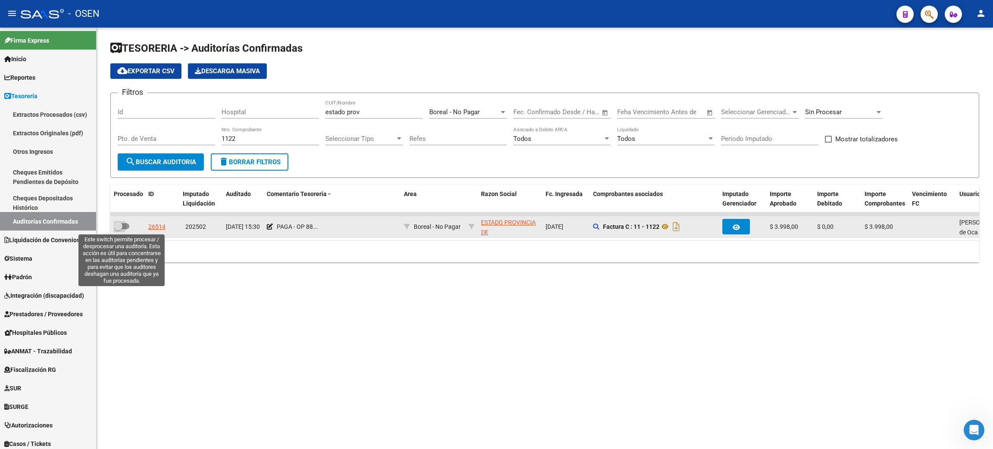
click at [122, 225] on span at bounding box center [122, 226] width 16 height 6
click at [118, 229] on input "checkbox" at bounding box center [118, 229] width 0 height 0
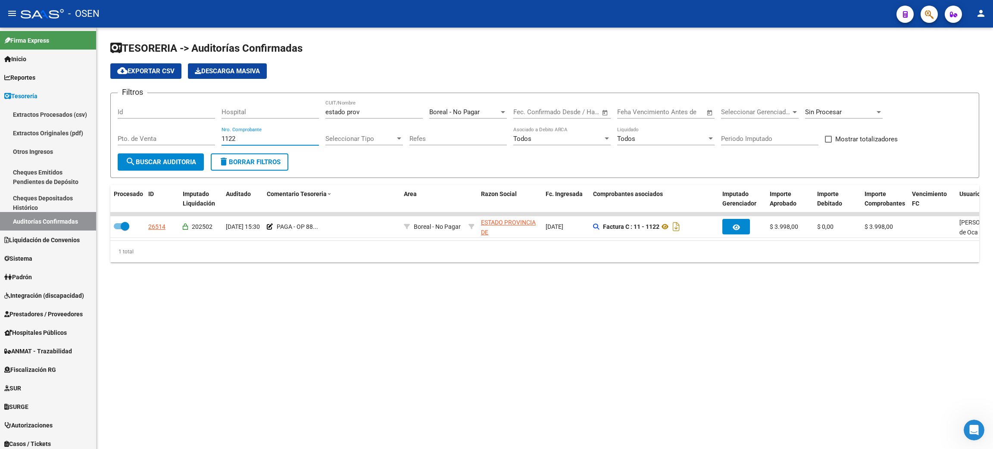
drag, startPoint x: 239, startPoint y: 139, endPoint x: 177, endPoint y: 131, distance: 62.2
click at [177, 131] on div "Filtros Id Hospital estado prov CUIT/Nombre Boreal - No Pagar Seleccionar Area …" at bounding box center [545, 126] width 854 height 53
click at [118, 153] on button "search Buscar Auditoria" at bounding box center [161, 161] width 86 height 17
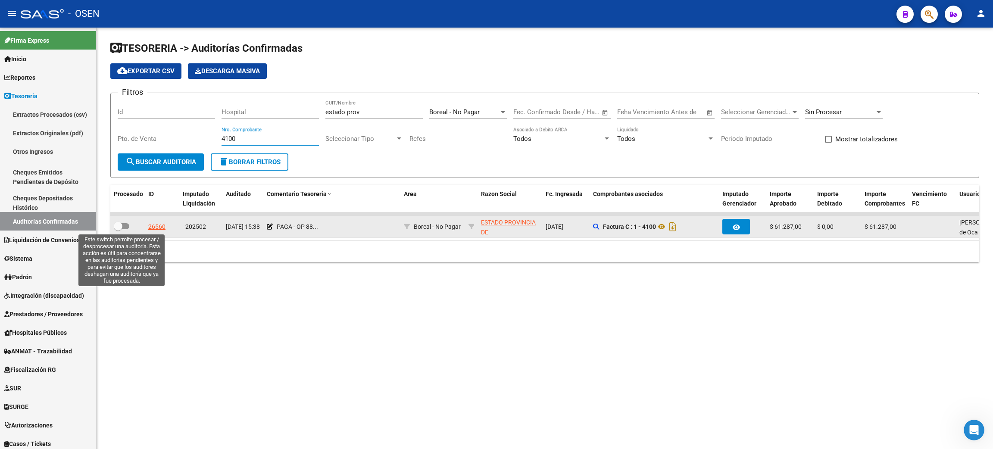
click at [127, 223] on span at bounding box center [122, 226] width 16 height 6
click at [118, 229] on input "checkbox" at bounding box center [118, 229] width 0 height 0
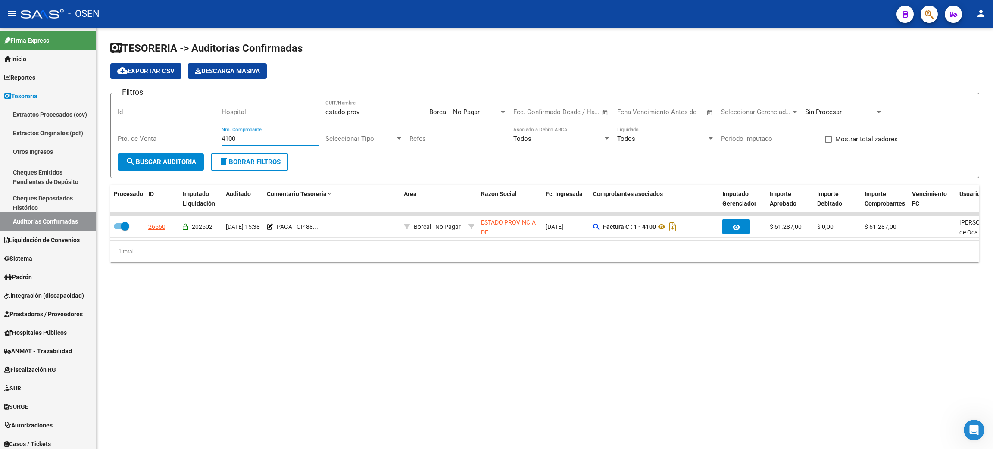
drag, startPoint x: 255, startPoint y: 137, endPoint x: 180, endPoint y: 132, distance: 74.7
click at [180, 132] on div "Filtros Id Hospital estado prov CUIT/Nombre Boreal - No Pagar Seleccionar Area …" at bounding box center [545, 126] width 854 height 53
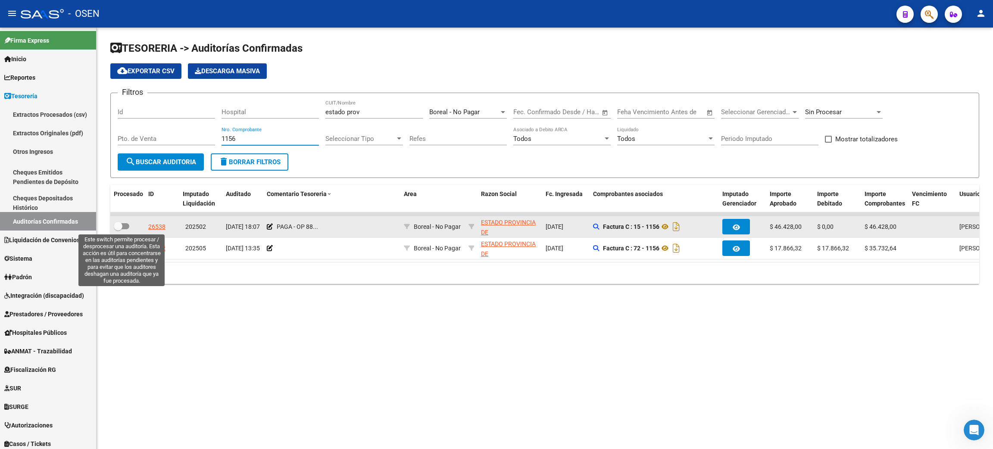
click at [124, 224] on span at bounding box center [122, 226] width 16 height 6
click at [118, 229] on input "checkbox" at bounding box center [118, 229] width 0 height 0
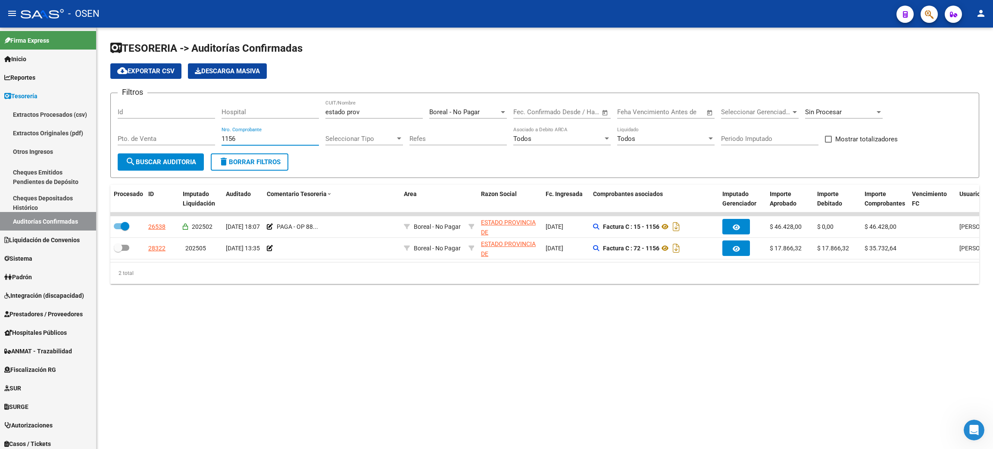
drag, startPoint x: 237, startPoint y: 138, endPoint x: 182, endPoint y: 131, distance: 55.3
click at [182, 131] on div "Filtros Id Hospital estado prov CUIT/Nombre Boreal - No Pagar Seleccionar Area …" at bounding box center [545, 126] width 854 height 53
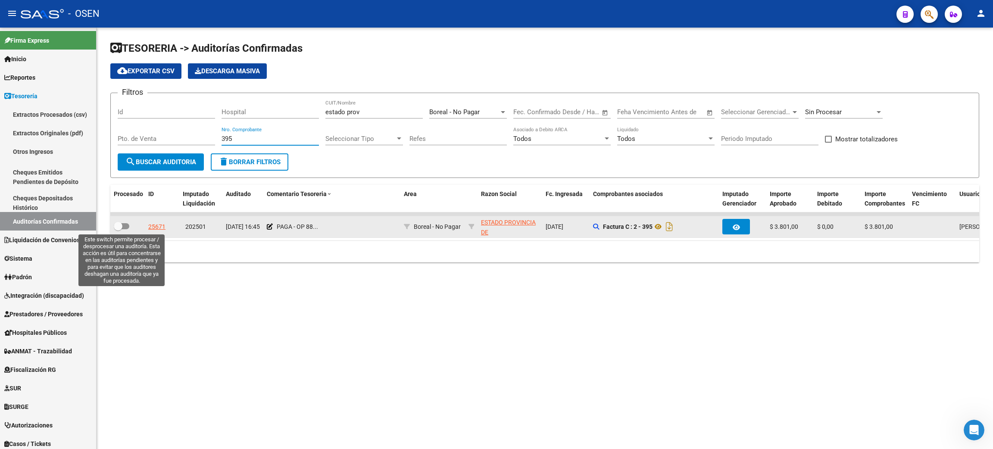
click at [128, 225] on span at bounding box center [122, 226] width 16 height 6
click at [118, 229] on input "checkbox" at bounding box center [118, 229] width 0 height 0
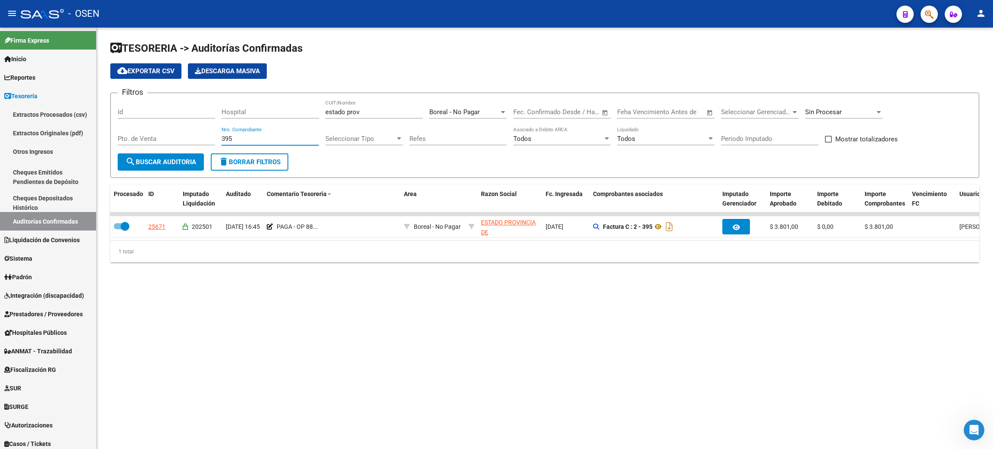
drag, startPoint x: 235, startPoint y: 136, endPoint x: 197, endPoint y: 137, distance: 37.5
click at [197, 137] on div "Filtros Id Hospital estado prov CUIT/Nombre Boreal - No Pagar Seleccionar Area …" at bounding box center [545, 126] width 854 height 53
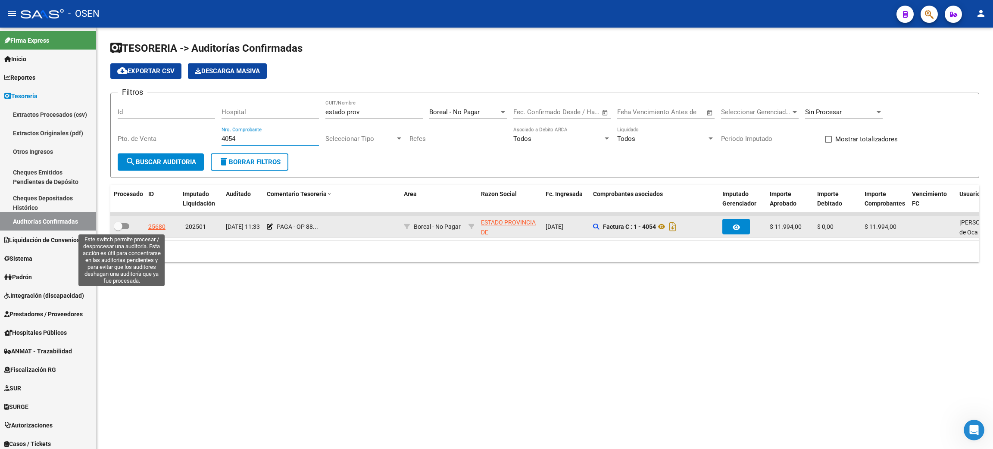
click at [125, 226] on span at bounding box center [122, 226] width 16 height 6
click at [118, 229] on input "checkbox" at bounding box center [118, 229] width 0 height 0
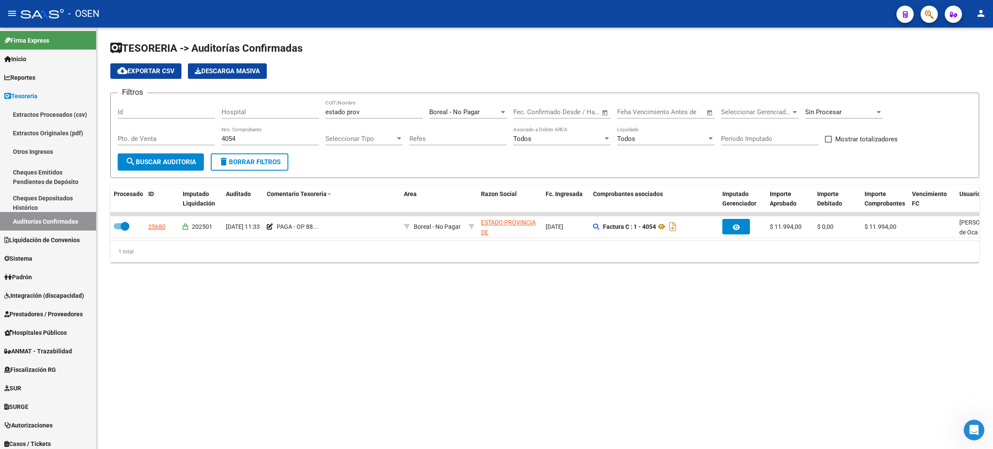
drag, startPoint x: 211, startPoint y: 134, endPoint x: 225, endPoint y: 133, distance: 14.2
click at [211, 135] on input "Pto. de Venta" at bounding box center [166, 139] width 97 height 8
drag, startPoint x: 243, startPoint y: 134, endPoint x: 190, endPoint y: 134, distance: 53.0
click at [191, 134] on div "Filtros Id Hospital estado prov CUIT/Nombre Boreal - No Pagar Seleccionar Area …" at bounding box center [545, 126] width 854 height 53
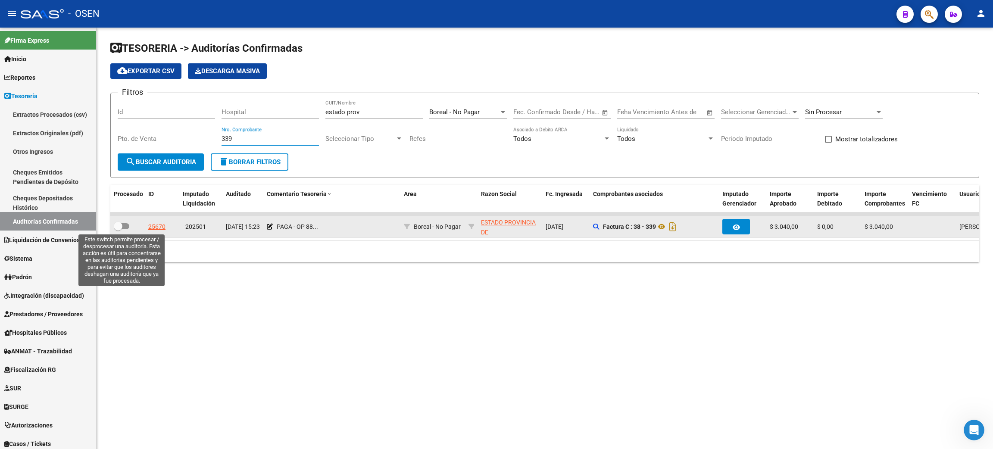
click at [125, 224] on span at bounding box center [122, 226] width 16 height 6
click at [118, 229] on input "checkbox" at bounding box center [118, 229] width 0 height 0
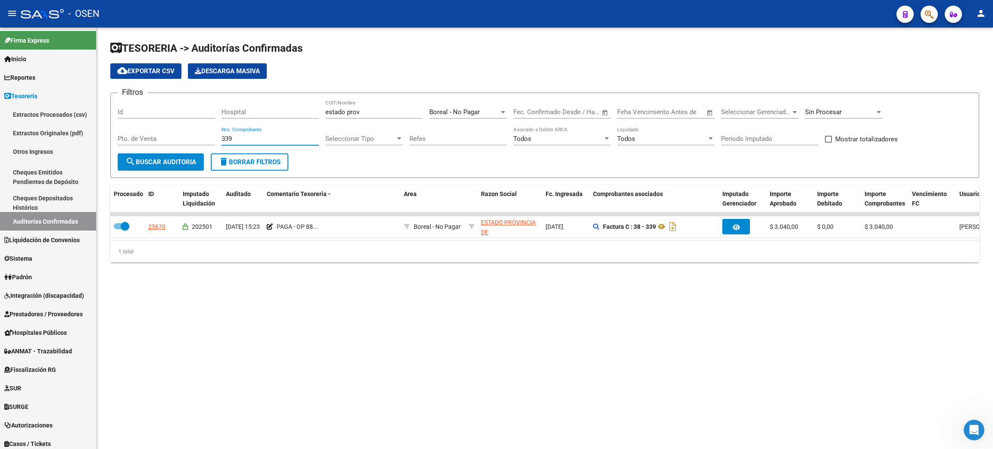
drag, startPoint x: 224, startPoint y: 137, endPoint x: 203, endPoint y: 135, distance: 21.2
click at [203, 135] on div "Filtros Id Hospital estado prov CUIT/Nombre Boreal - No Pagar Seleccionar Area …" at bounding box center [545, 126] width 854 height 53
drag, startPoint x: 252, startPoint y: 139, endPoint x: 167, endPoint y: 133, distance: 85.1
click at [167, 133] on div "Filtros Id Hospital estado prov CUIT/Nombre Boreal - No Pagar Seleccionar Area …" at bounding box center [545, 126] width 854 height 53
drag, startPoint x: 243, startPoint y: 139, endPoint x: 210, endPoint y: 136, distance: 32.8
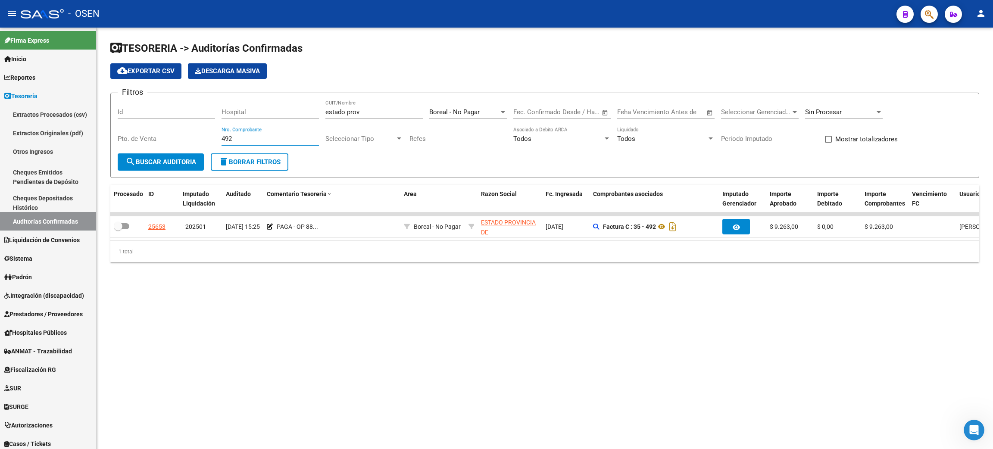
click at [210, 136] on div "Filtros Id Hospital estado prov CUIT/Nombre Boreal - No Pagar Seleccionar Area …" at bounding box center [545, 126] width 854 height 53
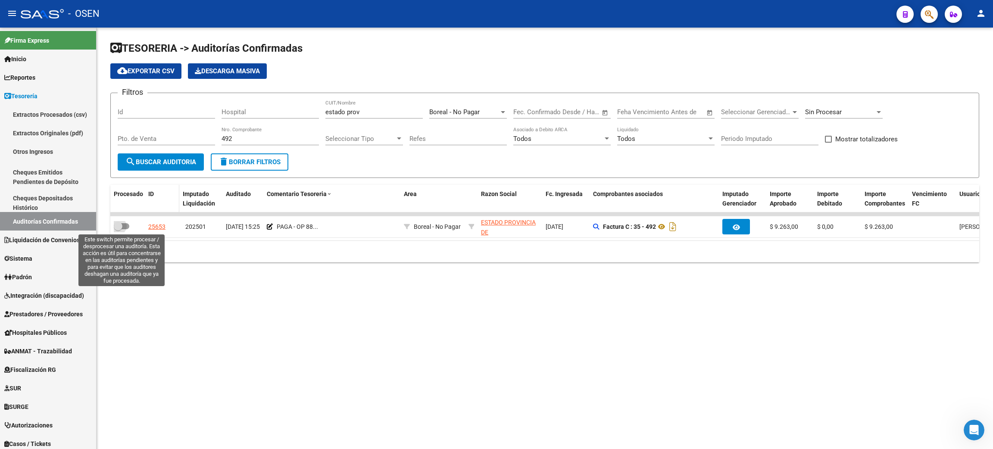
drag, startPoint x: 122, startPoint y: 224, endPoint x: 178, endPoint y: 209, distance: 57.4
click at [123, 224] on span at bounding box center [122, 226] width 16 height 6
click at [118, 229] on input "checkbox" at bounding box center [118, 229] width 0 height 0
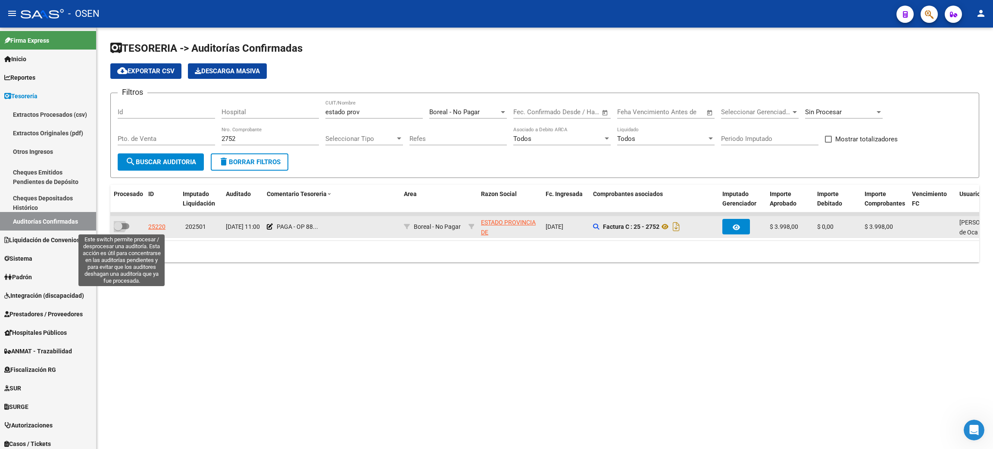
click at [119, 223] on span at bounding box center [118, 226] width 9 height 9
click at [118, 229] on input "checkbox" at bounding box center [118, 229] width 0 height 0
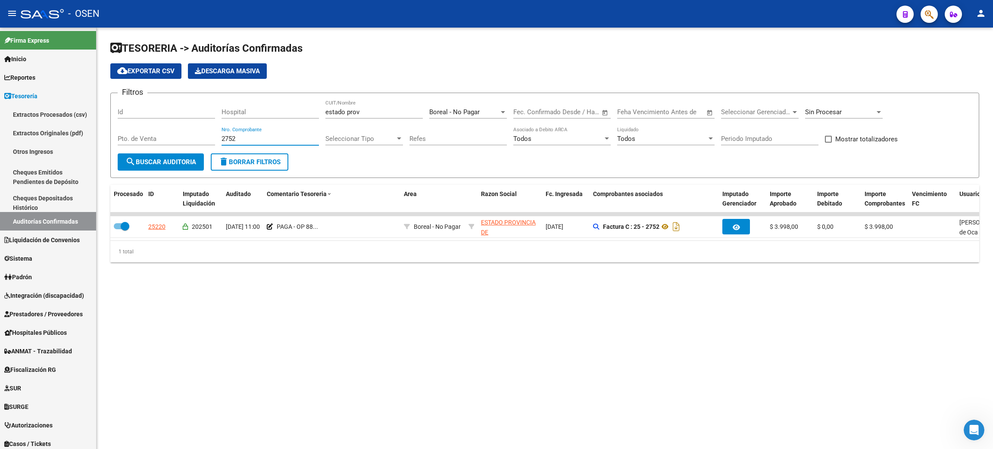
drag, startPoint x: 244, startPoint y: 139, endPoint x: 176, endPoint y: 134, distance: 68.3
click at [176, 134] on div "Filtros Id Hospital estado prov CUIT/Nombre Boreal - No Pagar Seleccionar Area …" at bounding box center [545, 126] width 854 height 53
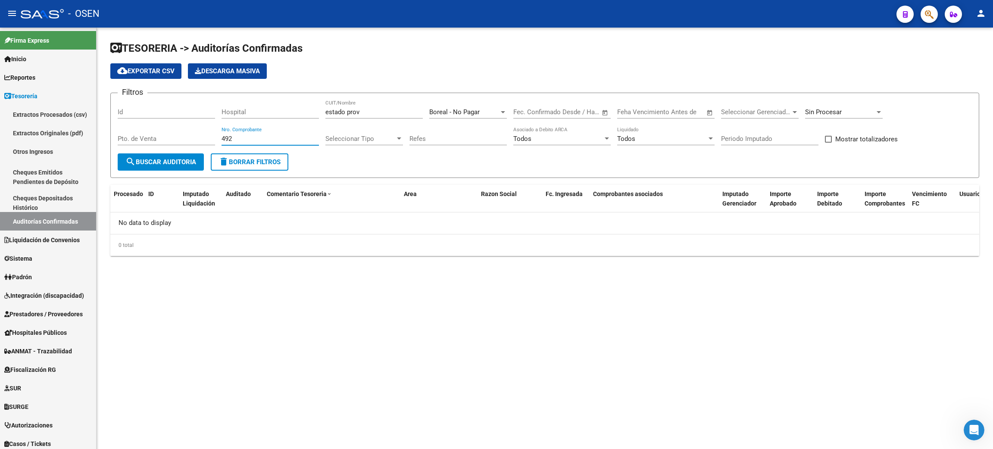
drag, startPoint x: 242, startPoint y: 137, endPoint x: 181, endPoint y: 132, distance: 61.4
click at [181, 132] on div "Filtros Id Hospital estado prov CUIT/Nombre Boreal - No Pagar Seleccionar Area …" at bounding box center [545, 126] width 854 height 53
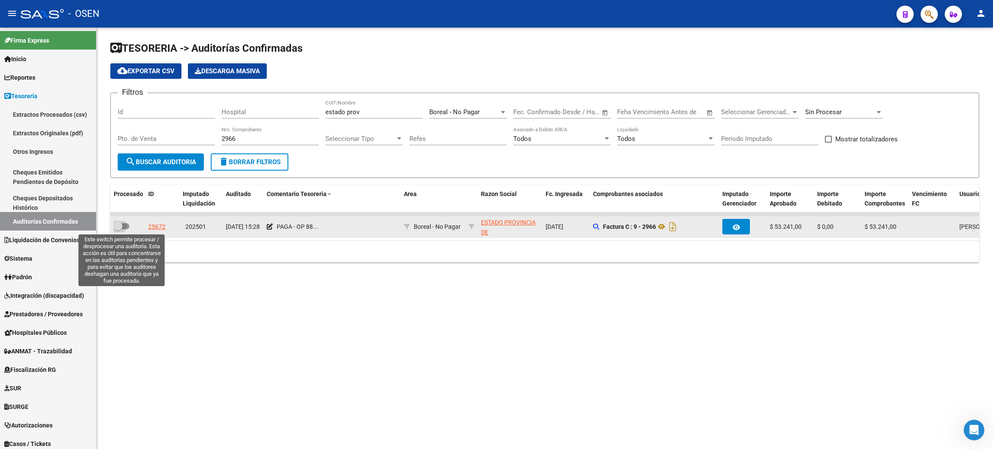
click at [125, 225] on span at bounding box center [122, 226] width 16 height 6
click at [118, 229] on input "checkbox" at bounding box center [118, 229] width 0 height 0
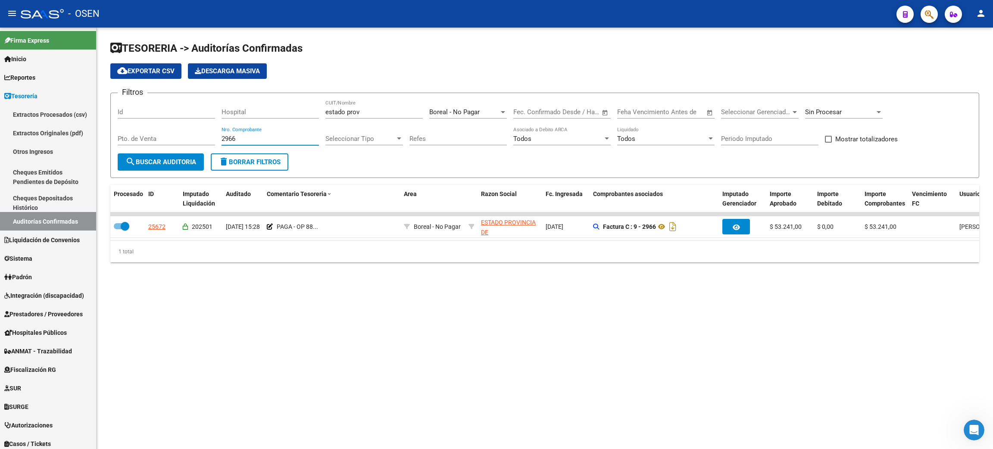
drag, startPoint x: 254, startPoint y: 137, endPoint x: 172, endPoint y: 131, distance: 82.1
click at [172, 131] on div "Filtros Id Hospital estado prov CUIT/Nombre Boreal - No Pagar Seleccionar Area …" at bounding box center [545, 126] width 854 height 53
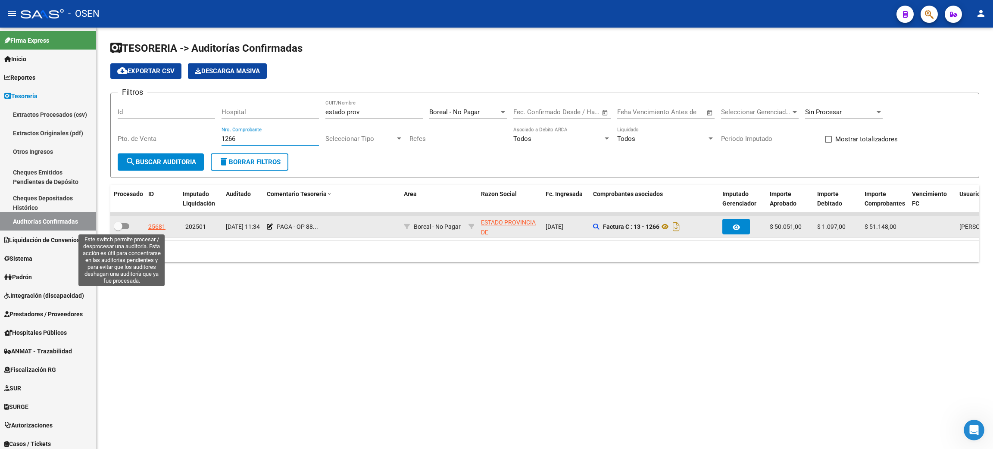
click at [122, 225] on span at bounding box center [122, 226] width 16 height 6
click at [118, 229] on input "checkbox" at bounding box center [118, 229] width 0 height 0
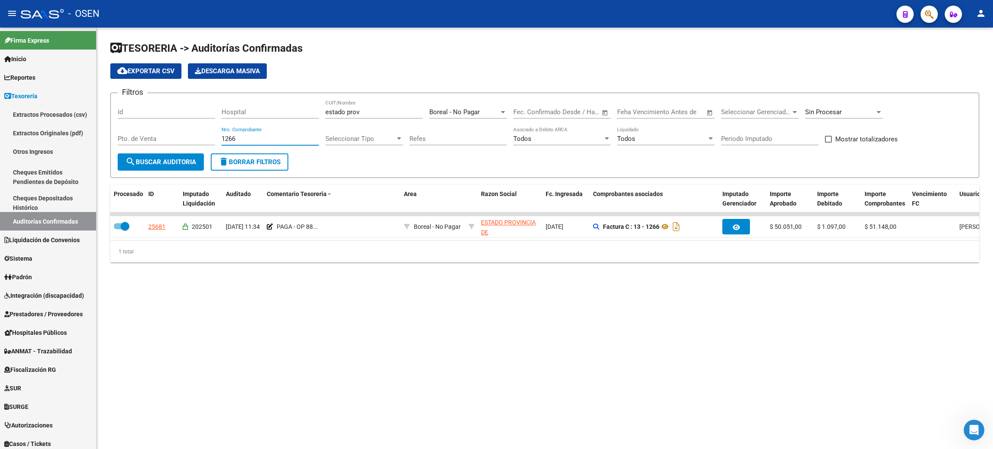
drag, startPoint x: 241, startPoint y: 138, endPoint x: 201, endPoint y: 135, distance: 40.2
click at [201, 135] on div "Filtros Id Hospital estado prov CUIT/Nombre Boreal - No Pagar Seleccionar Area …" at bounding box center [545, 126] width 854 height 53
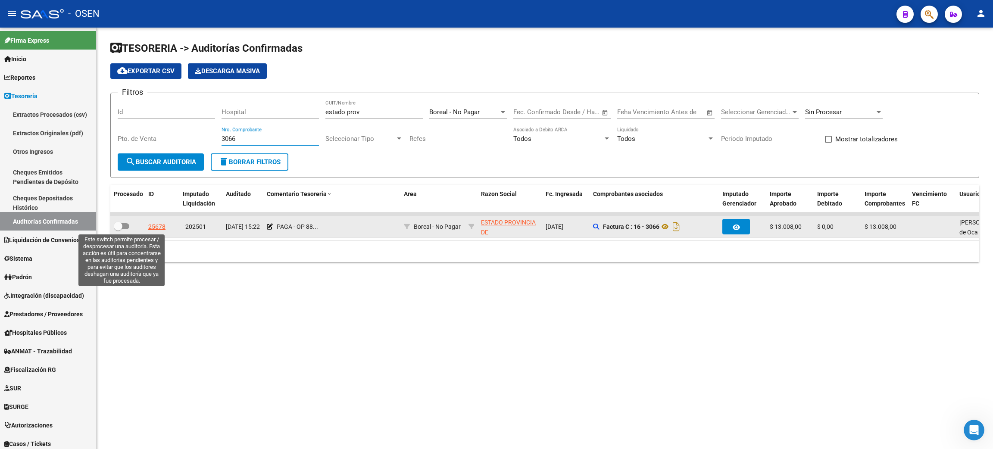
click at [125, 224] on span at bounding box center [122, 226] width 16 height 6
click at [118, 229] on input "checkbox" at bounding box center [118, 229] width 0 height 0
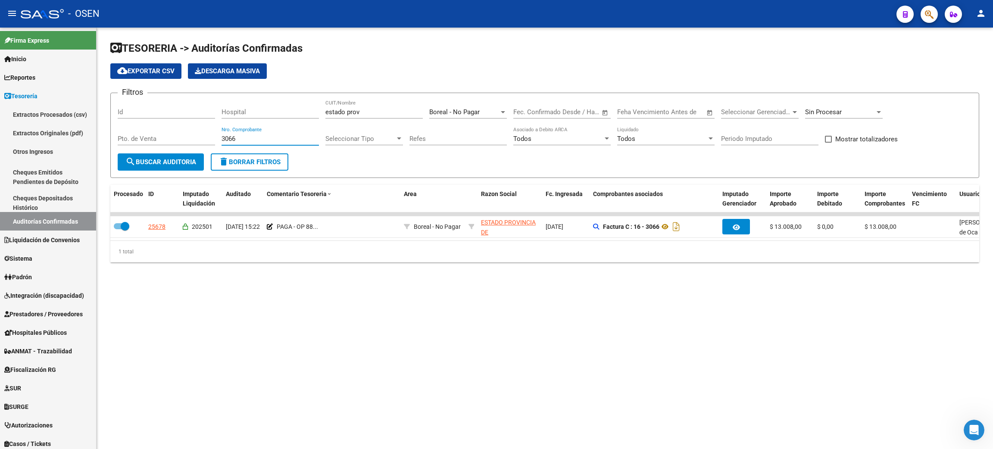
drag, startPoint x: 211, startPoint y: 135, endPoint x: 192, endPoint y: 133, distance: 19.1
click at [192, 133] on div "Filtros Id Hospital estado prov CUIT/Nombre Boreal - No Pagar Seleccionar Area …" at bounding box center [545, 126] width 854 height 53
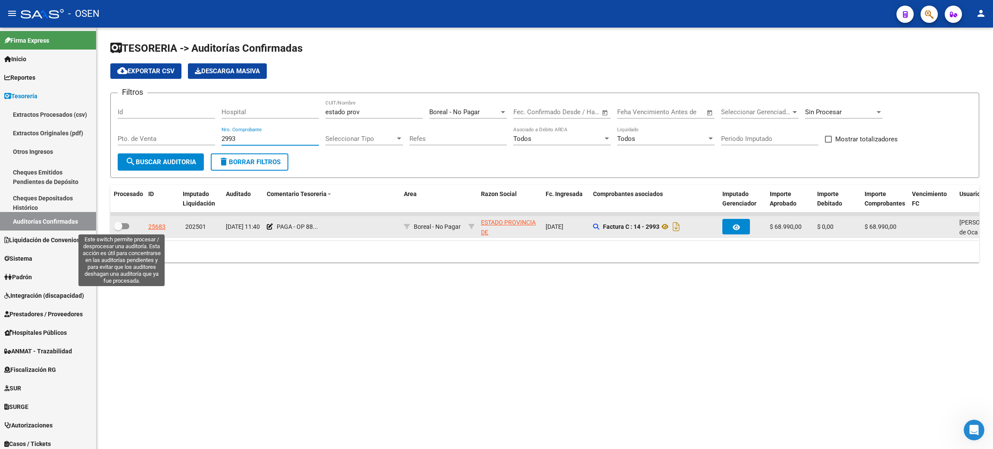
click at [122, 225] on span at bounding box center [122, 226] width 16 height 6
click at [118, 229] on input "checkbox" at bounding box center [118, 229] width 0 height 0
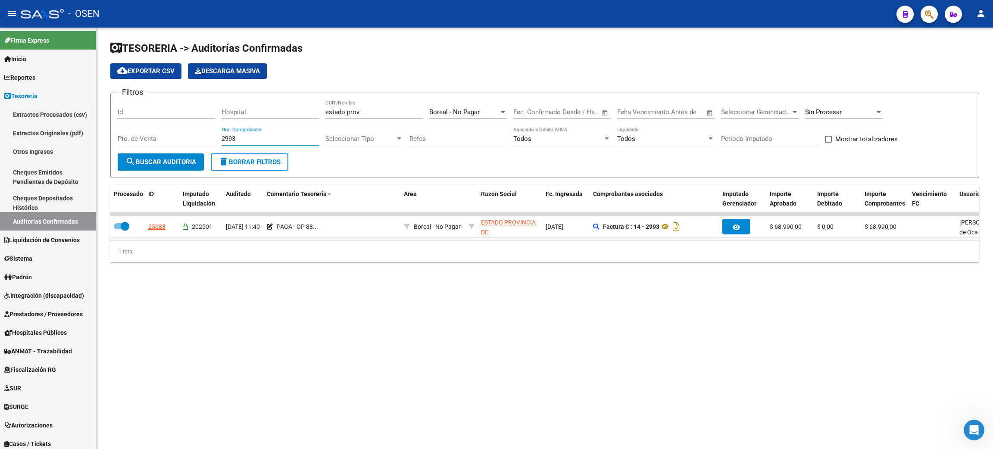
drag, startPoint x: 248, startPoint y: 139, endPoint x: 171, endPoint y: 137, distance: 76.3
click at [172, 137] on div "Filtros Id Hospital estado prov CUIT/Nombre Boreal - No Pagar Seleccionar Area …" at bounding box center [545, 126] width 854 height 53
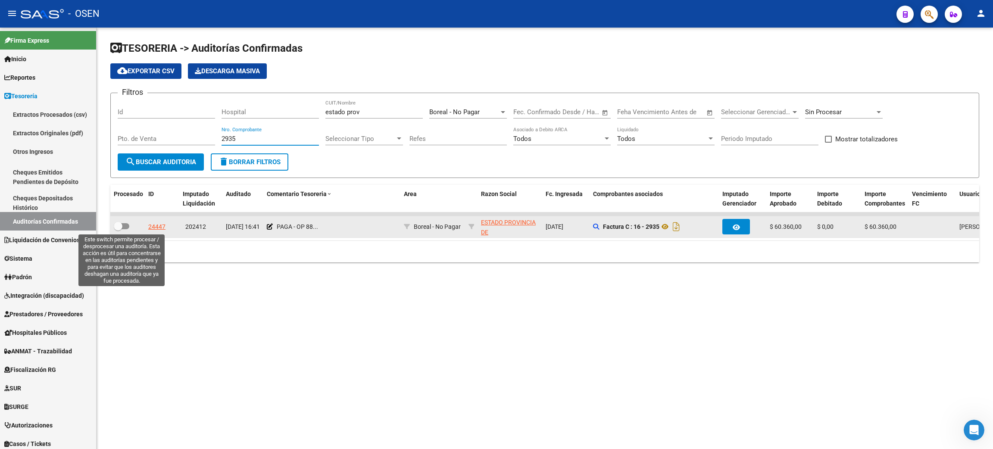
click at [121, 224] on span at bounding box center [118, 226] width 9 height 9
click at [118, 229] on input "checkbox" at bounding box center [118, 229] width 0 height 0
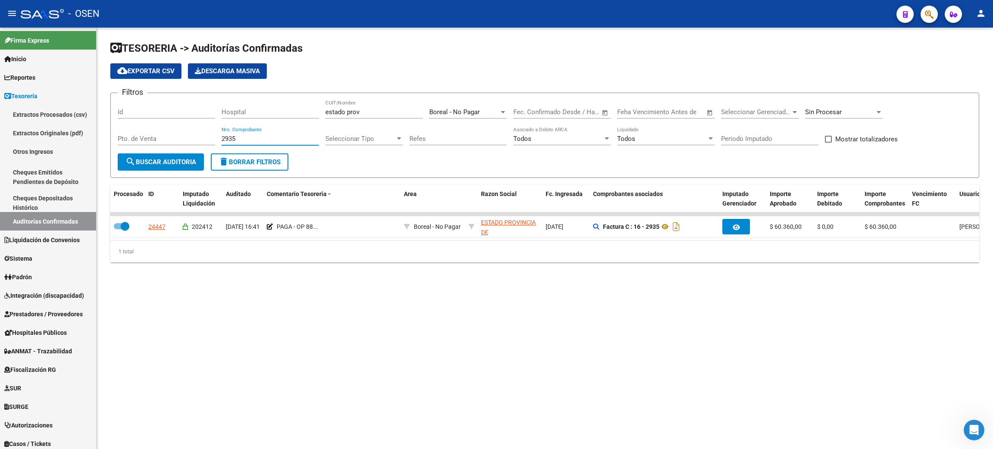
drag, startPoint x: 240, startPoint y: 136, endPoint x: 186, endPoint y: 131, distance: 54.1
click at [186, 131] on div "Filtros Id Hospital estado prov CUIT/Nombre Boreal - No Pagar Seleccionar Area …" at bounding box center [545, 126] width 854 height 53
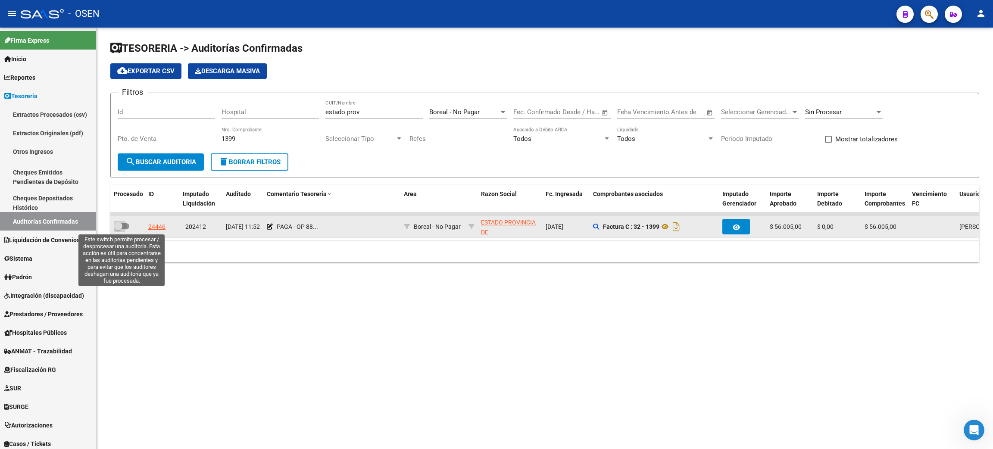
click at [122, 227] on span at bounding box center [118, 226] width 9 height 9
click at [118, 229] on input "checkbox" at bounding box center [118, 229] width 0 height 0
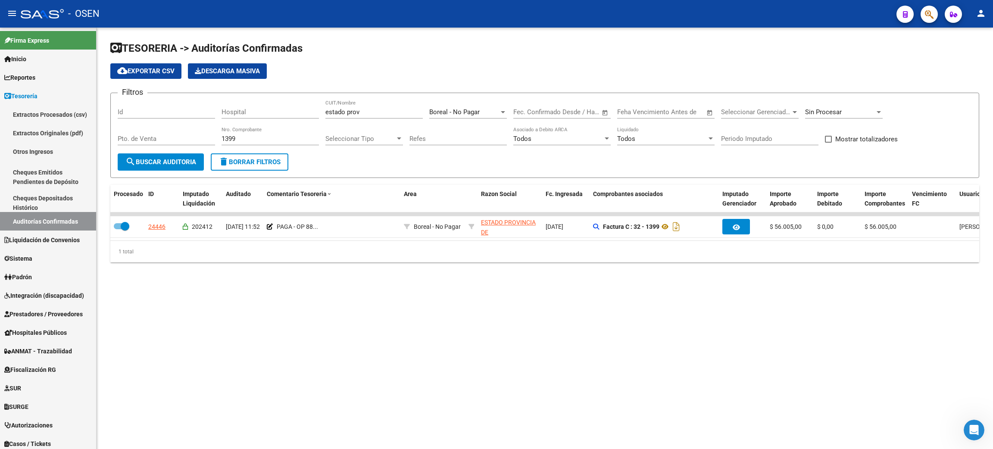
drag, startPoint x: 246, startPoint y: 133, endPoint x: 211, endPoint y: 132, distance: 34.9
click at [205, 132] on div "Filtros Id Hospital estado prov CUIT/Nombre Boreal - No Pagar Seleccionar Area …" at bounding box center [545, 126] width 854 height 53
click at [243, 138] on input "1399" at bounding box center [269, 139] width 97 height 8
drag, startPoint x: 237, startPoint y: 140, endPoint x: 187, endPoint y: 139, distance: 50.4
click at [187, 139] on div "Filtros Id Hospital estado prov CUIT/Nombre Boreal - No Pagar Seleccionar Area …" at bounding box center [545, 126] width 854 height 53
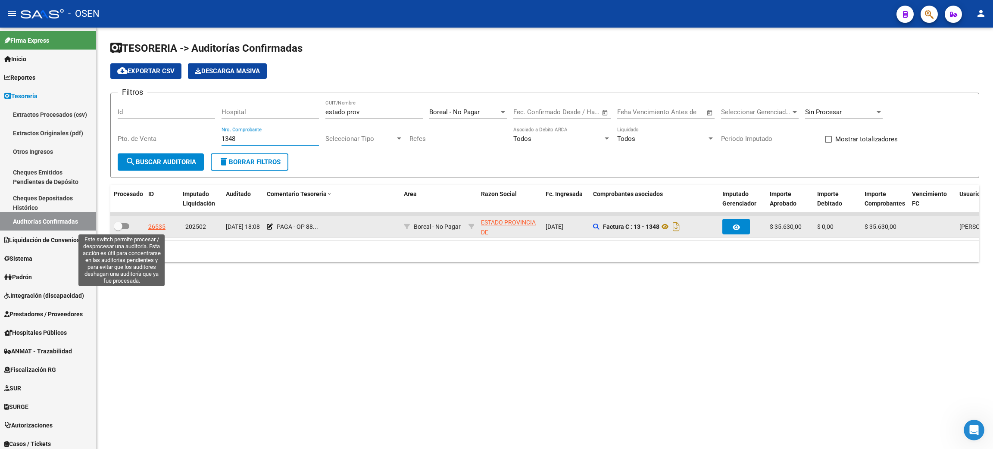
click at [122, 225] on span at bounding box center [118, 226] width 9 height 9
click at [118, 229] on input "checkbox" at bounding box center [118, 229] width 0 height 0
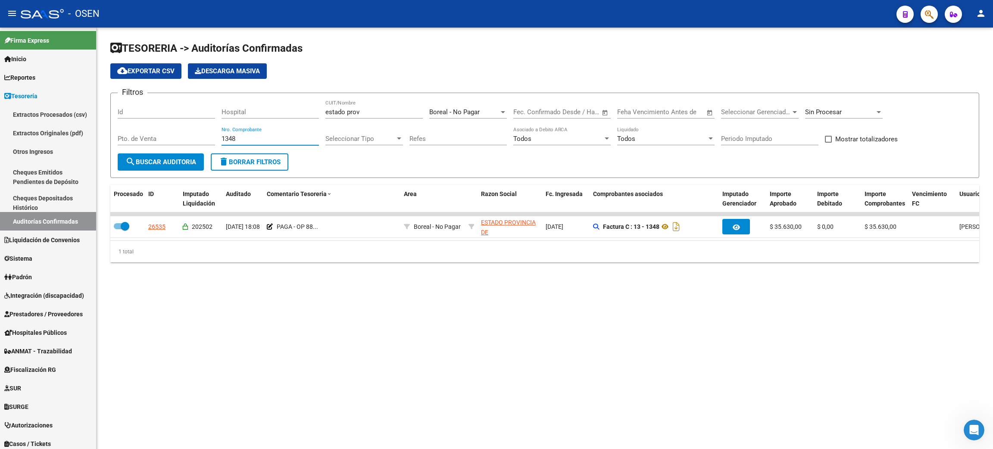
drag, startPoint x: 237, startPoint y: 139, endPoint x: 177, endPoint y: 132, distance: 60.3
click at [177, 132] on div "Filtros Id Hospital estado prov CUIT/Nombre Boreal - No Pagar Seleccionar Area …" at bounding box center [545, 126] width 854 height 53
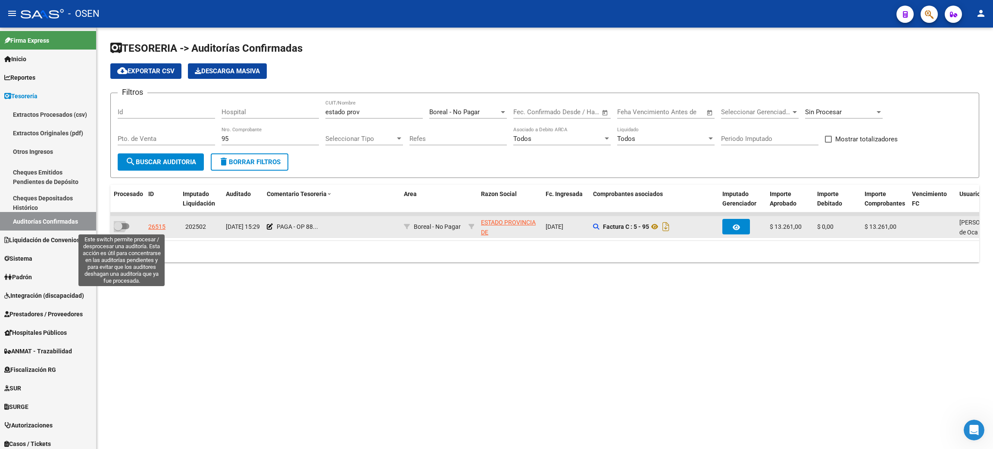
click at [121, 228] on span at bounding box center [118, 226] width 9 height 9
click at [118, 229] on input "checkbox" at bounding box center [118, 229] width 0 height 0
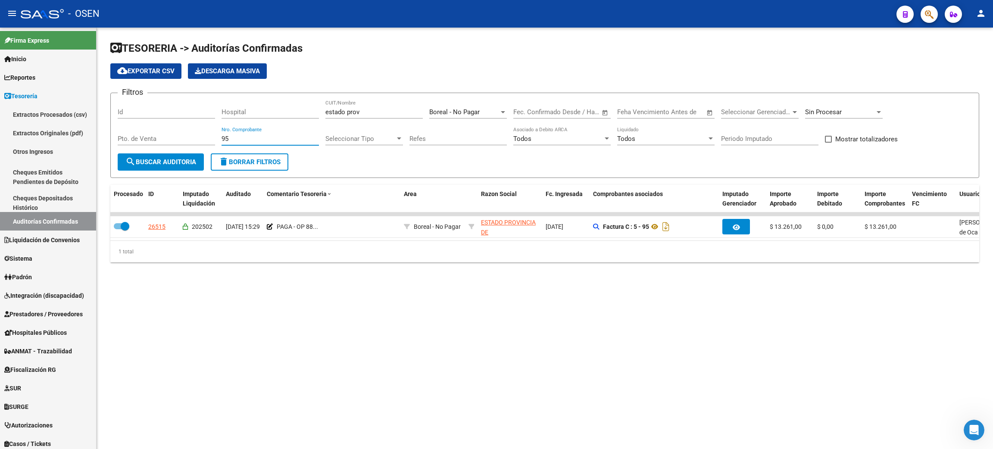
drag, startPoint x: 237, startPoint y: 139, endPoint x: 193, endPoint y: 137, distance: 43.6
click at [193, 137] on div "Filtros Id Hospital estado prov CUIT/Nombre Boreal - No Pagar Seleccionar Area …" at bounding box center [545, 126] width 854 height 53
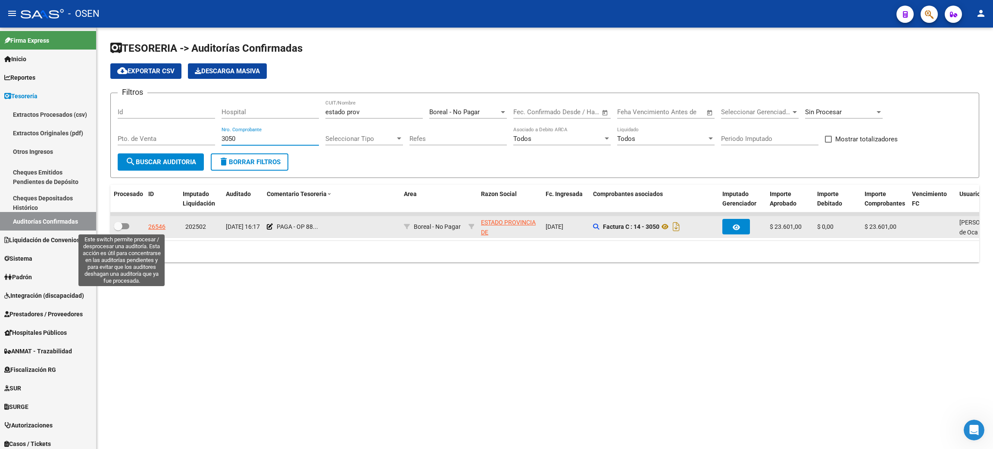
click at [125, 226] on span at bounding box center [122, 226] width 16 height 6
click at [118, 229] on input "checkbox" at bounding box center [118, 229] width 0 height 0
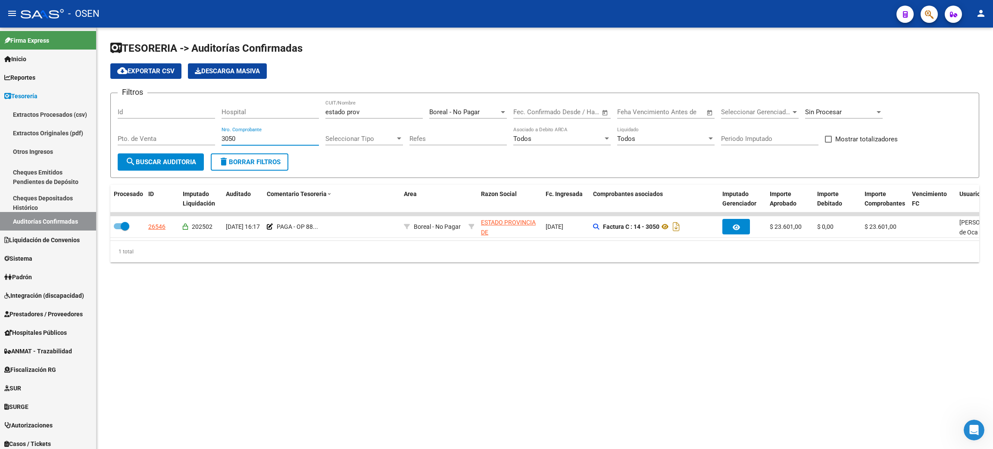
drag, startPoint x: 256, startPoint y: 134, endPoint x: 175, endPoint y: 131, distance: 81.5
click at [175, 131] on div "Filtros Id Hospital estado prov CUIT/Nombre Boreal - No Pagar Seleccionar Area …" at bounding box center [545, 126] width 854 height 53
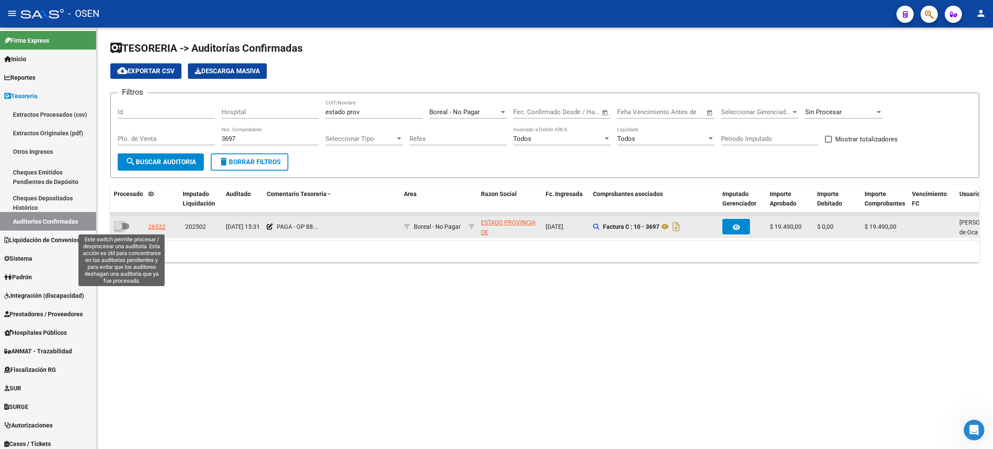
click at [123, 226] on span at bounding box center [122, 226] width 16 height 6
click at [118, 229] on input "checkbox" at bounding box center [118, 229] width 0 height 0
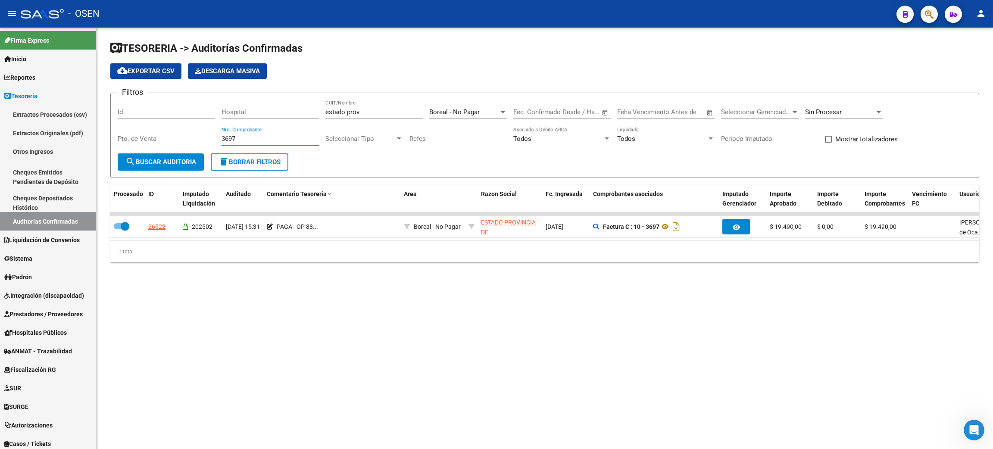
drag, startPoint x: 258, startPoint y: 139, endPoint x: 157, endPoint y: 125, distance: 101.3
click at [157, 125] on div "Filtros Id Hospital estado prov CUIT/Nombre Boreal - No Pagar Seleccionar Area …" at bounding box center [545, 126] width 854 height 53
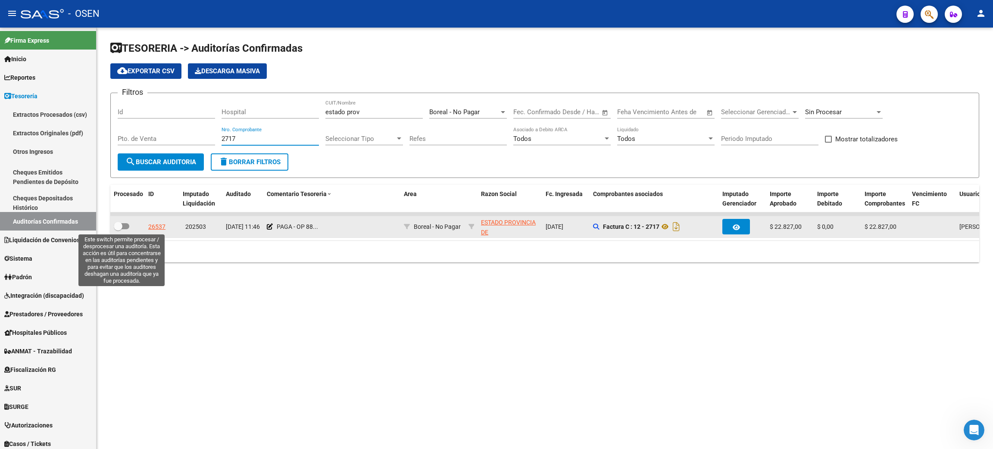
click at [122, 224] on span at bounding box center [118, 226] width 9 height 9
click at [118, 229] on input "checkbox" at bounding box center [118, 229] width 0 height 0
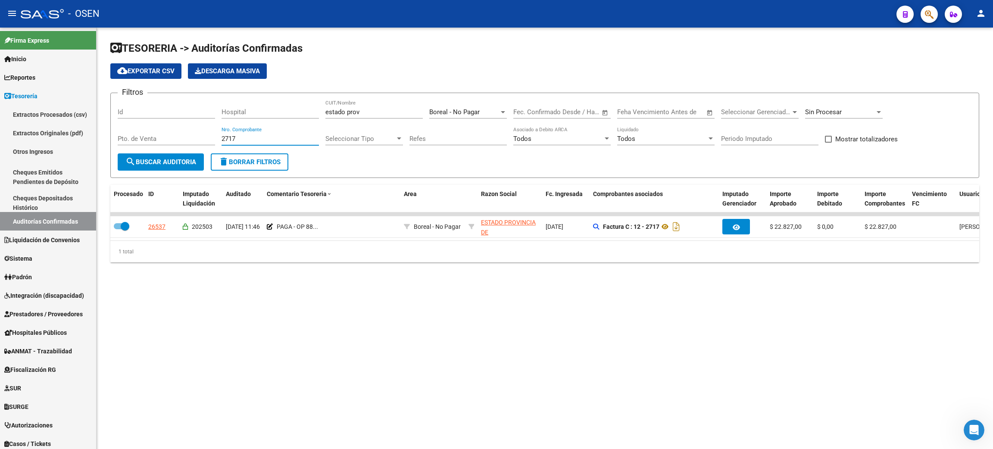
drag, startPoint x: 237, startPoint y: 136, endPoint x: 181, endPoint y: 130, distance: 55.9
click at [181, 130] on div "Filtros Id Hospital estado prov CUIT/Nombre Boreal - No Pagar Seleccionar Area …" at bounding box center [545, 126] width 854 height 53
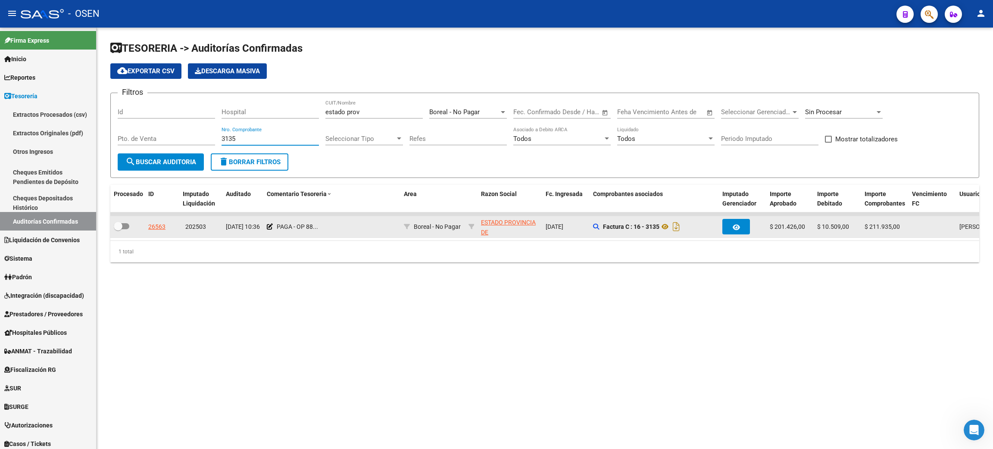
click at [125, 227] on span at bounding box center [122, 226] width 16 height 6
click at [118, 229] on input "checkbox" at bounding box center [118, 229] width 0 height 0
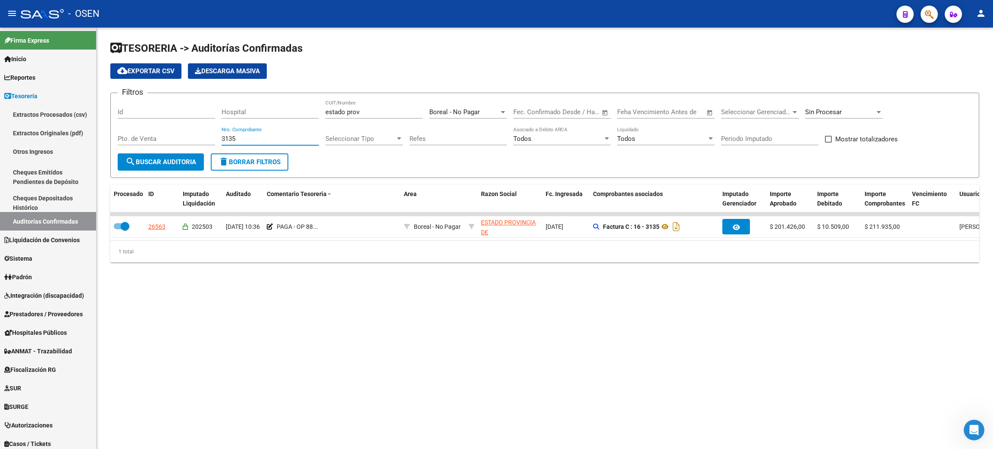
drag, startPoint x: 254, startPoint y: 136, endPoint x: 161, endPoint y: 128, distance: 93.0
click at [161, 128] on div "Filtros Id Hospital estado prov CUIT/Nombre Boreal - No Pagar Seleccionar Area …" at bounding box center [545, 126] width 854 height 53
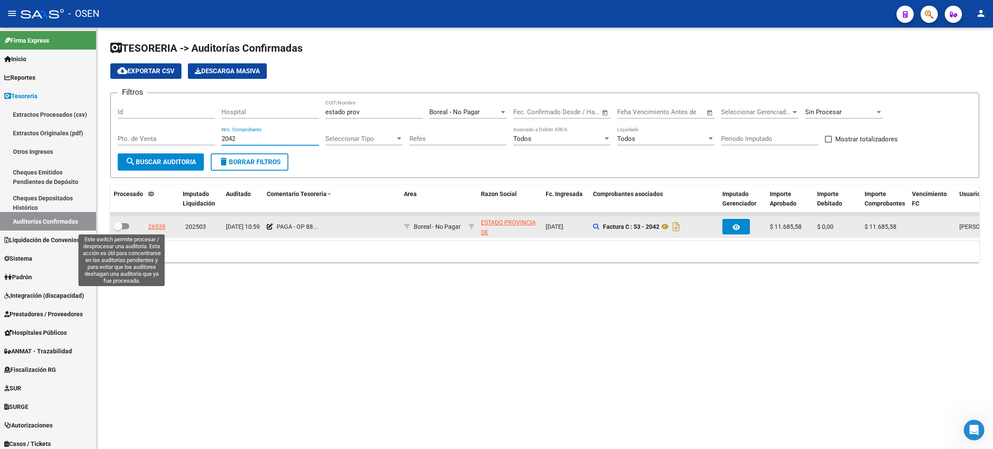
click at [125, 224] on span at bounding box center [122, 226] width 16 height 6
click at [118, 229] on input "checkbox" at bounding box center [118, 229] width 0 height 0
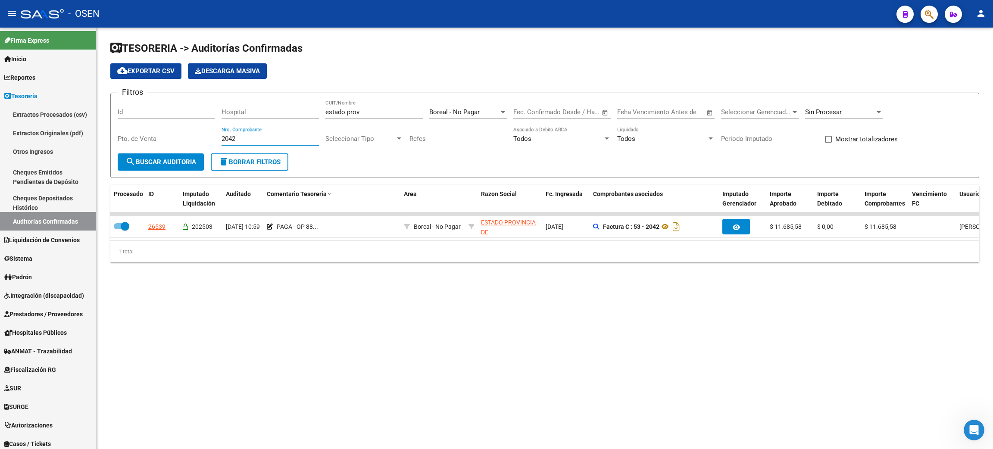
drag, startPoint x: 170, startPoint y: 123, endPoint x: 157, endPoint y: 124, distance: 13.0
click at [157, 124] on div "Filtros Id Hospital estado prov CUIT/Nombre Boreal - No Pagar Seleccionar Area …" at bounding box center [545, 126] width 854 height 53
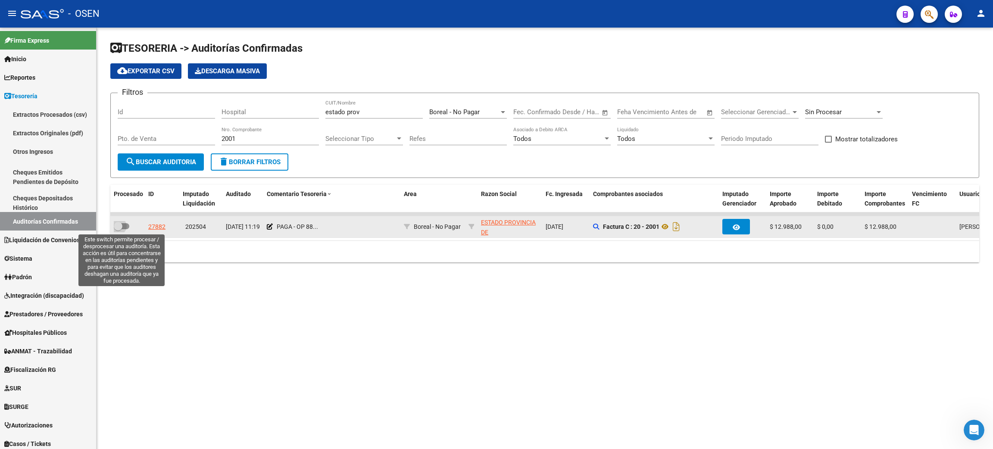
click at [124, 223] on span at bounding box center [122, 226] width 16 height 6
click at [118, 229] on input "checkbox" at bounding box center [118, 229] width 0 height 0
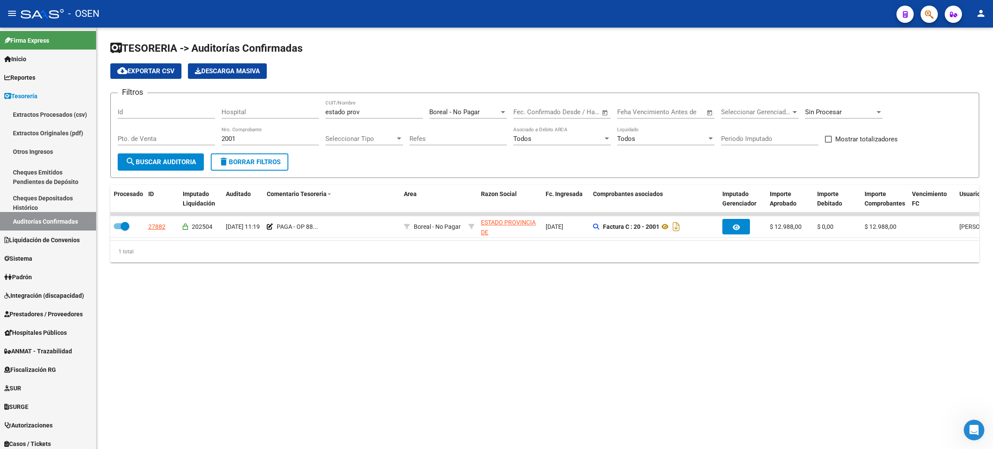
drag, startPoint x: 239, startPoint y: 131, endPoint x: 205, endPoint y: 130, distance: 34.1
click at [205, 130] on div "Filtros Id Hospital estado prov CUIT/Nombre Boreal - No Pagar Seleccionar Area …" at bounding box center [545, 126] width 854 height 53
click at [248, 135] on input "2001" at bounding box center [269, 139] width 97 height 8
drag, startPoint x: 231, startPoint y: 138, endPoint x: 189, endPoint y: 135, distance: 41.4
click at [195, 136] on div "Filtros Id Hospital estado prov CUIT/Nombre Boreal - No Pagar Seleccionar Area …" at bounding box center [545, 126] width 854 height 53
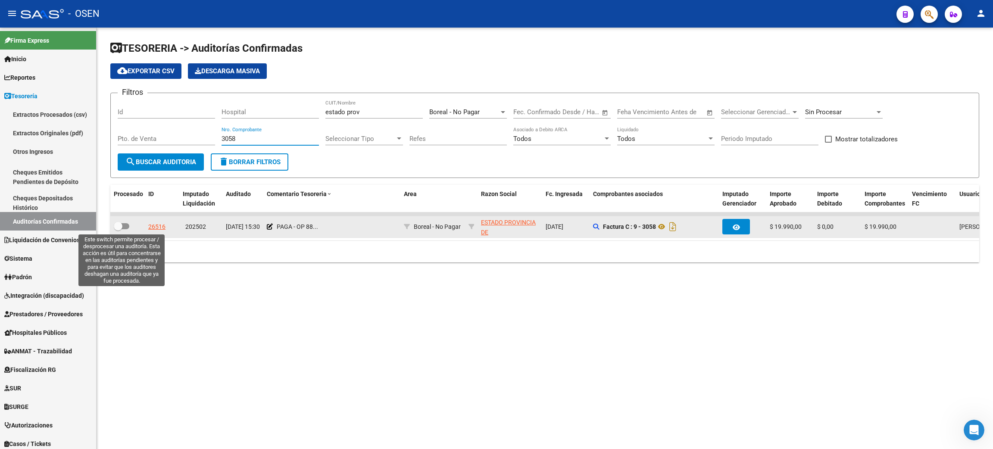
click at [128, 227] on span at bounding box center [122, 226] width 16 height 6
click at [118, 229] on input "checkbox" at bounding box center [118, 229] width 0 height 0
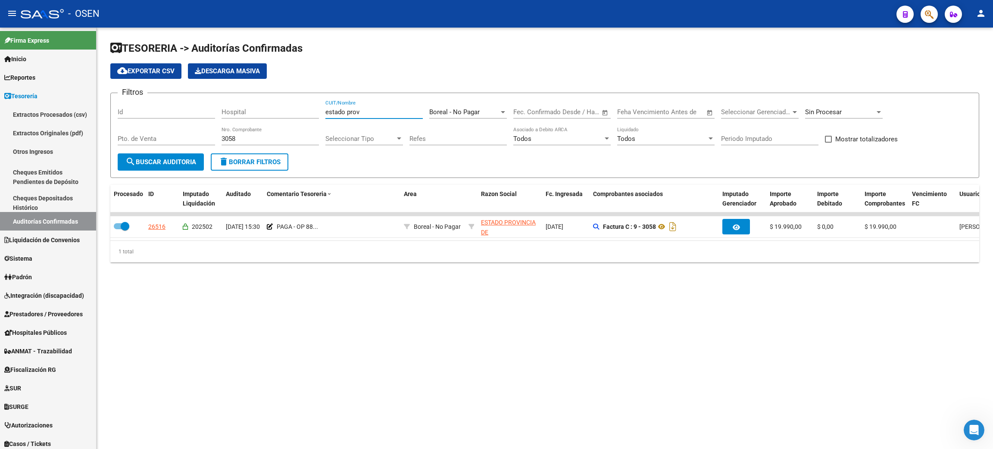
drag, startPoint x: 364, startPoint y: 114, endPoint x: 315, endPoint y: 105, distance: 50.4
click at [315, 106] on div "Filtros Id Hospital estado prov CUIT/Nombre Boreal - No Pagar Seleccionar Area …" at bounding box center [545, 126] width 854 height 53
drag, startPoint x: 249, startPoint y: 139, endPoint x: 175, endPoint y: 133, distance: 74.8
click at [175, 134] on div "Filtros Id Hospital CUIT/Nombre Boreal - No Pagar Seleccionar Area Fecha inicio…" at bounding box center [545, 126] width 854 height 53
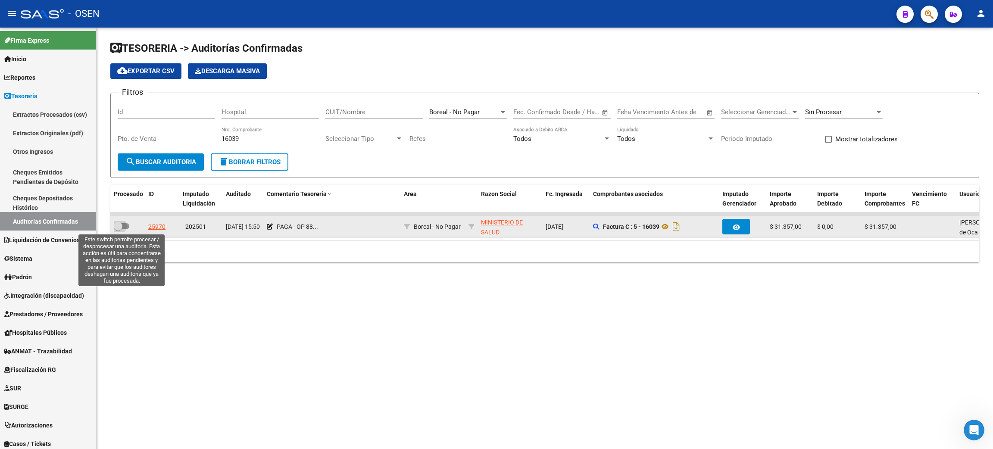
click at [129, 226] on span at bounding box center [122, 226] width 16 height 6
click at [118, 229] on input "checkbox" at bounding box center [118, 229] width 0 height 0
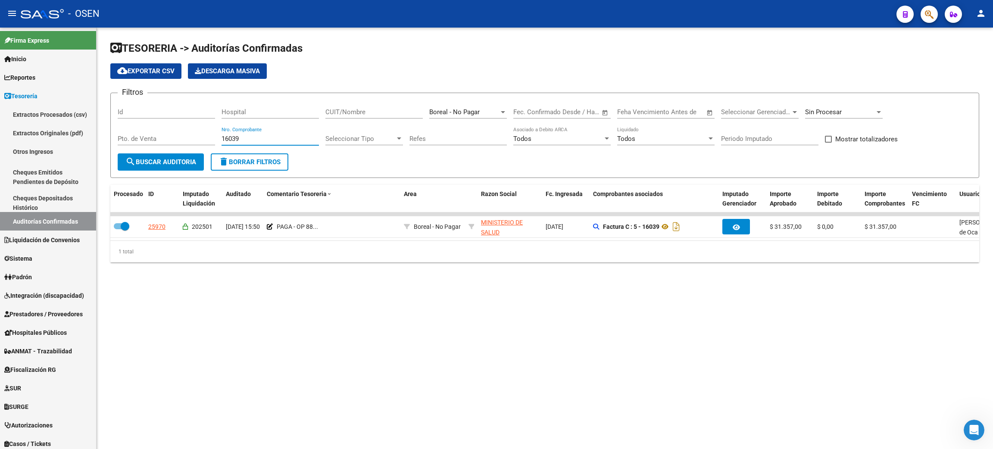
drag, startPoint x: 242, startPoint y: 137, endPoint x: 199, endPoint y: 133, distance: 42.8
click at [199, 133] on div "Filtros Id Hospital CUIT/Nombre Boreal - No Pagar Seleccionar Area Fecha inicio…" at bounding box center [545, 126] width 854 height 53
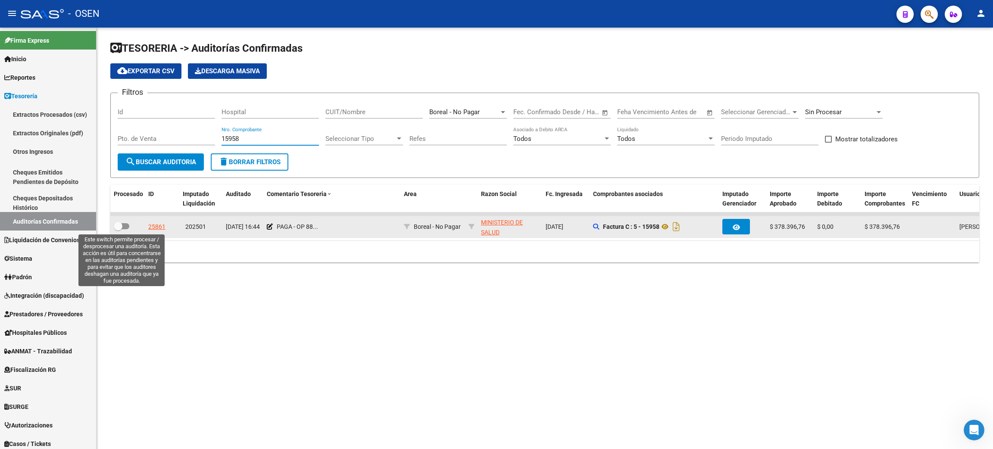
click at [119, 225] on span at bounding box center [118, 226] width 9 height 9
click at [118, 229] on input "checkbox" at bounding box center [118, 229] width 0 height 0
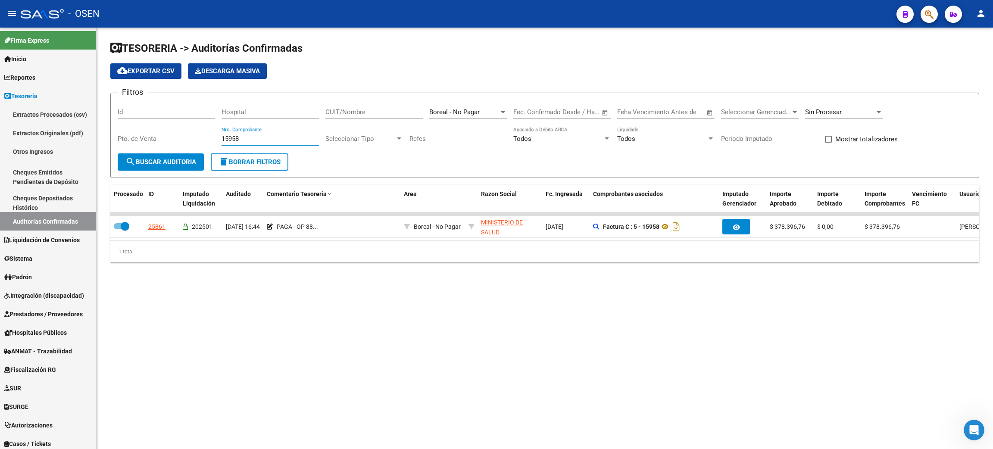
drag, startPoint x: 251, startPoint y: 142, endPoint x: 243, endPoint y: 137, distance: 9.1
click at [244, 138] on input "15958" at bounding box center [269, 139] width 97 height 8
drag, startPoint x: 243, startPoint y: 137, endPoint x: 174, endPoint y: 133, distance: 69.9
click at [174, 133] on div "Filtros Id Hospital CUIT/Nombre Boreal - No Pagar Seleccionar Area Fecha inicio…" at bounding box center [545, 126] width 854 height 53
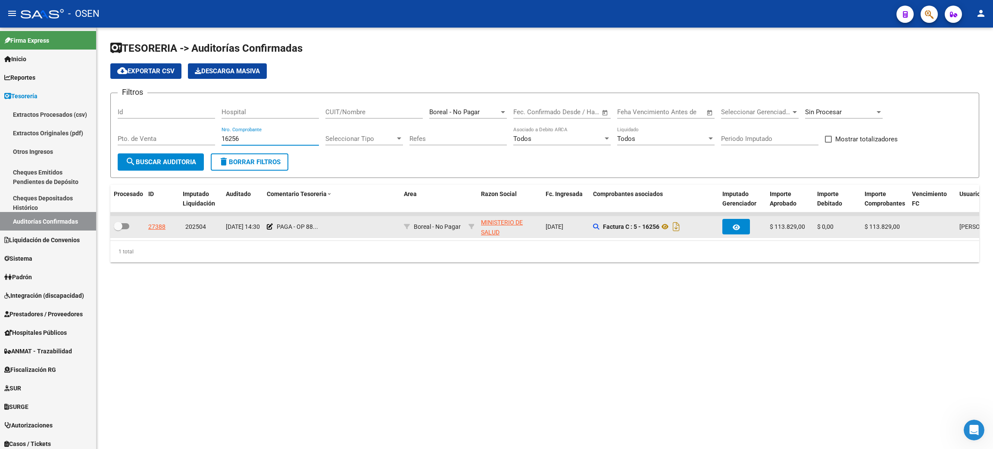
click at [128, 225] on span at bounding box center [122, 226] width 16 height 6
click at [118, 229] on input "checkbox" at bounding box center [118, 229] width 0 height 0
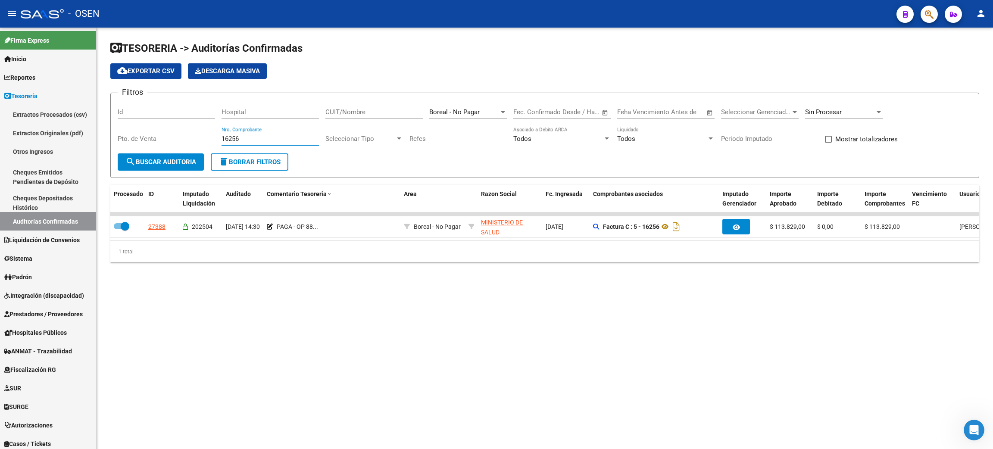
drag, startPoint x: 263, startPoint y: 140, endPoint x: 194, endPoint y: 141, distance: 68.5
click at [194, 141] on div "Filtros Id Hospital CUIT/Nombre Boreal - No Pagar Seleccionar Area Fecha inicio…" at bounding box center [545, 126] width 854 height 53
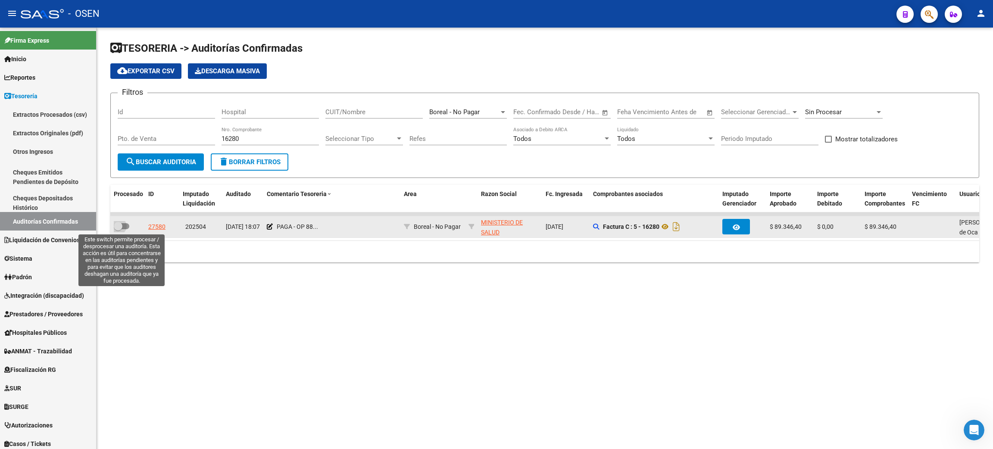
click at [125, 223] on span at bounding box center [122, 226] width 16 height 6
click at [118, 229] on input "checkbox" at bounding box center [118, 229] width 0 height 0
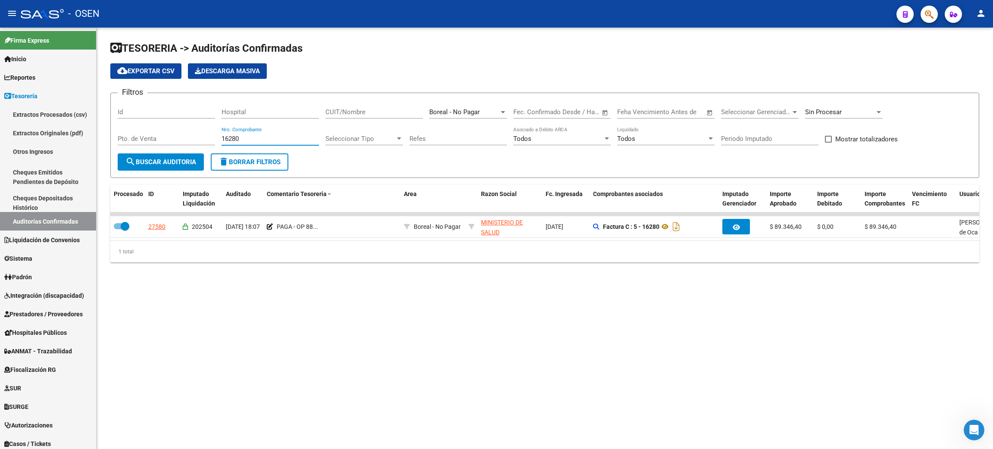
drag, startPoint x: 247, startPoint y: 139, endPoint x: 180, endPoint y: 139, distance: 67.2
click at [180, 139] on div "Filtros Id Hospital CUIT/Nombre Boreal - No Pagar Seleccionar Area Fecha inicio…" at bounding box center [545, 126] width 854 height 53
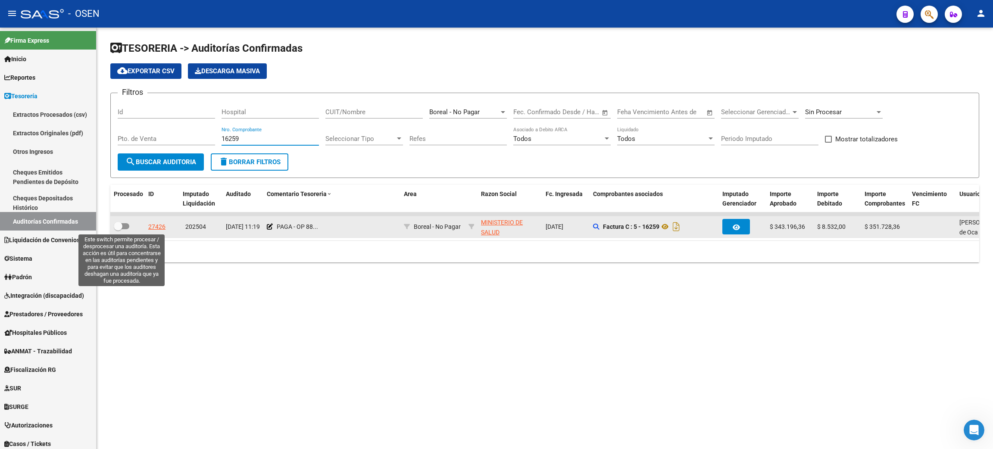
click at [122, 224] on span at bounding box center [122, 226] width 16 height 6
click at [118, 229] on input "checkbox" at bounding box center [118, 229] width 0 height 0
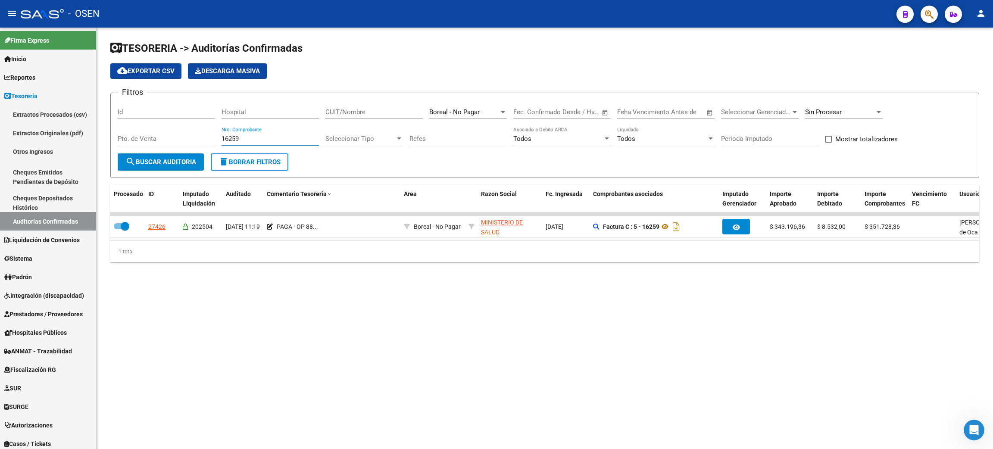
drag, startPoint x: 240, startPoint y: 139, endPoint x: 199, endPoint y: 139, distance: 40.5
click at [199, 139] on div "Filtros Id Hospital CUIT/Nombre Boreal - No Pagar Seleccionar Area Fecha inicio…" at bounding box center [545, 126] width 854 height 53
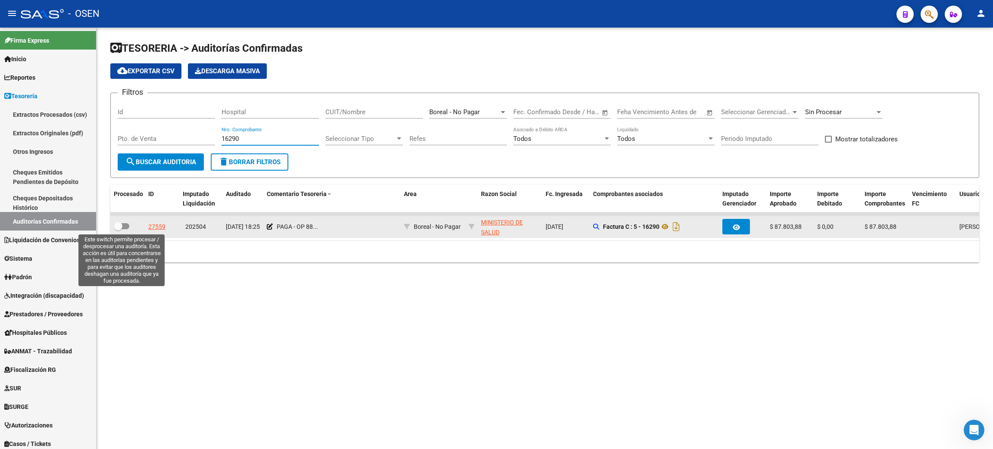
click at [122, 226] on span at bounding box center [118, 226] width 9 height 9
click at [118, 229] on input "checkbox" at bounding box center [118, 229] width 0 height 0
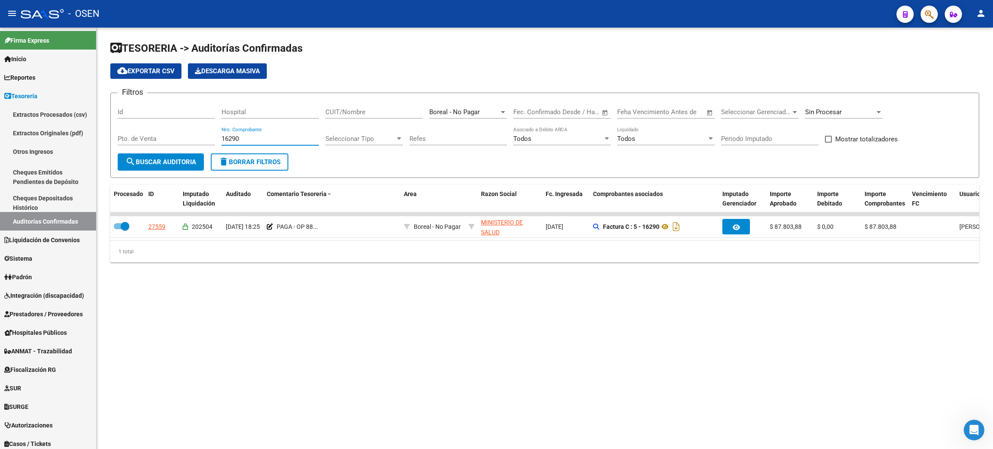
drag, startPoint x: 250, startPoint y: 138, endPoint x: 175, endPoint y: 134, distance: 75.5
click at [175, 134] on div "Filtros Id Hospital CUIT/Nombre Boreal - No Pagar Seleccionar Area Fecha inicio…" at bounding box center [545, 126] width 854 height 53
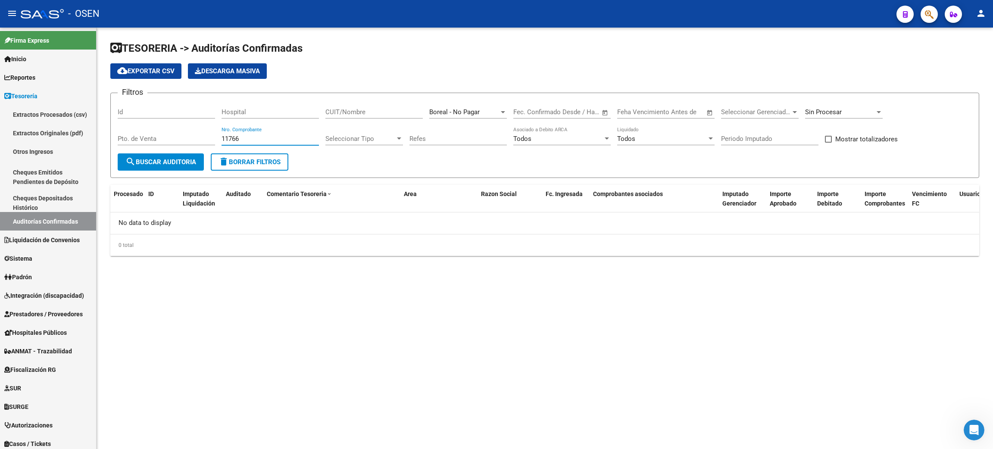
drag, startPoint x: 249, startPoint y: 133, endPoint x: 245, endPoint y: 133, distance: 4.3
click at [249, 133] on div "11766 Nro. Comprobante" at bounding box center [269, 136] width 97 height 19
drag, startPoint x: 249, startPoint y: 138, endPoint x: 192, endPoint y: 136, distance: 57.3
click at [192, 136] on div "Filtros Id Hospital CUIT/Nombre Boreal - No Pagar Seleccionar Area Fecha inicio…" at bounding box center [545, 126] width 854 height 53
drag, startPoint x: 246, startPoint y: 137, endPoint x: 208, endPoint y: 133, distance: 38.9
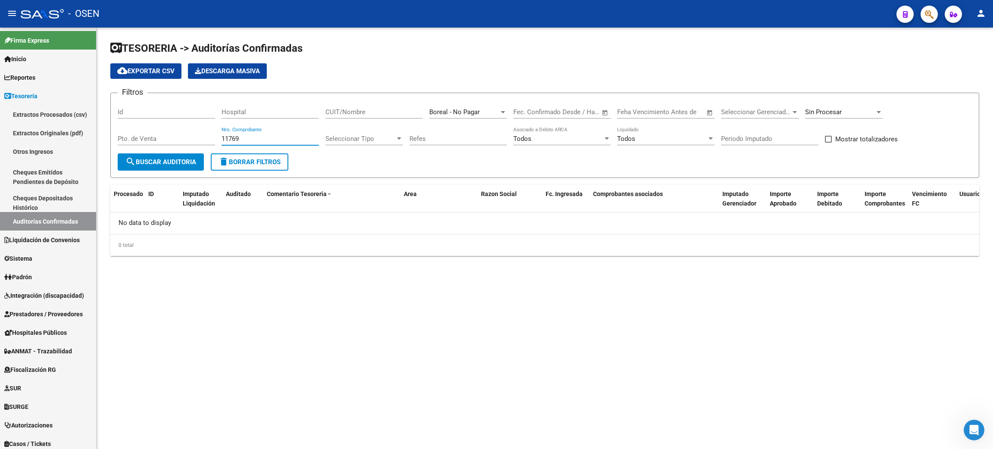
click at [208, 133] on div "Filtros Id Hospital CUIT/Nombre Boreal - No Pagar Seleccionar Area Fecha inicio…" at bounding box center [545, 126] width 854 height 53
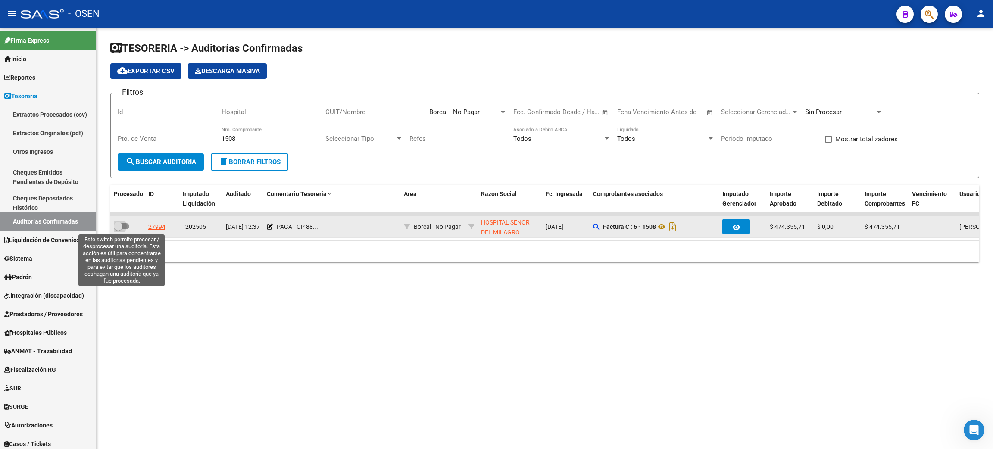
click at [121, 226] on span at bounding box center [118, 226] width 9 height 9
click at [118, 229] on input "checkbox" at bounding box center [118, 229] width 0 height 0
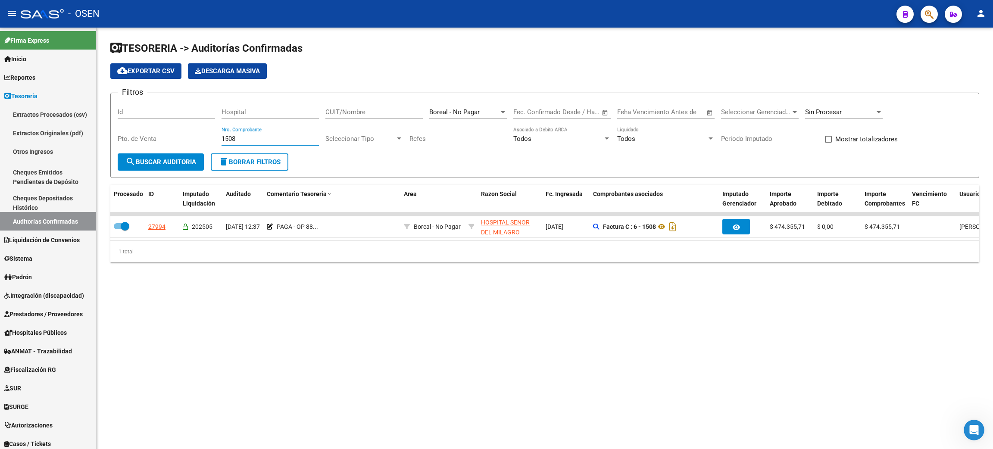
drag, startPoint x: 244, startPoint y: 139, endPoint x: 202, endPoint y: 135, distance: 41.9
click at [202, 135] on div "Filtros Id Hospital CUIT/Nombre Boreal - No Pagar Seleccionar Area Fecha inicio…" at bounding box center [545, 126] width 854 height 53
drag, startPoint x: 239, startPoint y: 141, endPoint x: 205, endPoint y: 138, distance: 34.1
click at [205, 138] on div "Filtros Id Hospital CUIT/Nombre Boreal - No Pagar Seleccionar Area Fecha inicio…" at bounding box center [545, 126] width 854 height 53
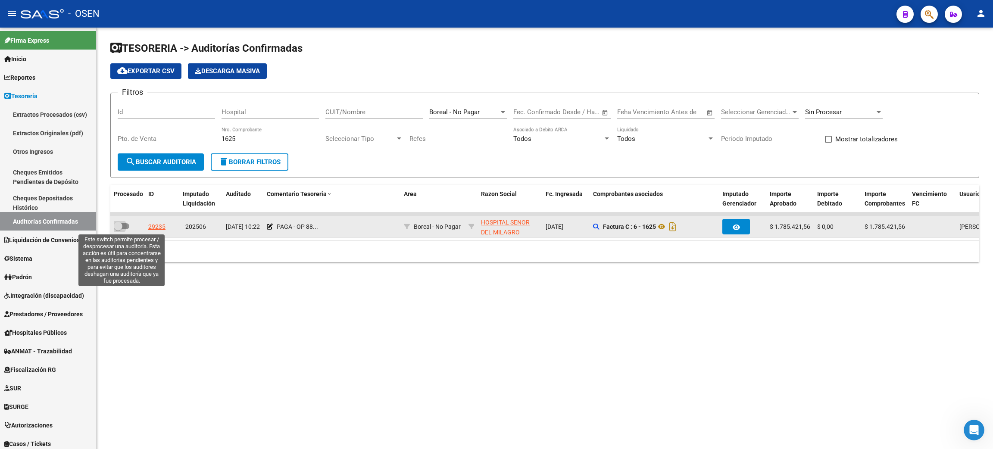
click at [125, 224] on span at bounding box center [122, 226] width 16 height 6
click at [118, 229] on input "checkbox" at bounding box center [118, 229] width 0 height 0
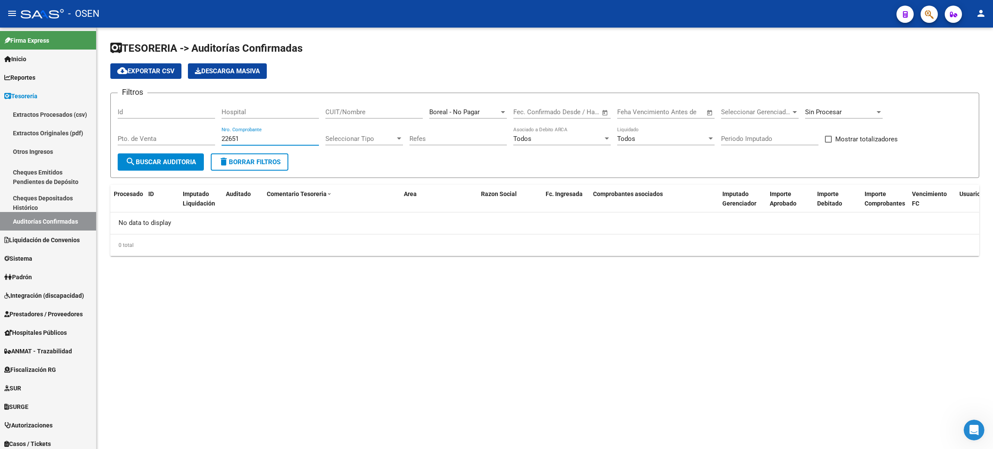
drag, startPoint x: 242, startPoint y: 138, endPoint x: 179, endPoint y: 138, distance: 62.5
click at [179, 138] on div "Filtros Id Hospital CUIT/Nombre Boreal - No Pagar Seleccionar Area Fecha inicio…" at bounding box center [545, 126] width 854 height 53
drag, startPoint x: 256, startPoint y: 137, endPoint x: 156, endPoint y: 131, distance: 99.7
click at [156, 131] on div "Filtros Id Hospital CUIT/Nombre Boreal - No Pagar Seleccionar Area Fecha inicio…" at bounding box center [545, 126] width 854 height 53
drag, startPoint x: 248, startPoint y: 141, endPoint x: 178, endPoint y: 141, distance: 70.2
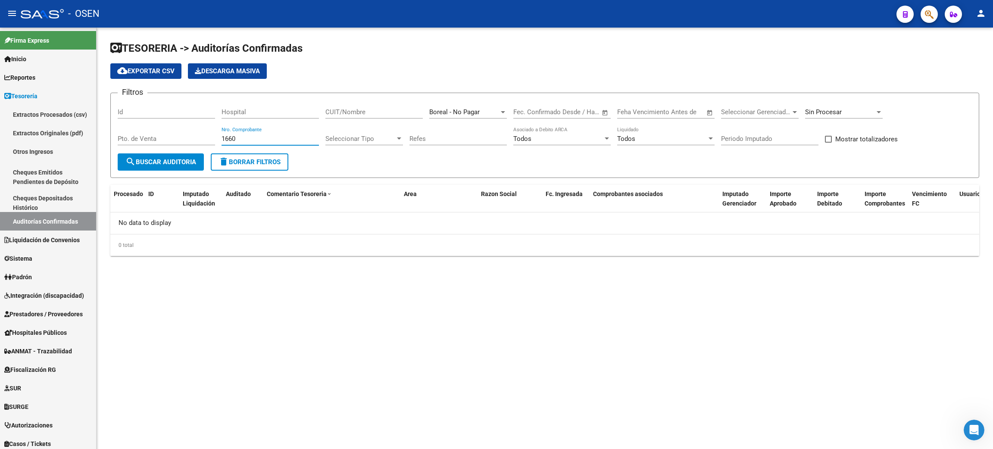
click at [178, 141] on div "Filtros Id Hospital CUIT/Nombre Boreal - No Pagar Seleccionar Area Fecha inicio…" at bounding box center [545, 126] width 854 height 53
drag, startPoint x: 259, startPoint y: 138, endPoint x: 185, endPoint y: 134, distance: 74.7
click at [185, 134] on div "Filtros Id Hospital CUIT/Nombre Boreal - No Pagar Seleccionar Area Fecha inicio…" at bounding box center [545, 126] width 854 height 53
drag, startPoint x: 265, startPoint y: 137, endPoint x: 164, endPoint y: 128, distance: 101.2
click at [164, 128] on div "Filtros Id Hospital CUIT/Nombre Boreal - No Pagar Seleccionar Area Fecha inicio…" at bounding box center [545, 126] width 854 height 53
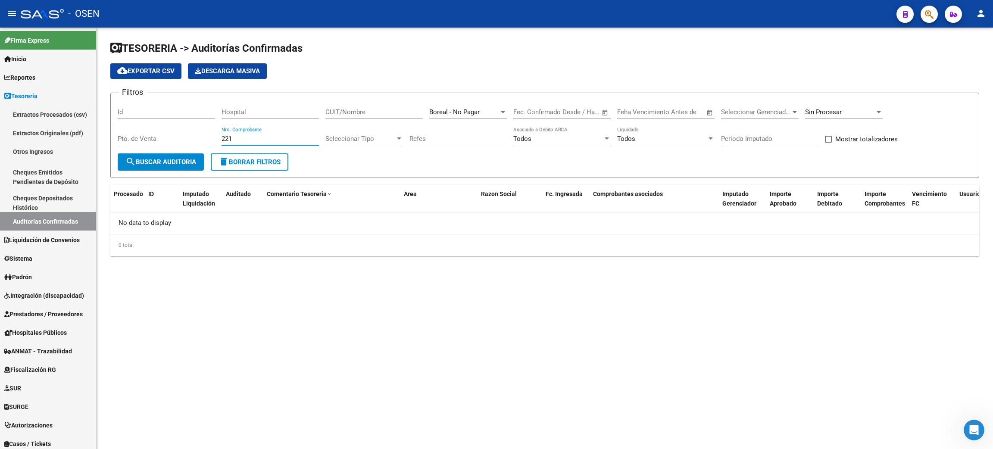
drag, startPoint x: 246, startPoint y: 136, endPoint x: 181, endPoint y: 128, distance: 65.6
click at [181, 128] on div "Filtros Id Hospital CUIT/Nombre Boreal - No Pagar Seleccionar Area Fecha inicio…" at bounding box center [545, 126] width 854 height 53
drag, startPoint x: 246, startPoint y: 136, endPoint x: 176, endPoint y: 130, distance: 70.5
click at [176, 130] on div "Filtros Id Hospital CUIT/Nombre Boreal - No Pagar Seleccionar Area Fecha inicio…" at bounding box center [545, 126] width 854 height 53
drag, startPoint x: 250, startPoint y: 138, endPoint x: 164, endPoint y: 128, distance: 86.8
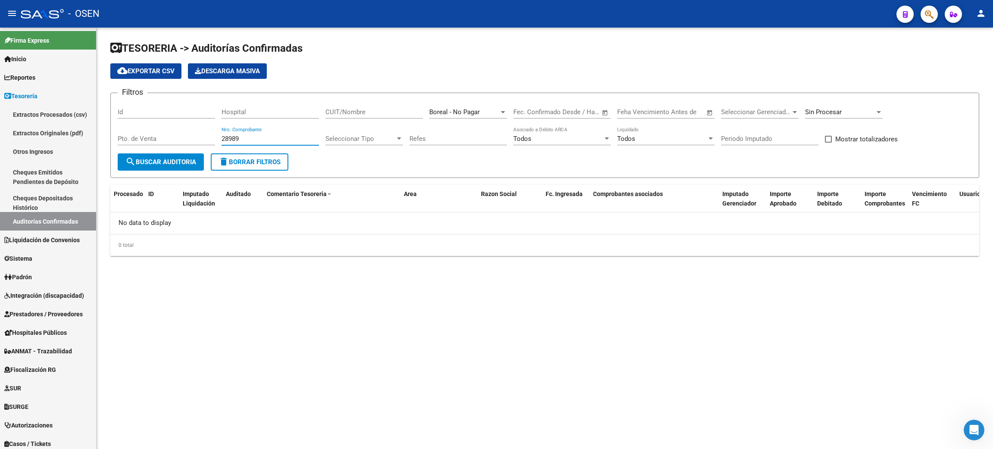
click at [165, 128] on div "Filtros Id Hospital CUIT/Nombre Boreal - No Pagar Seleccionar Area Fecha inicio…" at bounding box center [545, 126] width 854 height 53
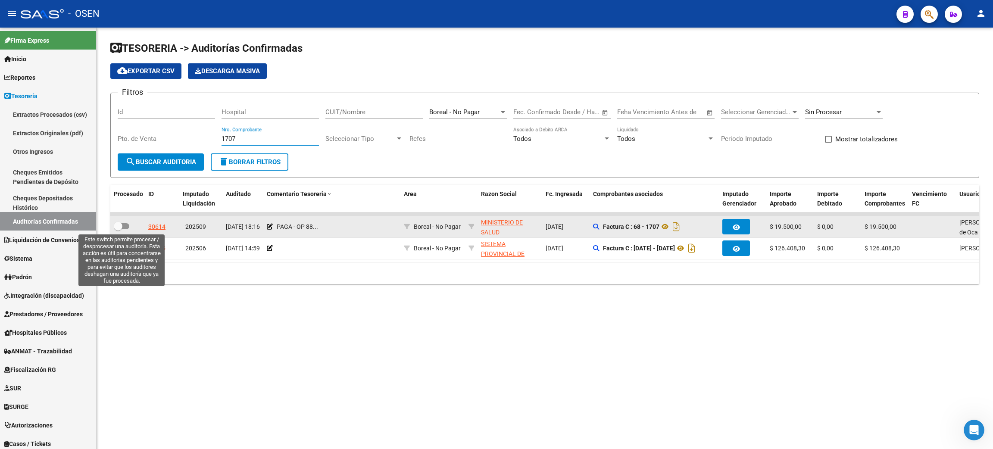
click at [125, 224] on span at bounding box center [122, 226] width 16 height 6
click at [118, 229] on input "checkbox" at bounding box center [118, 229] width 0 height 0
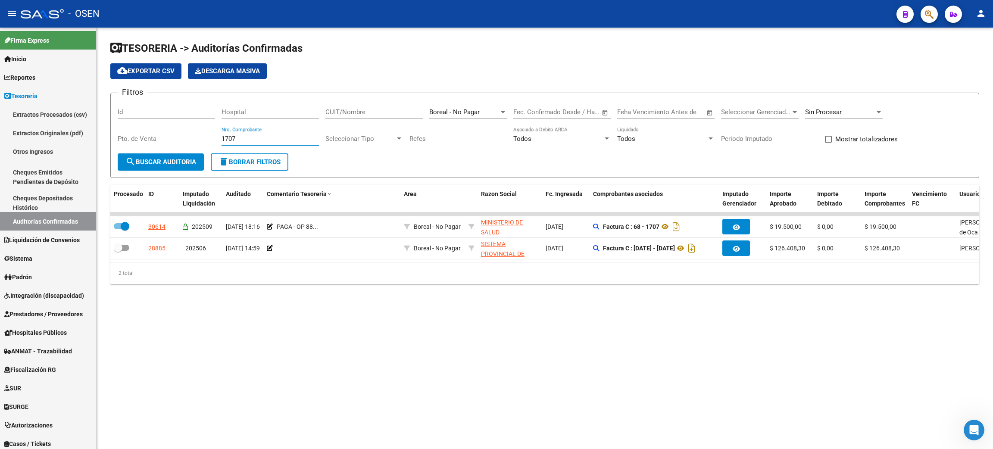
drag, startPoint x: 249, startPoint y: 137, endPoint x: 169, endPoint y: 135, distance: 80.2
click at [169, 135] on div "Filtros Id Hospital CUIT/Nombre Boreal - No Pagar Seleccionar Area Fecha inicio…" at bounding box center [545, 126] width 854 height 53
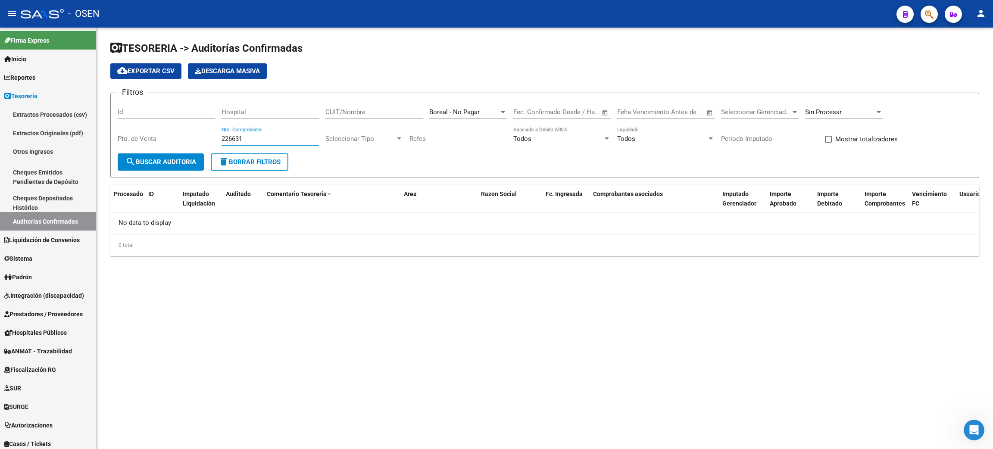
drag, startPoint x: 244, startPoint y: 137, endPoint x: 175, endPoint y: 139, distance: 69.4
click at [175, 139] on div "Filtros Id Hospital CUIT/Nombre Boreal - No Pagar Seleccionar Area Fecha inicio…" at bounding box center [545, 126] width 854 height 53
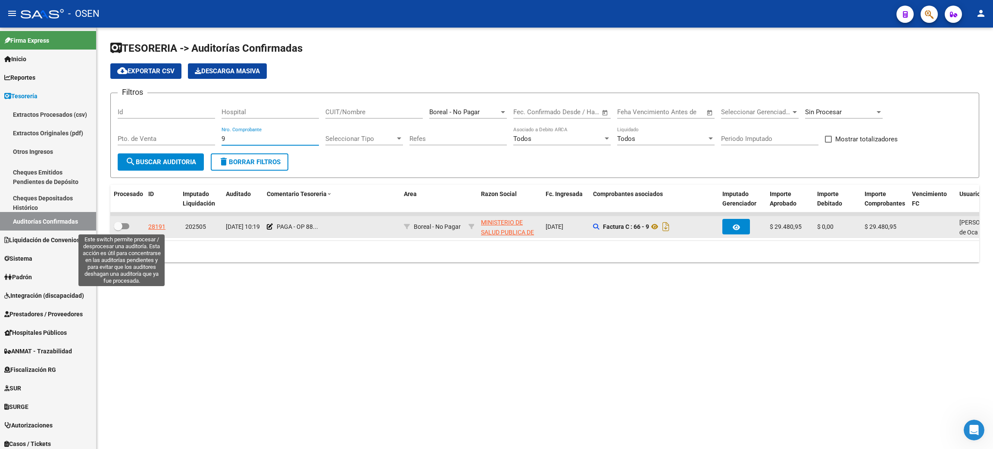
click at [124, 227] on span at bounding box center [122, 226] width 16 height 6
click at [118, 229] on input "checkbox" at bounding box center [118, 229] width 0 height 0
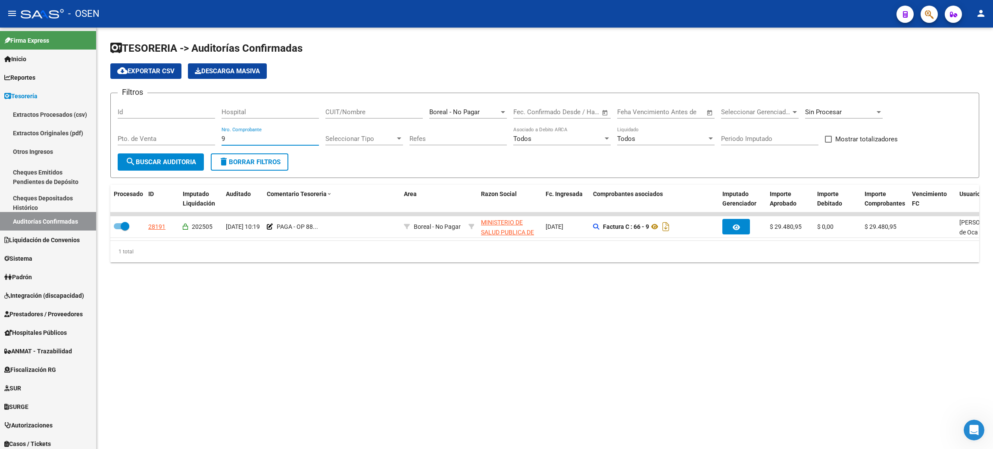
drag, startPoint x: 214, startPoint y: 136, endPoint x: 209, endPoint y: 134, distance: 5.7
click at [209, 134] on div "Filtros Id Hospital CUIT/Nombre Boreal - No Pagar Seleccionar Area Fecha inicio…" at bounding box center [545, 126] width 854 height 53
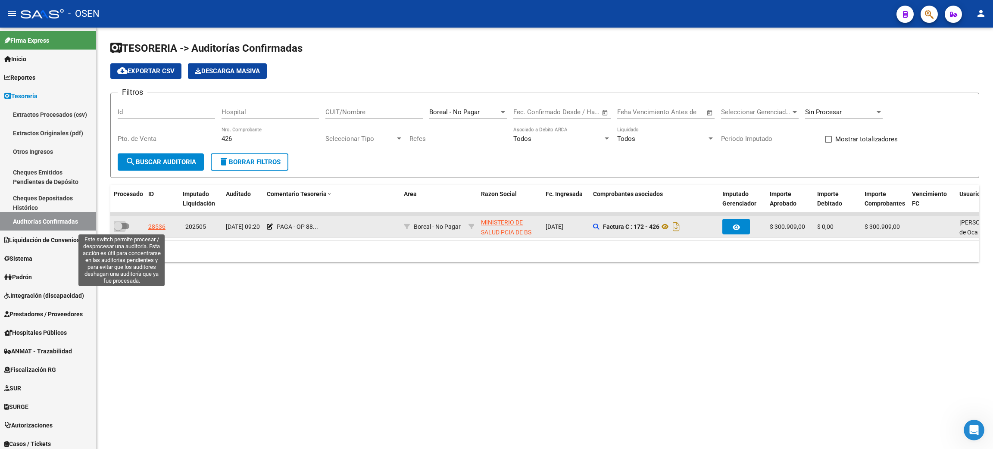
click at [126, 226] on span at bounding box center [122, 226] width 16 height 6
click at [118, 229] on input "checkbox" at bounding box center [118, 229] width 0 height 0
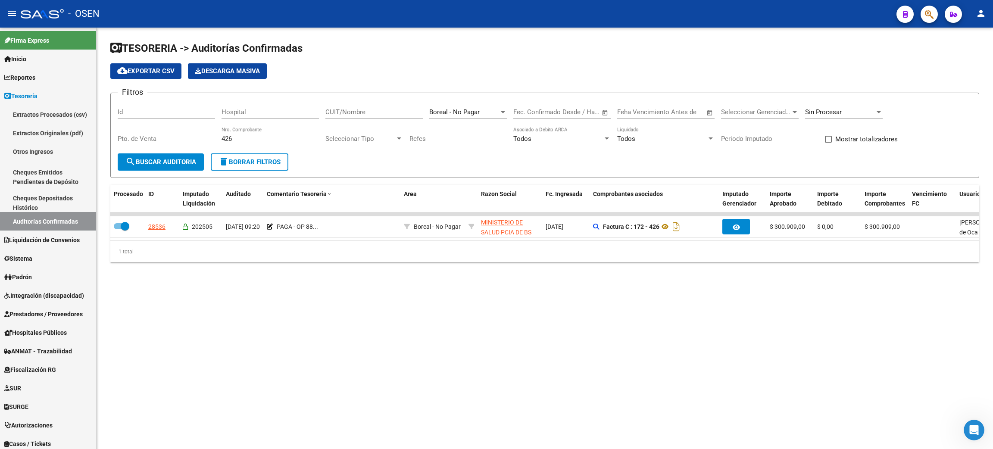
drag, startPoint x: 239, startPoint y: 139, endPoint x: 203, endPoint y: 141, distance: 35.8
click at [203, 141] on div "Filtros Id Hospital CUIT/Nombre Boreal - No Pagar Seleccionar Area Fecha inicio…" at bounding box center [545, 126] width 854 height 53
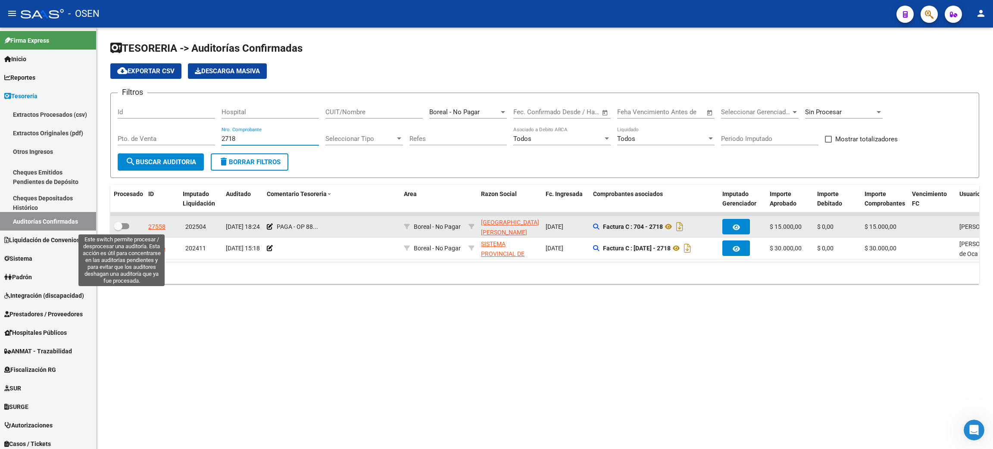
click at [124, 224] on span at bounding box center [122, 226] width 16 height 6
click at [118, 229] on input "checkbox" at bounding box center [118, 229] width 0 height 0
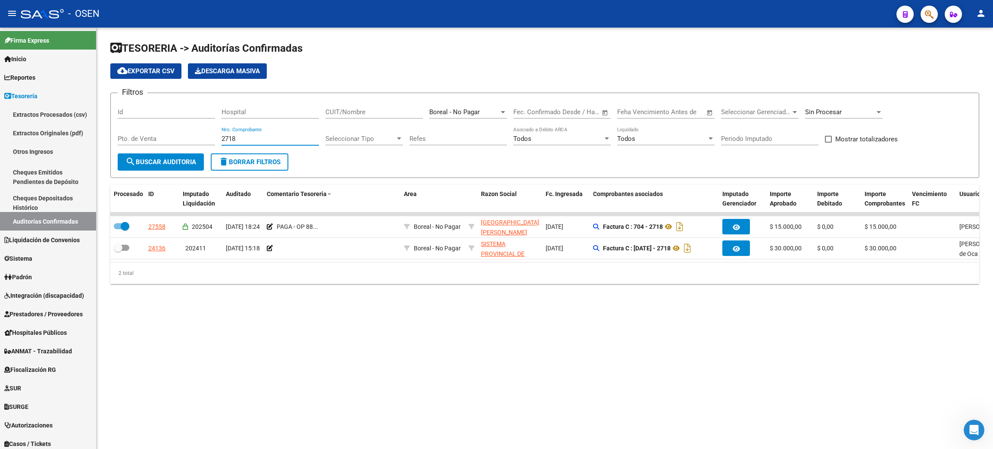
drag, startPoint x: 256, startPoint y: 138, endPoint x: 183, endPoint y: 138, distance: 72.4
click at [183, 138] on div "Filtros Id Hospital CUIT/Nombre Boreal - No Pagar Seleccionar Area Fecha inicio…" at bounding box center [545, 126] width 854 height 53
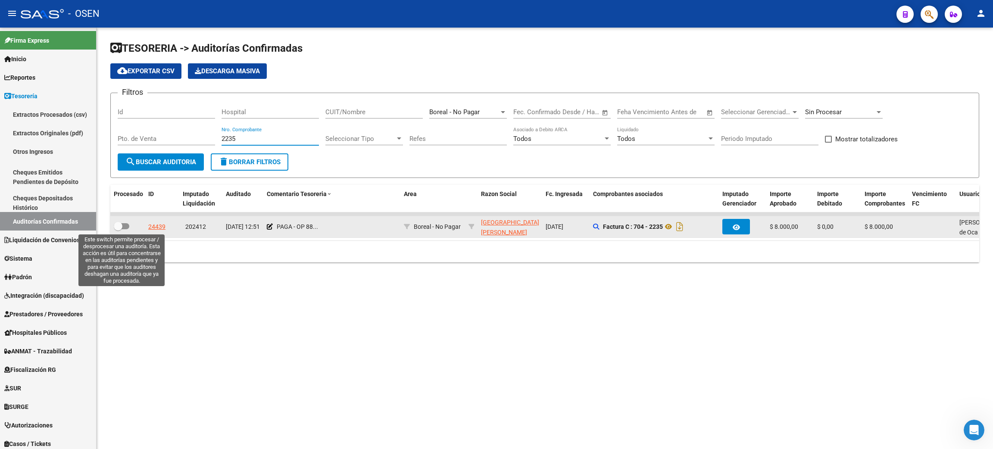
click at [123, 224] on span at bounding box center [122, 226] width 16 height 6
click at [118, 229] on input "checkbox" at bounding box center [118, 229] width 0 height 0
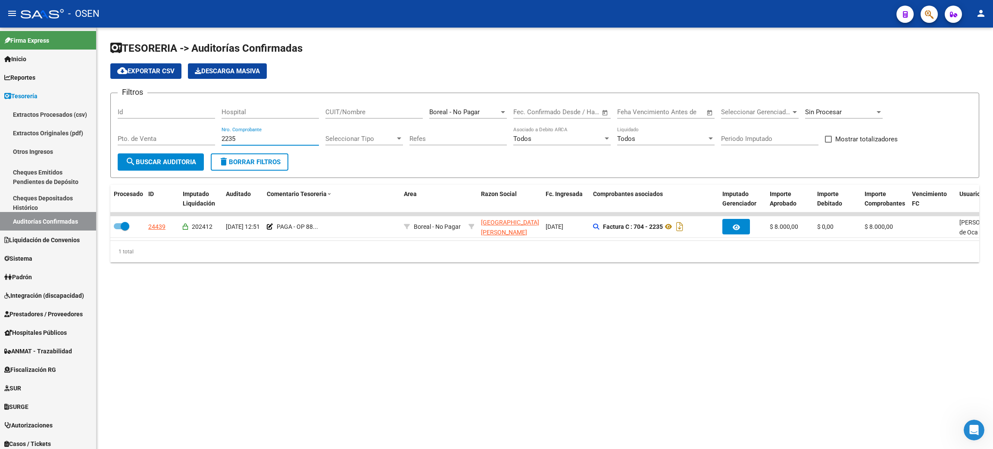
drag, startPoint x: 237, startPoint y: 134, endPoint x: 196, endPoint y: 130, distance: 40.7
click at [196, 130] on div "Filtros Id Hospital CUIT/Nombre Boreal - No Pagar Seleccionar Area Fecha inicio…" at bounding box center [545, 126] width 854 height 53
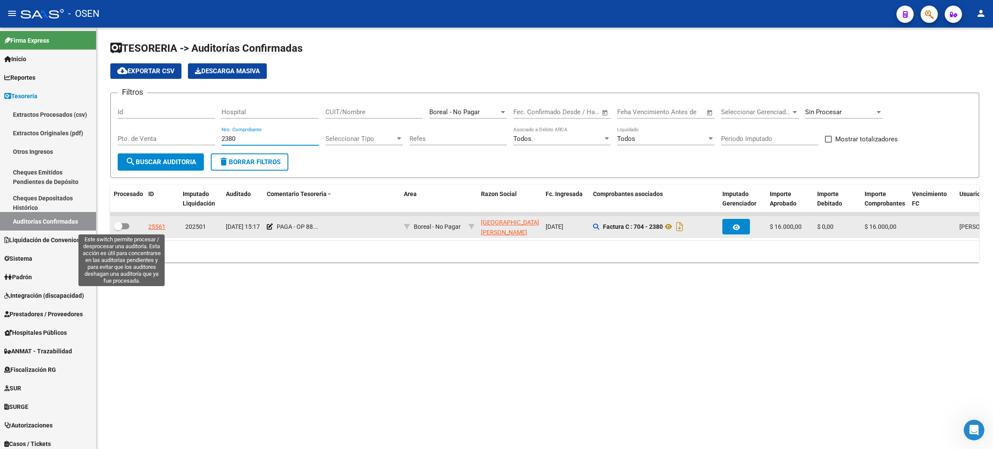
click at [124, 227] on span at bounding box center [122, 226] width 16 height 6
click at [118, 229] on input "checkbox" at bounding box center [118, 229] width 0 height 0
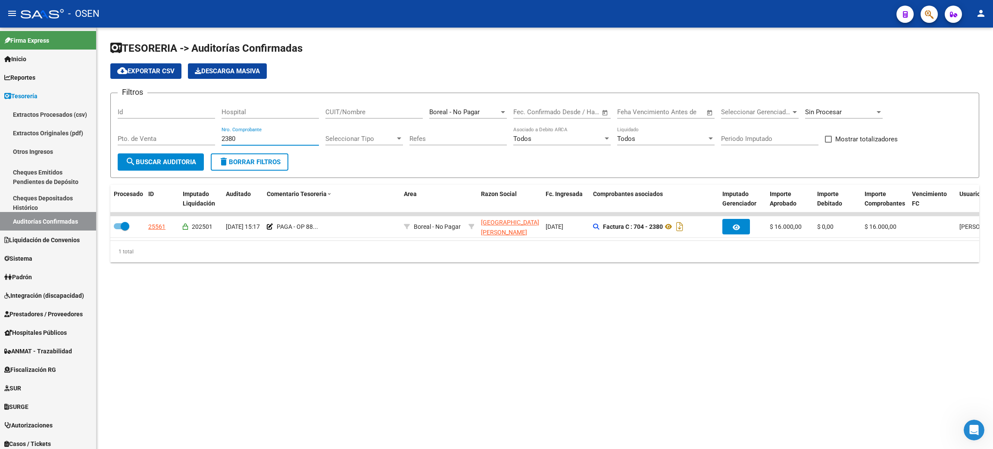
drag, startPoint x: 255, startPoint y: 141, endPoint x: 185, endPoint y: 133, distance: 69.9
click at [188, 135] on div "Filtros Id Hospital CUIT/Nombre Boreal - No Pagar Seleccionar Area Fecha inicio…" at bounding box center [545, 126] width 854 height 53
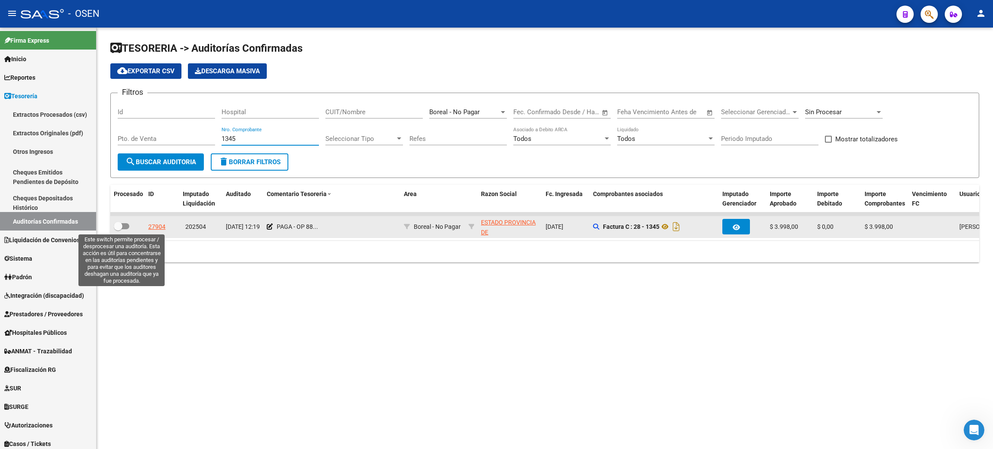
click at [123, 225] on span at bounding box center [122, 226] width 16 height 6
click at [118, 229] on input "checkbox" at bounding box center [118, 229] width 0 height 0
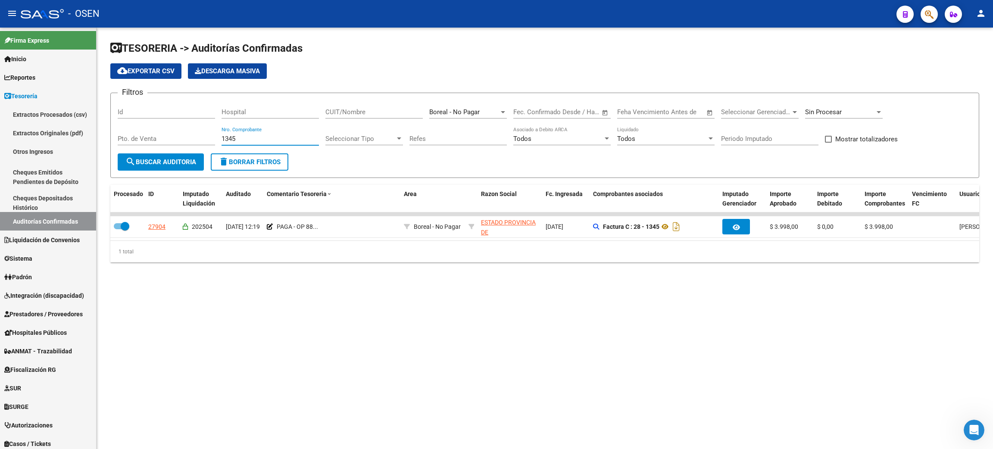
drag, startPoint x: 252, startPoint y: 138, endPoint x: 175, endPoint y: 136, distance: 77.1
click at [175, 136] on div "Filtros Id Hospital CUIT/Nombre Boreal - No Pagar Seleccionar Area Fecha inicio…" at bounding box center [545, 126] width 854 height 53
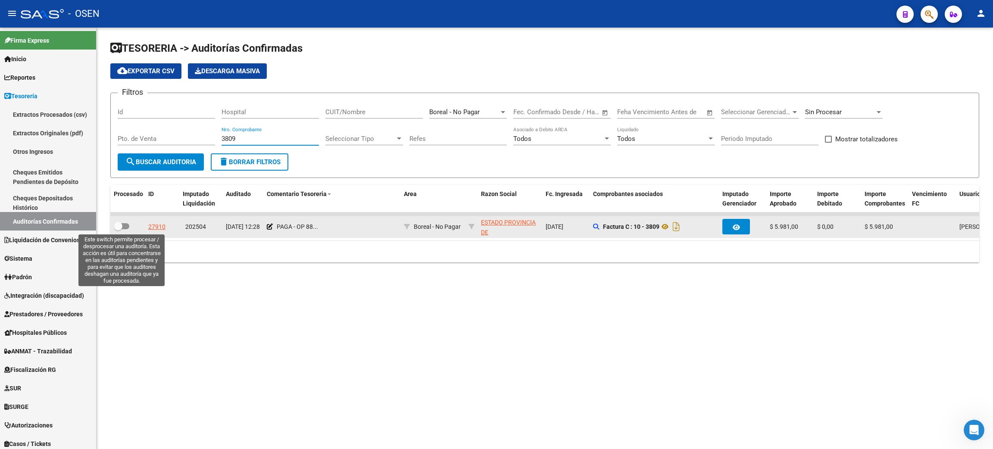
click at [124, 224] on span at bounding box center [122, 226] width 16 height 6
click at [118, 229] on input "checkbox" at bounding box center [118, 229] width 0 height 0
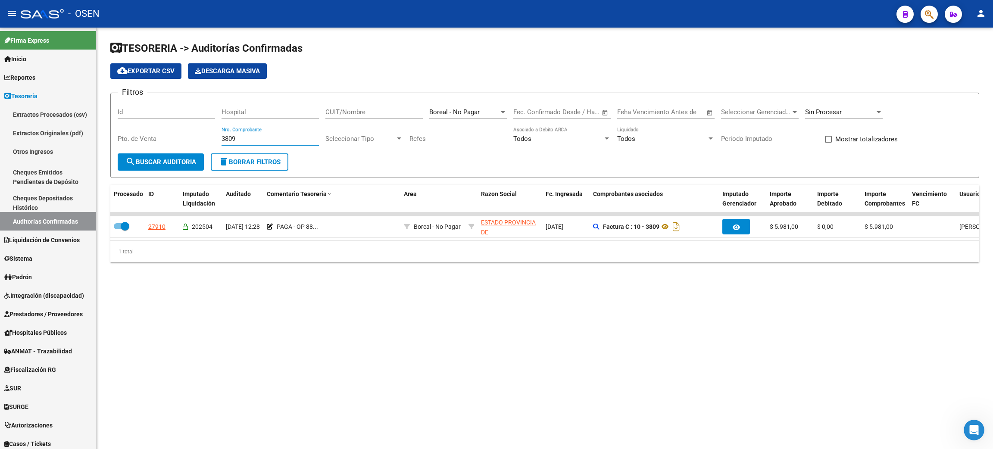
drag, startPoint x: 256, startPoint y: 139, endPoint x: 185, endPoint y: 136, distance: 70.7
click at [185, 136] on div "Filtros Id Hospital CUIT/Nombre Boreal - No Pagar Seleccionar Area Fecha inicio…" at bounding box center [545, 126] width 854 height 53
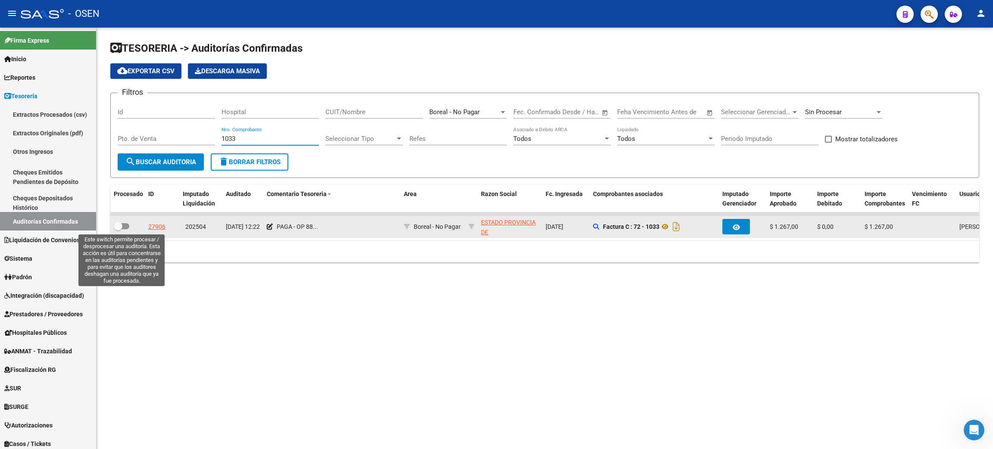
click at [128, 221] on label at bounding box center [122, 226] width 16 height 10
click at [118, 229] on input "checkbox" at bounding box center [118, 229] width 0 height 0
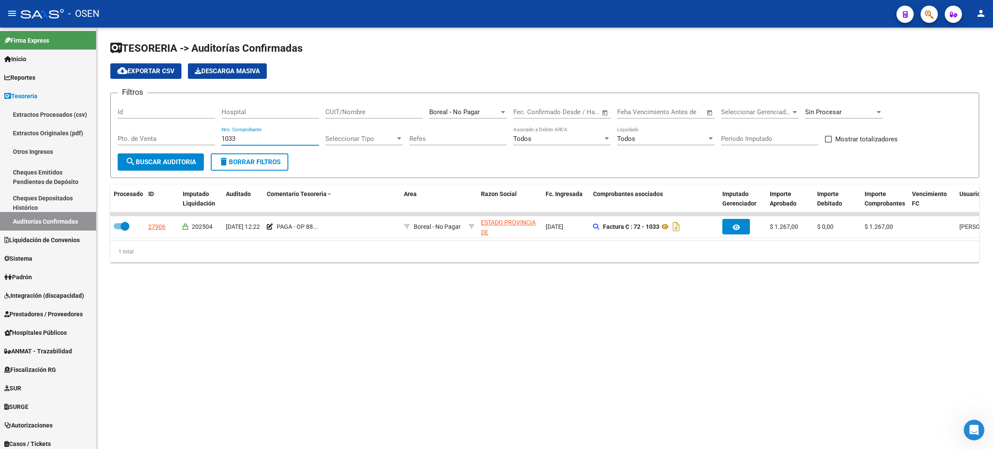
drag, startPoint x: 207, startPoint y: 136, endPoint x: 193, endPoint y: 134, distance: 14.8
click at [193, 134] on div "Filtros Id Hospital CUIT/Nombre Boreal - No Pagar Seleccionar Area Fecha inicio…" at bounding box center [545, 126] width 854 height 53
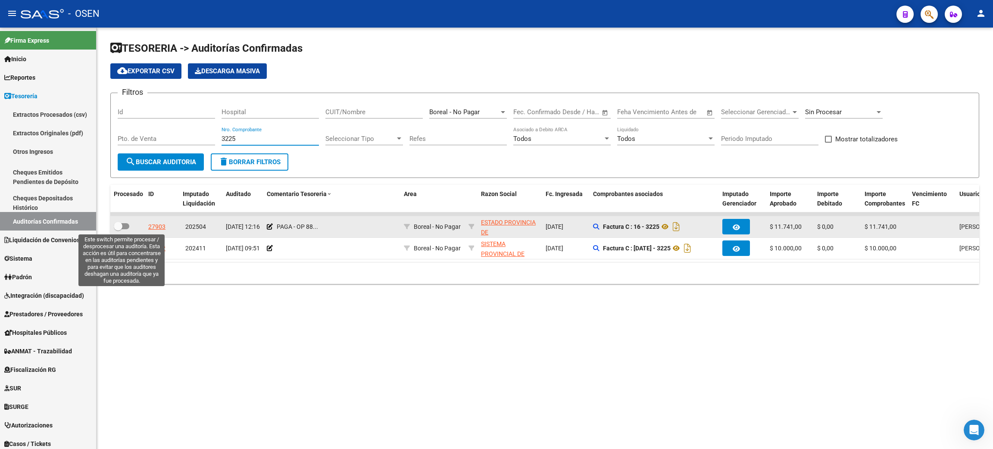
click at [123, 224] on span at bounding box center [122, 226] width 16 height 6
click at [118, 229] on input "checkbox" at bounding box center [118, 229] width 0 height 0
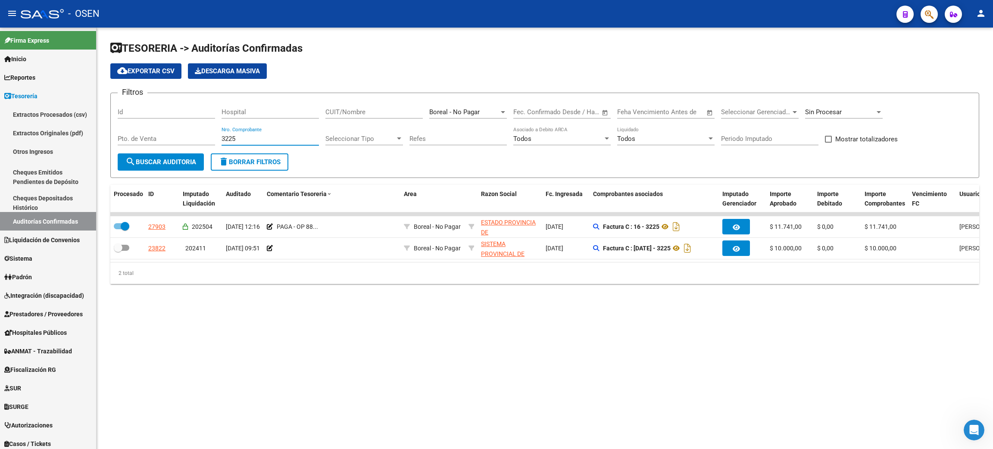
drag, startPoint x: 255, startPoint y: 138, endPoint x: 178, endPoint y: 136, distance: 77.6
click at [178, 136] on div "Filtros Id Hospital CUIT/Nombre Boreal - No Pagar Seleccionar Area Fecha inicio…" at bounding box center [545, 126] width 854 height 53
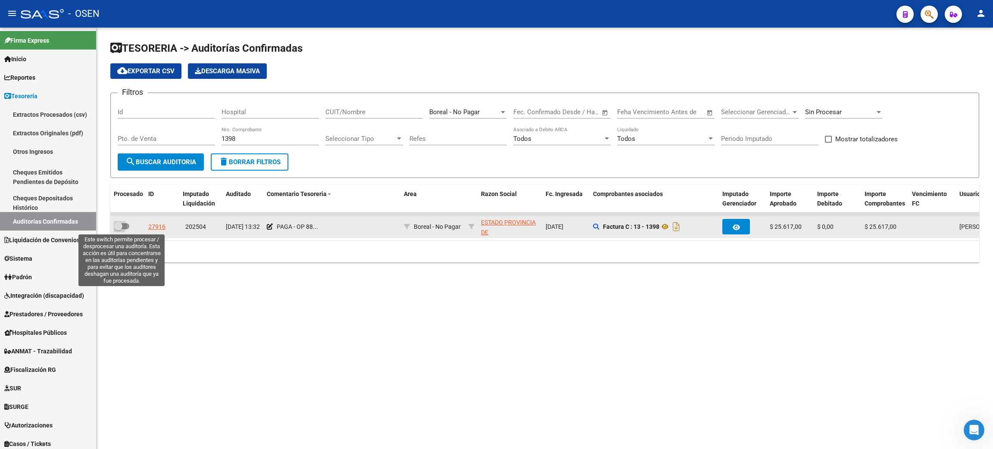
click at [122, 224] on span at bounding box center [118, 226] width 9 height 9
click at [118, 229] on input "checkbox" at bounding box center [118, 229] width 0 height 0
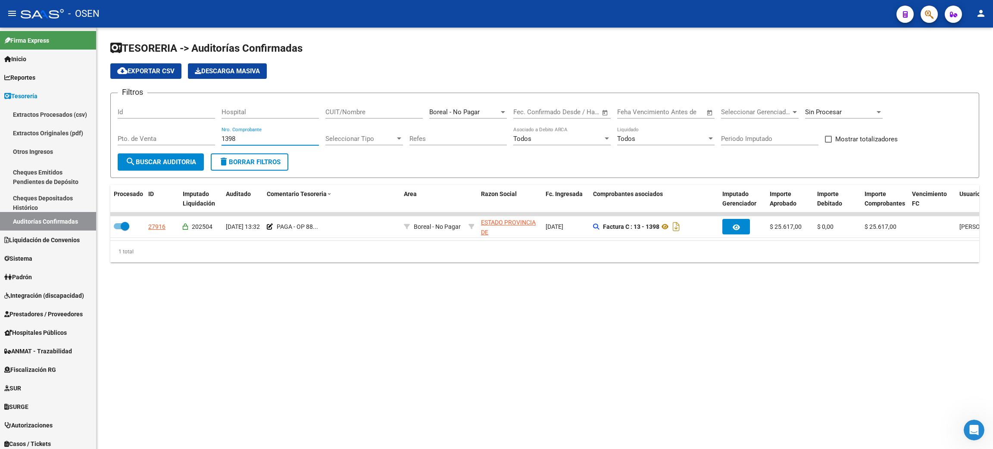
drag, startPoint x: 246, startPoint y: 138, endPoint x: 179, endPoint y: 134, distance: 67.8
click at [179, 134] on div "Filtros Id Hospital CUIT/Nombre Boreal - No Pagar Seleccionar Area Fecha inicio…" at bounding box center [545, 126] width 854 height 53
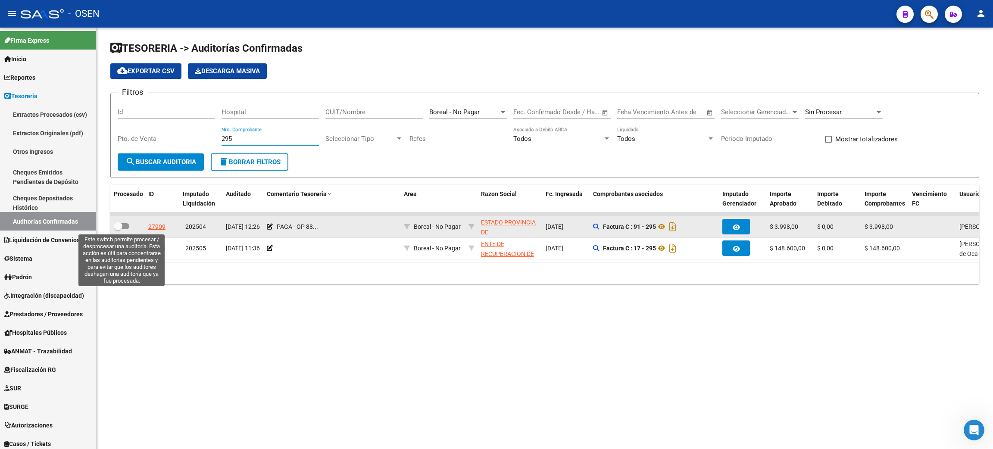
click at [119, 226] on span at bounding box center [118, 226] width 9 height 9
click at [118, 229] on input "checkbox" at bounding box center [118, 229] width 0 height 0
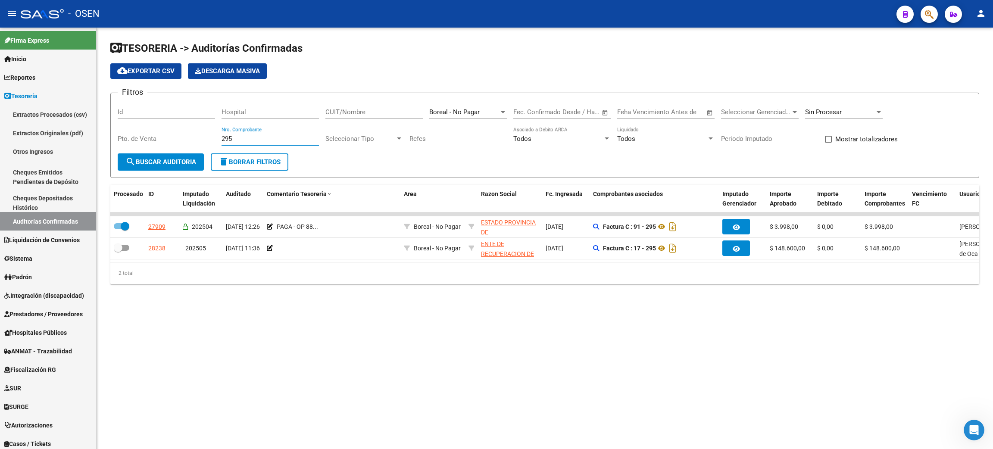
drag, startPoint x: 244, startPoint y: 139, endPoint x: 171, endPoint y: 139, distance: 72.8
click at [171, 139] on div "Filtros Id Hospital CUIT/Nombre Boreal - No Pagar Seleccionar Area Fecha inicio…" at bounding box center [545, 126] width 854 height 53
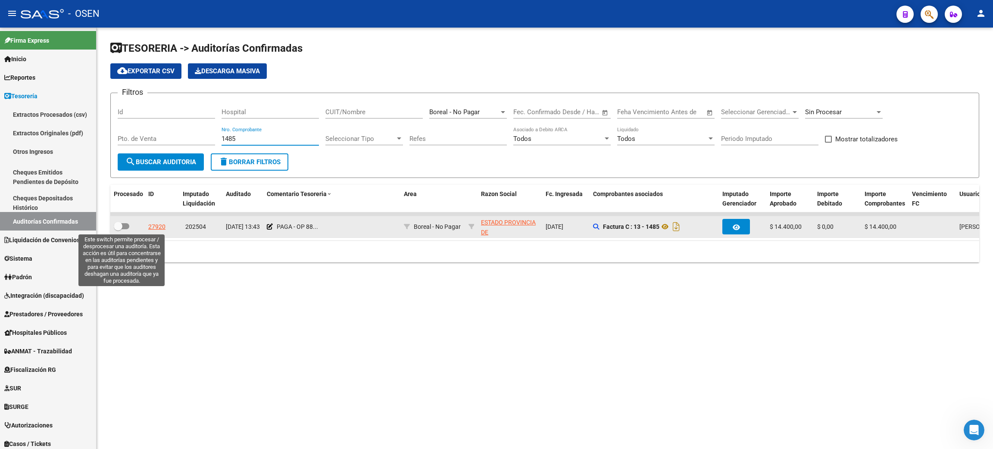
click at [128, 224] on span at bounding box center [122, 226] width 16 height 6
click at [118, 229] on input "checkbox" at bounding box center [118, 229] width 0 height 0
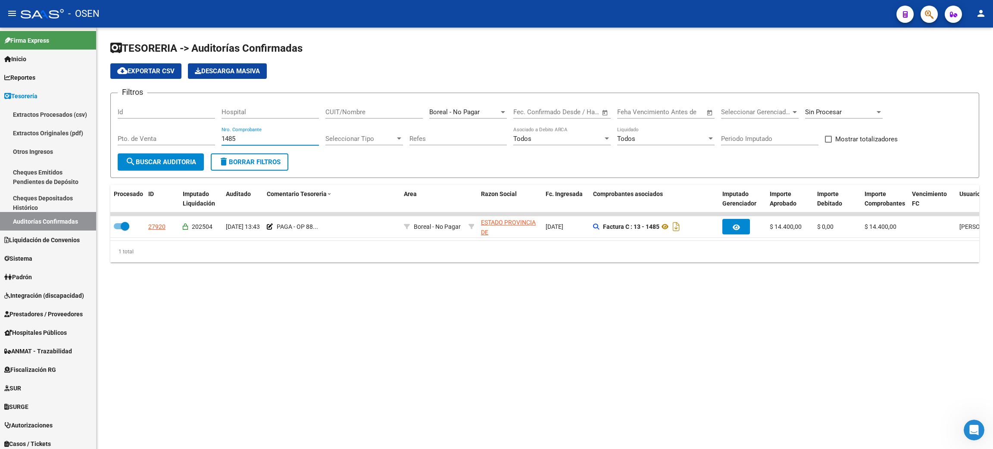
drag, startPoint x: 248, startPoint y: 138, endPoint x: 161, endPoint y: 134, distance: 86.7
click at [161, 134] on div "Filtros Id Hospital CUIT/Nombre Boreal - No Pagar Seleccionar Area Fecha inicio…" at bounding box center [545, 126] width 854 height 53
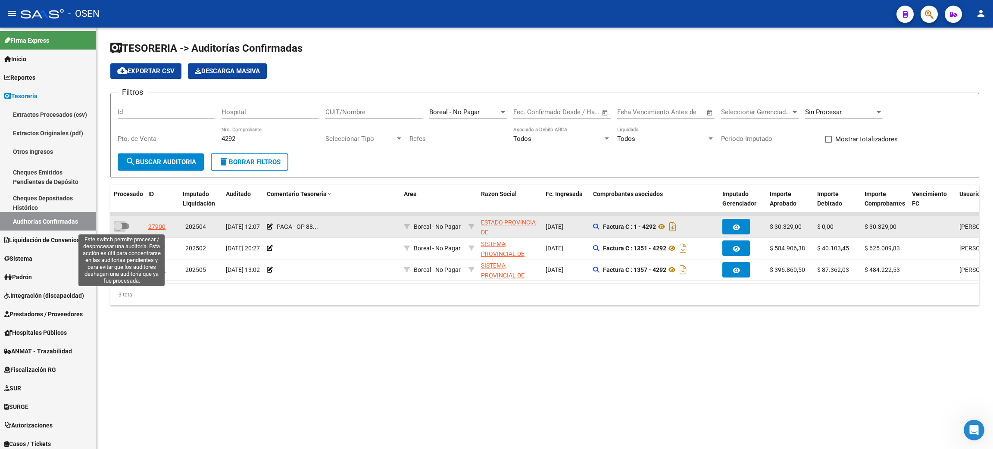
click at [125, 224] on span at bounding box center [122, 226] width 16 height 6
click at [118, 229] on input "checkbox" at bounding box center [118, 229] width 0 height 0
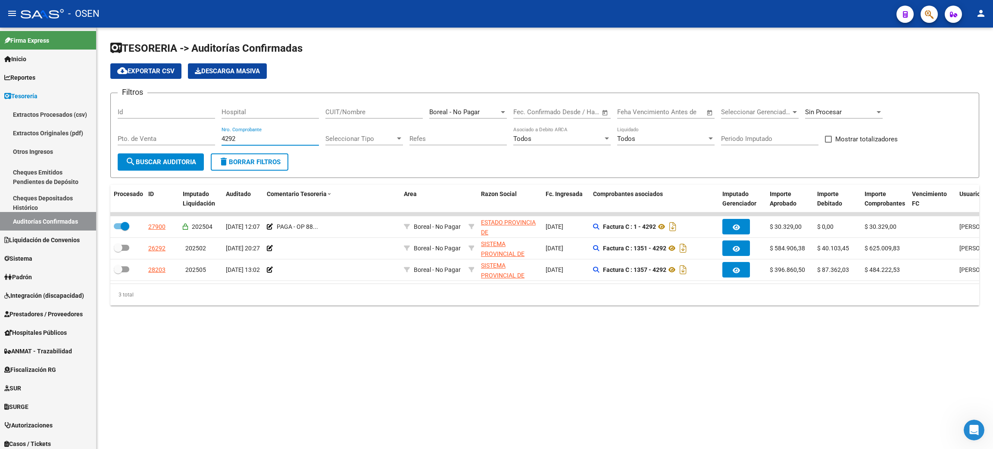
drag, startPoint x: 244, startPoint y: 139, endPoint x: 183, endPoint y: 135, distance: 61.7
click at [183, 135] on div "Filtros Id Hospital CUIT/Nombre Boreal - No Pagar Seleccionar Area Fecha inicio…" at bounding box center [545, 126] width 854 height 53
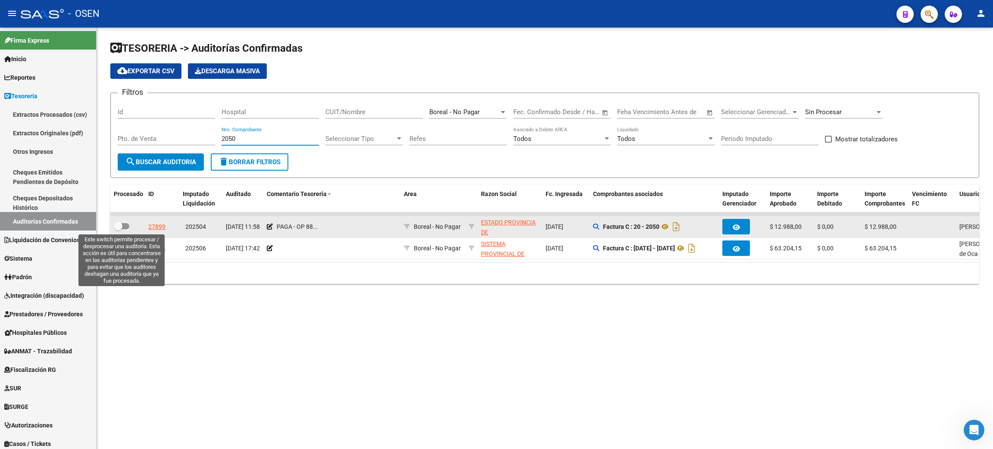
drag, startPoint x: 125, startPoint y: 227, endPoint x: 139, endPoint y: 227, distance: 13.8
click at [125, 227] on span at bounding box center [122, 226] width 16 height 6
click at [118, 229] on input "checkbox" at bounding box center [118, 229] width 0 height 0
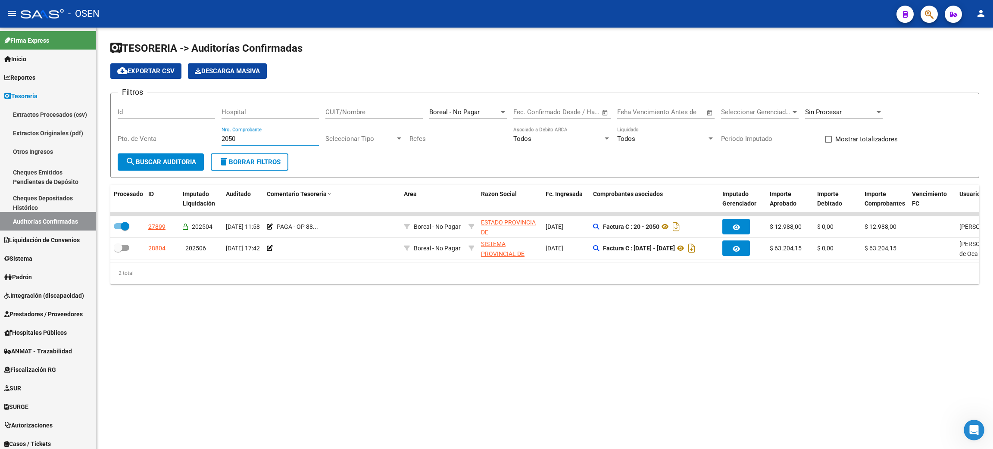
drag, startPoint x: 238, startPoint y: 138, endPoint x: 175, endPoint y: 137, distance: 63.8
click at [175, 137] on div "Filtros Id Hospital CUIT/Nombre Boreal - No Pagar Seleccionar Area Fecha inicio…" at bounding box center [545, 126] width 854 height 53
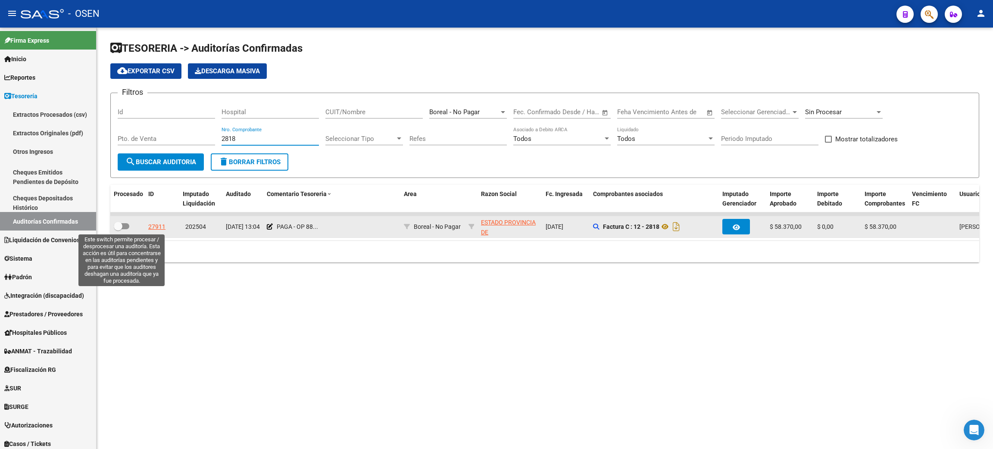
click at [123, 225] on span at bounding box center [122, 226] width 16 height 6
click at [118, 229] on input "checkbox" at bounding box center [118, 229] width 0 height 0
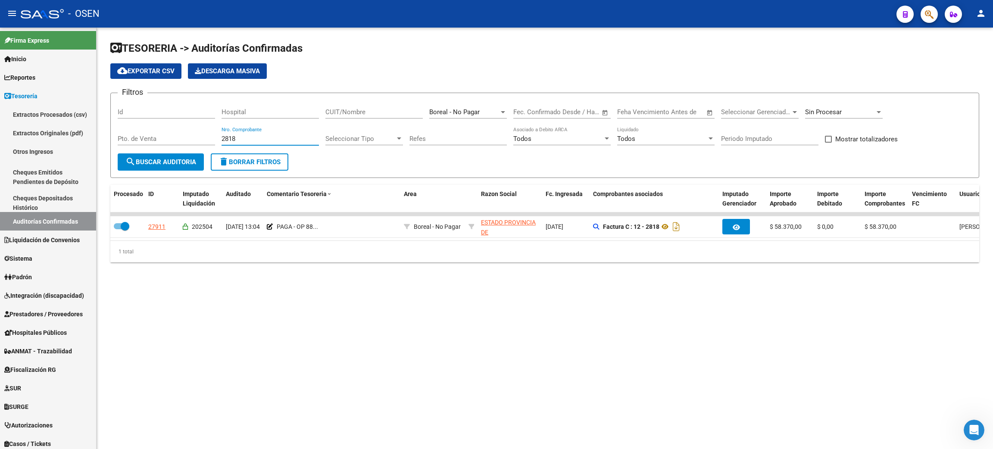
drag, startPoint x: 240, startPoint y: 142, endPoint x: 150, endPoint y: 137, distance: 90.2
click at [150, 137] on div "Filtros Id Hospital CUIT/Nombre Boreal - No Pagar Seleccionar Area Fecha inicio…" at bounding box center [545, 126] width 854 height 53
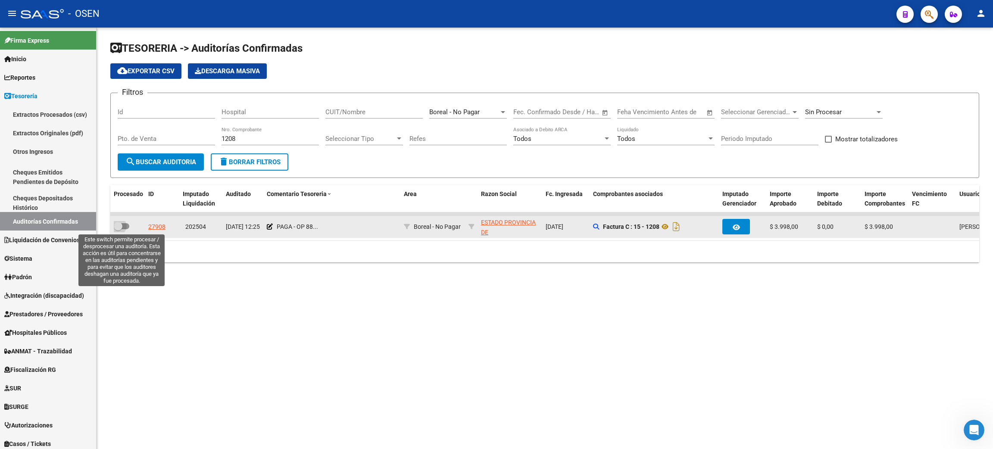
click at [125, 223] on span at bounding box center [122, 226] width 16 height 6
click at [118, 229] on input "checkbox" at bounding box center [118, 229] width 0 height 0
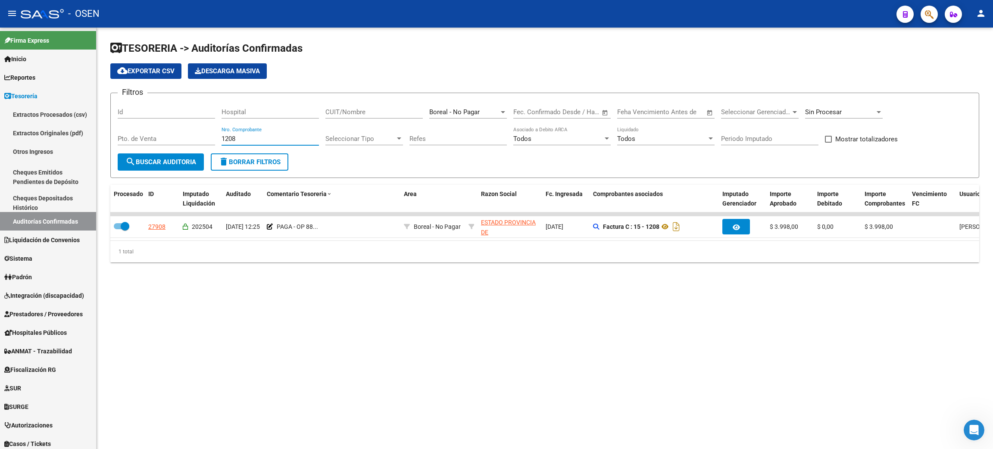
drag, startPoint x: 242, startPoint y: 138, endPoint x: 189, endPoint y: 133, distance: 53.2
click at [189, 133] on div "Filtros Id Hospital CUIT/Nombre Boreal - No Pagar Seleccionar Area Fecha inicio…" at bounding box center [545, 126] width 854 height 53
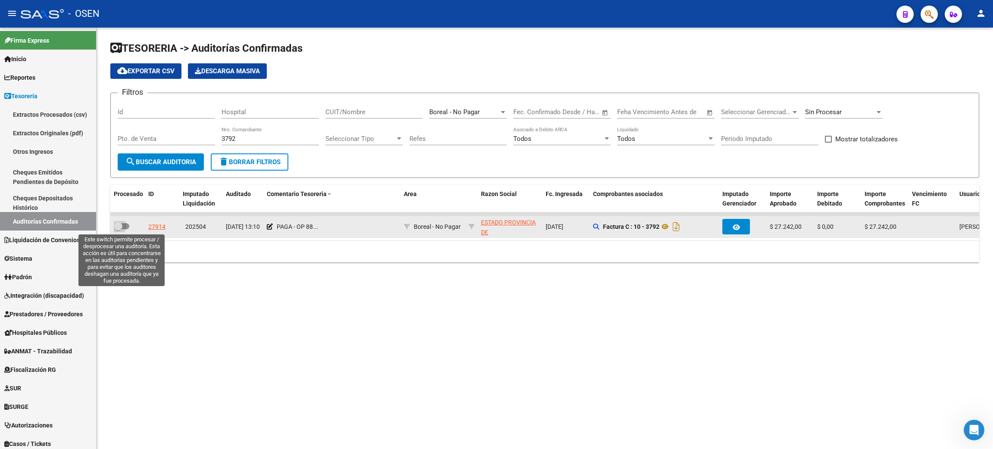
click at [122, 226] on span at bounding box center [118, 226] width 9 height 9
click at [118, 229] on input "checkbox" at bounding box center [118, 229] width 0 height 0
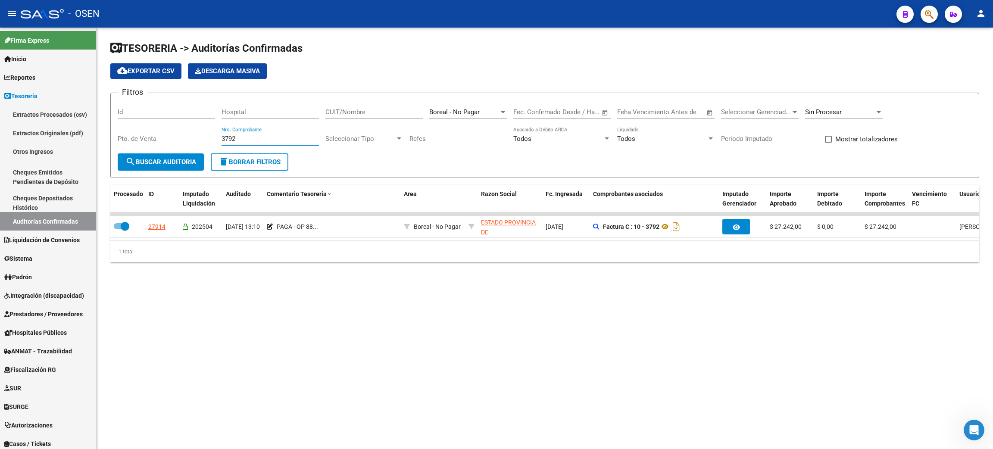
drag, startPoint x: 239, startPoint y: 137, endPoint x: 184, endPoint y: 136, distance: 54.7
click at [184, 136] on div "Filtros Id Hospital CUIT/Nombre Boreal - No Pagar Seleccionar Area Fecha inicio…" at bounding box center [545, 126] width 854 height 53
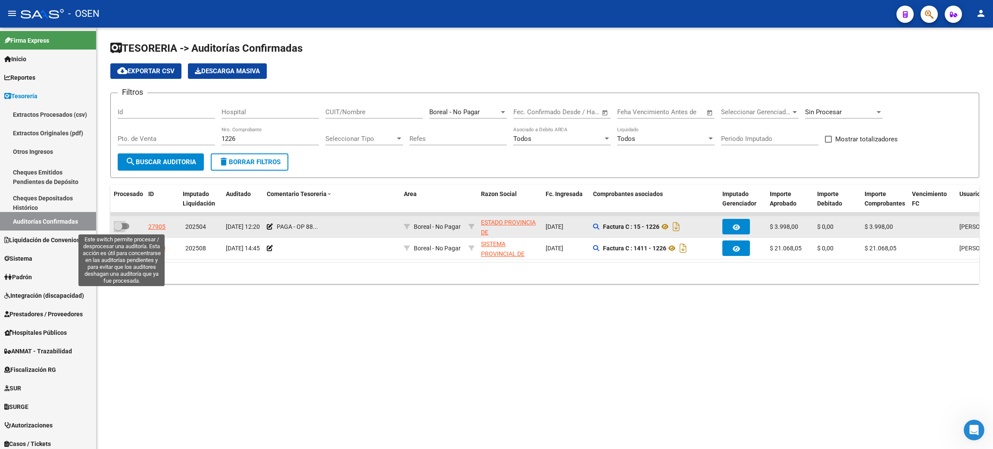
click at [126, 226] on span at bounding box center [122, 226] width 16 height 6
click at [118, 229] on input "checkbox" at bounding box center [118, 229] width 0 height 0
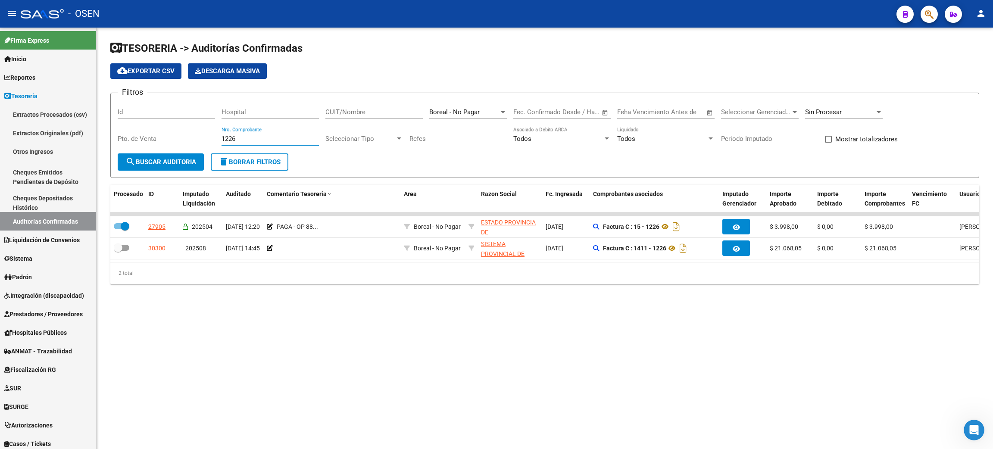
drag, startPoint x: 248, startPoint y: 140, endPoint x: 159, endPoint y: 135, distance: 88.4
click at [159, 135] on div "Filtros Id Hospital CUIT/Nombre Boreal - No Pagar Seleccionar Area Fecha inicio…" at bounding box center [545, 126] width 854 height 53
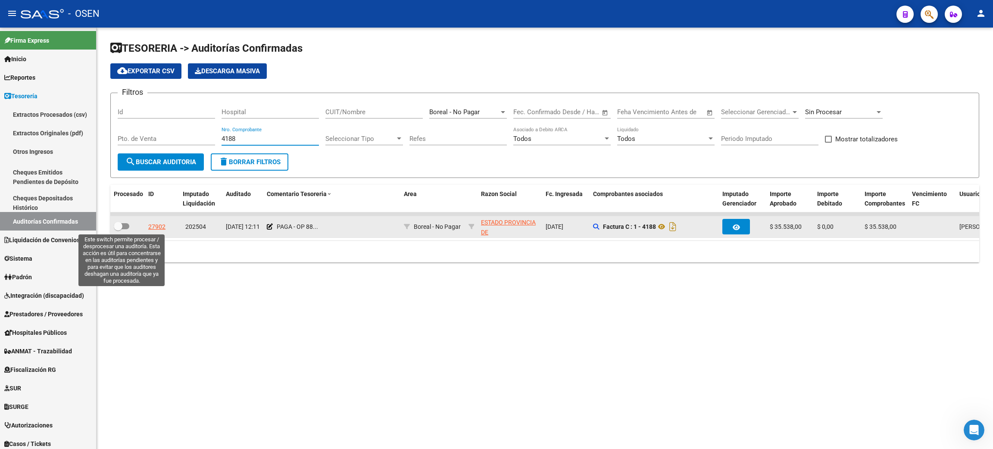
click at [124, 227] on span at bounding box center [122, 226] width 16 height 6
click at [118, 229] on input "checkbox" at bounding box center [118, 229] width 0 height 0
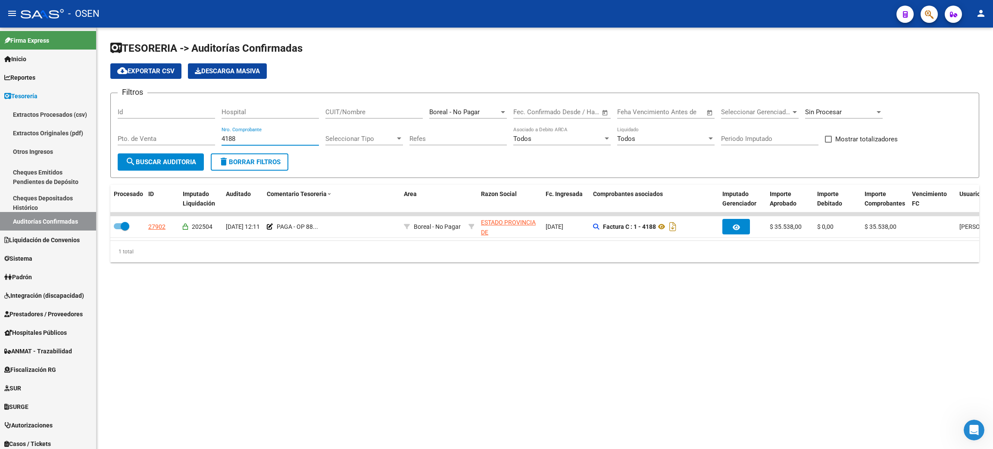
drag, startPoint x: 239, startPoint y: 139, endPoint x: 185, endPoint y: 134, distance: 54.6
click at [185, 134] on div "Filtros Id Hospital CUIT/Nombre Boreal - No Pagar Seleccionar Area Fecha inicio…" at bounding box center [545, 126] width 854 height 53
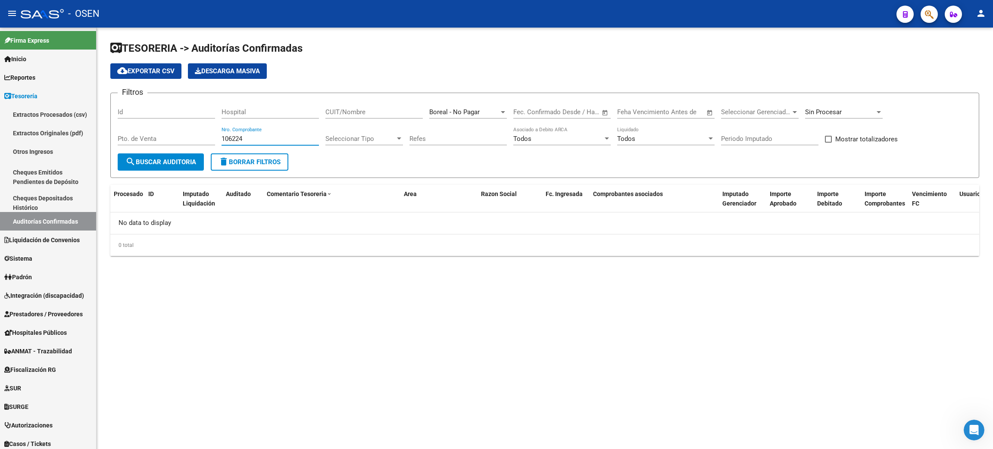
drag, startPoint x: 257, startPoint y: 138, endPoint x: 141, endPoint y: 125, distance: 116.6
click at [141, 125] on div "Filtros Id Hospital CUIT/Nombre Boreal - No Pagar Seleccionar Area Fecha inicio…" at bounding box center [545, 126] width 854 height 53
drag, startPoint x: 271, startPoint y: 138, endPoint x: 179, endPoint y: 137, distance: 91.3
click at [179, 137] on div "Filtros Id Hospital CUIT/Nombre Boreal - No Pagar Seleccionar Area Fecha inicio…" at bounding box center [545, 126] width 854 height 53
drag, startPoint x: 247, startPoint y: 138, endPoint x: 156, endPoint y: 137, distance: 91.4
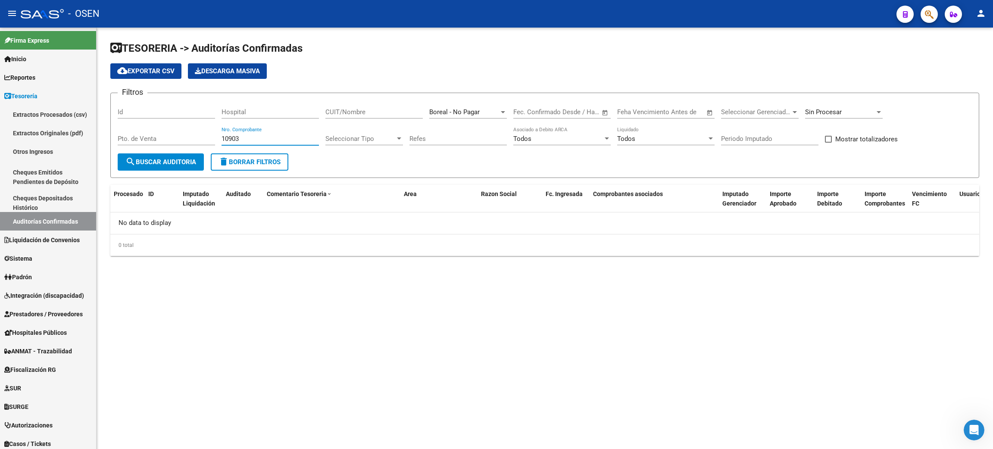
click at [156, 137] on div "Filtros Id Hospital CUIT/Nombre Boreal - No Pagar Seleccionar Area Fecha inicio…" at bounding box center [545, 126] width 854 height 53
drag, startPoint x: 270, startPoint y: 141, endPoint x: 177, endPoint y: 140, distance: 93.1
click at [177, 140] on div "Filtros Id Hospital CUIT/Nombre Boreal - No Pagar Seleccionar Area Fecha inicio…" at bounding box center [545, 126] width 854 height 53
drag, startPoint x: 259, startPoint y: 140, endPoint x: 156, endPoint y: 136, distance: 103.0
click at [156, 136] on div "Filtros Id Hospital CUIT/Nombre Boreal - No Pagar Seleccionar Area Fecha inicio…" at bounding box center [545, 126] width 854 height 53
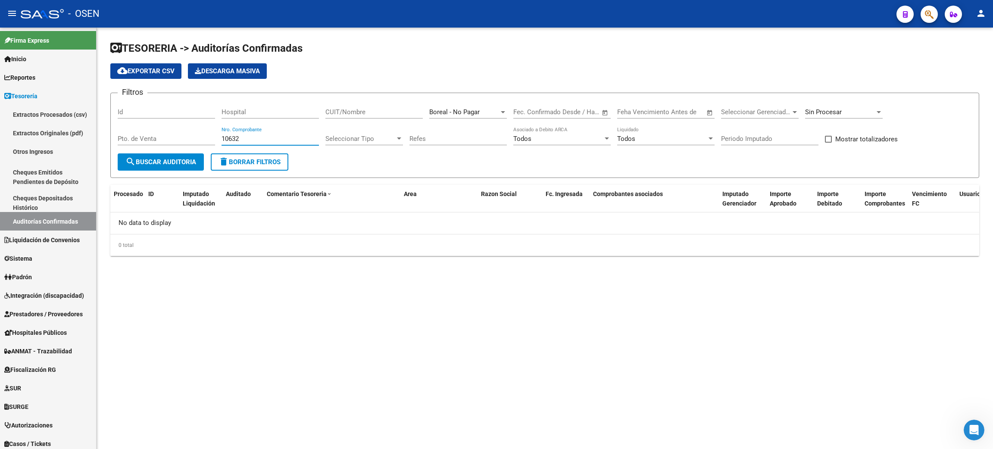
click at [805, 113] on span "Sin Procesar" at bounding box center [823, 112] width 37 height 8
click at [821, 87] on span "Procesadas" at bounding box center [855, 92] width 100 height 19
drag, startPoint x: 253, startPoint y: 139, endPoint x: 192, endPoint y: 139, distance: 60.8
click at [192, 139] on div "Filtros Id Hospital CUIT/Nombre Boreal - No Pagar Seleccionar Area Fecha inicio…" at bounding box center [545, 126] width 854 height 53
click at [247, 130] on div "10632 Nro. Comprobante" at bounding box center [269, 136] width 97 height 19
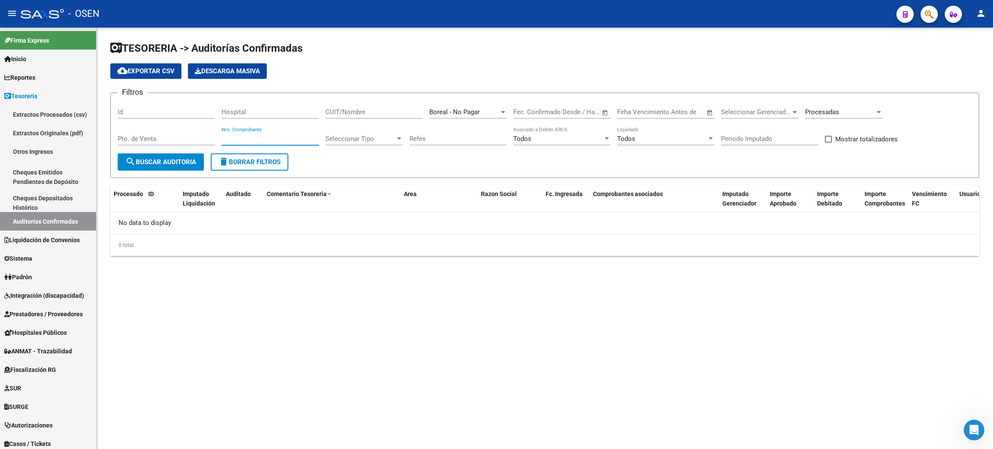
click at [243, 135] on input "Nro. Comprobante" at bounding box center [269, 139] width 97 height 8
click at [836, 110] on span "Procesadas" at bounding box center [822, 112] width 34 height 8
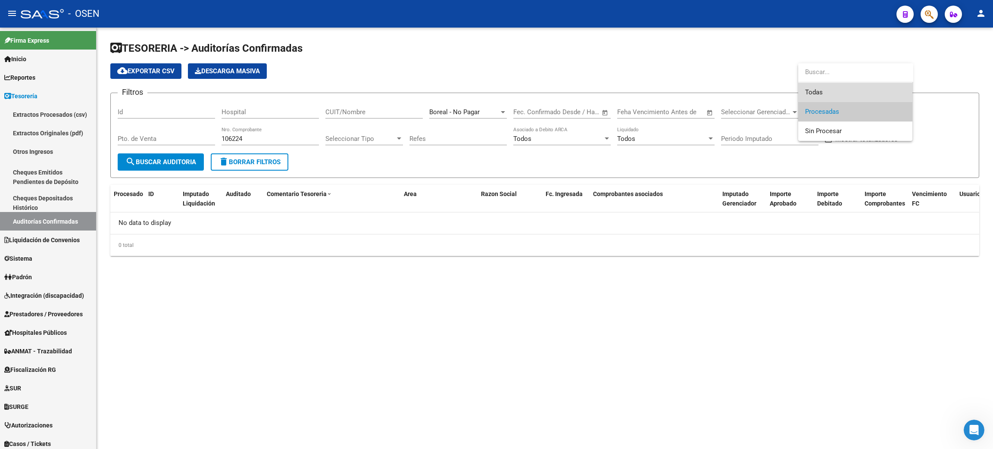
click at [830, 95] on span "Todas" at bounding box center [855, 92] width 100 height 19
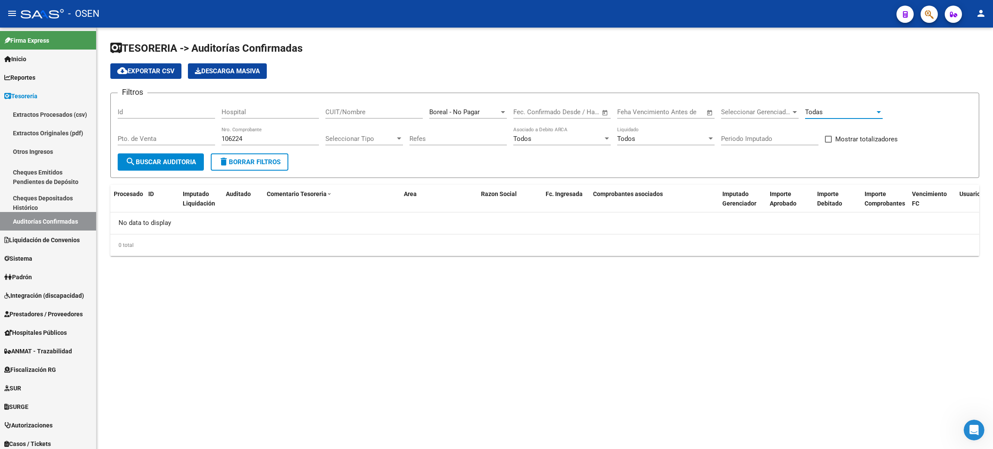
click at [847, 117] on div "Todas" at bounding box center [844, 109] width 78 height 19
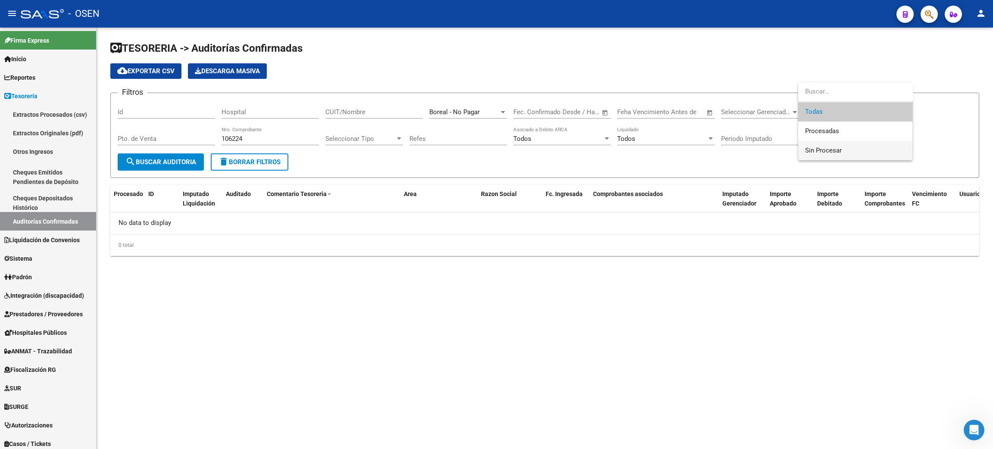
click at [828, 142] on span "Sin Procesar" at bounding box center [855, 150] width 100 height 19
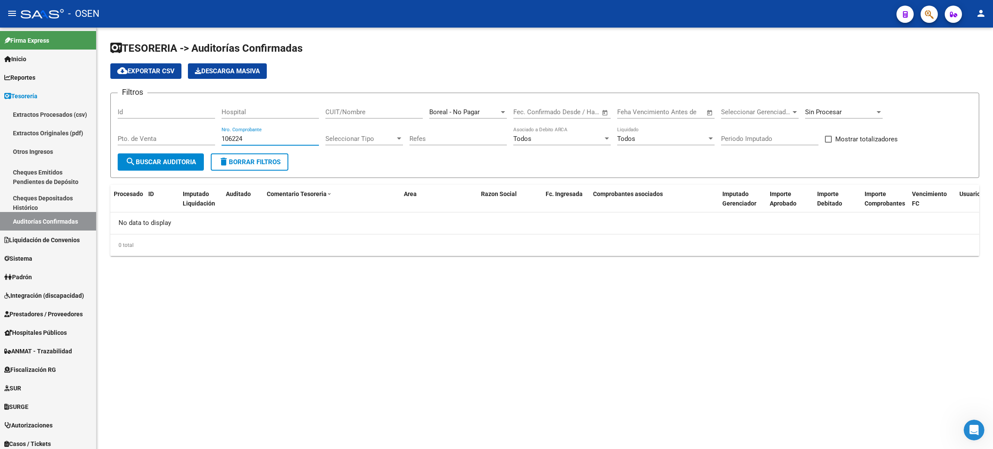
drag, startPoint x: 253, startPoint y: 141, endPoint x: 149, endPoint y: 140, distance: 104.3
click at [149, 140] on div "Filtros Id Hospital CUIT/Nombre Boreal - No Pagar Seleccionar Area Fecha inicio…" at bounding box center [545, 126] width 854 height 53
drag, startPoint x: 232, startPoint y: 139, endPoint x: 208, endPoint y: 134, distance: 24.7
click at [208, 134] on div "Filtros Id Hospital CUIT/Nombre Boreal - No Pagar Seleccionar Area Fecha inicio…" at bounding box center [545, 126] width 854 height 53
drag, startPoint x: 244, startPoint y: 137, endPoint x: 197, endPoint y: 137, distance: 47.4
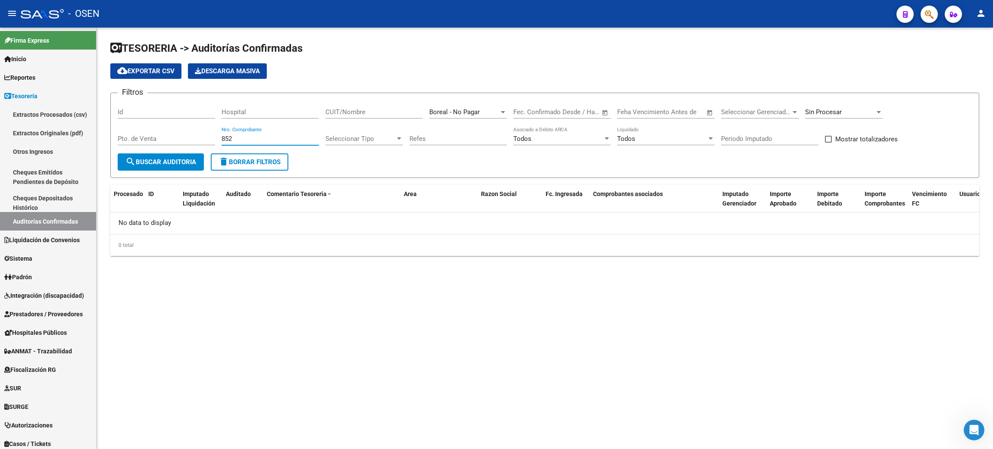
click at [197, 137] on div "Filtros Id Hospital CUIT/Nombre Boreal - No Pagar Seleccionar Area Fecha inicio…" at bounding box center [545, 126] width 854 height 53
drag, startPoint x: 241, startPoint y: 139, endPoint x: 189, endPoint y: 136, distance: 51.8
click at [201, 138] on div "Filtros Id Hospital CUIT/Nombre Boreal - No Pagar Seleccionar Area Fecha inicio…" at bounding box center [545, 126] width 854 height 53
click at [336, 116] on div "CUIT/Nombre" at bounding box center [373, 109] width 97 height 19
click at [337, 111] on input "CUIT/Nombre" at bounding box center [373, 112] width 97 height 8
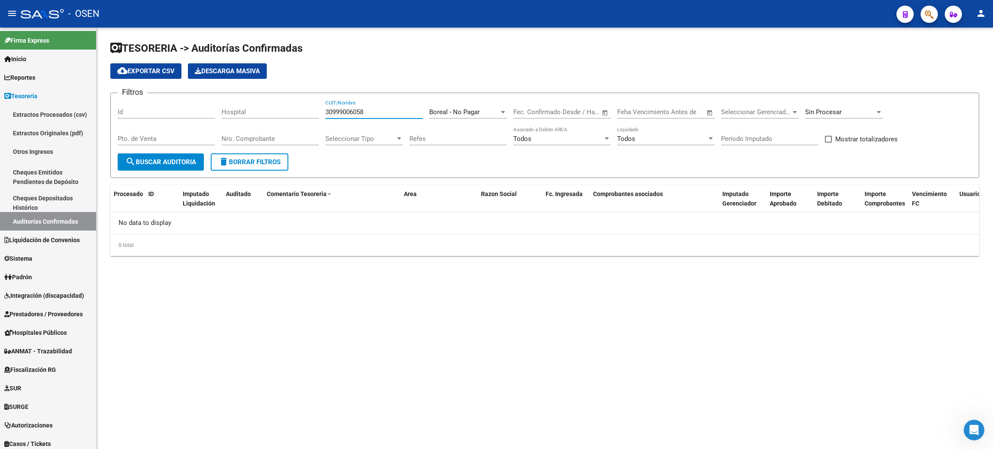
drag, startPoint x: 363, startPoint y: 112, endPoint x: 231, endPoint y: 111, distance: 132.3
click at [231, 111] on div "Filtros Id Hospital 30999006058 CUIT/Nombre Boreal - No Pagar Seleccionar Area …" at bounding box center [545, 126] width 854 height 53
click at [282, 133] on div "Nro. Comprobante" at bounding box center [269, 136] width 97 height 19
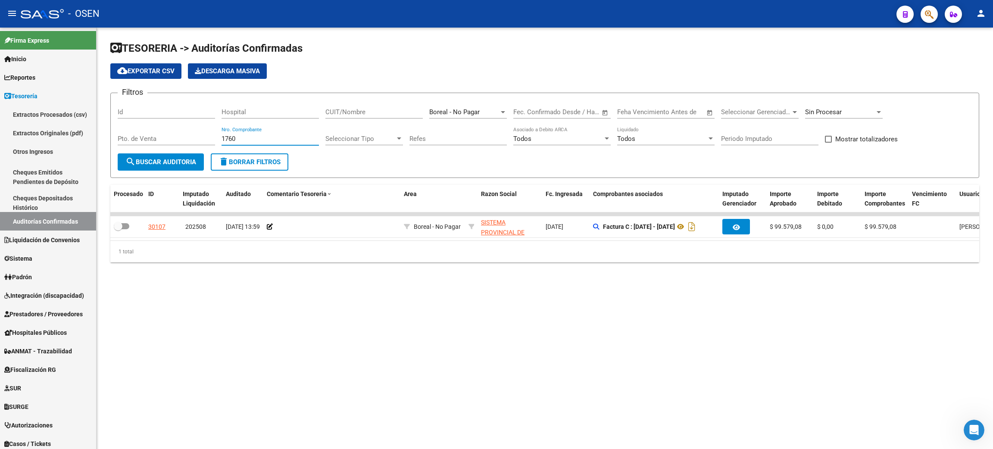
drag, startPoint x: 244, startPoint y: 137, endPoint x: 144, endPoint y: 134, distance: 100.4
click at [144, 134] on div "Filtros Id Hospital CUIT/Nombre Boreal - No Pagar Seleccionar Area Fecha inicio…" at bounding box center [545, 126] width 854 height 53
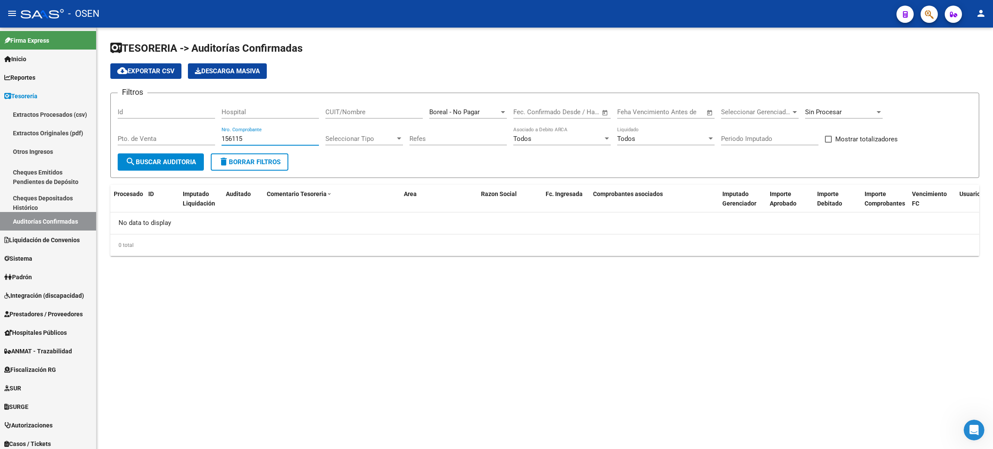
drag, startPoint x: 250, startPoint y: 140, endPoint x: 168, endPoint y: 135, distance: 82.5
click at [168, 135] on div "Filtros Id Hospital CUIT/Nombre Boreal - No Pagar Seleccionar Area Fecha inicio…" at bounding box center [545, 126] width 854 height 53
drag, startPoint x: 252, startPoint y: 137, endPoint x: 194, endPoint y: 132, distance: 57.5
click at [194, 133] on div "Filtros Id Hospital CUIT/Nombre Boreal - No Pagar Seleccionar Area Fecha inicio…" at bounding box center [545, 126] width 854 height 53
drag, startPoint x: 218, startPoint y: 138, endPoint x: 160, endPoint y: 138, distance: 58.2
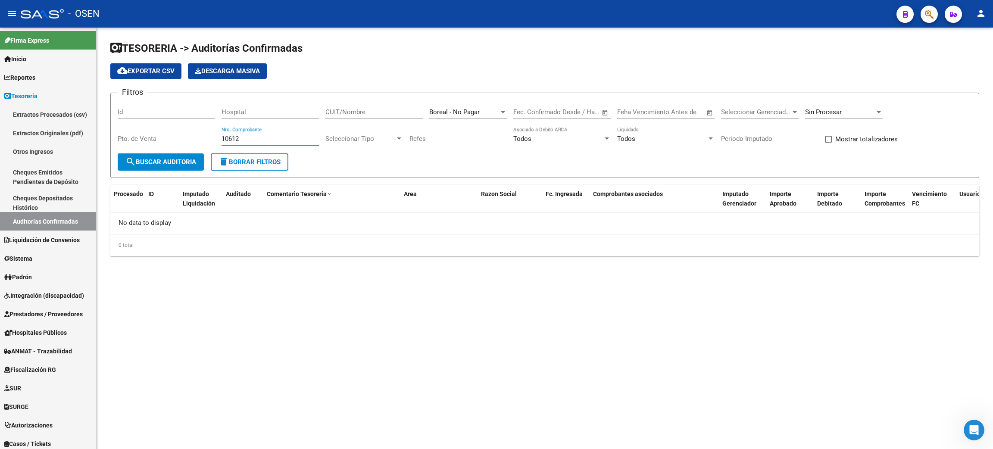
click at [160, 138] on div "Filtros Id Hospital CUIT/Nombre Boreal - No Pagar Seleccionar Area Fecha inicio…" at bounding box center [545, 126] width 854 height 53
drag, startPoint x: 204, startPoint y: 134, endPoint x: 179, endPoint y: 131, distance: 25.3
click at [179, 131] on div "Filtros Id Hospital CUIT/Nombre Boreal - No Pagar Seleccionar Area Fecha inicio…" at bounding box center [545, 126] width 854 height 53
drag, startPoint x: 247, startPoint y: 138, endPoint x: 186, endPoint y: 134, distance: 61.3
click at [186, 134] on div "Filtros Id Hospital CUIT/Nombre Boreal - No Pagar Seleccionar Area Fecha inicio…" at bounding box center [545, 126] width 854 height 53
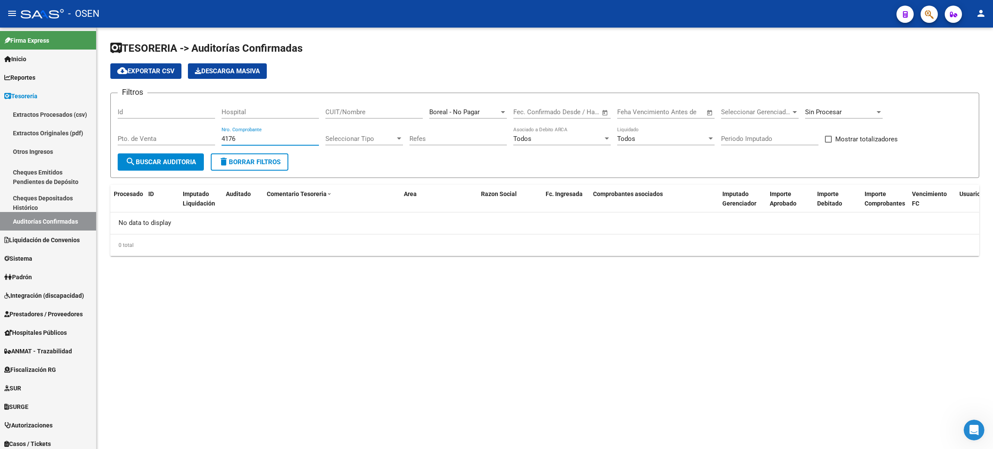
drag, startPoint x: 241, startPoint y: 136, endPoint x: 203, endPoint y: 133, distance: 38.4
click at [203, 134] on div "Filtros Id Hospital CUIT/Nombre Boreal - No Pagar Seleccionar Area Fecha inicio…" at bounding box center [545, 126] width 854 height 53
drag, startPoint x: 209, startPoint y: 138, endPoint x: 154, endPoint y: 137, distance: 54.3
click at [154, 137] on div "Filtros Id Hospital CUIT/Nombre Boreal - No Pagar Seleccionar Area Fecha inicio…" at bounding box center [545, 126] width 854 height 53
drag, startPoint x: 262, startPoint y: 139, endPoint x: 147, endPoint y: 136, distance: 115.1
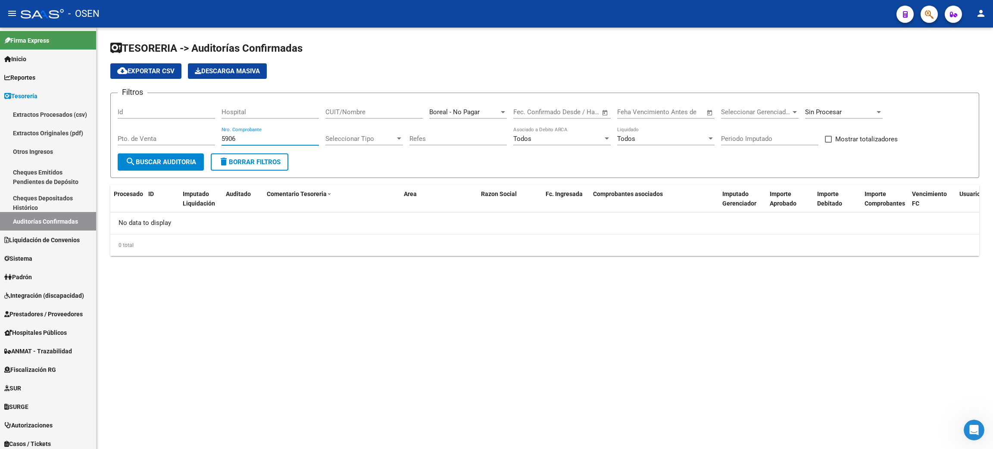
click at [148, 137] on div "Filtros Id Hospital CUIT/Nombre Boreal - No Pagar Seleccionar Area Fecha inicio…" at bounding box center [545, 126] width 854 height 53
drag, startPoint x: 241, startPoint y: 138, endPoint x: 178, endPoint y: 133, distance: 63.5
click at [178, 133] on div "Filtros Id Hospital CUIT/Nombre Boreal - No Pagar Seleccionar Area Fecha inicio…" at bounding box center [545, 126] width 854 height 53
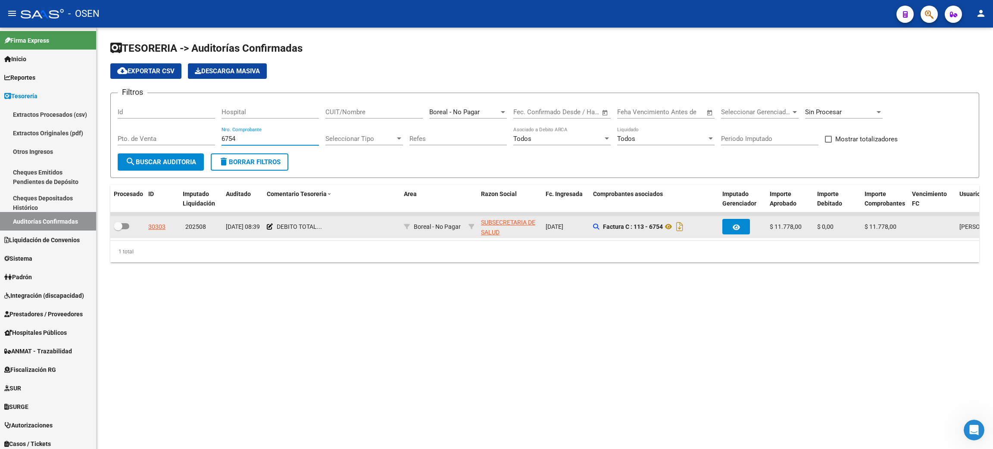
click at [130, 225] on div at bounding box center [128, 226] width 28 height 11
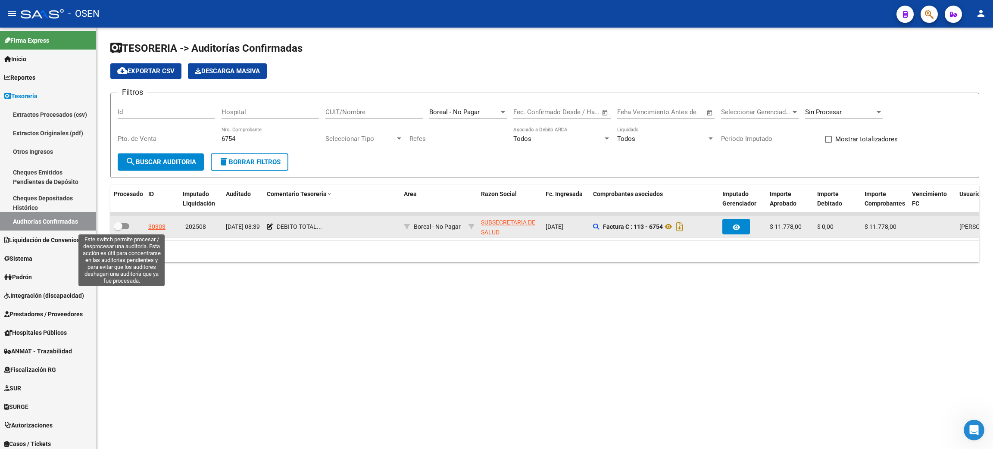
click at [124, 225] on span at bounding box center [122, 226] width 16 height 6
click at [118, 229] on input "checkbox" at bounding box center [118, 229] width 0 height 0
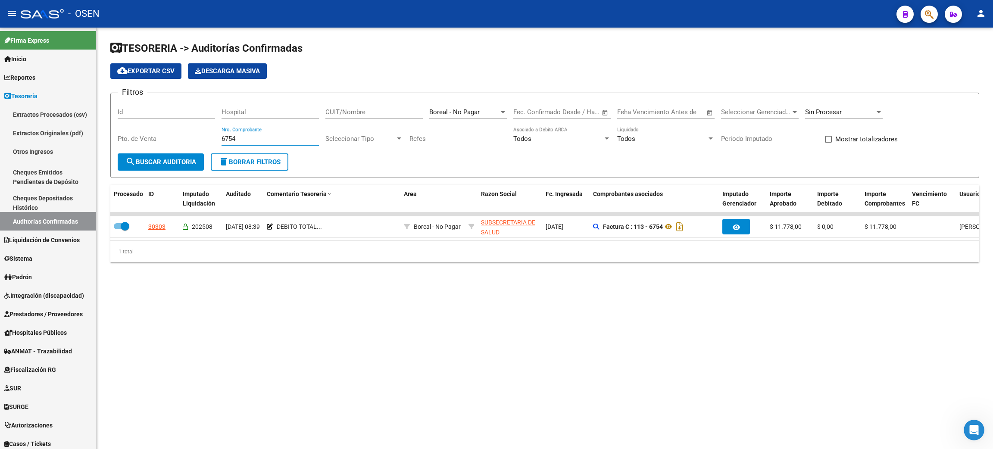
drag, startPoint x: 242, startPoint y: 141, endPoint x: 184, endPoint y: 137, distance: 58.3
click at [184, 137] on div "Filtros Id Hospital CUIT/Nombre Boreal - No Pagar Seleccionar Area Fecha inicio…" at bounding box center [545, 126] width 854 height 53
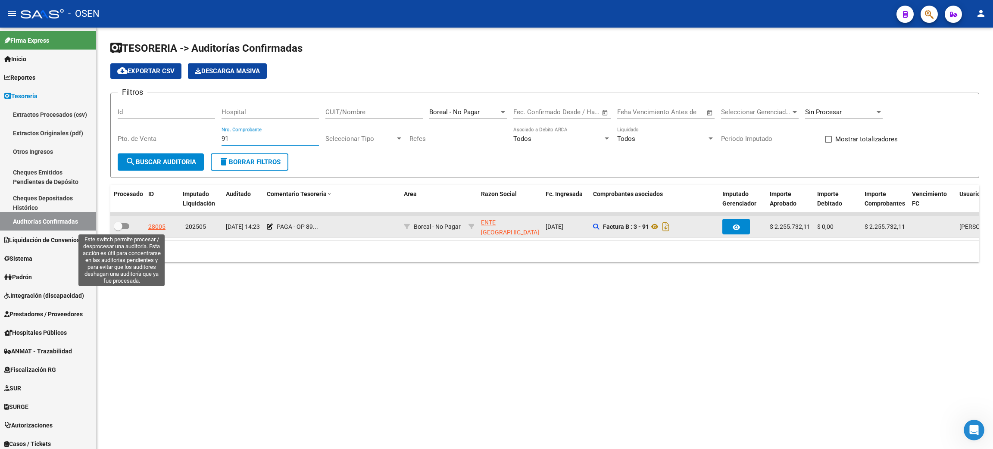
click at [125, 223] on span at bounding box center [122, 226] width 16 height 6
click at [118, 229] on input "checkbox" at bounding box center [118, 229] width 0 height 0
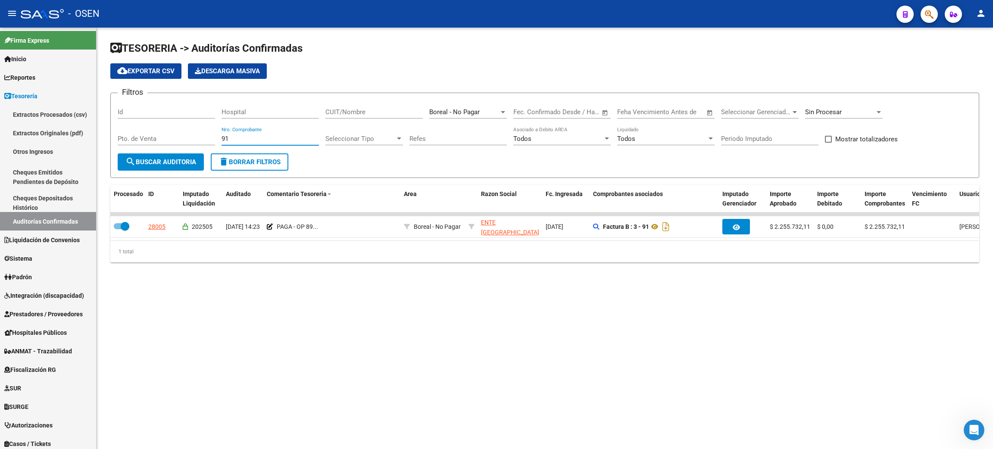
drag, startPoint x: 242, startPoint y: 139, endPoint x: 168, endPoint y: 135, distance: 73.8
click at [170, 136] on div "Filtros Id Hospital CUIT/Nombre Boreal - No Pagar Seleccionar Area Fecha inicio…" at bounding box center [545, 126] width 854 height 53
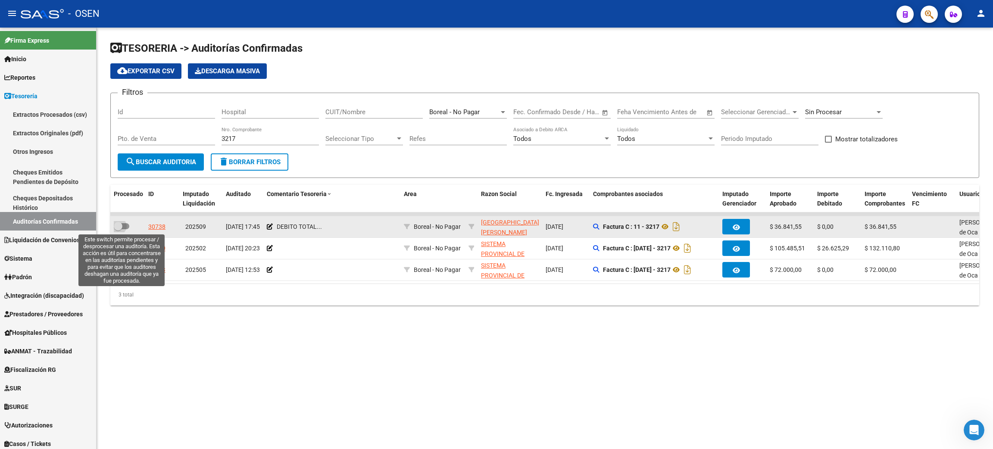
click at [125, 226] on span at bounding box center [122, 226] width 16 height 6
click at [118, 229] on input "checkbox" at bounding box center [118, 229] width 0 height 0
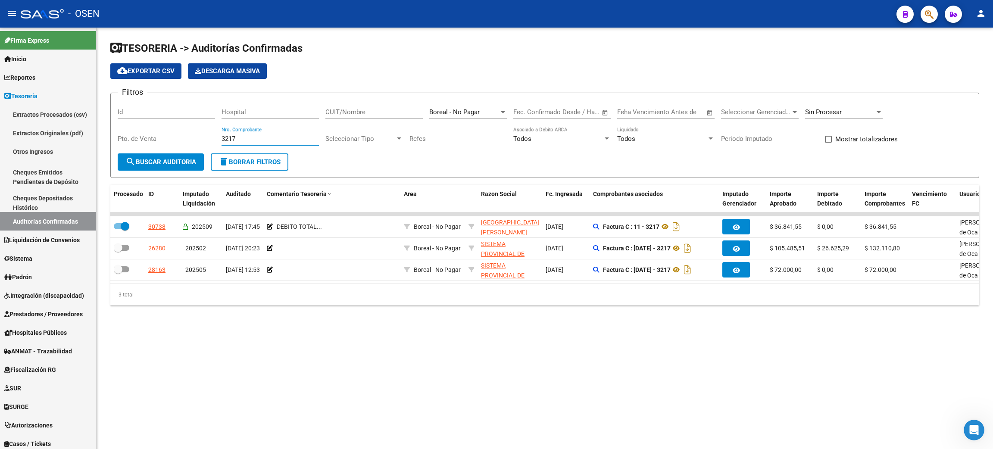
drag, startPoint x: 244, startPoint y: 141, endPoint x: 187, endPoint y: 140, distance: 56.9
click at [187, 140] on div "Filtros Id Hospital CUIT/Nombre Boreal - No Pagar Seleccionar Area Fecha inicio…" at bounding box center [545, 126] width 854 height 53
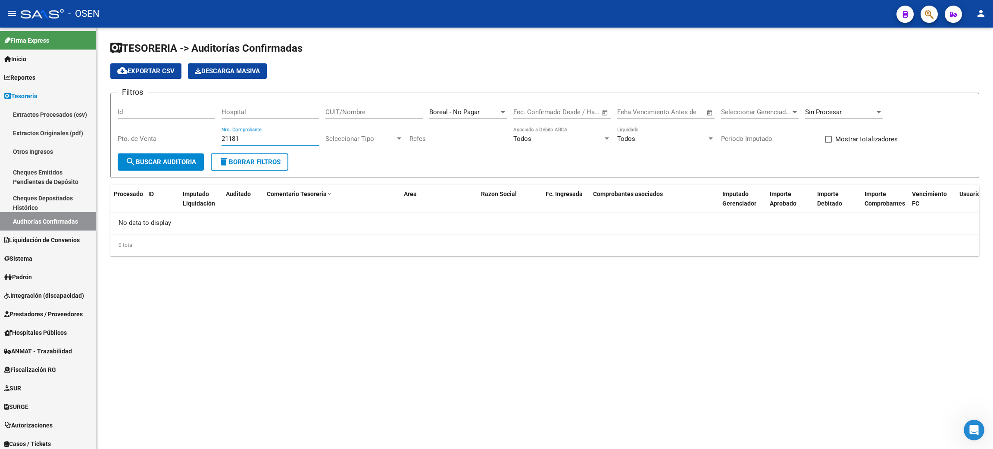
drag, startPoint x: 275, startPoint y: 139, endPoint x: 181, endPoint y: 137, distance: 94.0
click at [181, 137] on div "Filtros Id Hospital CUIT/Nombre Boreal - No Pagar Seleccionar Area Fecha inicio…" at bounding box center [545, 126] width 854 height 53
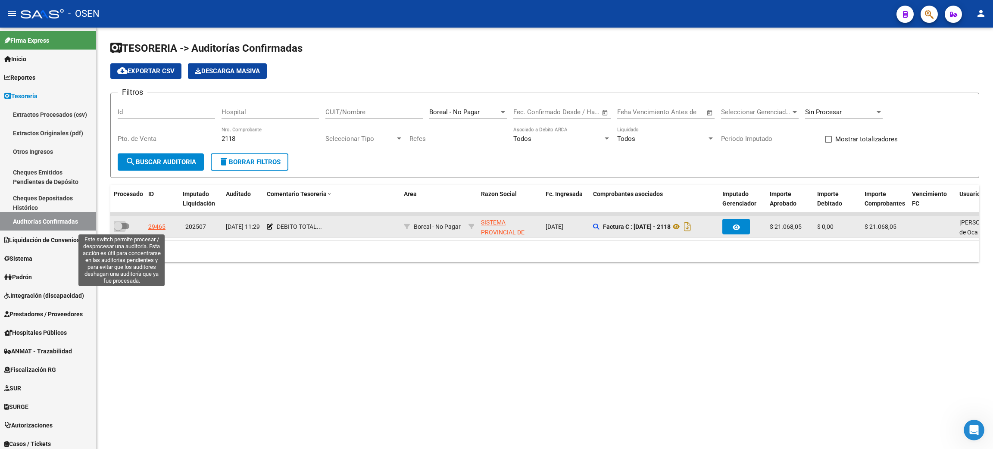
click at [126, 226] on span at bounding box center [122, 226] width 16 height 6
click at [118, 229] on input "checkbox" at bounding box center [118, 229] width 0 height 0
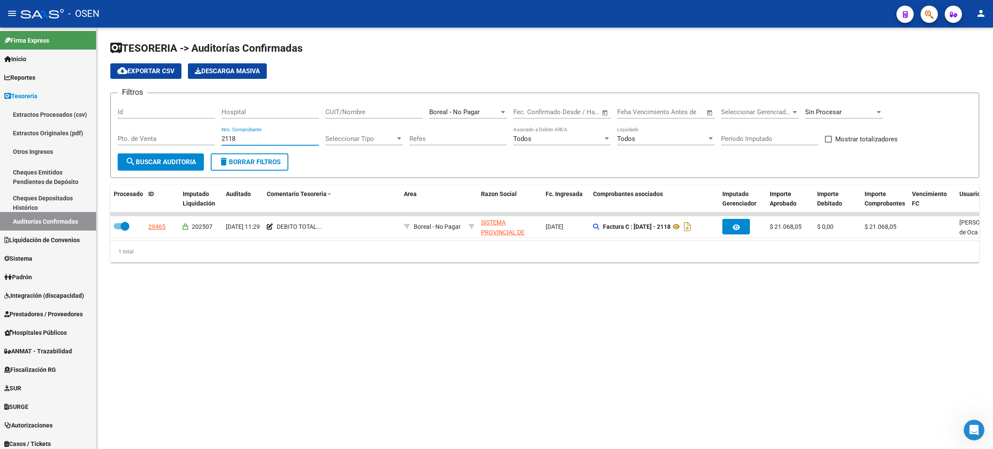
drag, startPoint x: 242, startPoint y: 141, endPoint x: 198, endPoint y: 137, distance: 44.6
click at [198, 137] on div "Filtros Id Hospital CUIT/Nombre Boreal - No Pagar Seleccionar Area Fecha inicio…" at bounding box center [545, 126] width 854 height 53
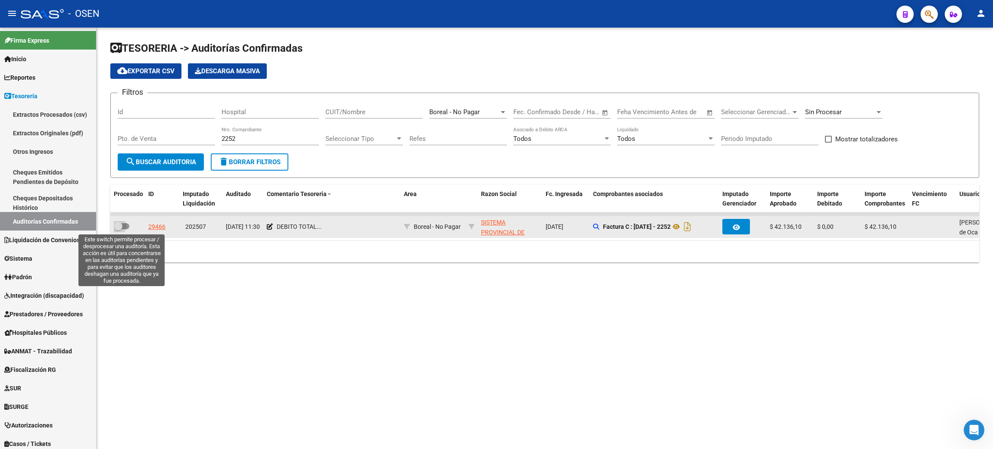
click at [127, 227] on span at bounding box center [122, 226] width 16 height 6
click at [118, 229] on input "checkbox" at bounding box center [118, 229] width 0 height 0
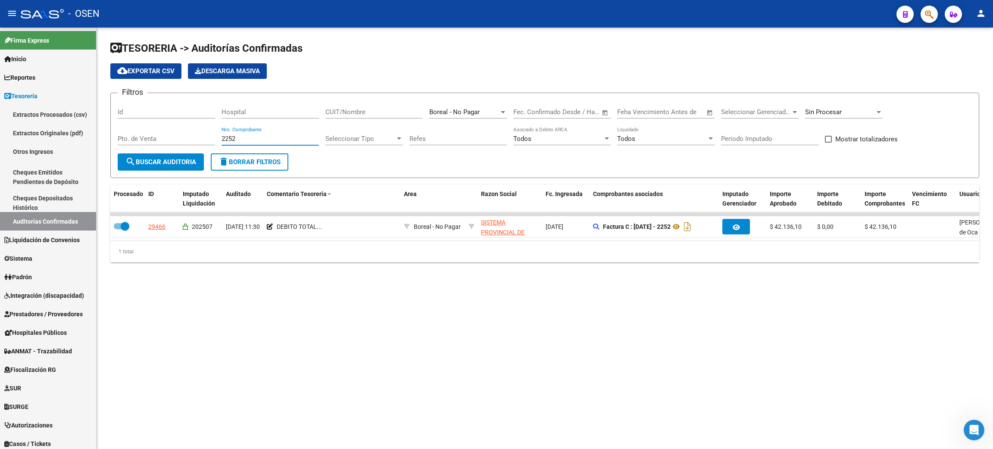
drag, startPoint x: 240, startPoint y: 139, endPoint x: 203, endPoint y: 138, distance: 36.6
click at [203, 138] on div "Filtros Id Hospital CUIT/Nombre Boreal - No Pagar Seleccionar Area Fecha inicio…" at bounding box center [545, 126] width 854 height 53
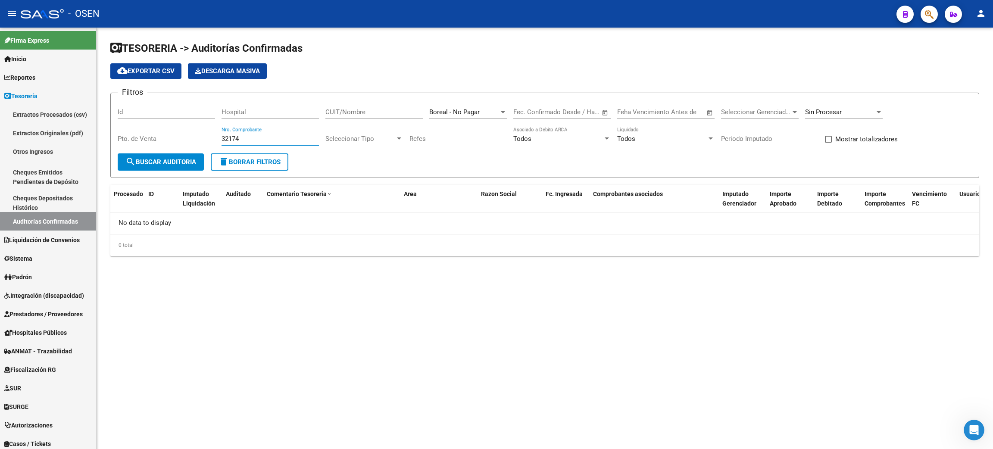
drag, startPoint x: 256, startPoint y: 136, endPoint x: 195, endPoint y: 124, distance: 62.4
click at [195, 128] on div "Filtros Id Hospital CUIT/Nombre Boreal - No Pagar Seleccionar Area Fecha inicio…" at bounding box center [545, 126] width 854 height 53
drag, startPoint x: 240, startPoint y: 138, endPoint x: 224, endPoint y: 136, distance: 16.5
click at [223, 137] on input "5910" at bounding box center [269, 139] width 97 height 8
drag, startPoint x: 240, startPoint y: 140, endPoint x: 180, endPoint y: 137, distance: 60.0
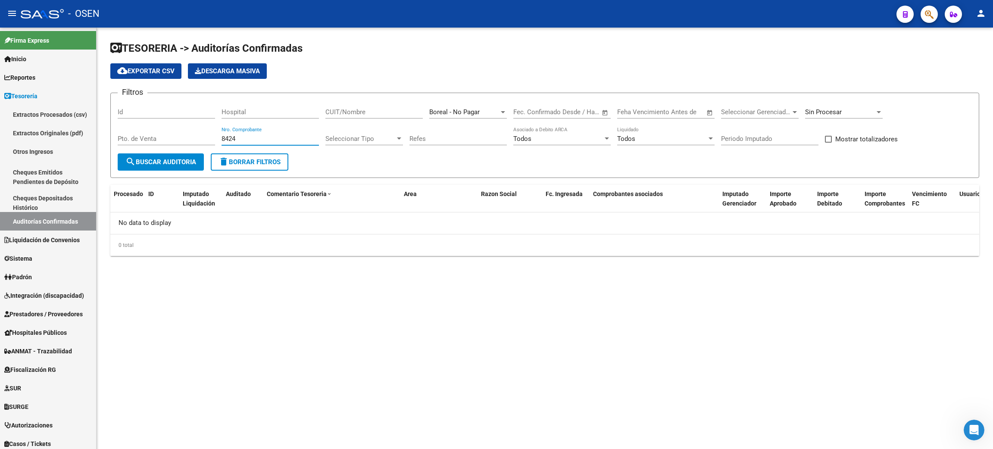
click at [181, 137] on div "Filtros Id Hospital CUIT/Nombre Boreal - No Pagar Seleccionar Area Fecha inicio…" at bounding box center [545, 126] width 854 height 53
drag, startPoint x: 216, startPoint y: 139, endPoint x: 159, endPoint y: 137, distance: 57.4
click at [159, 137] on div "Filtros Id Hospital CUIT/Nombre Boreal - No Pagar Seleccionar Area Fecha inicio…" at bounding box center [545, 126] width 854 height 53
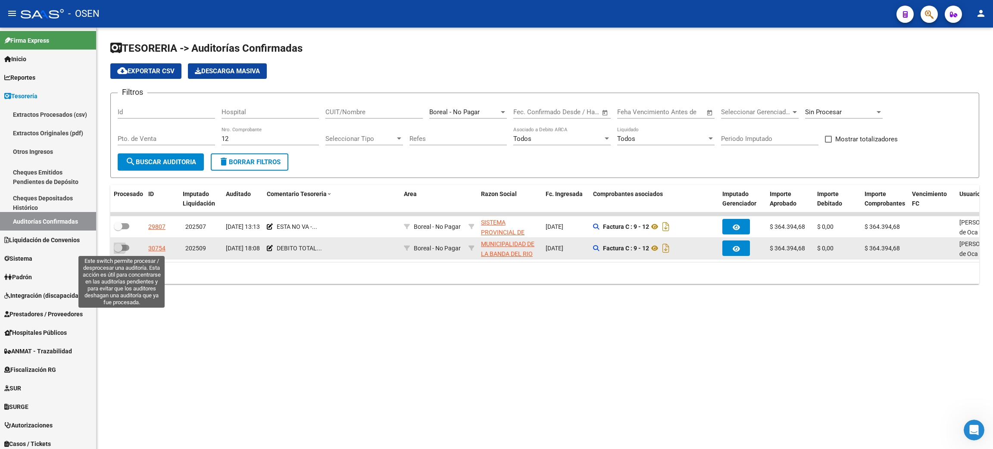
click at [123, 245] on span at bounding box center [122, 248] width 16 height 6
click at [118, 251] on input "checkbox" at bounding box center [118, 251] width 0 height 0
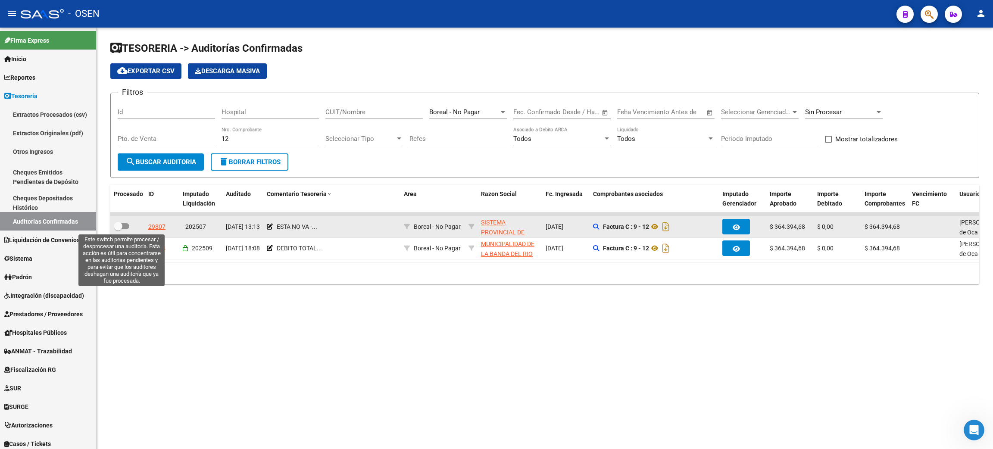
click at [125, 226] on span at bounding box center [122, 226] width 16 height 6
click at [118, 229] on input "checkbox" at bounding box center [118, 229] width 0 height 0
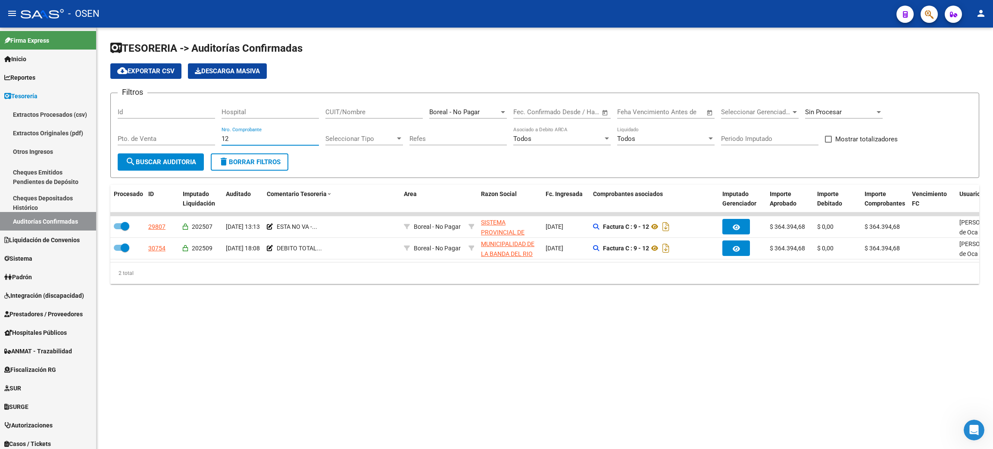
drag, startPoint x: 231, startPoint y: 137, endPoint x: 209, endPoint y: 135, distance: 21.6
click at [209, 136] on div "Filtros Id Hospital CUIT/Nombre Boreal - No Pagar Seleccionar Area Fecha inicio…" at bounding box center [545, 126] width 854 height 53
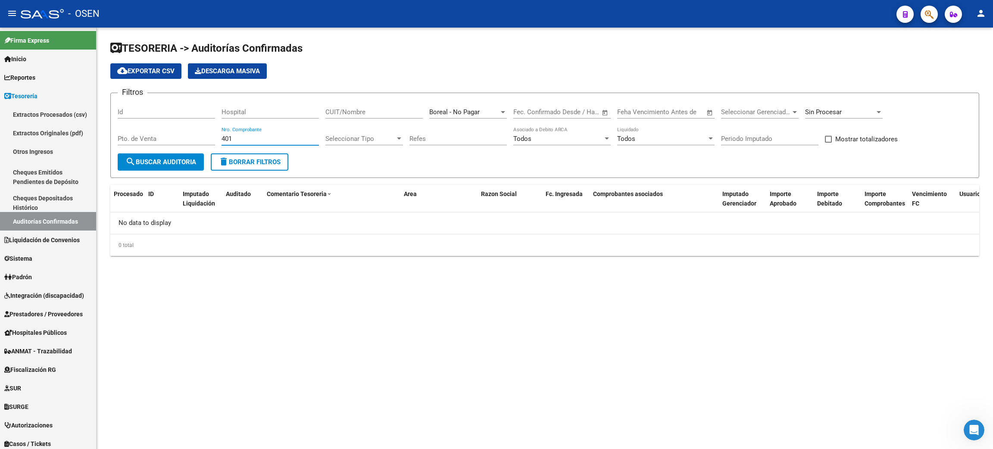
click at [256, 140] on input "401" at bounding box center [269, 139] width 97 height 8
drag, startPoint x: 255, startPoint y: 140, endPoint x: 125, endPoint y: 118, distance: 132.0
click at [125, 118] on div "Filtros Id Hospital CUIT/Nombre Boreal - No Pagar Seleccionar Area Fecha inicio…" at bounding box center [545, 126] width 854 height 53
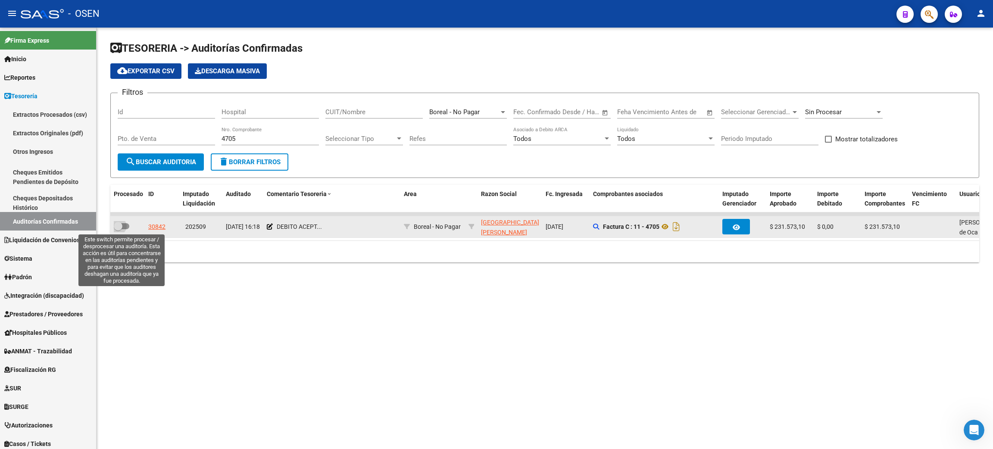
click at [125, 224] on span at bounding box center [122, 226] width 16 height 6
click at [118, 229] on input "checkbox" at bounding box center [118, 229] width 0 height 0
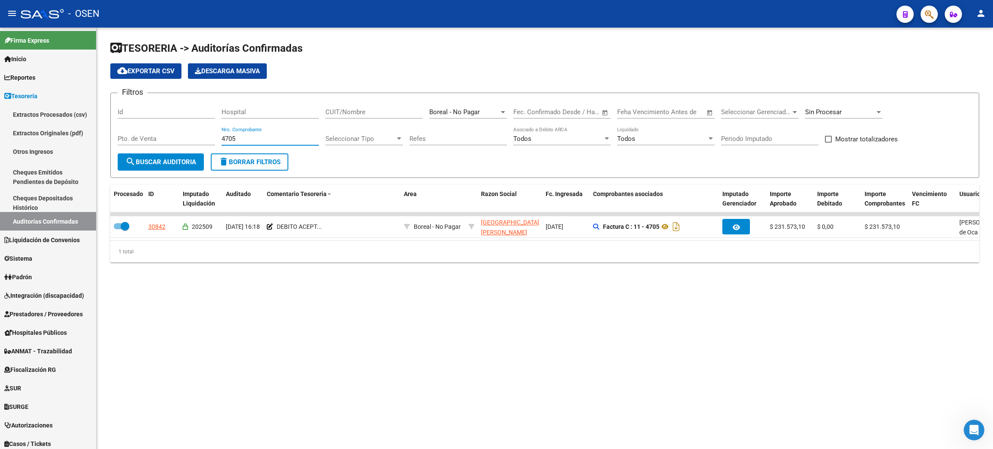
drag, startPoint x: 241, startPoint y: 137, endPoint x: 181, endPoint y: 131, distance: 59.8
click at [181, 131] on div "Filtros Id Hospital CUIT/Nombre Boreal - No Pagar Seleccionar Area Fecha inicio…" at bounding box center [545, 126] width 854 height 53
drag, startPoint x: 240, startPoint y: 137, endPoint x: 193, endPoint y: 122, distance: 48.9
click at [197, 135] on div "Filtros Id Hospital CUIT/Nombre Boreal - No Pagar Seleccionar Area Fecha inicio…" at bounding box center [545, 126] width 854 height 53
click at [154, 161] on span "search Buscar Auditoria" at bounding box center [160, 162] width 71 height 8
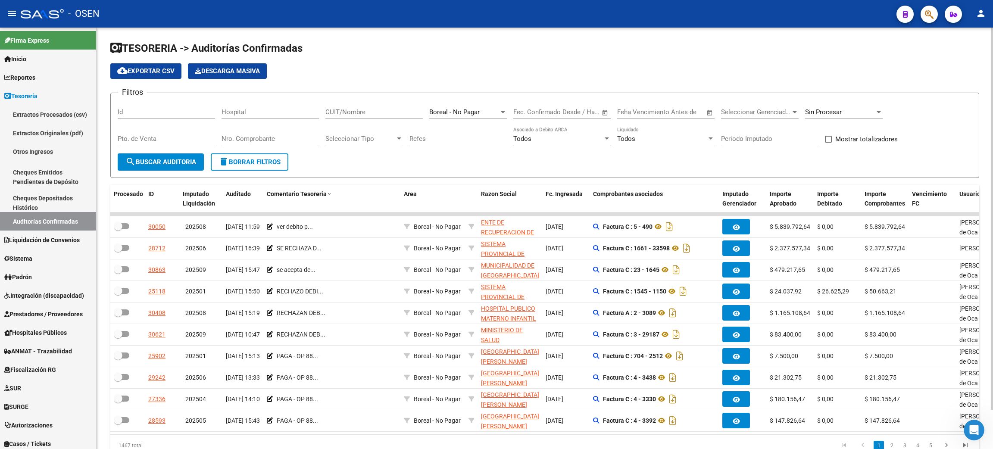
drag, startPoint x: 878, startPoint y: 59, endPoint x: 589, endPoint y: 111, distance: 293.3
click at [878, 58] on app-list-header "TESORERIA -> Auditorías Confirmadas cloud_download Exportar CSV Descarga Masiva…" at bounding box center [544, 109] width 869 height 137
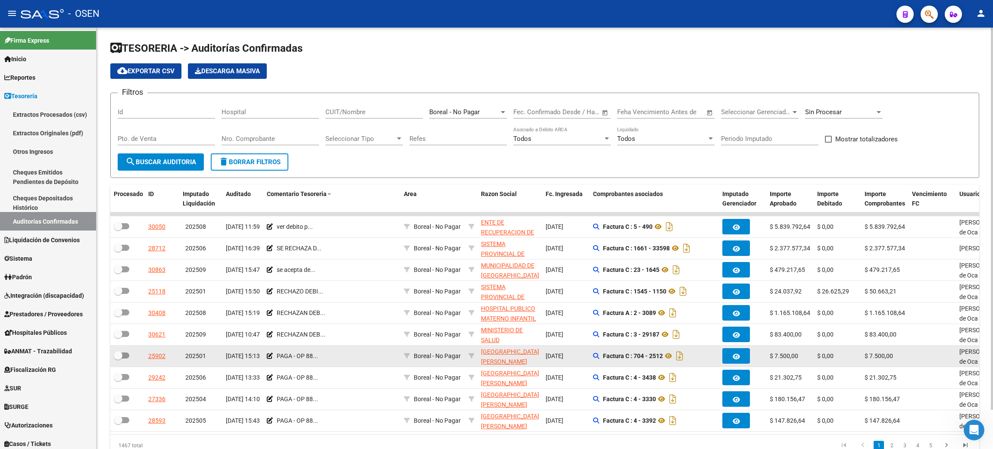
drag, startPoint x: 307, startPoint y: 356, endPoint x: 327, endPoint y: 355, distance: 19.4
click at [327, 355] on div "PAGA - OP 88..." at bounding box center [332, 356] width 130 height 10
drag, startPoint x: 122, startPoint y: 354, endPoint x: 119, endPoint y: 361, distance: 7.5
click at [122, 354] on span at bounding box center [122, 355] width 16 height 6
click at [118, 358] on input "checkbox" at bounding box center [118, 358] width 0 height 0
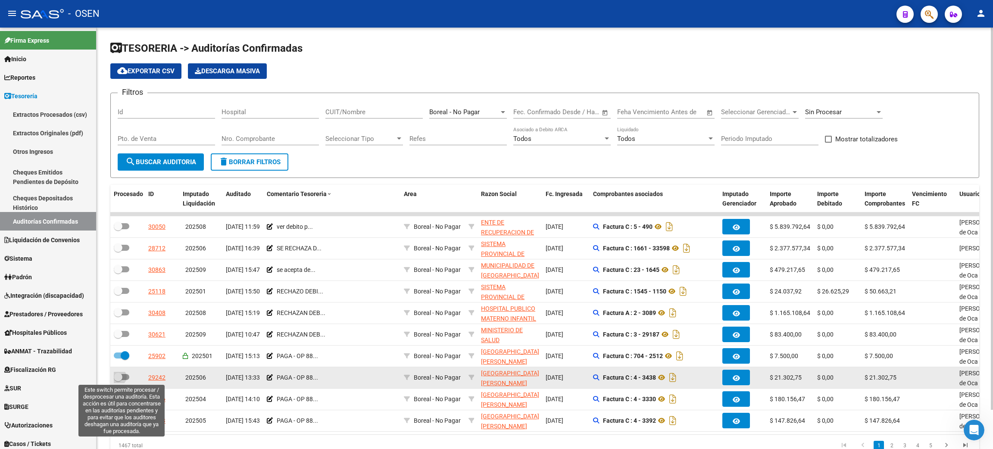
click at [125, 379] on label at bounding box center [122, 377] width 16 height 10
click at [118, 380] on input "checkbox" at bounding box center [118, 380] width 0 height 0
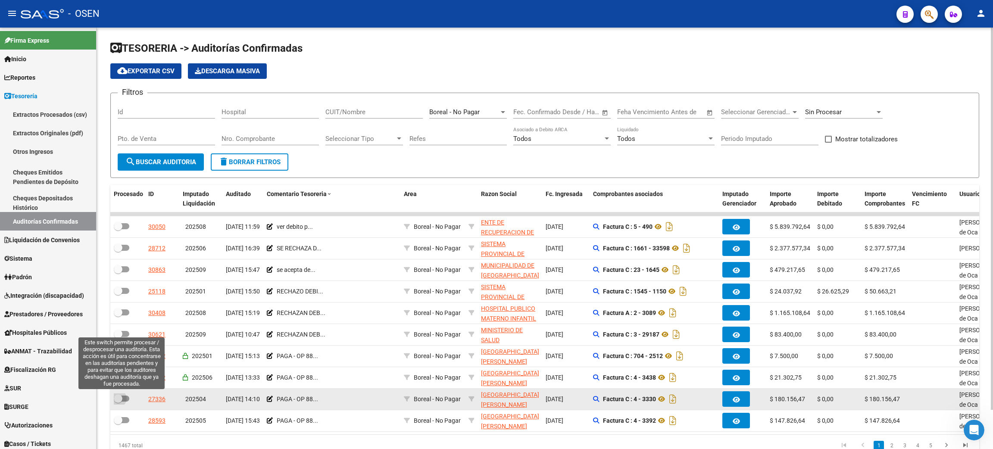
click at [125, 397] on span at bounding box center [122, 399] width 16 height 6
click at [118, 402] on input "checkbox" at bounding box center [118, 402] width 0 height 0
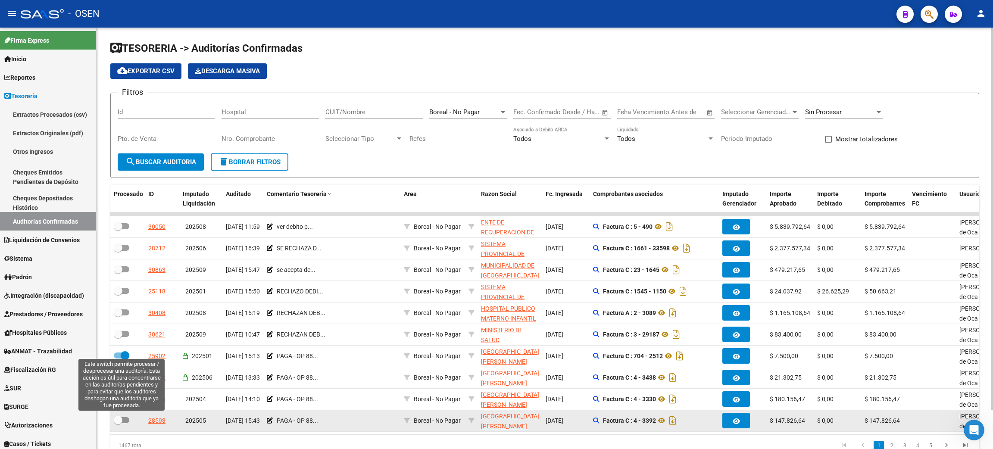
click at [123, 417] on span at bounding box center [122, 420] width 16 height 6
click at [118, 423] on input "checkbox" at bounding box center [118, 423] width 0 height 0
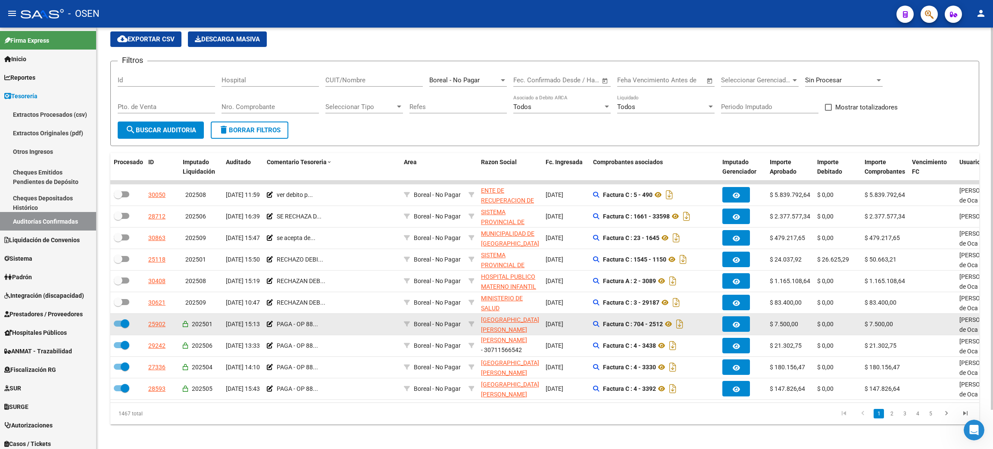
scroll to position [43, 0]
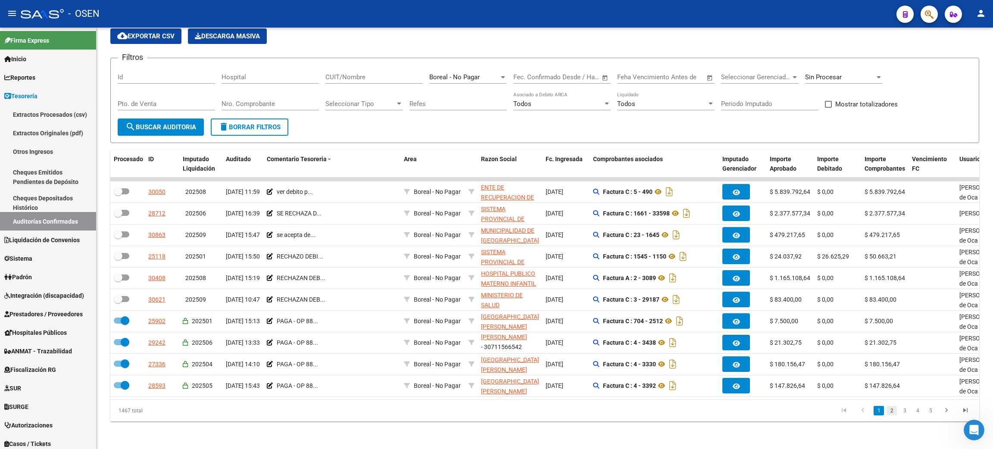
click at [891, 410] on link "2" at bounding box center [891, 410] width 10 height 9
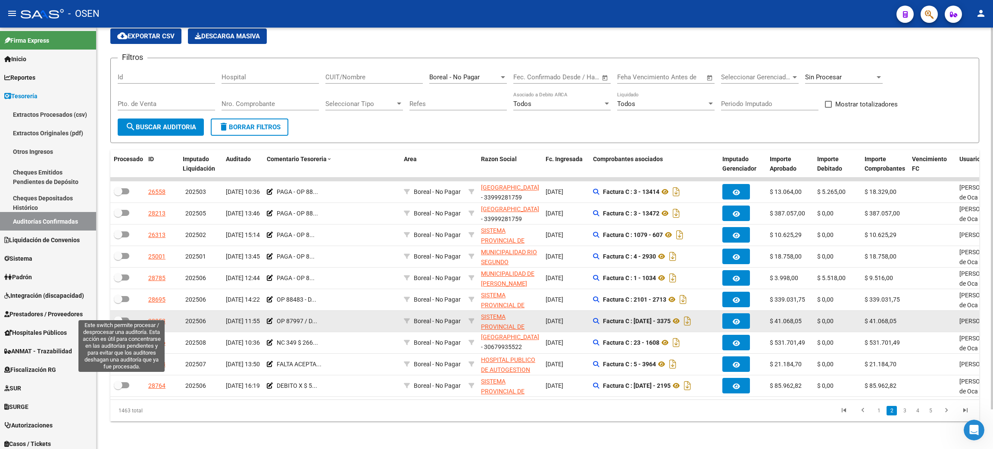
click at [128, 318] on span at bounding box center [122, 321] width 16 height 6
click at [118, 324] on input "checkbox" at bounding box center [118, 324] width 0 height 0
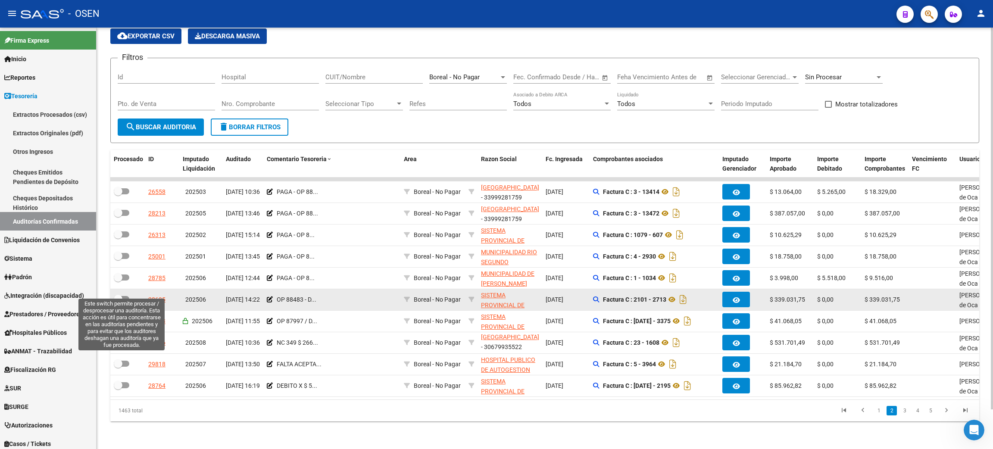
click at [126, 296] on span at bounding box center [122, 299] width 16 height 6
click at [118, 302] on input "checkbox" at bounding box center [118, 302] width 0 height 0
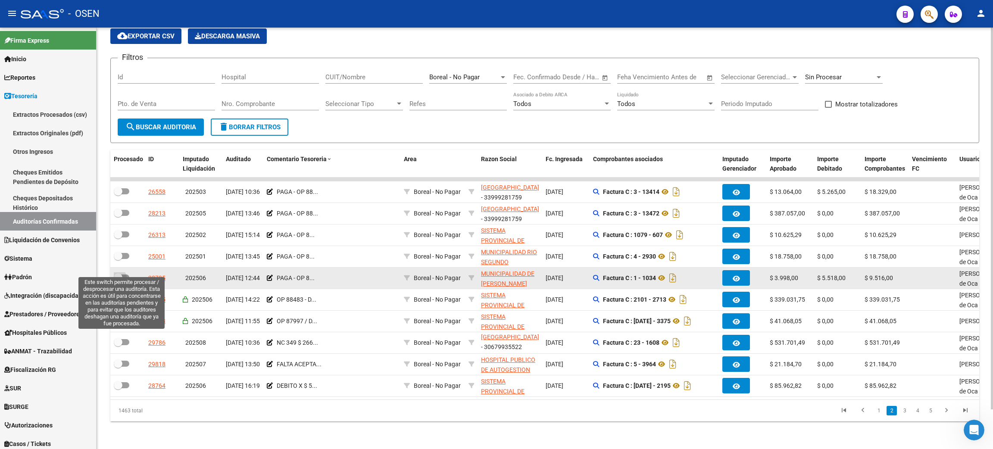
click at [126, 274] on span at bounding box center [122, 277] width 16 height 6
click at [118, 280] on input "checkbox" at bounding box center [118, 280] width 0 height 0
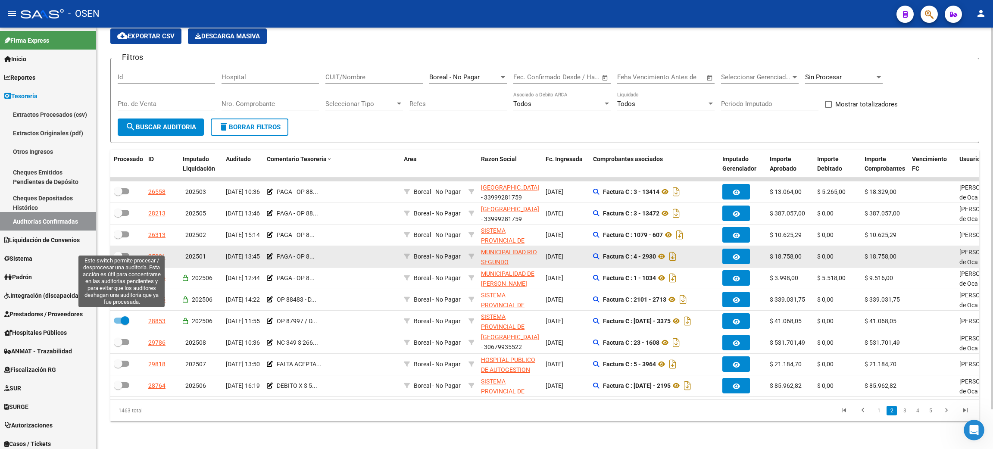
click at [126, 253] on span at bounding box center [122, 256] width 16 height 6
click at [118, 259] on input "checkbox" at bounding box center [118, 259] width 0 height 0
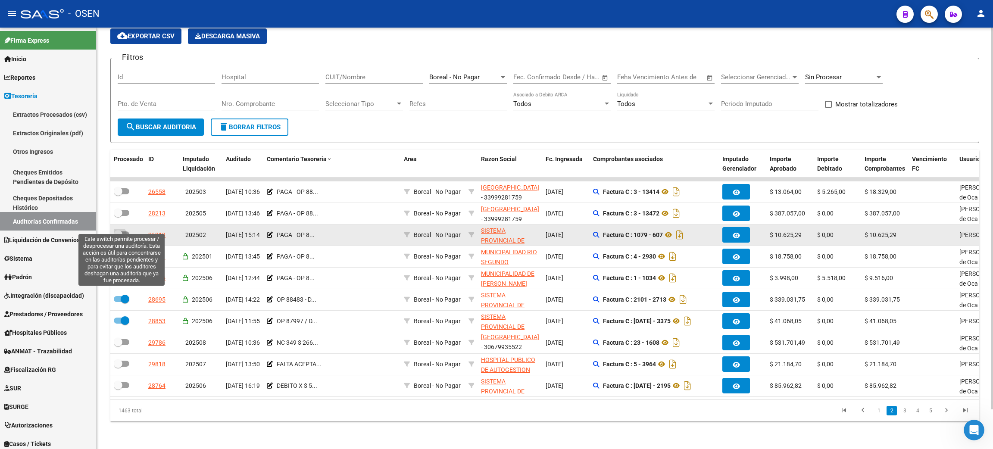
click at [125, 231] on span at bounding box center [122, 234] width 16 height 6
click at [118, 237] on input "checkbox" at bounding box center [118, 237] width 0 height 0
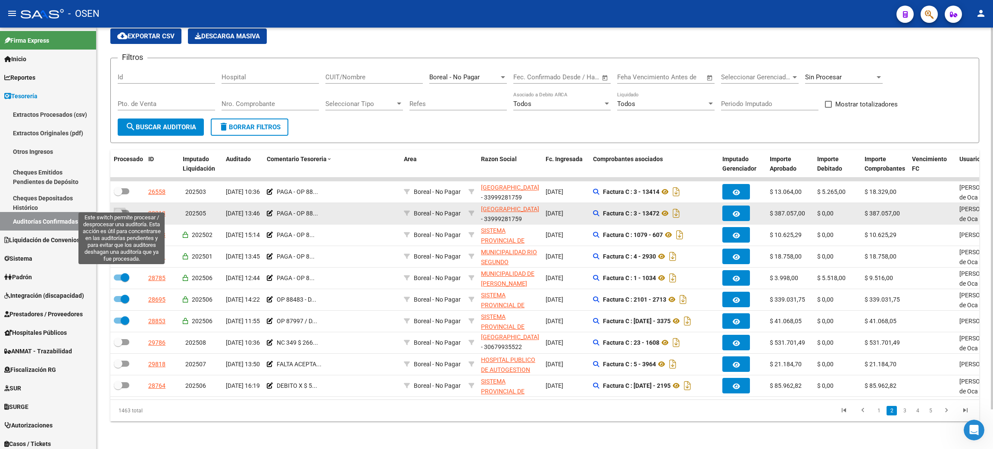
click at [123, 210] on span at bounding box center [122, 213] width 16 height 6
click at [118, 216] on input "checkbox" at bounding box center [118, 216] width 0 height 0
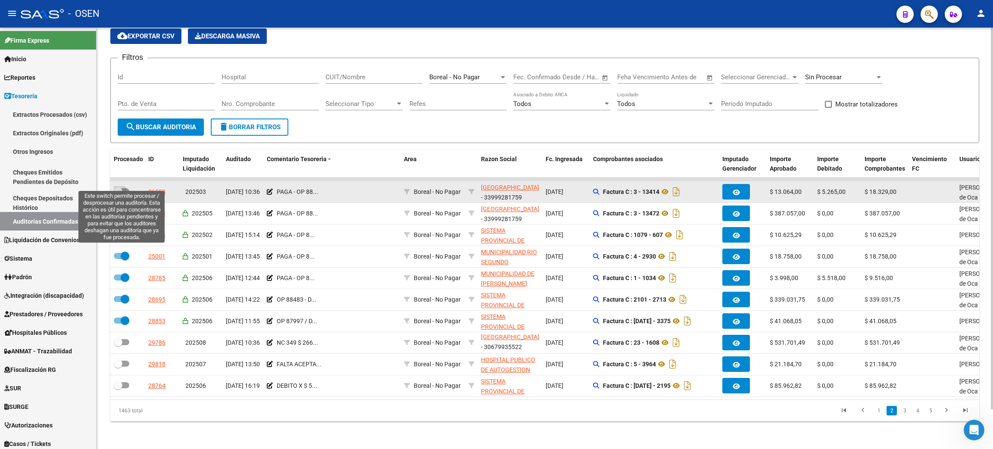
click at [125, 188] on span at bounding box center [122, 191] width 16 height 6
click at [118, 194] on input "checkbox" at bounding box center [118, 194] width 0 height 0
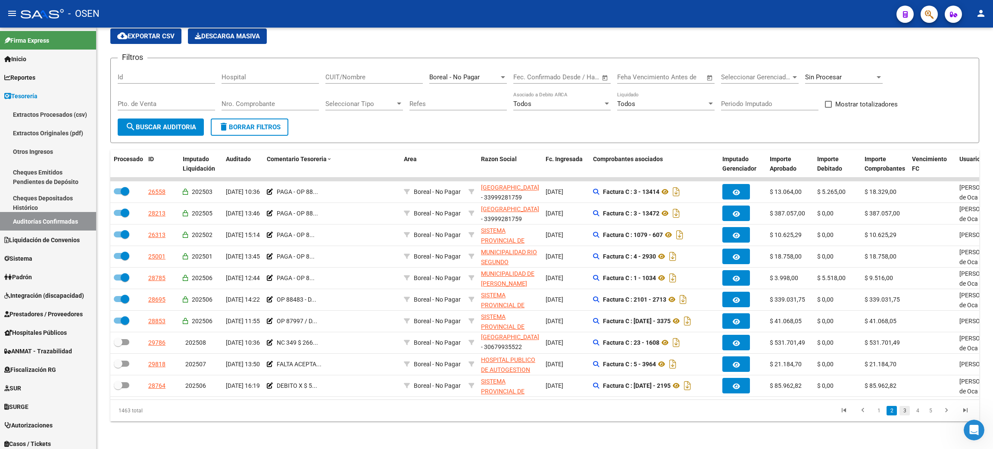
click at [906, 410] on link "3" at bounding box center [904, 410] width 10 height 9
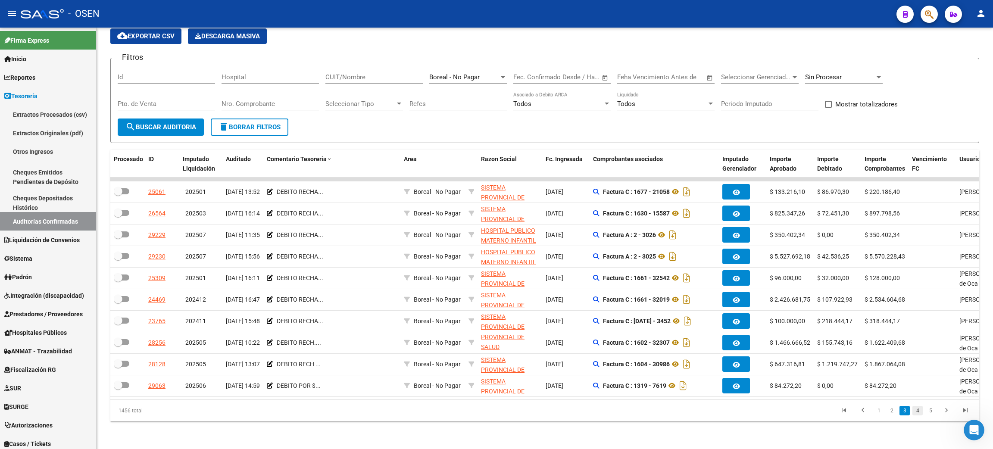
click at [917, 412] on link "4" at bounding box center [917, 410] width 10 height 9
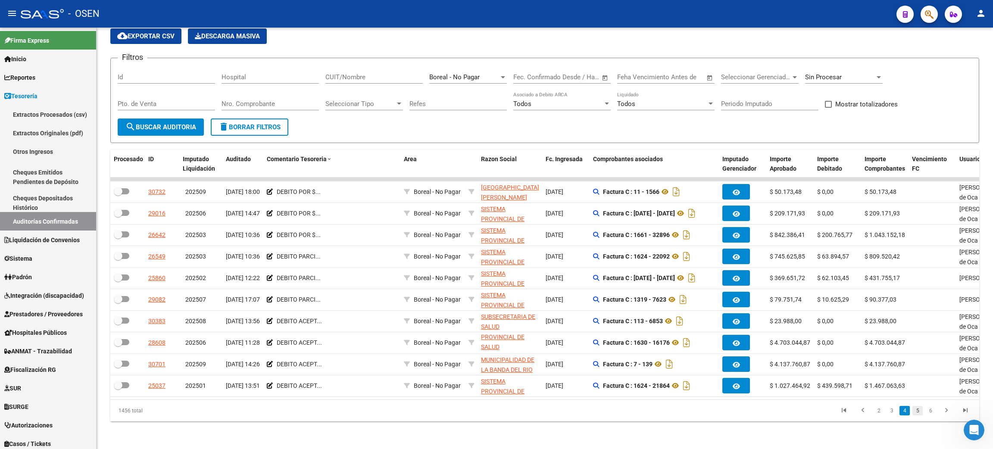
click at [918, 412] on link "5" at bounding box center [917, 410] width 10 height 9
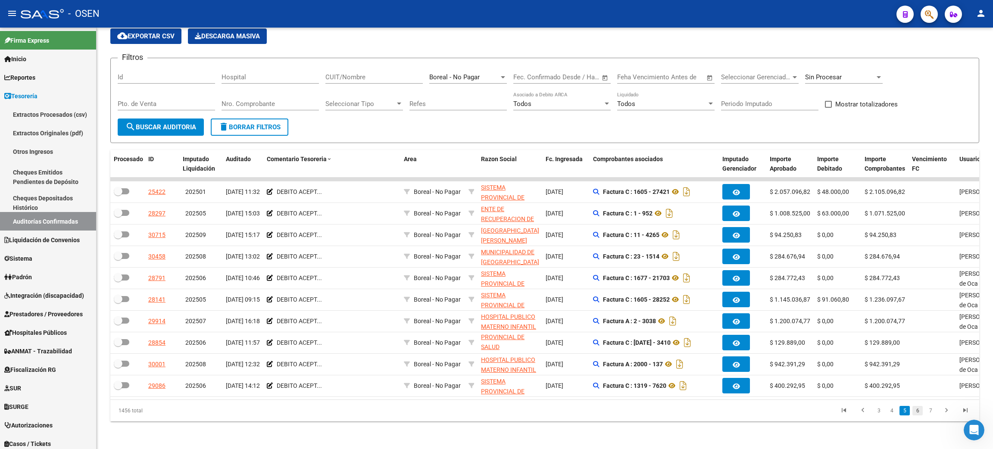
click at [919, 412] on link "6" at bounding box center [917, 410] width 10 height 9
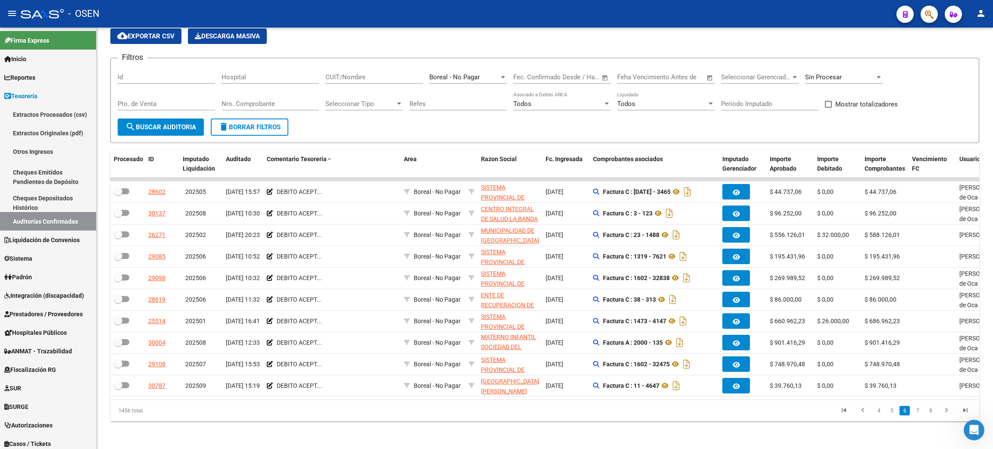
click at [919, 412] on link "7" at bounding box center [917, 410] width 10 height 9
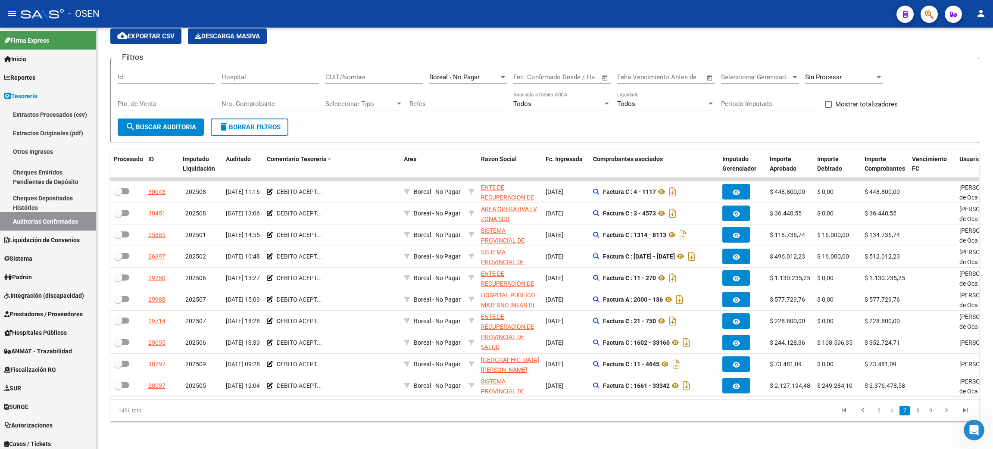
click at [919, 412] on link "8" at bounding box center [917, 410] width 10 height 9
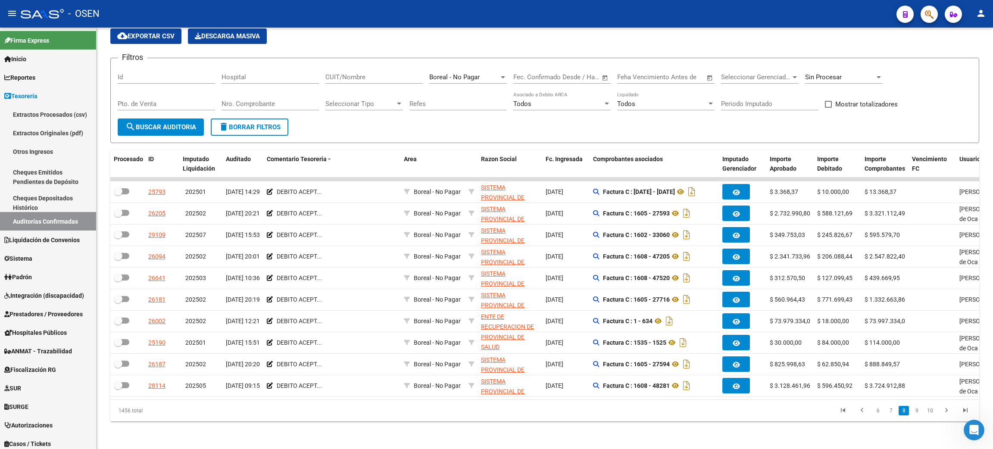
click at [919, 412] on link "9" at bounding box center [916, 410] width 10 height 9
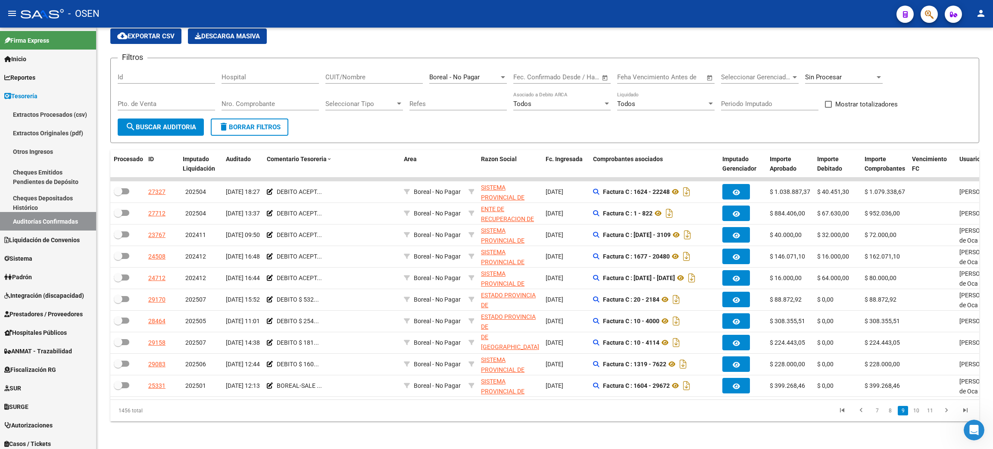
click at [919, 412] on link "10" at bounding box center [915, 410] width 11 height 9
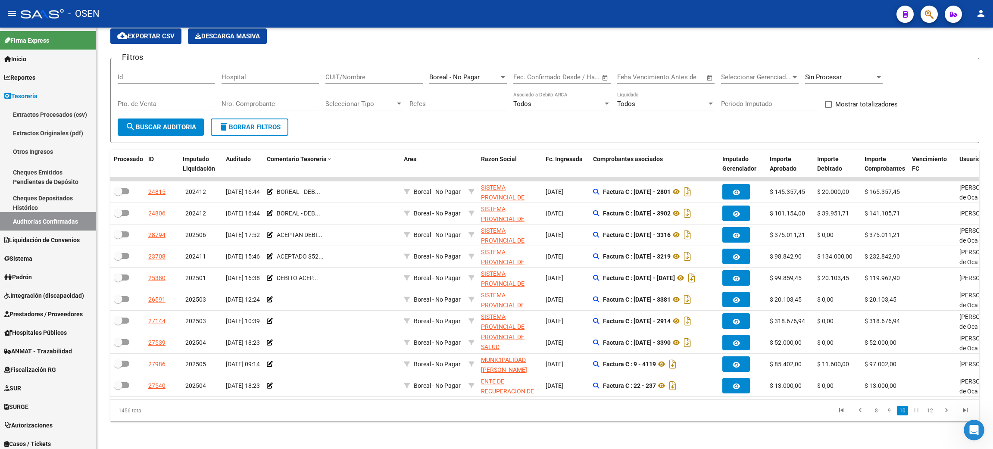
click at [829, 73] on span "Sin Procesar" at bounding box center [823, 77] width 37 height 8
click at [823, 110] on span "Procesadas" at bounding box center [822, 113] width 34 height 8
click at [168, 123] on span "search Buscar Auditoria" at bounding box center [160, 127] width 71 height 8
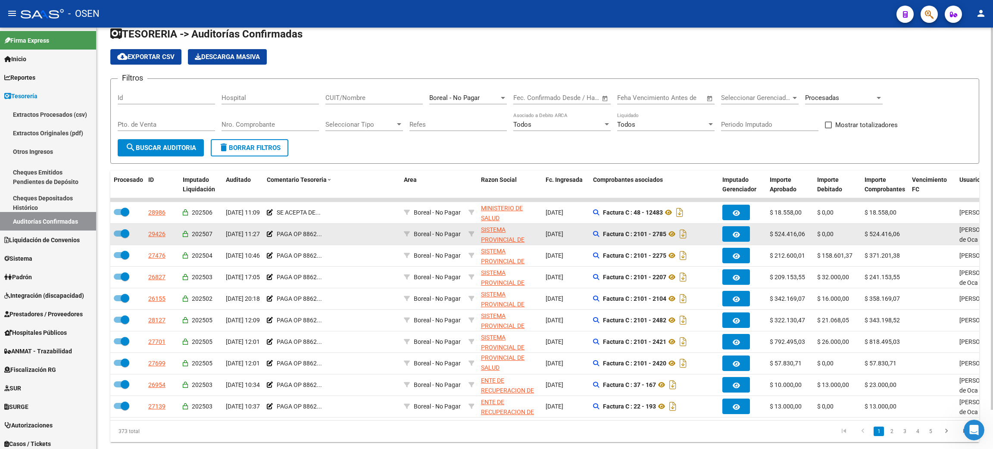
scroll to position [0, 0]
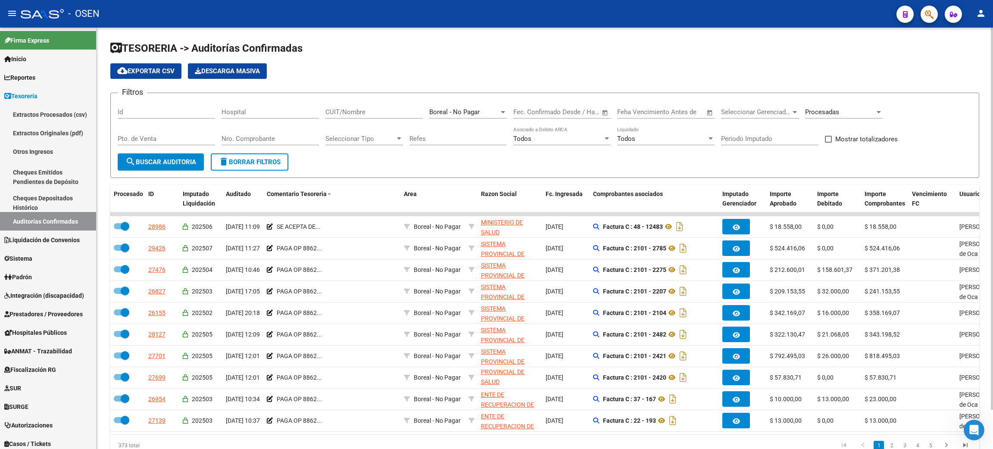
click at [159, 67] on span "cloud_download Exportar CSV" at bounding box center [145, 71] width 57 height 8
click at [845, 107] on div "Procesadas" at bounding box center [844, 109] width 78 height 19
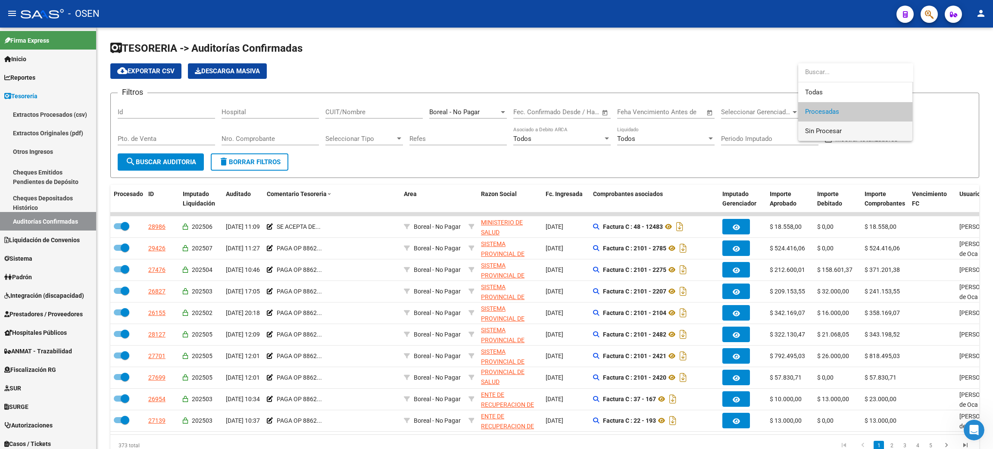
click at [836, 128] on span "Sin Procesar" at bounding box center [823, 131] width 37 height 8
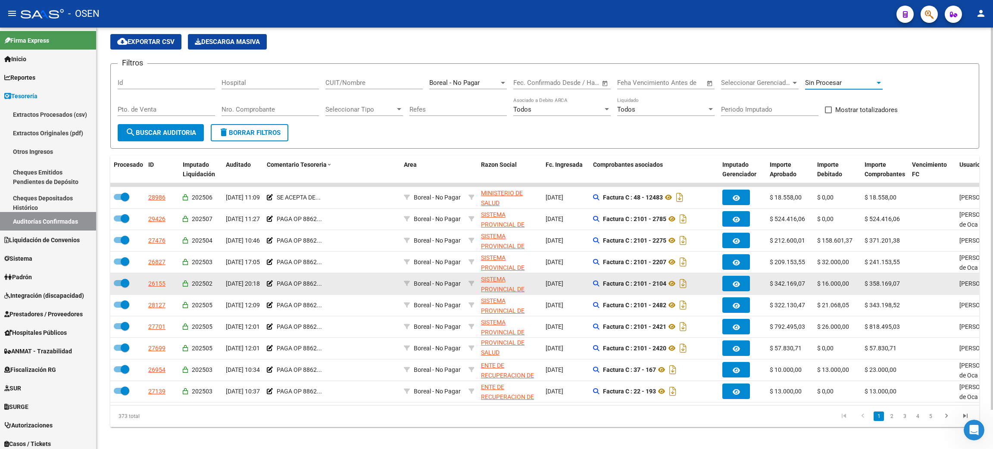
scroll to position [43, 0]
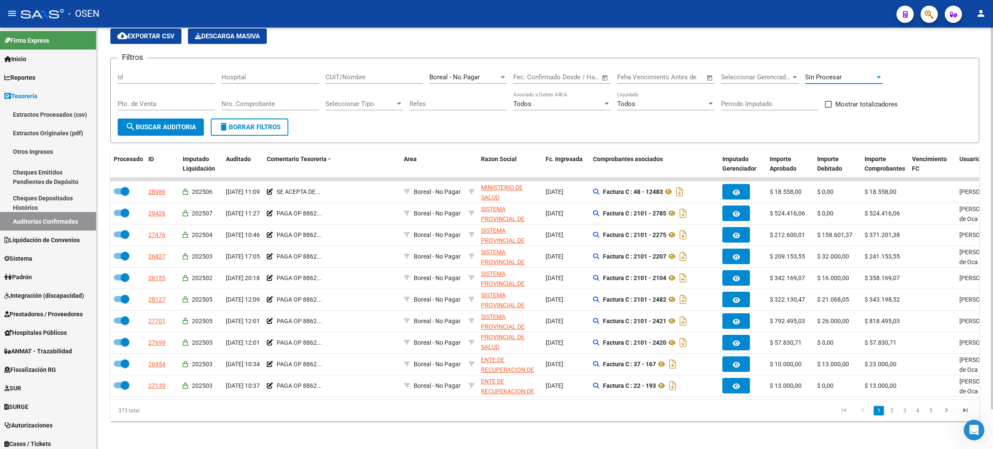
click at [147, 123] on span "search Buscar Auditoria" at bounding box center [160, 127] width 71 height 8
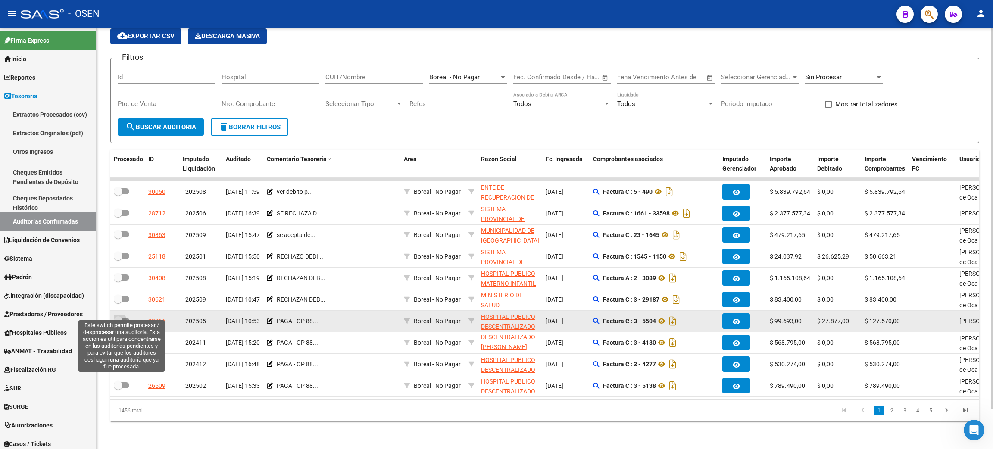
click at [125, 318] on span at bounding box center [122, 321] width 16 height 6
click at [118, 324] on input "checkbox" at bounding box center [118, 324] width 0 height 0
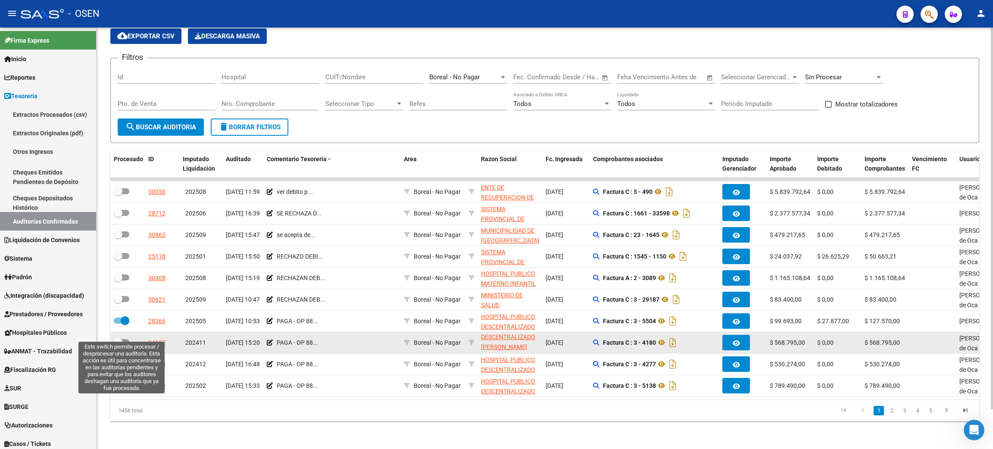
click at [125, 339] on span at bounding box center [122, 342] width 16 height 6
click at [118, 345] on input "checkbox" at bounding box center [118, 345] width 0 height 0
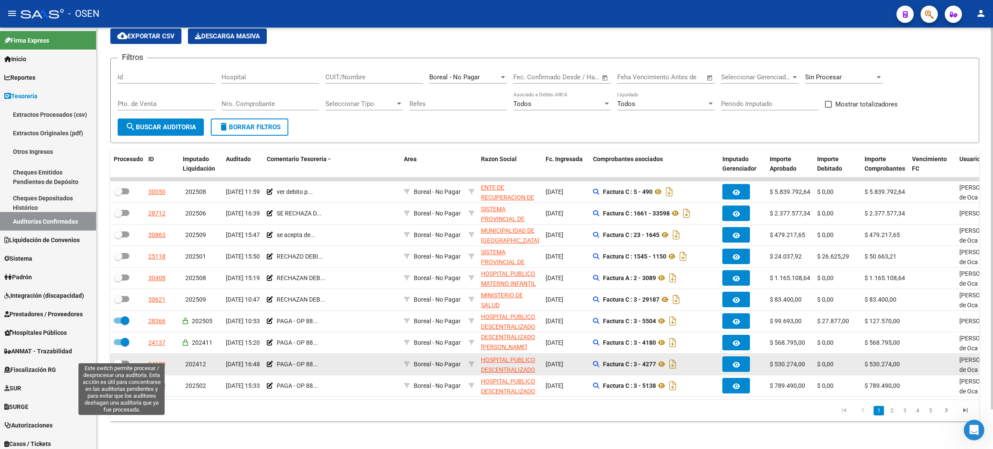
click at [124, 361] on span at bounding box center [122, 364] width 16 height 6
click at [118, 367] on input "checkbox" at bounding box center [118, 367] width 0 height 0
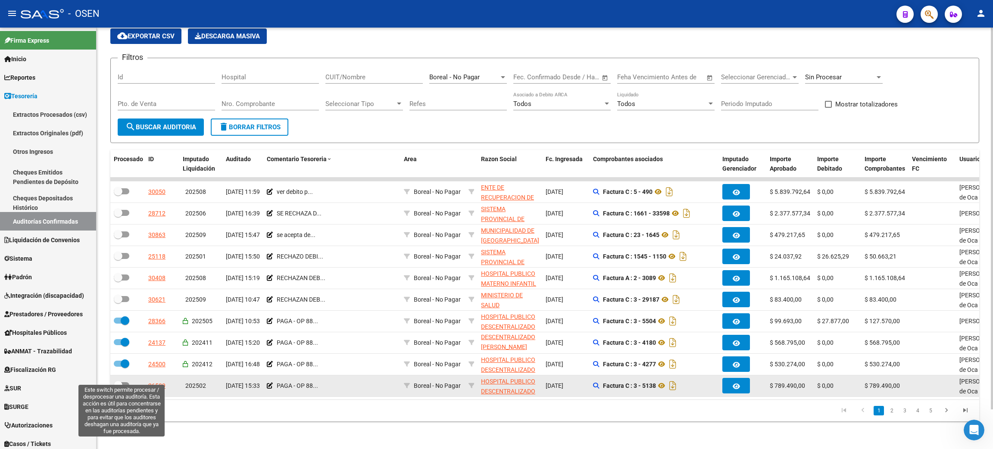
click at [125, 382] on span at bounding box center [122, 385] width 16 height 6
click at [118, 388] on input "checkbox" at bounding box center [118, 388] width 0 height 0
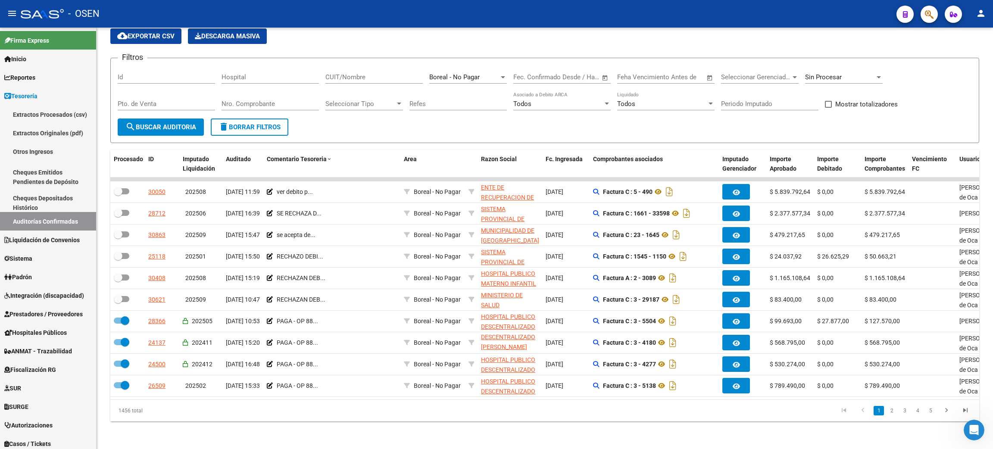
click at [291, 418] on datatable-pager "1 2 3 4 5" at bounding box center [631, 410] width 688 height 15
click at [891, 408] on link "2" at bounding box center [891, 410] width 10 height 9
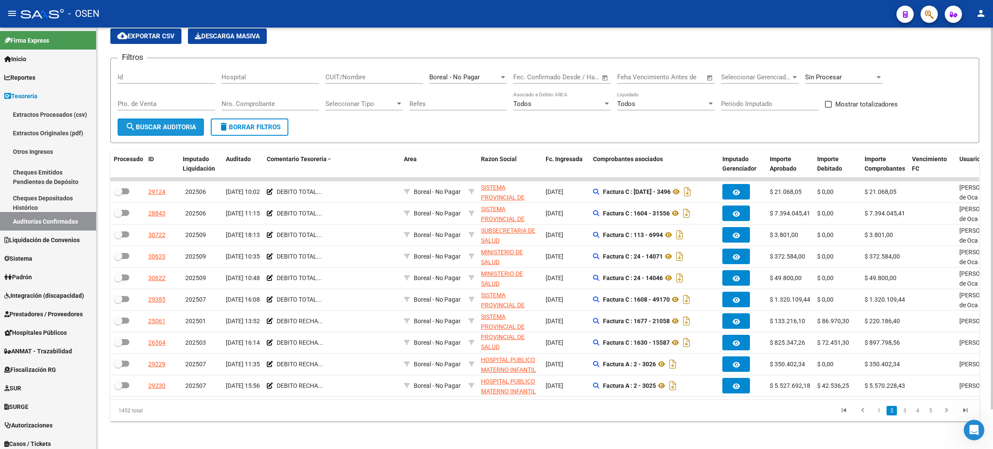
click at [145, 123] on span "search Buscar Auditoria" at bounding box center [160, 127] width 71 height 8
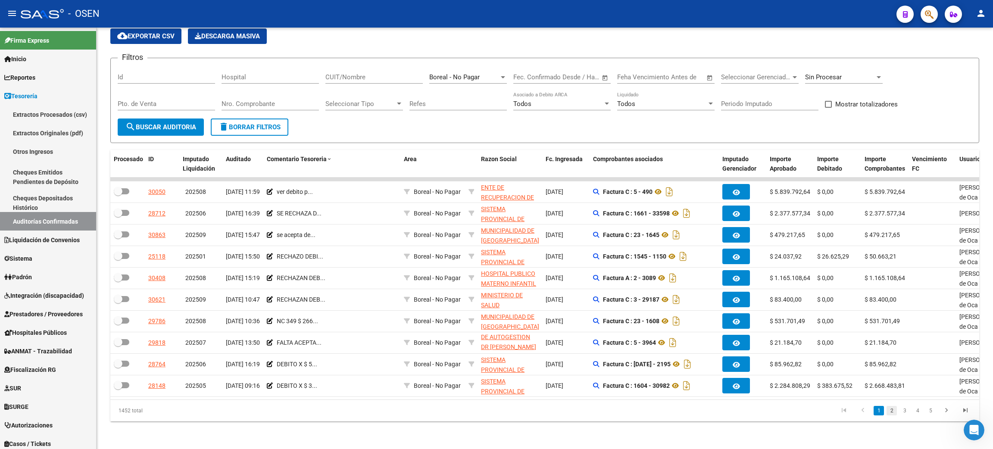
click at [893, 413] on link "2" at bounding box center [891, 410] width 10 height 9
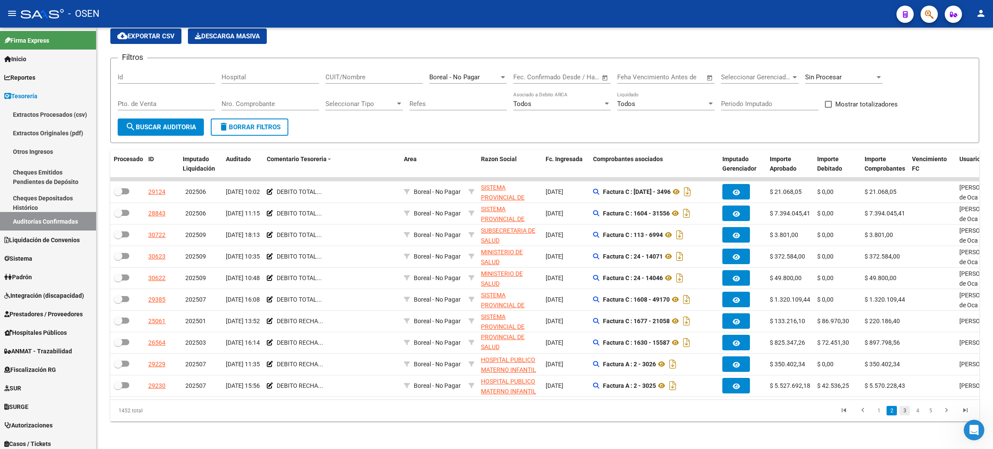
click at [903, 413] on link "3" at bounding box center [904, 410] width 10 height 9
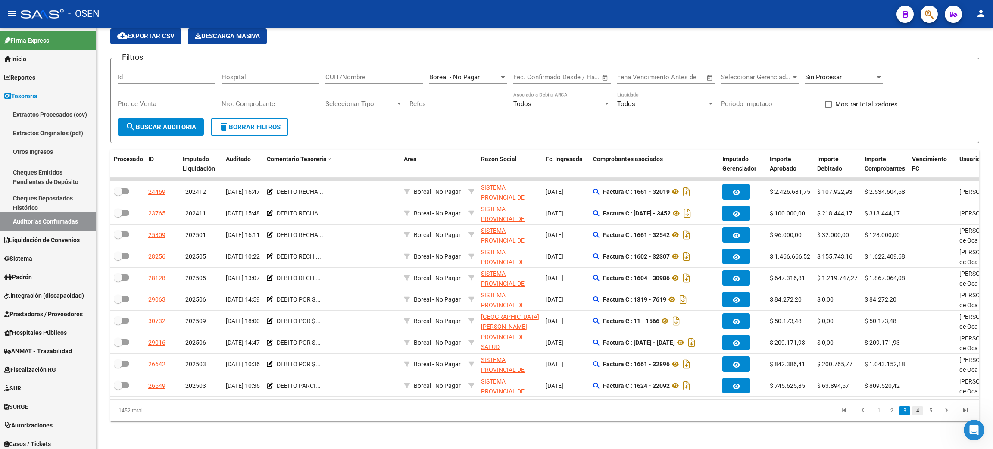
click at [916, 411] on link "4" at bounding box center [917, 410] width 10 height 9
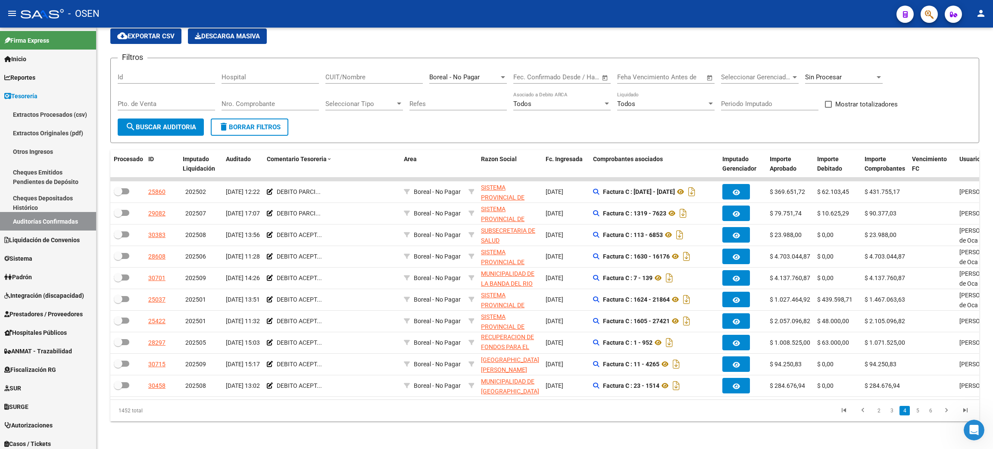
click at [916, 411] on link "5" at bounding box center [917, 410] width 10 height 9
click at [916, 411] on link "6" at bounding box center [917, 410] width 10 height 9
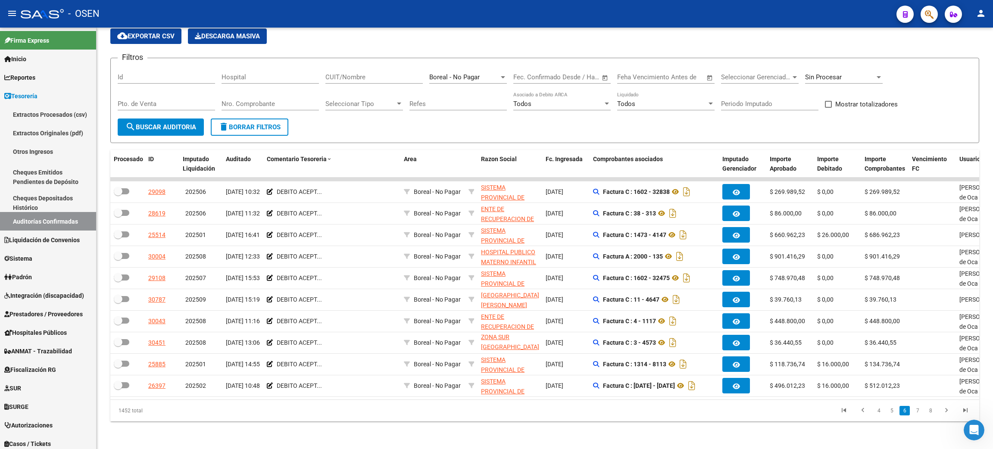
click at [916, 411] on link "7" at bounding box center [917, 410] width 10 height 9
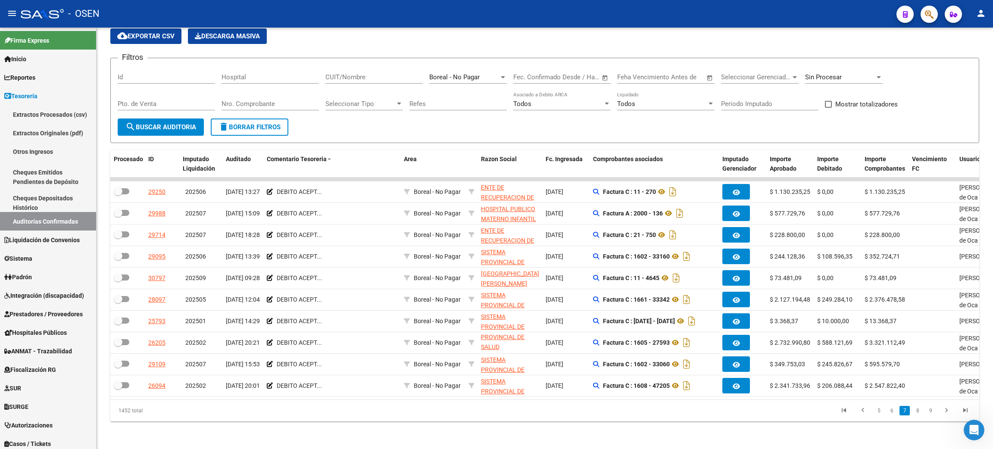
click at [916, 411] on link "8" at bounding box center [917, 410] width 10 height 9
click at [916, 411] on link "9" at bounding box center [916, 410] width 10 height 9
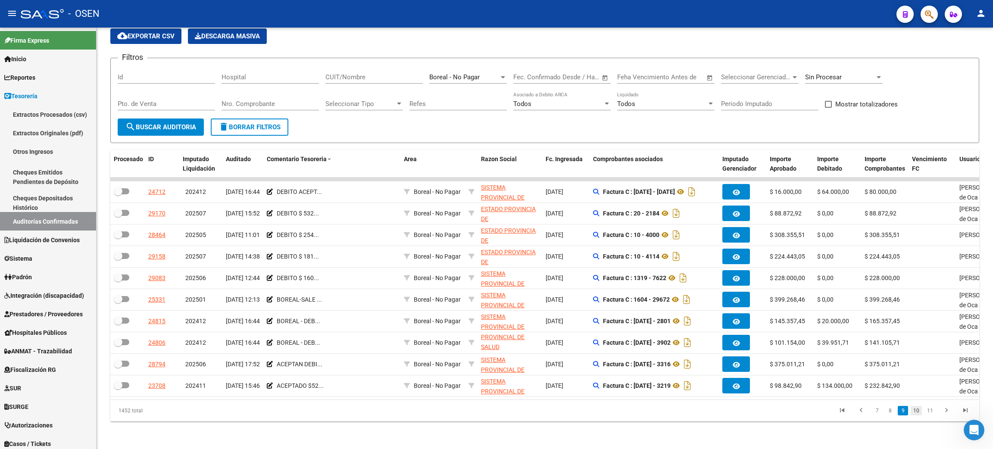
click at [916, 413] on link "10" at bounding box center [915, 410] width 11 height 9
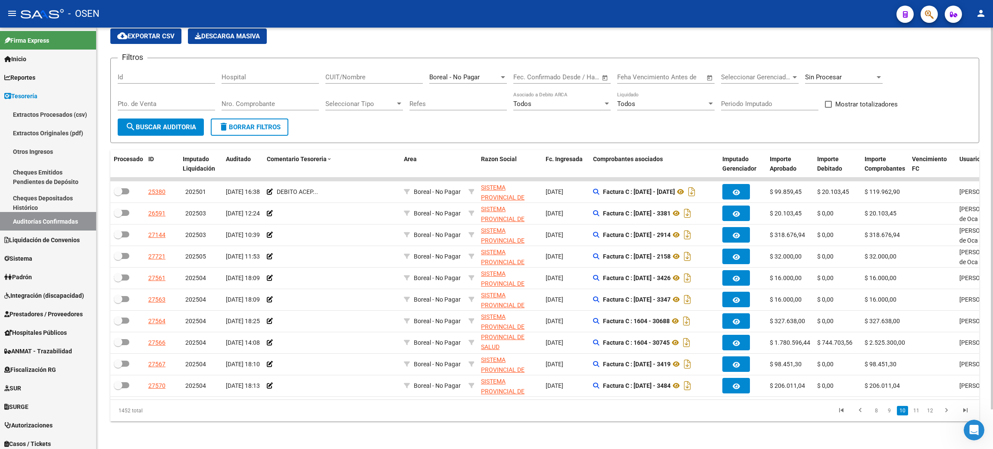
click at [916, 413] on link "11" at bounding box center [915, 410] width 11 height 9
click at [171, 123] on span "search Buscar Auditoria" at bounding box center [160, 127] width 71 height 8
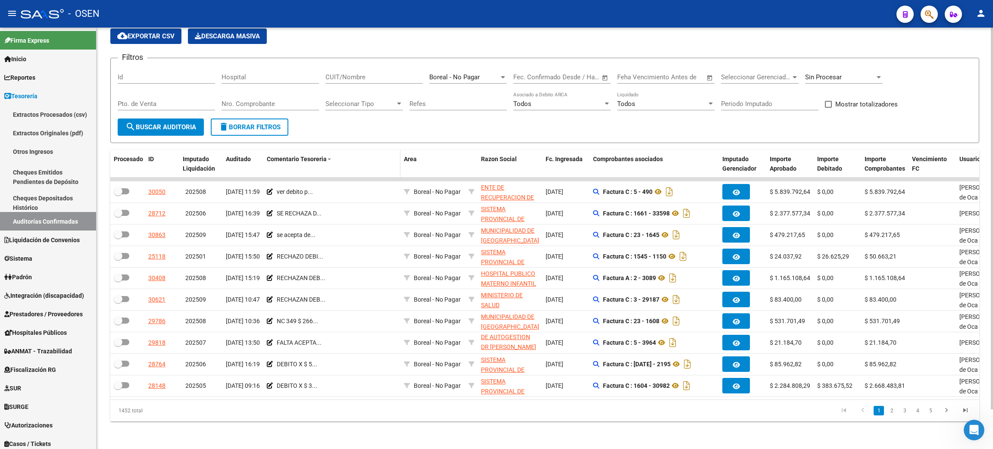
click at [314, 154] on div "Comentario Tesoreria" at bounding box center [332, 159] width 130 height 10
click at [283, 156] on span "Comentario Tesoreria" at bounding box center [297, 159] width 60 height 7
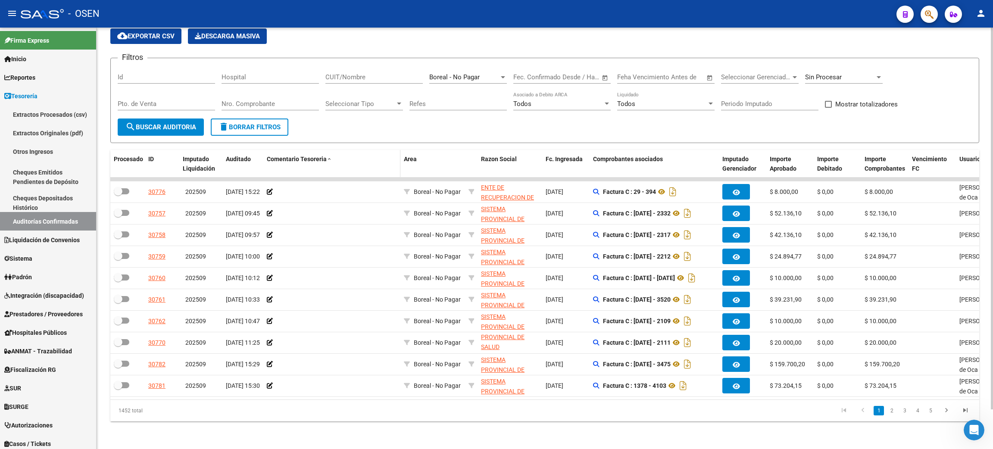
click at [320, 156] on span "Comentario Tesoreria" at bounding box center [297, 159] width 60 height 7
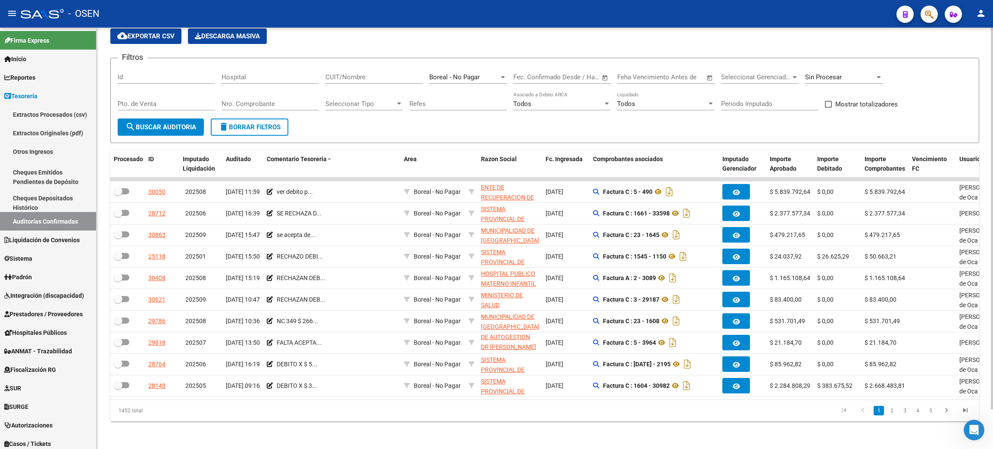
click at [252, 123] on span "delete Borrar Filtros" at bounding box center [249, 127] width 62 height 8
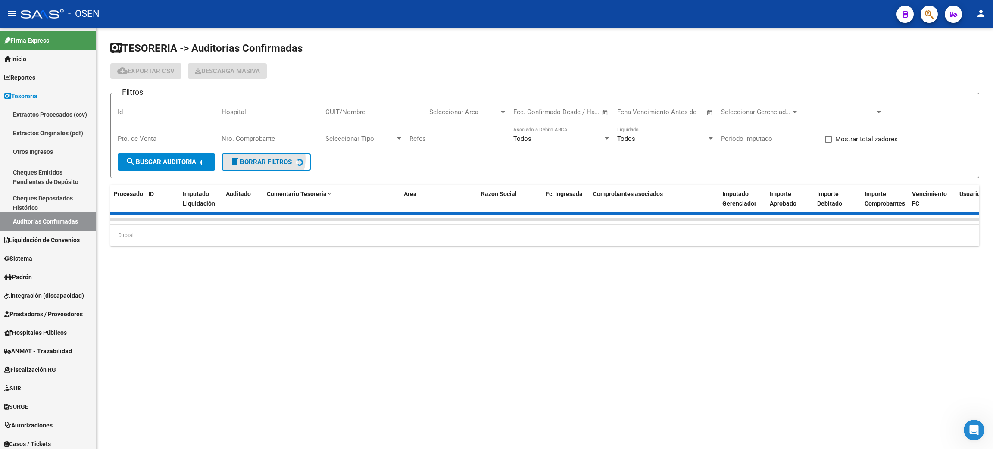
scroll to position [0, 0]
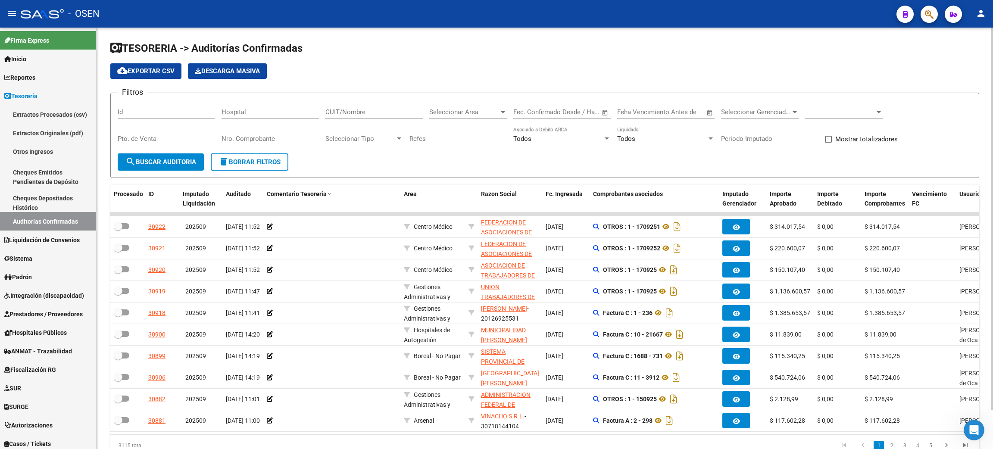
click at [462, 111] on span "Seleccionar Area" at bounding box center [464, 112] width 70 height 8
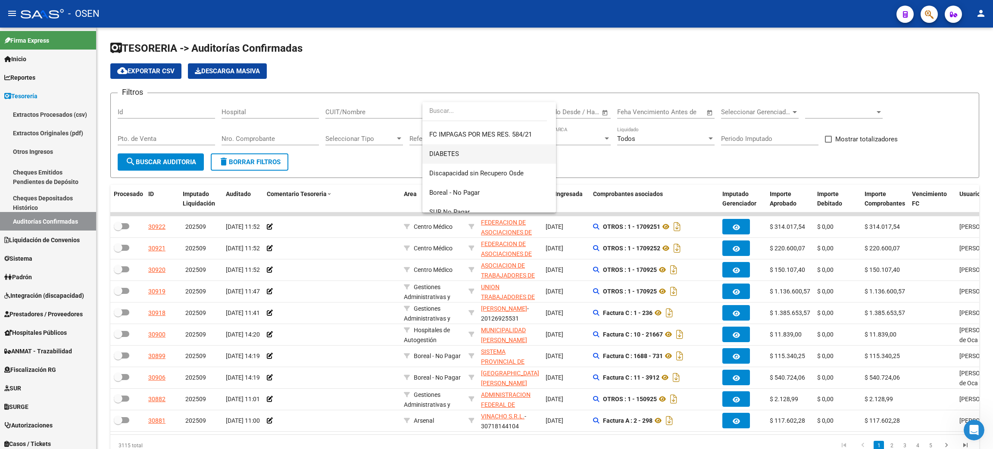
scroll to position [374, 0]
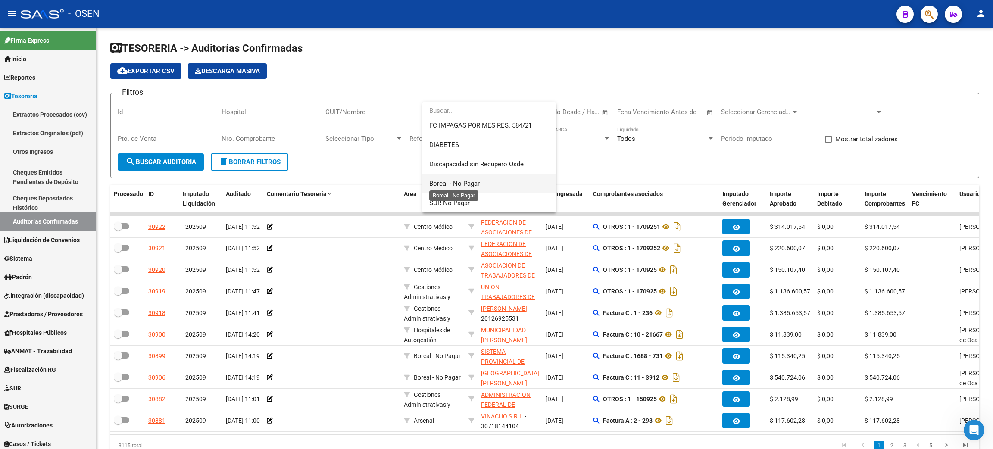
click at [470, 185] on span "Boreal - No Pagar" at bounding box center [454, 184] width 50 height 8
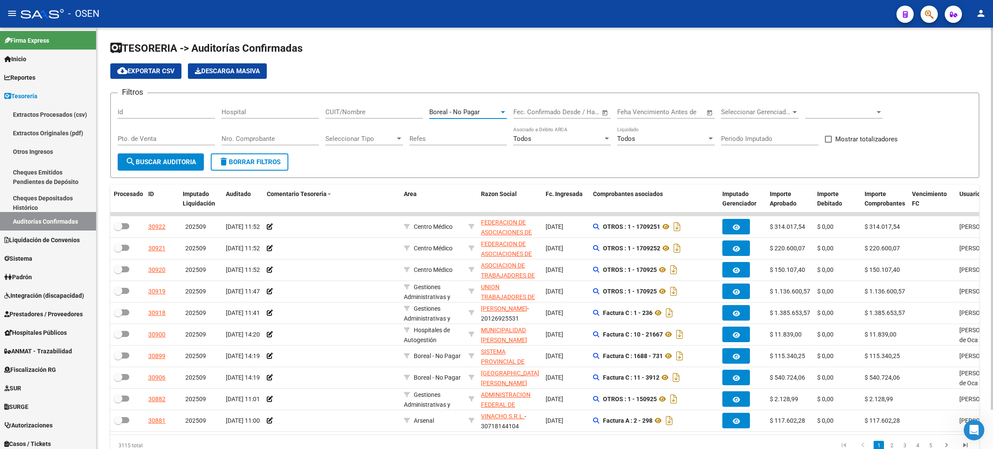
click at [838, 115] on span at bounding box center [840, 112] width 70 height 8
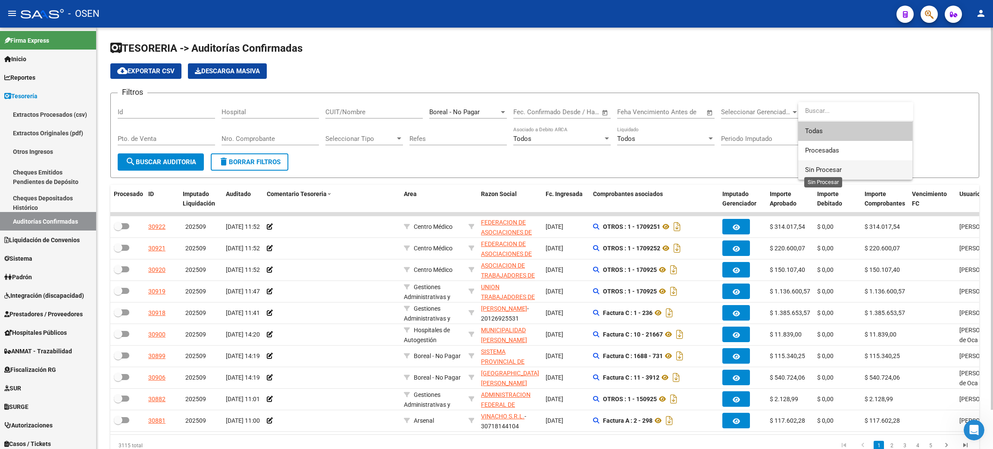
click at [823, 169] on span "Sin Procesar" at bounding box center [823, 170] width 37 height 8
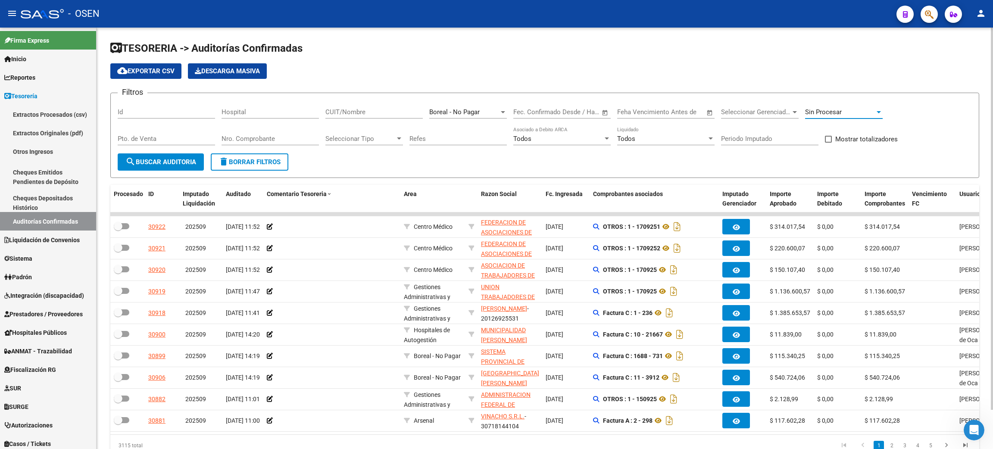
click at [154, 159] on span "search Buscar Auditoria" at bounding box center [160, 162] width 71 height 8
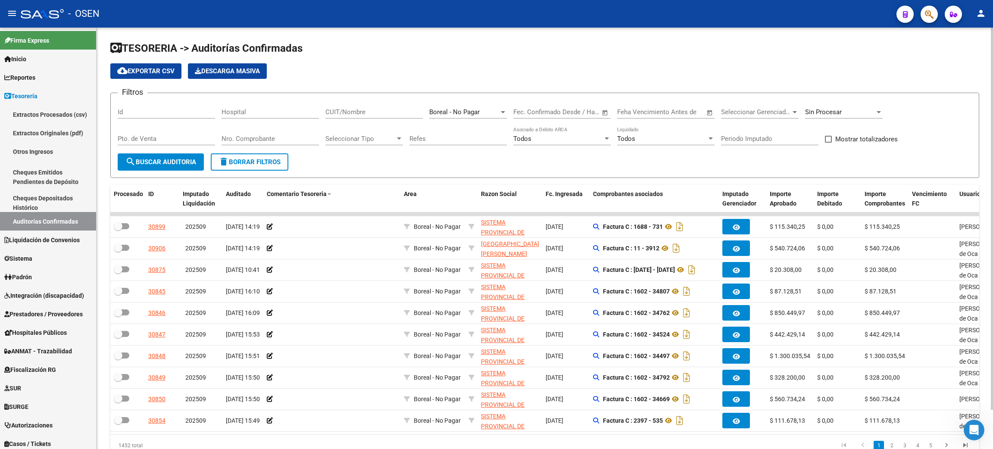
click at [148, 69] on span "cloud_download Exportar CSV" at bounding box center [145, 71] width 57 height 8
